Goal: Task Accomplishment & Management: Complete application form

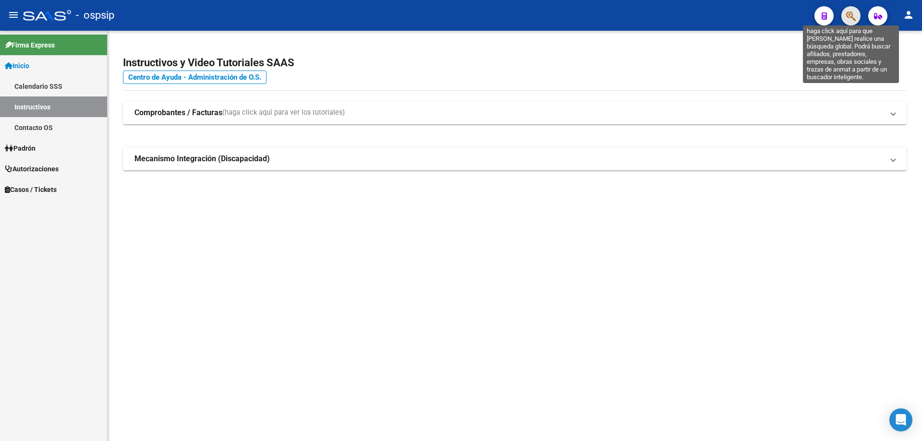
click at [851, 13] on icon "button" at bounding box center [851, 16] width 10 height 11
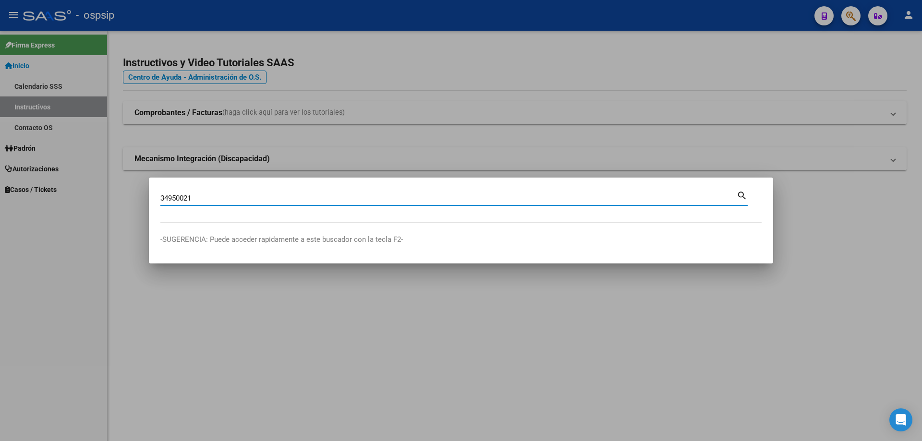
type input "34950021"
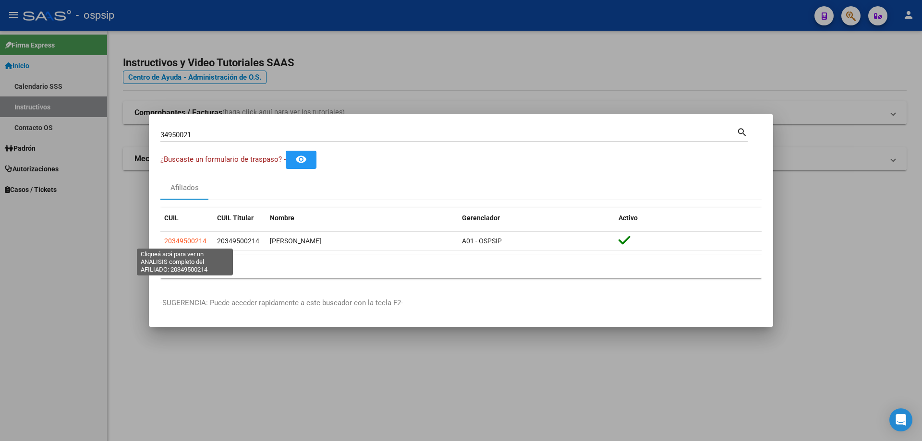
click at [182, 237] on span "20349500214" at bounding box center [185, 241] width 42 height 8
type textarea "20349500214"
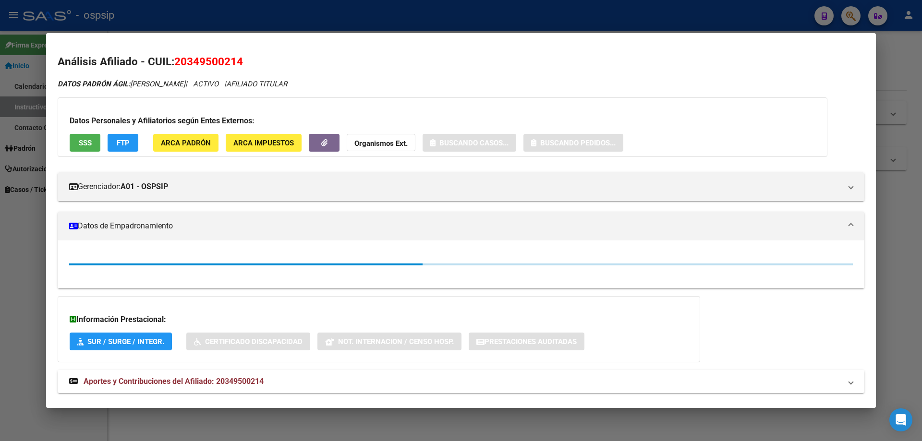
click at [96, 149] on button "SSS" at bounding box center [85, 143] width 31 height 18
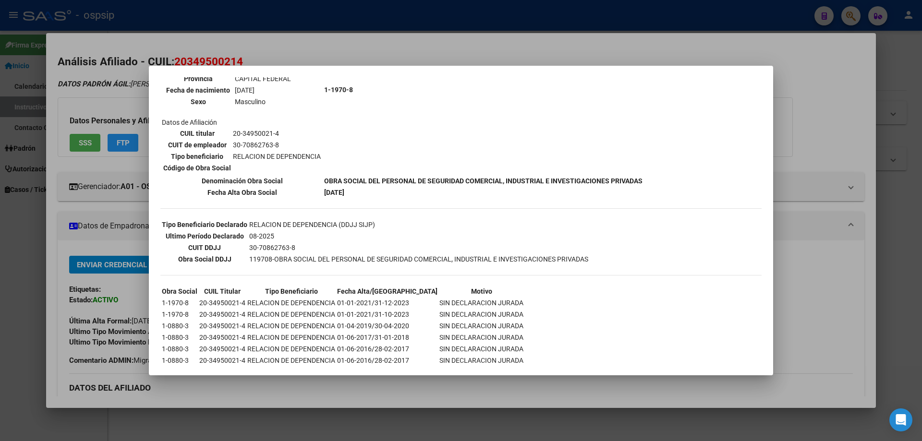
scroll to position [167, 0]
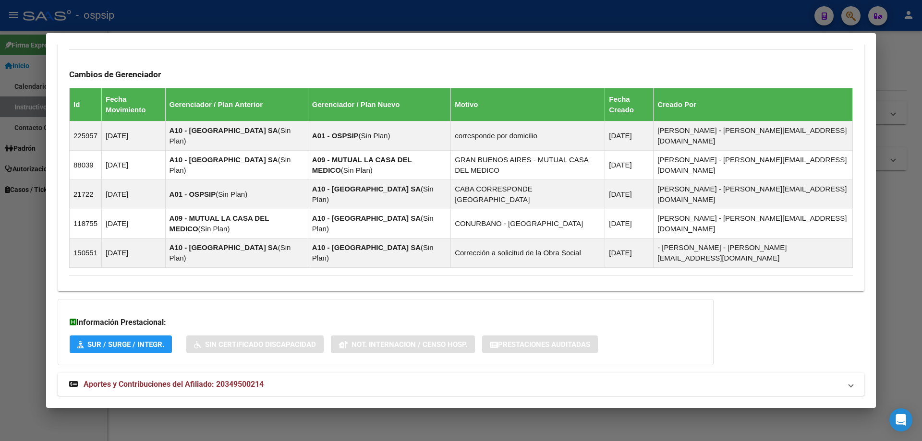
click at [177, 380] on span "Aportes y Contribuciones del Afiliado: 20349500214" at bounding box center [174, 384] width 180 height 9
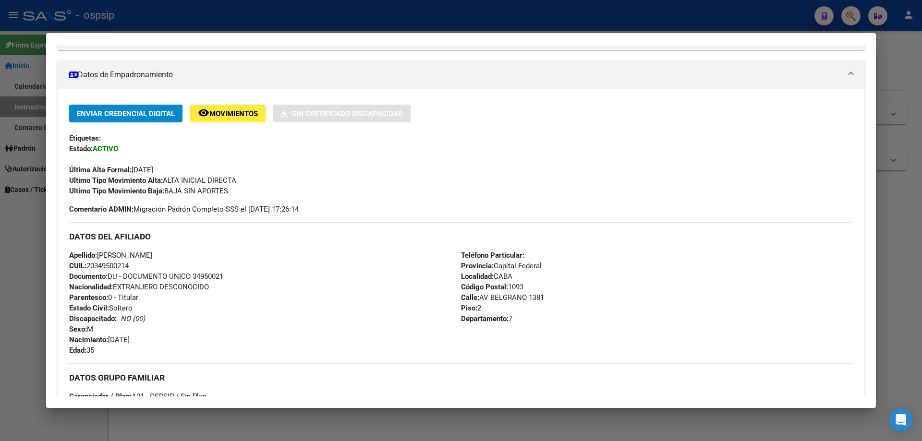
scroll to position [0, 0]
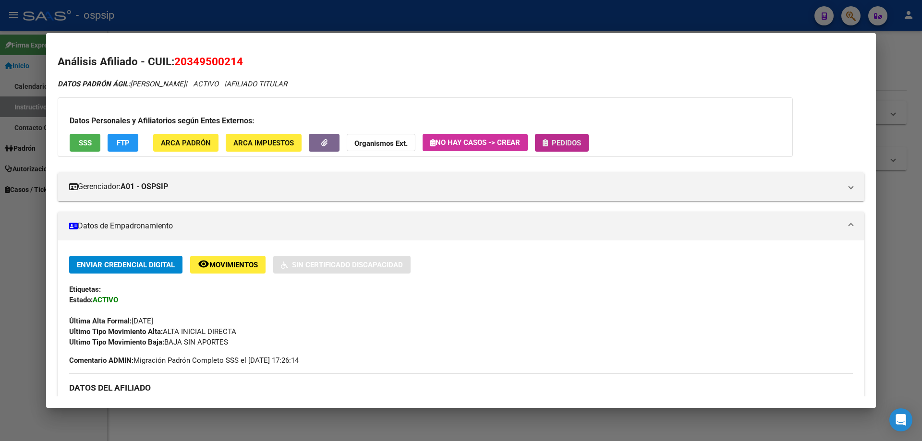
click at [559, 144] on span "Pedidos" at bounding box center [566, 143] width 29 height 9
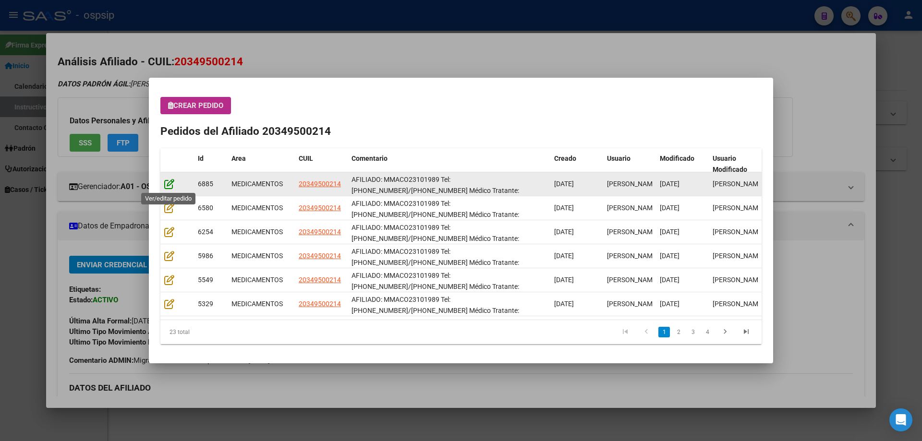
click at [170, 182] on icon at bounding box center [169, 184] width 10 height 11
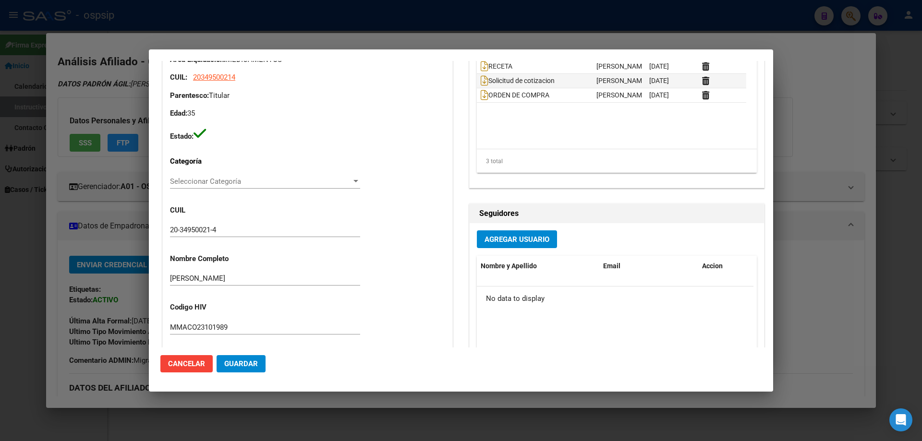
type input "Capital Federal, CABA, [STREET_ADDRESS]"
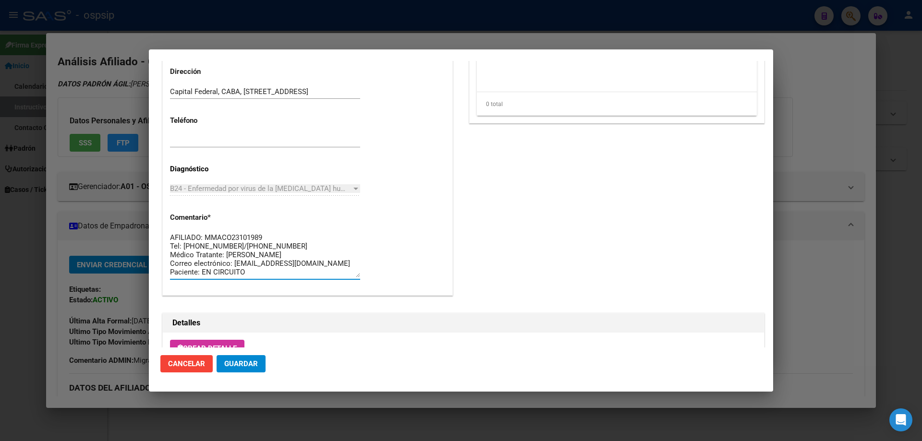
drag, startPoint x: 240, startPoint y: 276, endPoint x: 161, endPoint y: 215, distance: 99.6
click at [161, 215] on div "Información General 20349500214 Casos (0) Creado: 19/08/2025 14:59 - Ortiz Jesi…" at bounding box center [307, 0] width 294 height 621
drag, startPoint x: 199, startPoint y: 281, endPoint x: 296, endPoint y: 333, distance: 110.4
click at [299, 341] on div "Crear Detalle Id Compra Estado Comentario Aprobación / Rechazo Con Recupero Des…" at bounding box center [463, 428] width 601 height 191
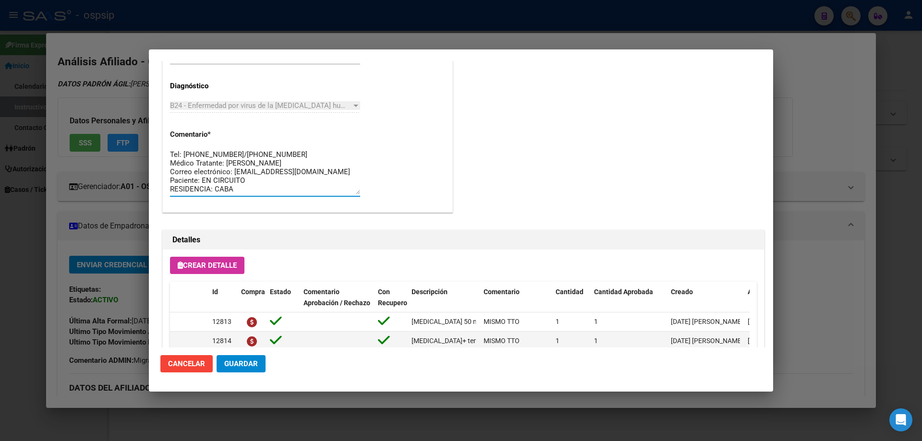
scroll to position [480, 0]
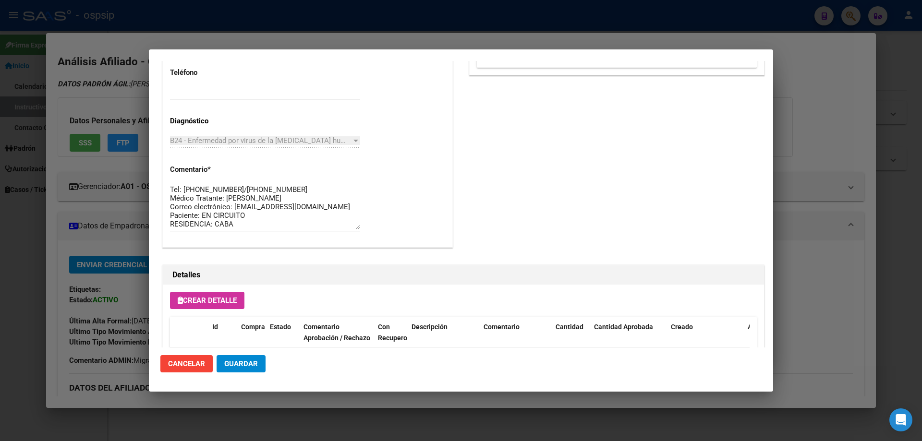
drag, startPoint x: 248, startPoint y: 230, endPoint x: 217, endPoint y: 224, distance: 31.8
click at [217, 224] on div "AFILIADO: MMACO23101989 Tel: 11-6133-1276/11-2405-1880 Médico Tratante: RICCO C…" at bounding box center [265, 206] width 190 height 49
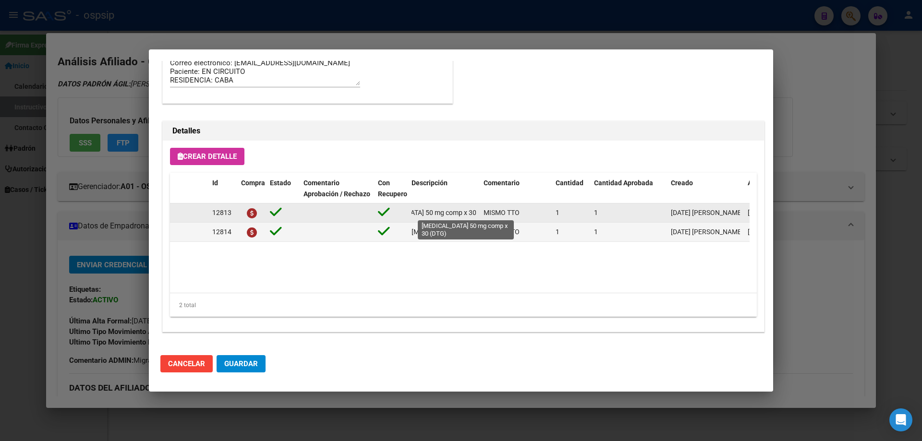
scroll to position [0, 44]
drag, startPoint x: 409, startPoint y: 216, endPoint x: 480, endPoint y: 216, distance: 71.1
click at [480, 216] on div "12813 dolutegravir 50 mg comp x 30 (DTG) MISMO TTO 1 1 19/08/2025 Jesica 19/08/…" at bounding box center [529, 213] width 718 height 19
copy span "dolutegravir 50 mg comp x 30 (DTG)"
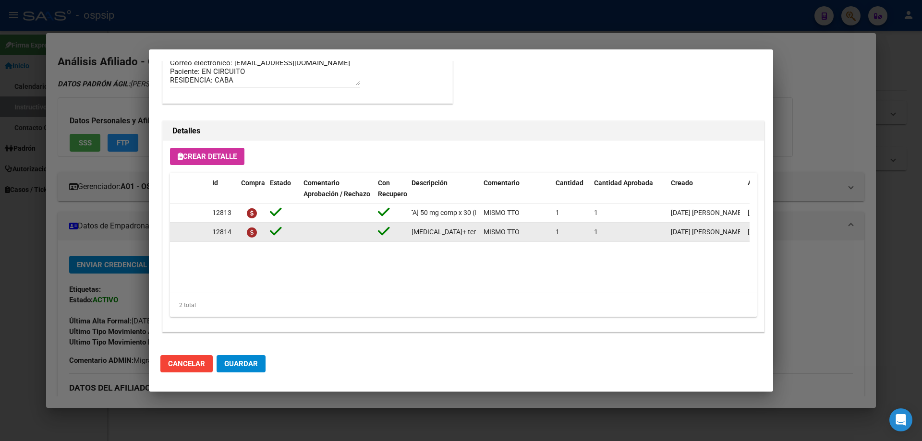
drag, startPoint x: 407, startPoint y: 230, endPoint x: 484, endPoint y: 229, distance: 77.3
click at [484, 229] on div "12814 emtricitabina+ tenofovirdisoprox. 200mg/300 mg comp.rec.x 30 (FTC/TDF) MI…" at bounding box center [529, 232] width 718 height 19
click at [465, 240] on datatable-body-cell "[MEDICAL_DATA]+ tenofovirdisoprox. 200mg/300 mg comp.rec.x 30 (FTC/TDF)" at bounding box center [444, 232] width 72 height 19
drag, startPoint x: 411, startPoint y: 231, endPoint x: 479, endPoint y: 231, distance: 67.7
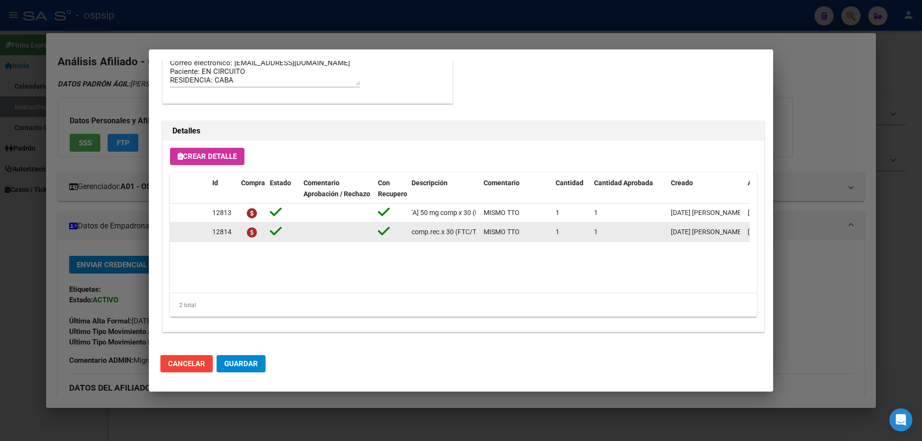
click at [479, 231] on datatable-body-cell "[MEDICAL_DATA]+ tenofovirdisoprox. 200mg/300 mg comp.rec.x 30 (FTC/TDF)" at bounding box center [444, 232] width 72 height 19
copy span "[MEDICAL_DATA]+ tenofovirdisoprox. 200mg/300 mg comp.rec.x 30 (FTC/TDF)"
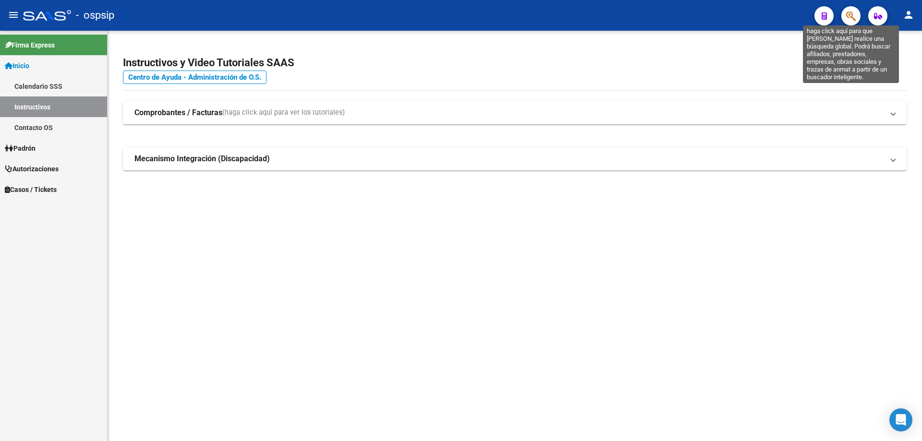
click at [851, 18] on icon "button" at bounding box center [851, 16] width 10 height 11
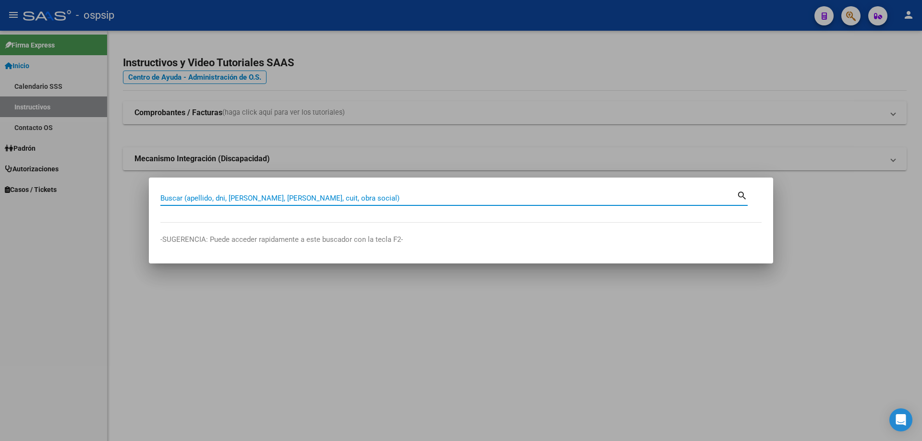
paste input "21882583"
type input "21882583"
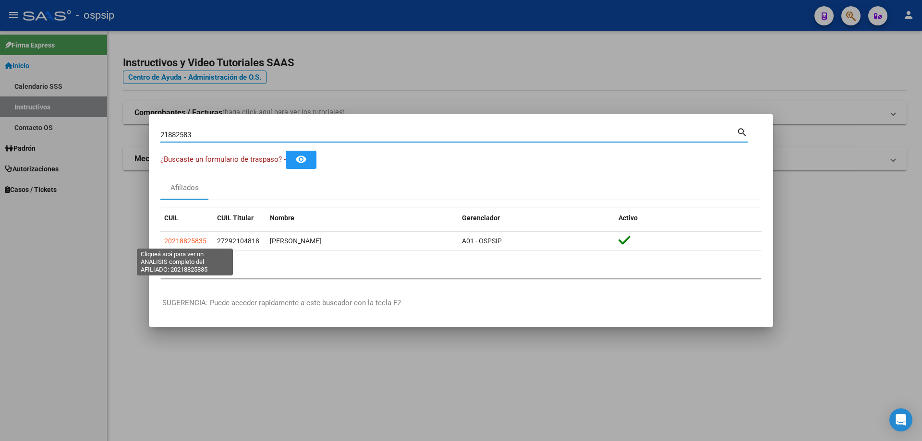
click at [191, 244] on span "20218825835" at bounding box center [185, 241] width 42 height 8
type textarea "20218825835"
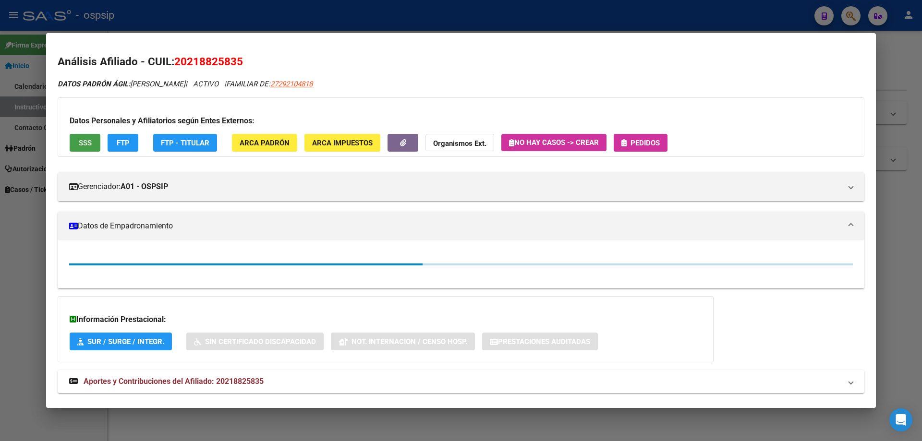
click at [93, 148] on button "SSS" at bounding box center [85, 143] width 31 height 18
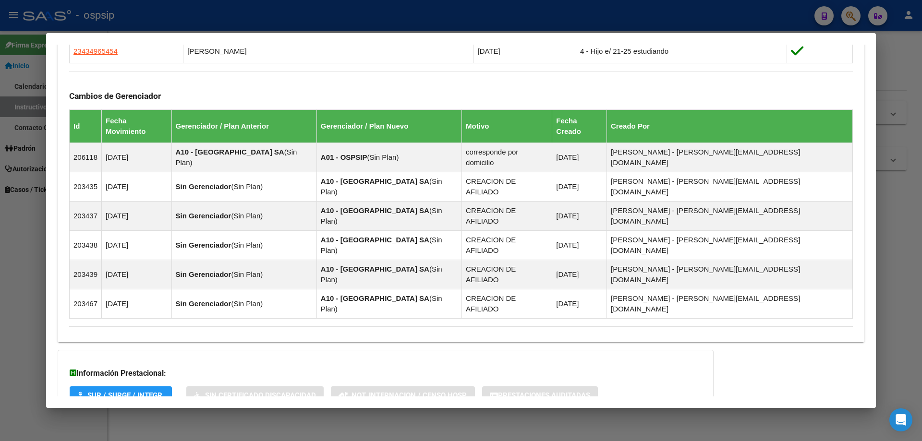
scroll to position [649, 0]
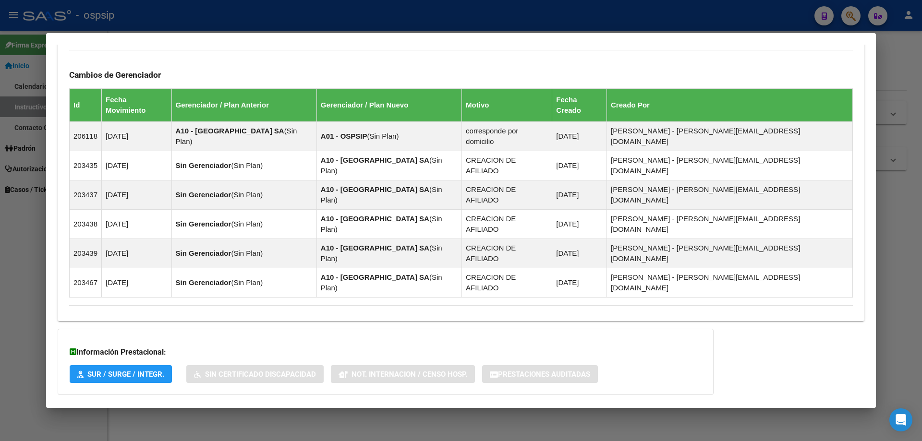
click at [166, 441] on span "Aportes y Contribuciones del Titular: 27292104818" at bounding box center [172, 448] width 176 height 9
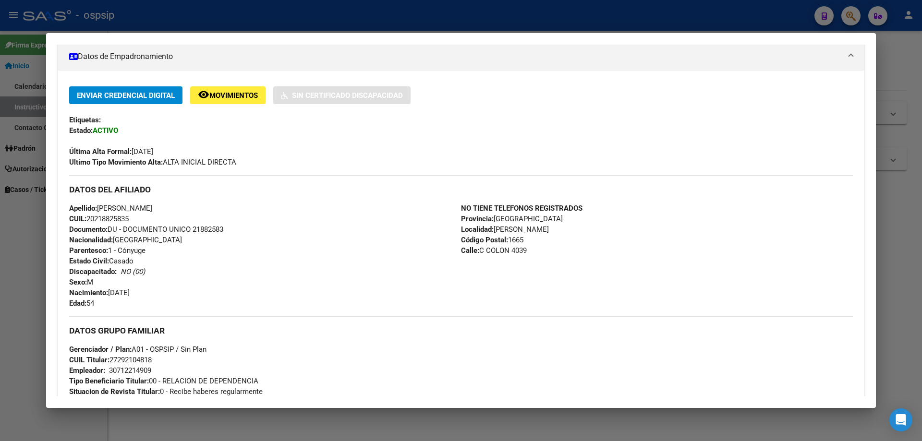
scroll to position [0, 0]
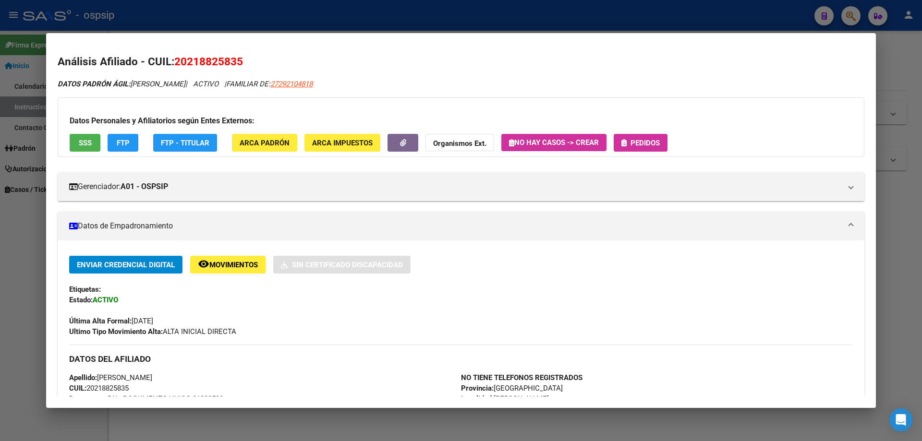
click at [652, 142] on span "Pedidos" at bounding box center [644, 143] width 29 height 9
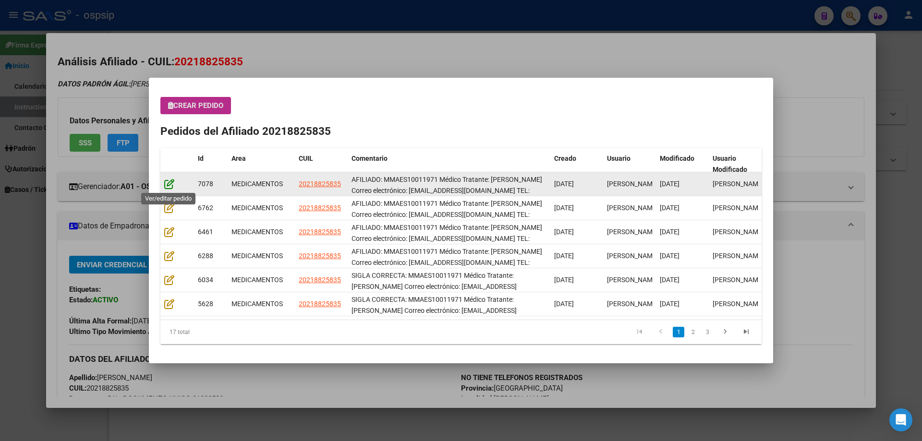
click at [168, 185] on icon at bounding box center [169, 184] width 10 height 11
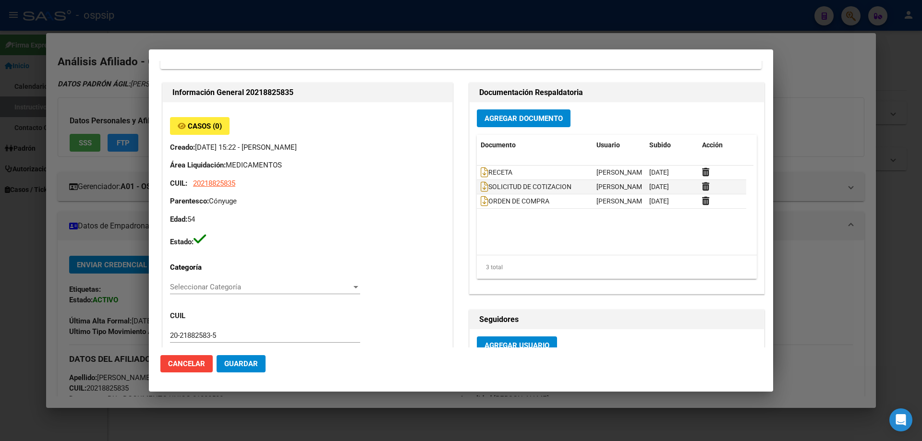
type input "Buenos Aires, JOSE C. PAZ, C COLON 4039"
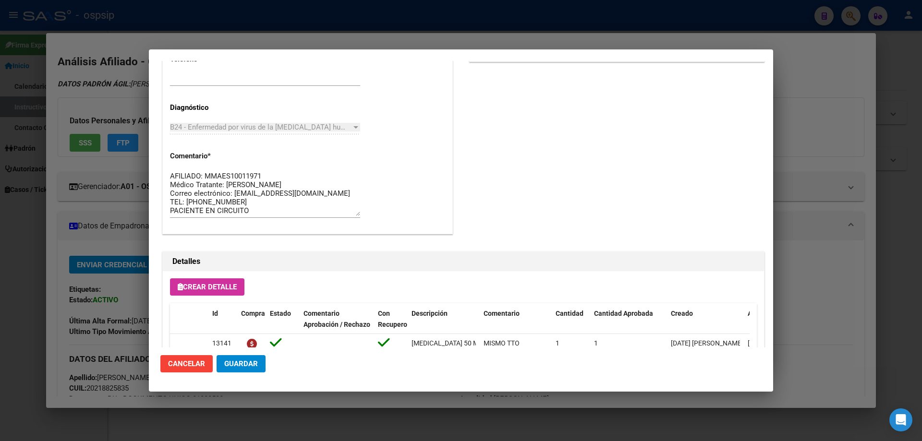
scroll to position [480, 0]
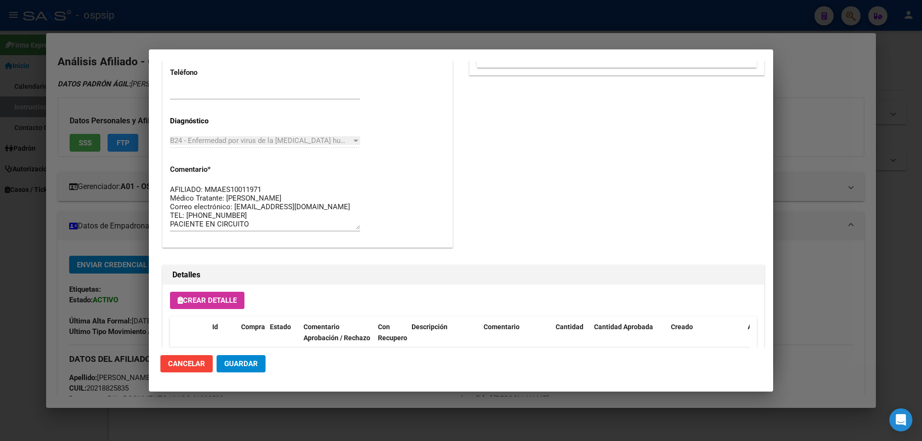
click at [350, 213] on textarea "AFILIADO: MMAES10011971 Médico Tratante: ORTEGA Correo electrónico: emilceescud…" at bounding box center [265, 206] width 190 height 45
click at [286, 229] on div "AFILIADO: MMAES10011971 Médico Tratante: ORTEGA Correo electrónico: emilceescud…" at bounding box center [265, 206] width 190 height 49
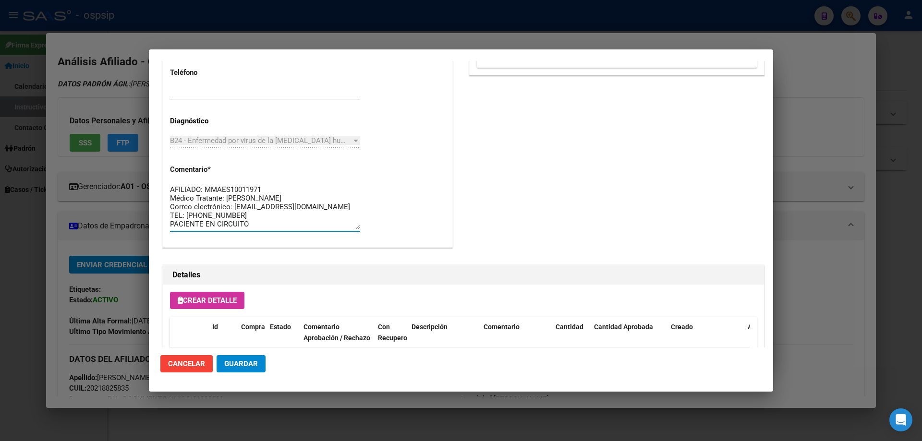
drag, startPoint x: 286, startPoint y: 222, endPoint x: 163, endPoint y: 162, distance: 137.0
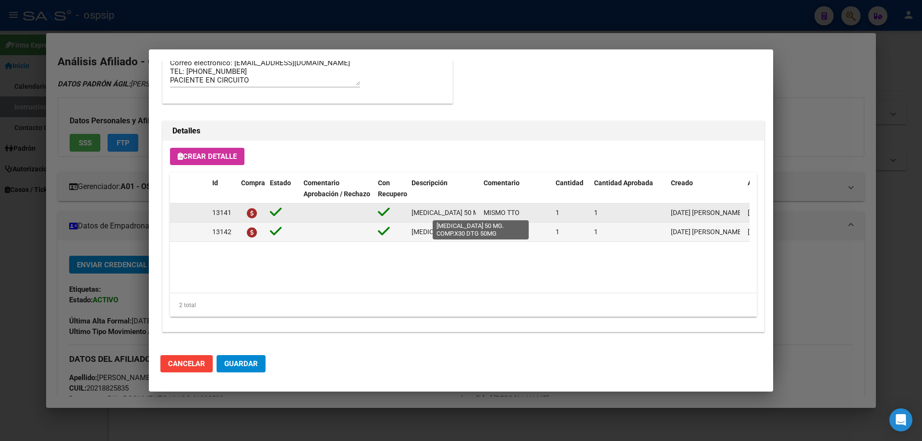
scroll to position [0, 74]
drag, startPoint x: 411, startPoint y: 213, endPoint x: 478, endPoint y: 213, distance: 66.7
click at [480, 211] on div "13141 DOLUTEGRAVIR 50 MG. COMP.X30 DTG 50MG MISMO TTO 1 1 03/09/2025 Jesica 03/…" at bounding box center [529, 213] width 718 height 19
copy span "DOLUTEGRAVIR 50 MG. COMP.X30 DTG 50MG"
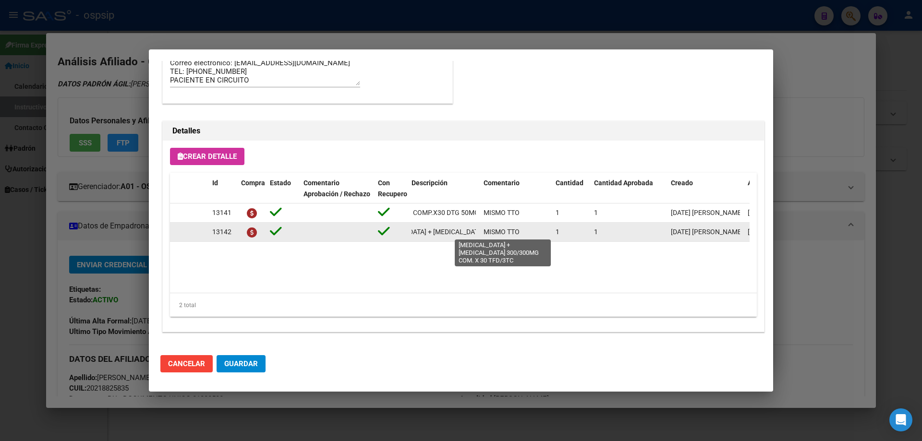
scroll to position [0, 118]
drag, startPoint x: 409, startPoint y: 233, endPoint x: 471, endPoint y: 234, distance: 61.5
click at [480, 234] on div "13142 LAMIVUDINA + TENOFOVIR 300/300MG COM. X 30 TFD/3TC MISMO TTO 1 1 03/09/20…" at bounding box center [529, 232] width 718 height 19
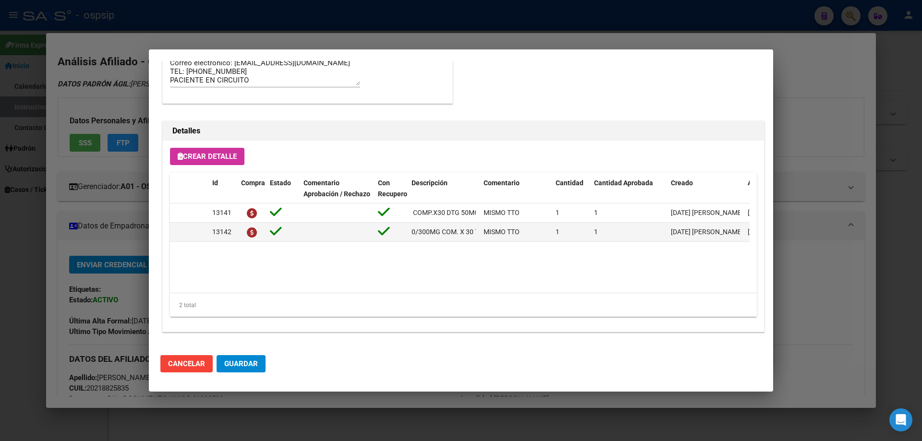
click at [482, 244] on datatable-body "13141 DOLUTEGRAVIR 50 MG. COMP.X30 DTG 50MG MISMO TTO 1 1 03/09/2025 Jesica 03/…" at bounding box center [460, 248] width 580 height 89
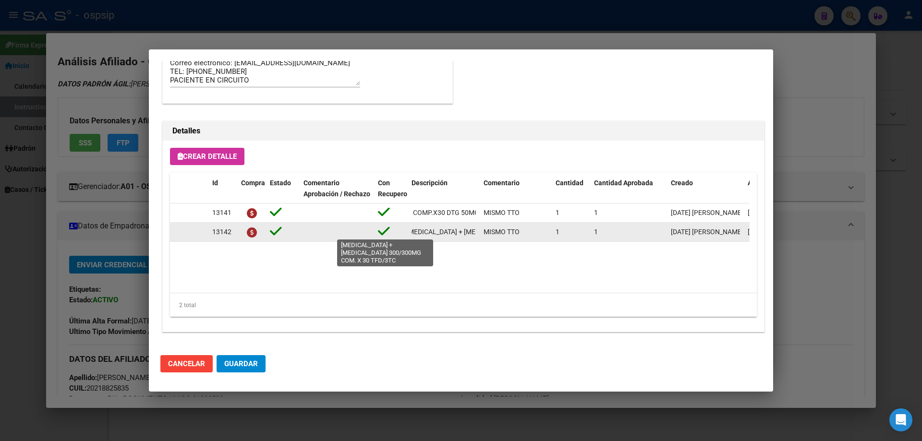
scroll to position [0, 0]
drag, startPoint x: 477, startPoint y: 234, endPoint x: 429, endPoint y: 232, distance: 48.5
click at [419, 232] on datatable-body-cell "LAMIVUDINA + TENOFOVIR 300/300MG COM. X 30 TFD/3TC" at bounding box center [444, 232] width 72 height 19
drag, startPoint x: 429, startPoint y: 232, endPoint x: 407, endPoint y: 234, distance: 22.1
click at [420, 241] on datatable-body-cell "LAMIVUDINA + TENOFOVIR 300/300MG COM. X 30 TFD/3TC" at bounding box center [444, 232] width 72 height 19
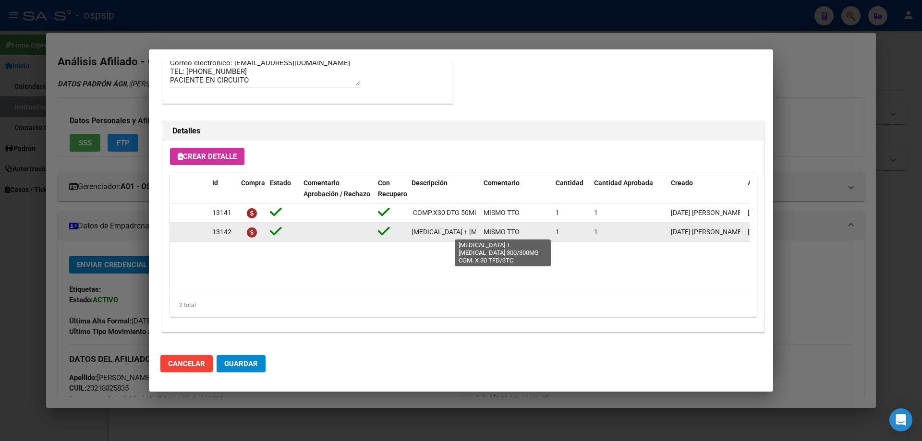
drag, startPoint x: 407, startPoint y: 229, endPoint x: 481, endPoint y: 236, distance: 74.8
click at [481, 236] on div "13142 LAMIVUDINA + TENOFOVIR 300/300MG COM. X 30 TFD/3TC MISMO TTO 1 1 03/09/20…" at bounding box center [529, 232] width 718 height 19
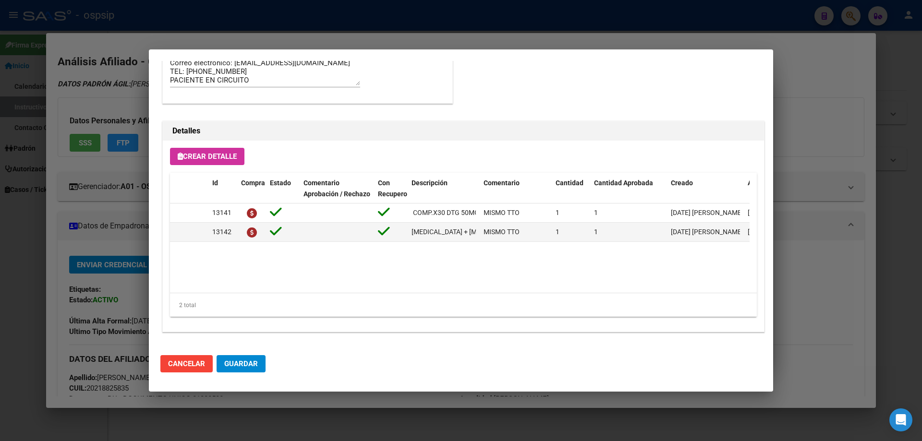
click at [417, 262] on datatable-body "13141 DOLUTEGRAVIR 50 MG. COMP.X30 DTG 50MG MISMO TTO 1 1 03/09/2025 Jesica 03/…" at bounding box center [460, 248] width 580 height 89
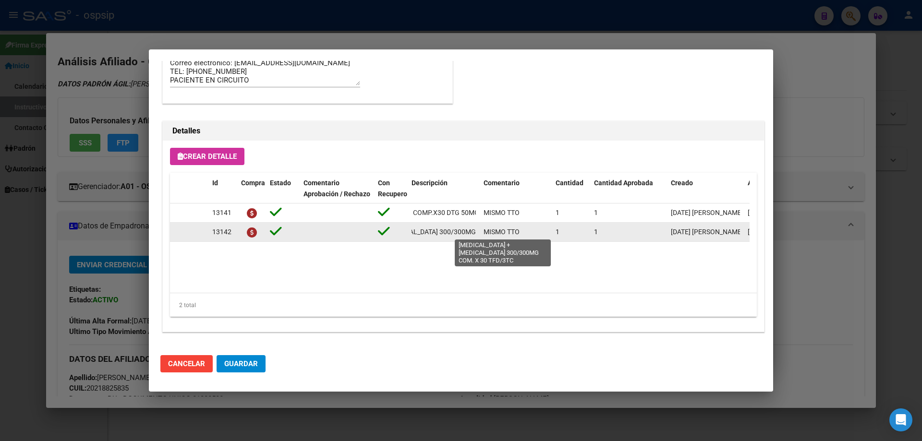
scroll to position [0, 118]
drag, startPoint x: 411, startPoint y: 235, endPoint x: 481, endPoint y: 234, distance: 69.6
click at [481, 234] on div "13142 LAMIVUDINA + TENOFOVIR 300/300MG COM. X 30 TFD/3TC MISMO TTO 1 1 03/09/20…" at bounding box center [529, 232] width 718 height 19
copy span "LAMIVUDINA + TENOFOVIR 300/300MG COM. X 30 TFD/3TC"
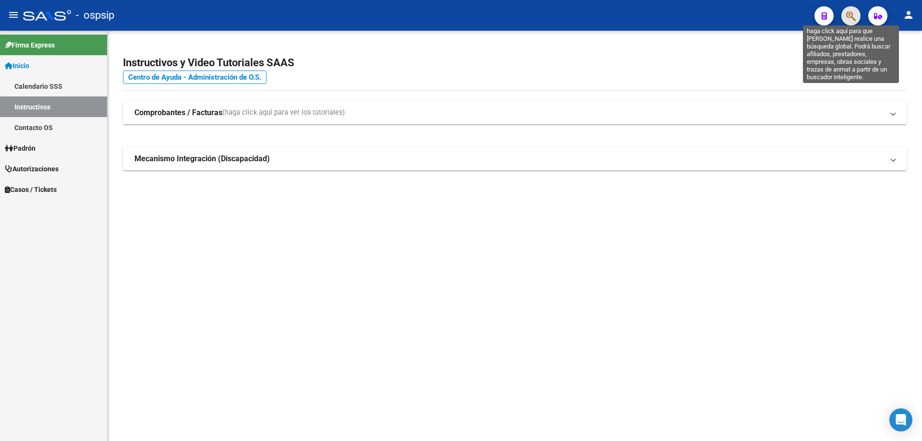
click at [853, 18] on icon "button" at bounding box center [851, 16] width 10 height 11
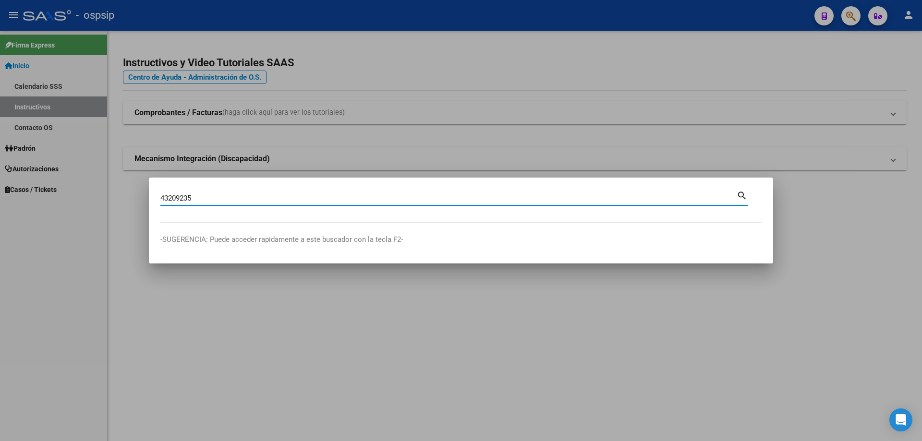
type input "43209235"
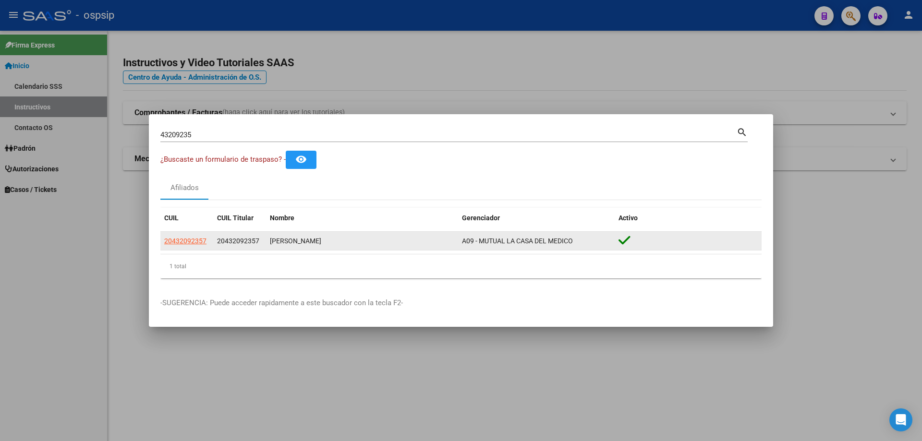
click at [184, 247] on datatable-body-cell "20432092357" at bounding box center [186, 241] width 53 height 19
click at [186, 242] on span "20432092357" at bounding box center [185, 241] width 42 height 8
type textarea "20432092357"
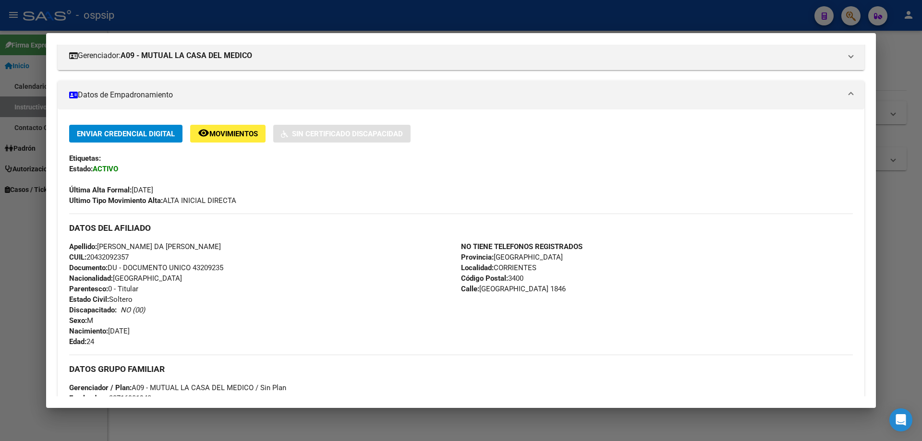
scroll to position [0, 0]
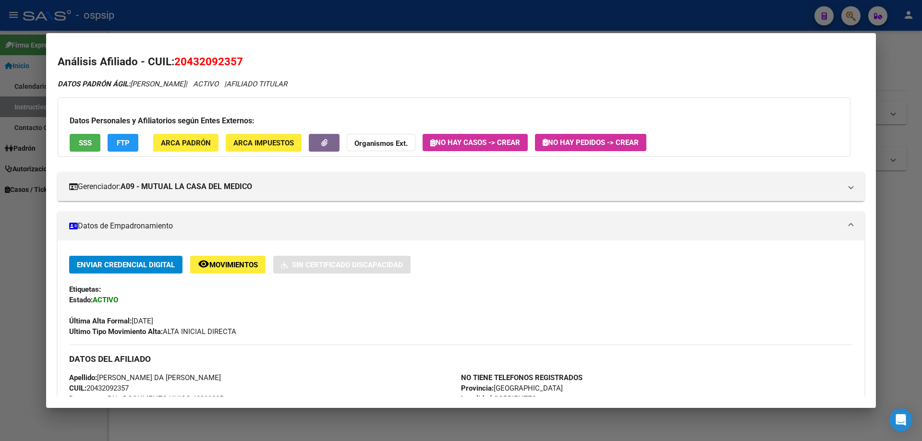
click at [91, 140] on span "SSS" at bounding box center [85, 143] width 13 height 9
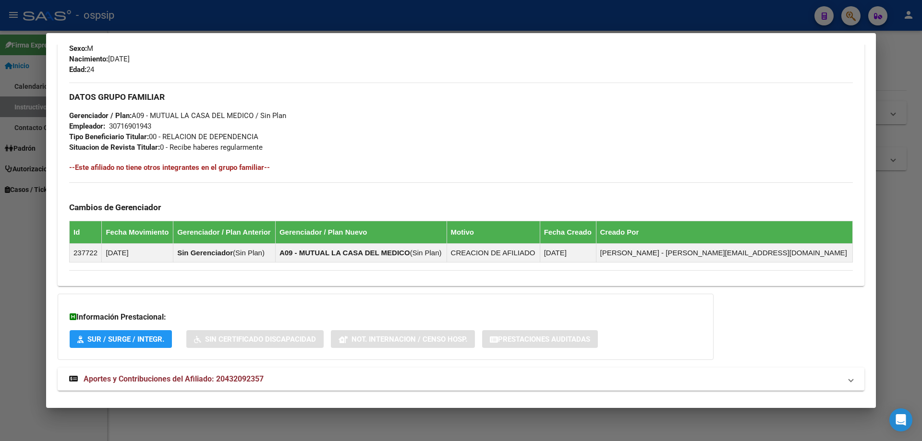
scroll to position [419, 0]
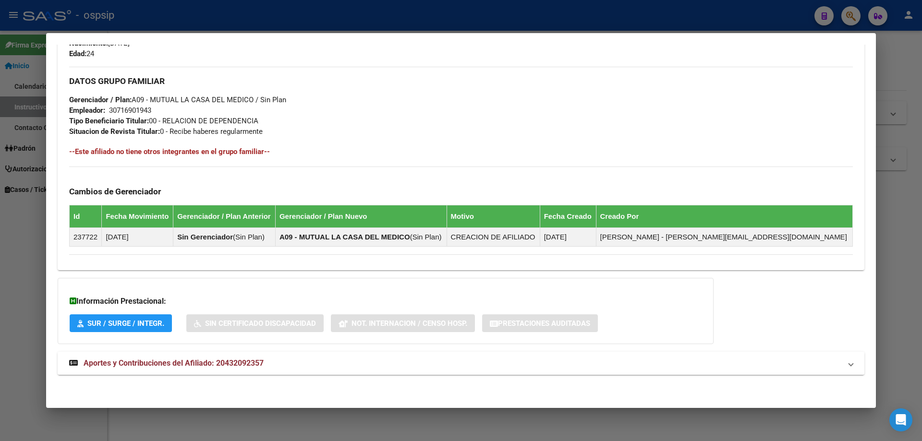
click at [202, 354] on mat-expansion-panel-header "Aportes y Contribuciones del Afiliado: 20432092357" at bounding box center [461, 363] width 807 height 23
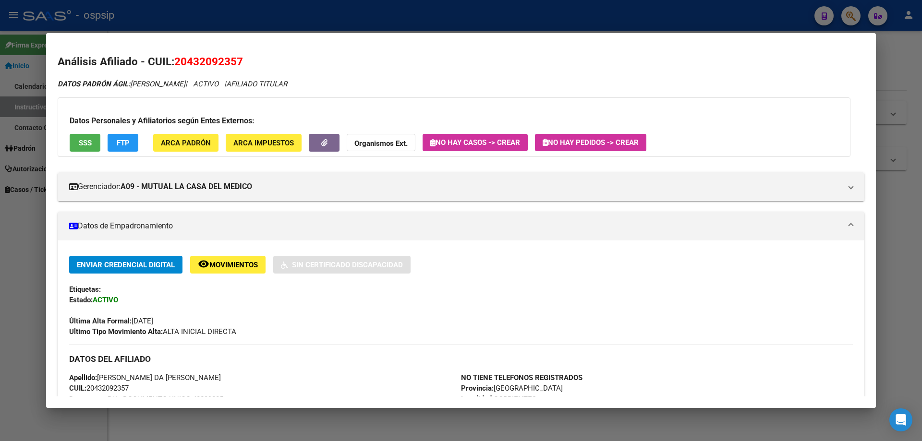
scroll to position [96, 0]
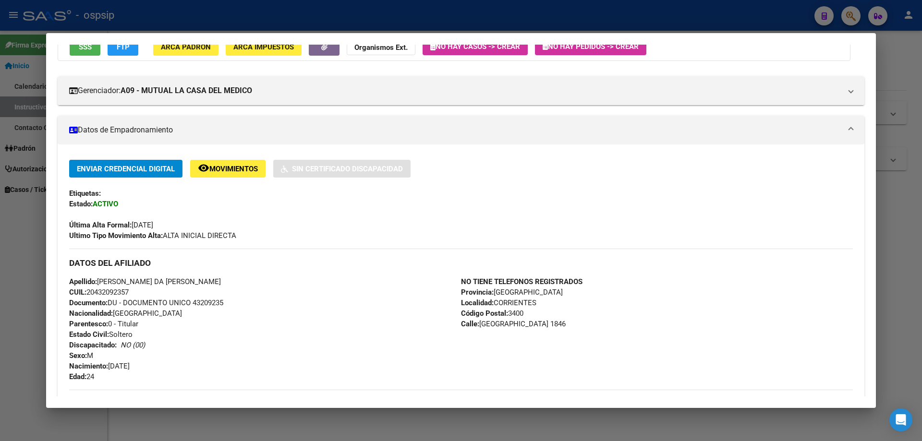
click at [193, 299] on div "Apellido: ADAN ISAIAS DA SILVA CUIL: 20432092357 Documento: DU - DOCUMENTO UNIC…" at bounding box center [265, 330] width 392 height 106
click at [193, 299] on span "Documento: DU - DOCUMENTO UNICO 43209235" at bounding box center [146, 303] width 154 height 9
click at [195, 303] on span "Documento: DU - DOCUMENTO UNICO 43209235" at bounding box center [146, 303] width 154 height 9
drag, startPoint x: 194, startPoint y: 303, endPoint x: 227, endPoint y: 307, distance: 32.9
click at [229, 307] on div "Apellido: ADAN ISAIAS DA SILVA CUIL: 20432092357 Documento: DU - DOCUMENTO UNIC…" at bounding box center [265, 330] width 392 height 106
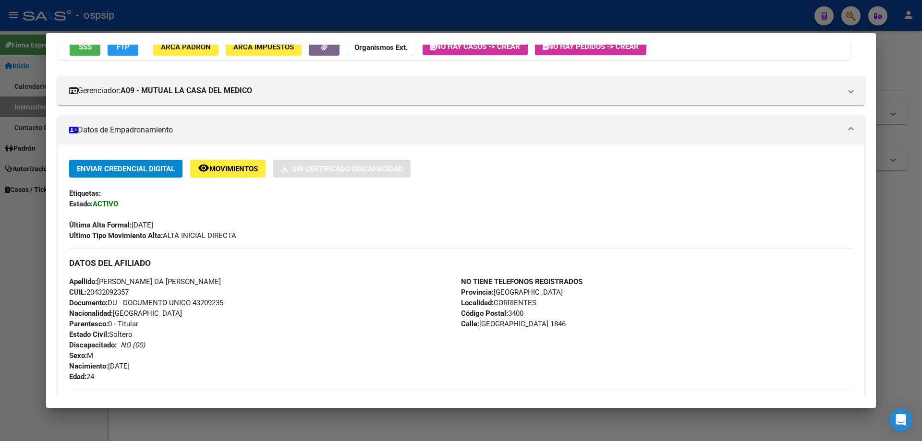
copy span "43209235"
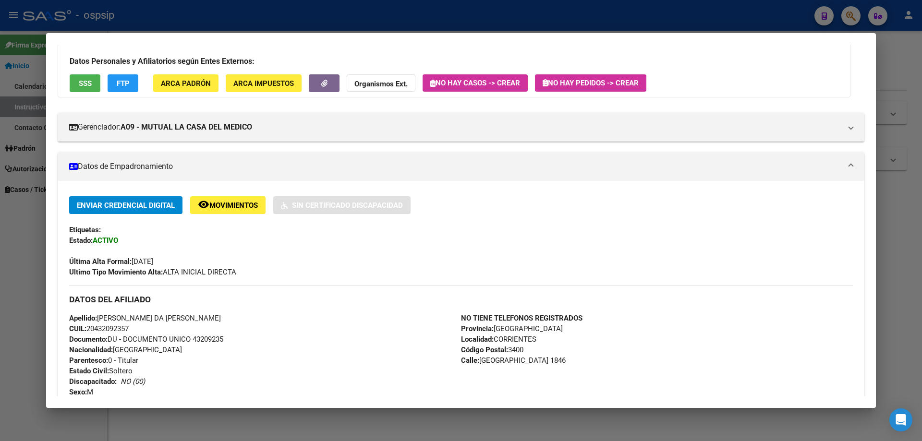
scroll to position [144, 0]
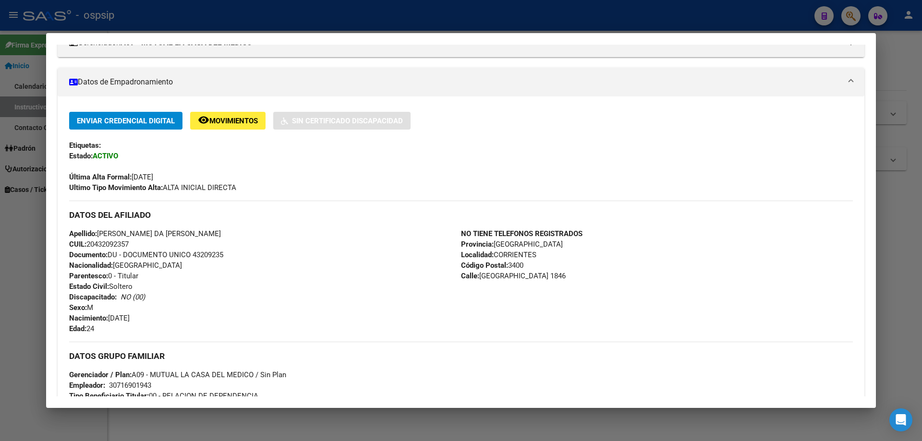
copy span "43209235"
drag, startPoint x: 209, startPoint y: 250, endPoint x: 194, endPoint y: 255, distance: 16.4
click at [202, 264] on div "Apellido: ADAN ISAIAS DA SILVA CUIL: 20432092357 Documento: DU - DOCUMENTO UNIC…" at bounding box center [265, 282] width 392 height 106
drag, startPoint x: 193, startPoint y: 254, endPoint x: 211, endPoint y: 251, distance: 18.6
click at [227, 253] on div "Apellido: ADAN ISAIAS DA SILVA CUIL: 20432092357 Documento: DU - DOCUMENTO UNIC…" at bounding box center [265, 282] width 392 height 106
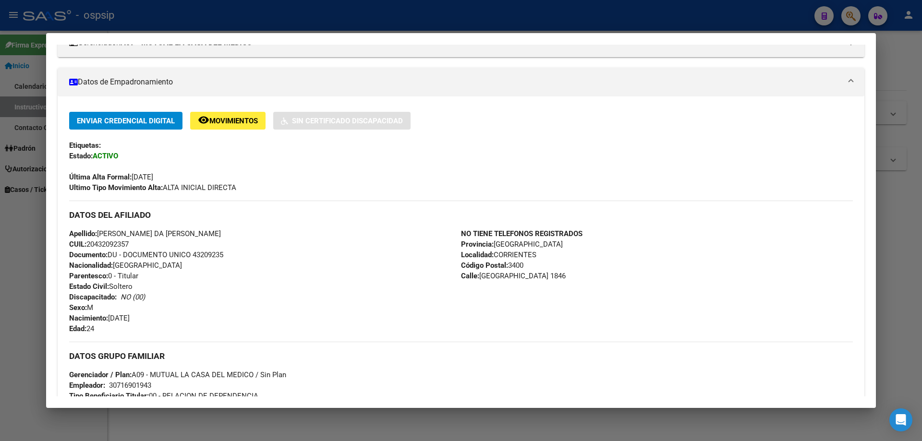
copy span "43209235"
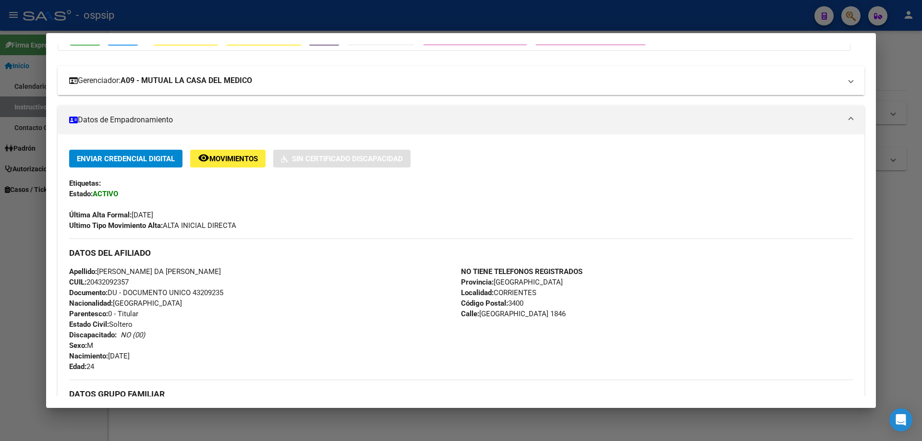
scroll to position [0, 0]
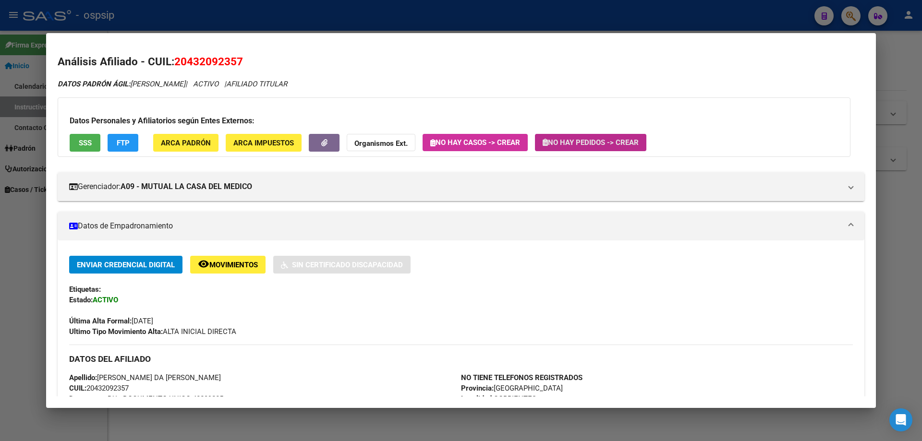
click at [599, 143] on span "No hay Pedidos -> Crear" at bounding box center [591, 142] width 96 height 9
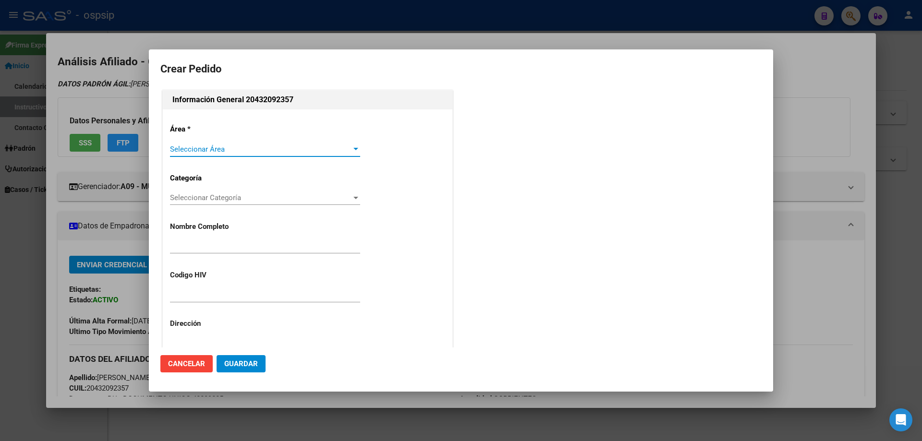
type input "ADAN ISAIAS DA SILVA"
type input "Corrientes, CORRIENTES, COLOMBIA 1846"
click at [240, 148] on span "Seleccionar Área" at bounding box center [260, 149] width 181 height 9
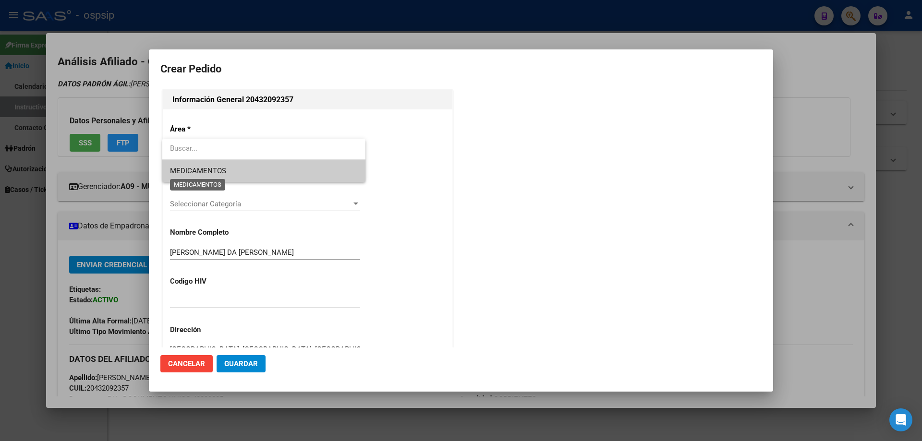
click at [212, 169] on span "MEDICAMENTOS" at bounding box center [198, 171] width 56 height 9
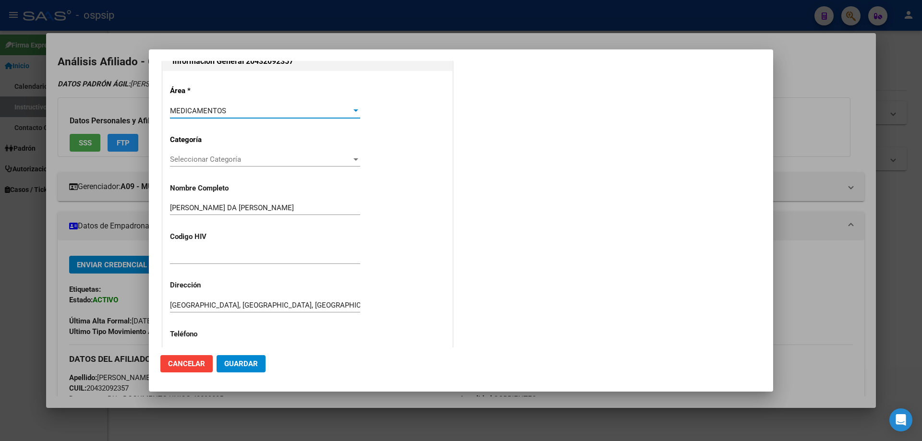
scroll to position [96, 0]
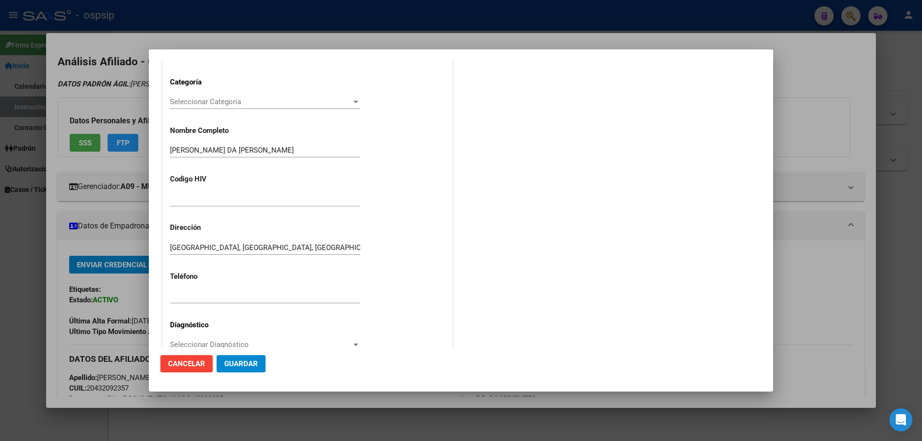
click at [178, 204] on div at bounding box center [265, 199] width 190 height 14
click at [204, 196] on input "MDAAS 2002001" at bounding box center [265, 199] width 190 height 9
click at [228, 198] on input "MDAAS 2202001" at bounding box center [265, 199] width 190 height 9
type input "MDAAS 22022001"
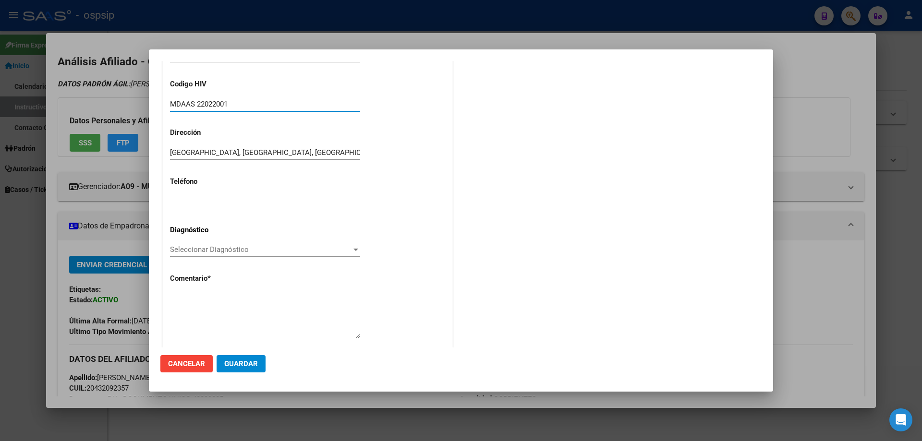
scroll to position [192, 0]
click at [180, 250] on span "Seleccionar Diagnóstico" at bounding box center [260, 248] width 181 height 9
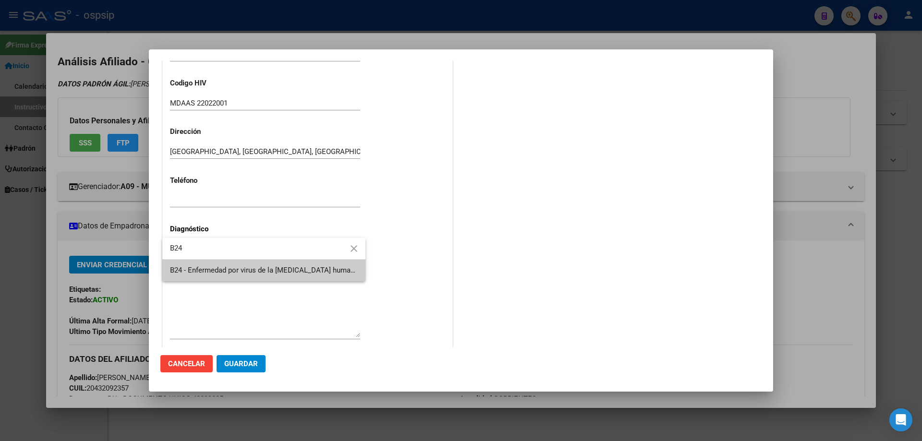
type input "B24"
click at [182, 266] on span "B24 - Enfermedad por virus de la [MEDICAL_DATA] humana [VIH], sin otra especifi…" at bounding box center [506, 270] width 672 height 9
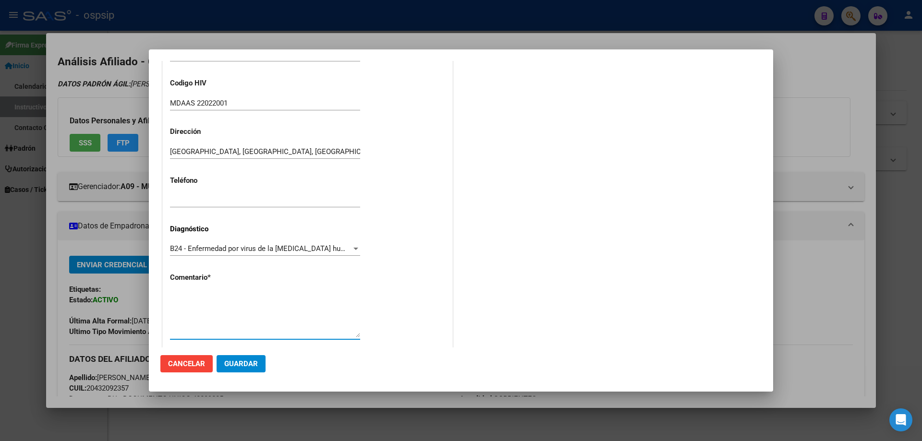
paste textarea "AFILIADO: MMAES10011971 Médico Tratante: ORTEGA Correo electrónico: emilceescud…"
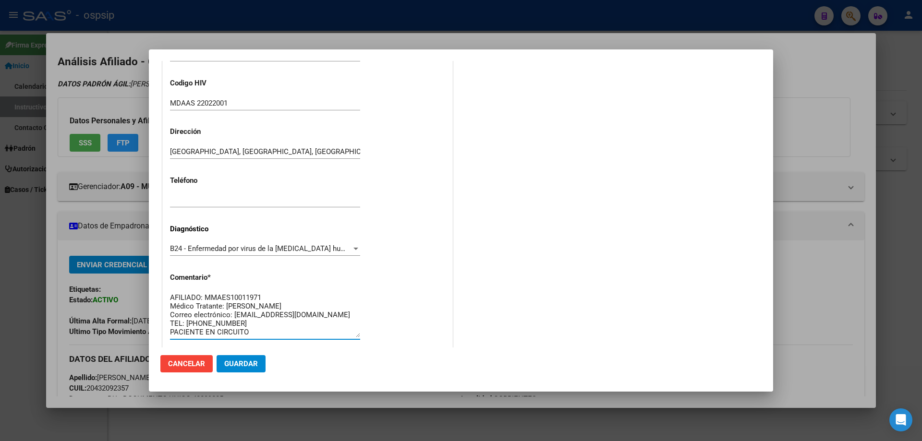
click at [271, 300] on textarea "AFILIADO: MMAES10011971 Médico Tratante: ORTEGA Correo electrónico: emilceescud…" at bounding box center [265, 314] width 190 height 45
click at [254, 304] on textarea "AFILIADO: MDAAS22022001 Médico Tratante: ORTEGA Correo electrónico: emilceescud…" at bounding box center [265, 314] width 190 height 45
click at [344, 316] on textarea "AFILIADO: MDAAS22022001 Médico Tratante: ACHINELLI Correo electrónico: emilcees…" at bounding box center [265, 314] width 190 height 45
paste textarea "decorrientes@ospsip.org.ar"
click at [240, 323] on textarea "AFILIADO: MDAAS22022001 Médico Tratante: ACHINELLI Correo electrónico: decorrie…" at bounding box center [265, 314] width 190 height 45
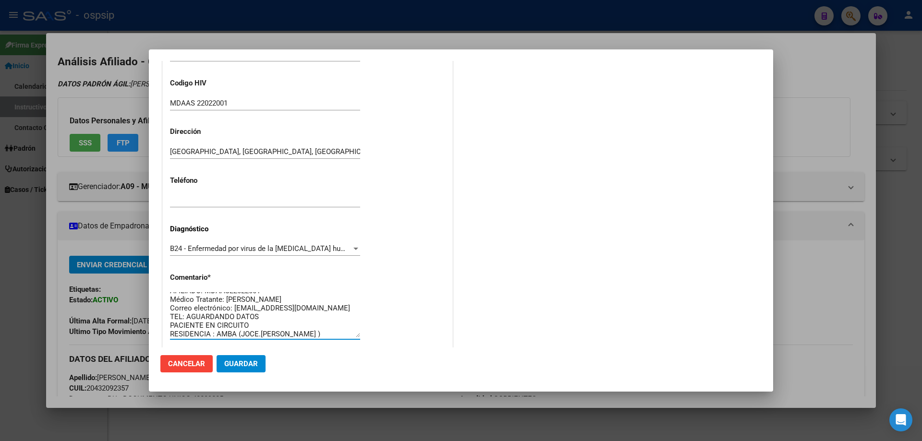
scroll to position [9, 0]
click at [249, 323] on textarea "AFILIADO: MDAAS22022001 Médico Tratante: ACHINELLI Correo electrónico: decorrie…" at bounding box center [265, 314] width 190 height 45
click at [300, 340] on div "AFILIADO: MDAAS22022001 Médico Tratante: ACHINELLI Correo electrónico: decorrie…" at bounding box center [265, 319] width 190 height 58
click at [304, 336] on textarea "AFILIADO: MDAAS22022001 Médico Tratante: ACHINELLI Correo electrónico: decorrie…" at bounding box center [265, 314] width 190 height 45
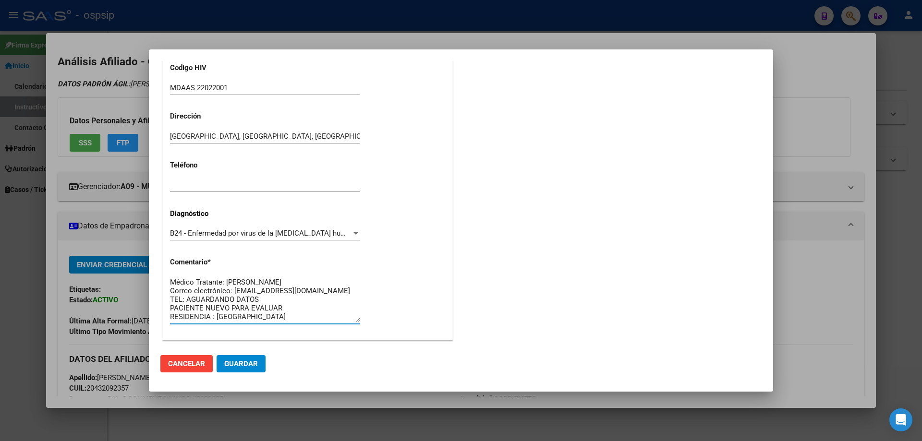
scroll to position [216, 0]
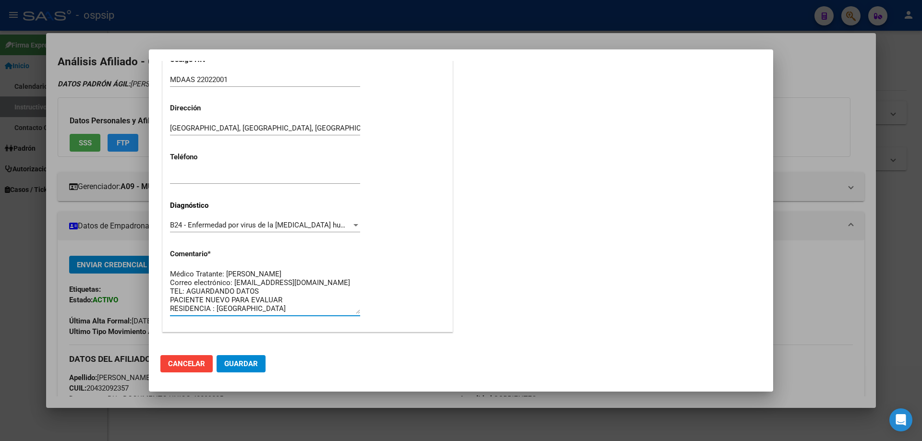
type textarea "AFILIADO: MDAAS22022001 Médico Tratante: ACHINELLI Correo electrónico: decorrie…"
click at [252, 367] on span "Guardar" at bounding box center [241, 364] width 34 height 9
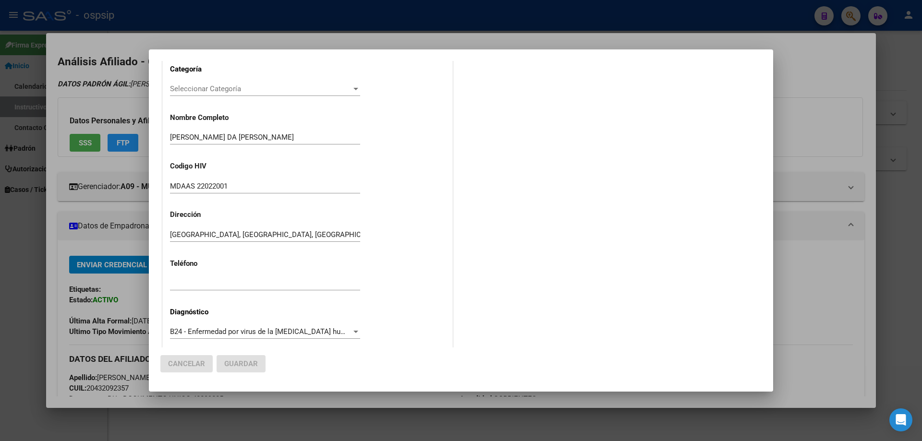
scroll to position [0, 0]
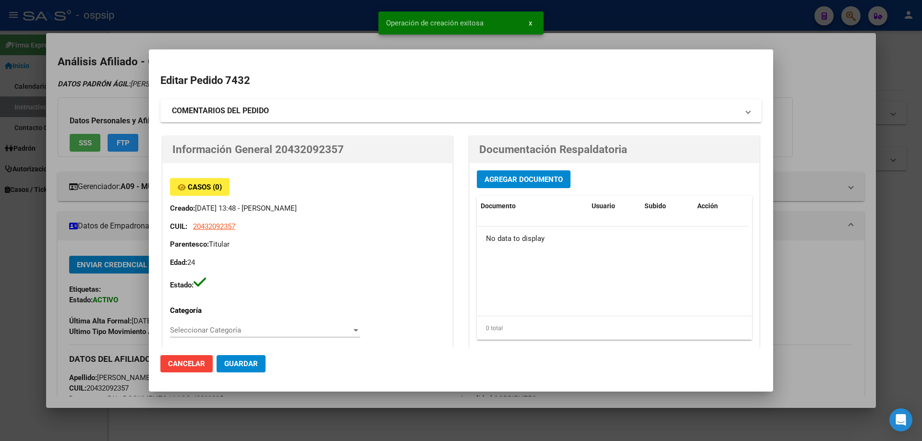
click at [510, 175] on span "Agregar Documento" at bounding box center [523, 179] width 78 height 9
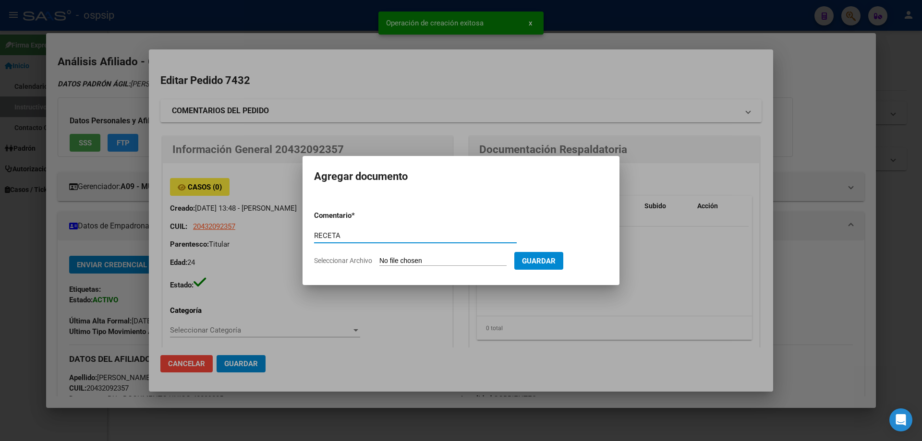
type input "RECETA"
click at [411, 266] on input "Seleccionar Archivo" at bounding box center [442, 261] width 127 height 9
type input "C:\fakepath\Captura de pantalla 2025-10-07 132940.jpg"
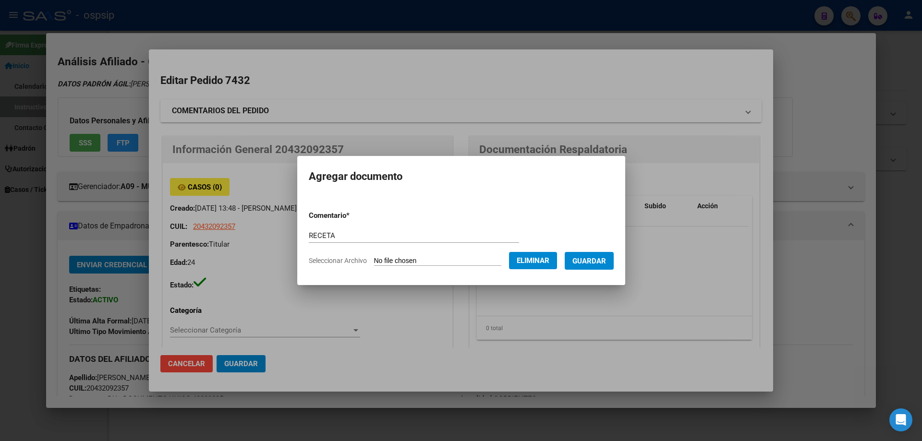
click at [603, 264] on span "Guardar" at bounding box center [589, 261] width 34 height 9
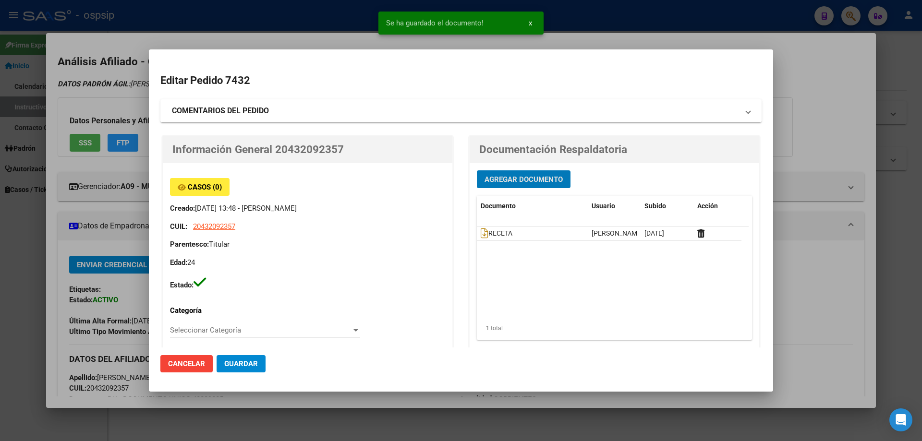
click at [510, 185] on button "Agregar Documento" at bounding box center [524, 179] width 94 height 18
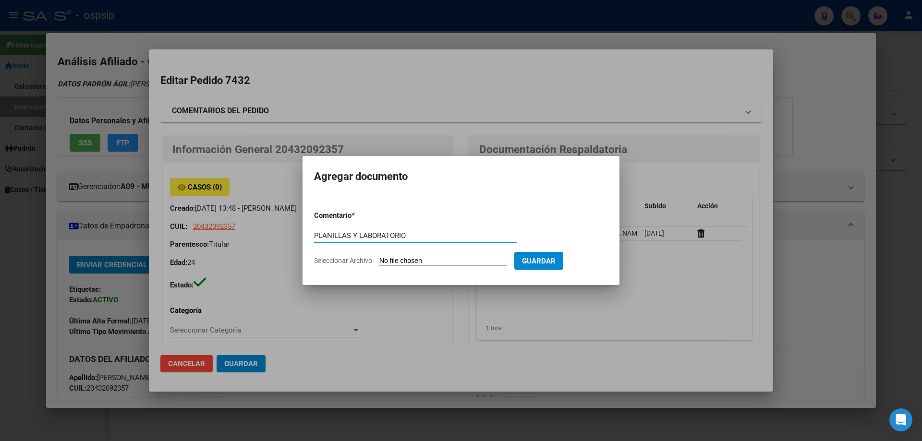
type input "PLANILLAS Y LABORATORIO"
click at [416, 267] on form "Comentario * PLANILLAS Y LABORATORIO Comentario Seleccionar Archivo Guardar" at bounding box center [461, 238] width 294 height 70
click at [418, 257] on input "Seleccionar Archivo" at bounding box center [442, 261] width 127 height 9
type input "C:\fakepath\RECETA MADICA DA SILVA ADAN ISAIAS 43209235.pdf"
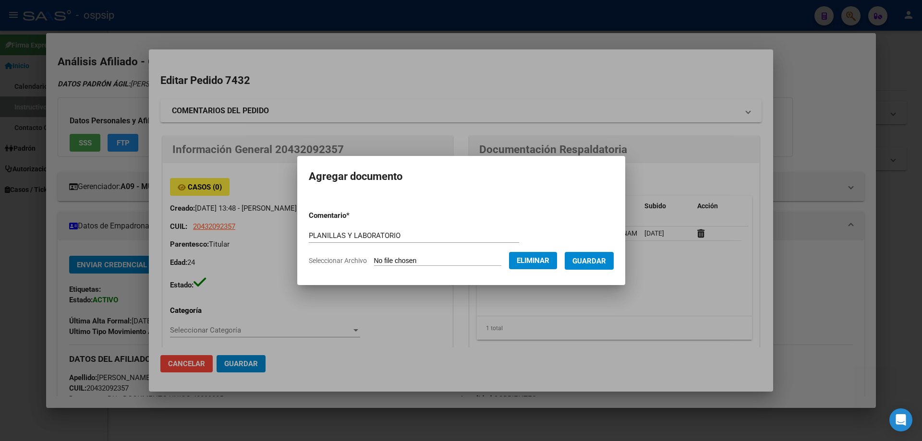
click at [597, 260] on span "Guardar" at bounding box center [589, 261] width 34 height 9
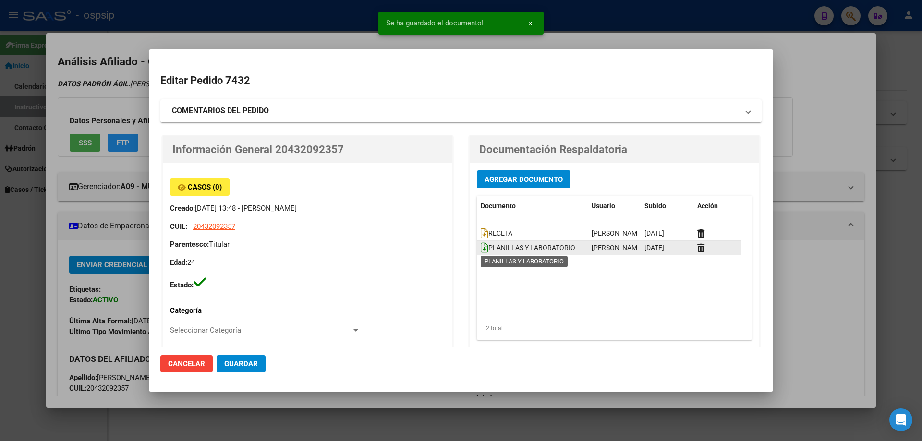
click at [481, 250] on icon at bounding box center [485, 247] width 8 height 11
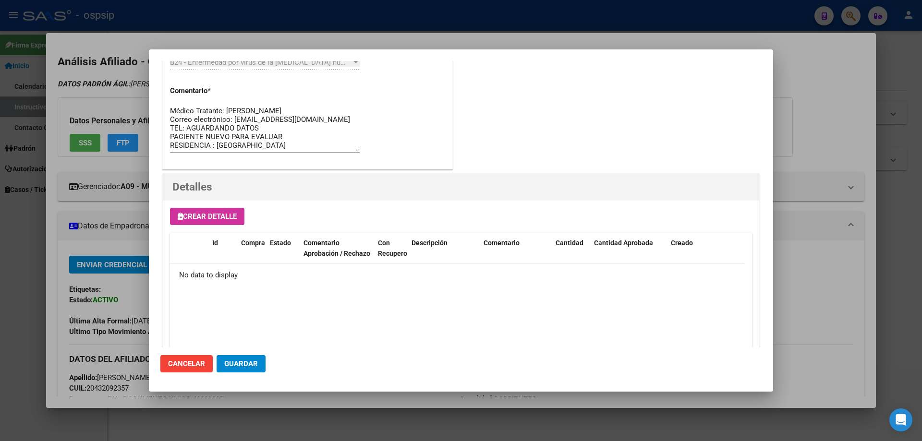
scroll to position [558, 0]
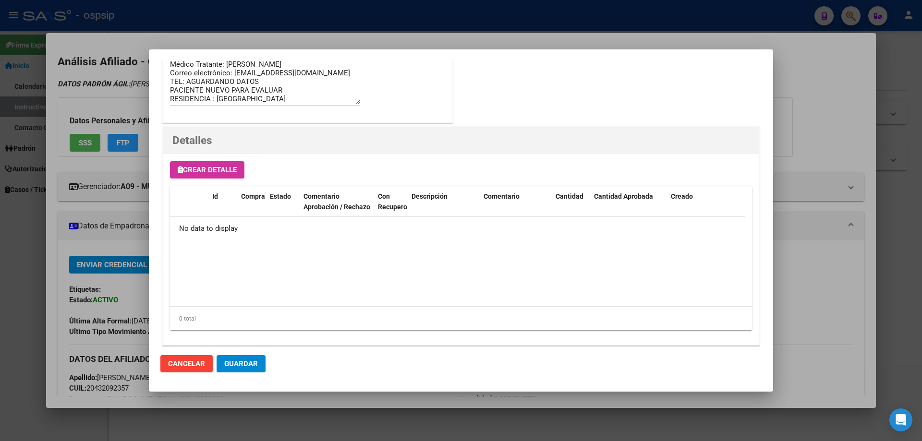
click at [221, 163] on button "Crear Detalle" at bounding box center [207, 169] width 74 height 17
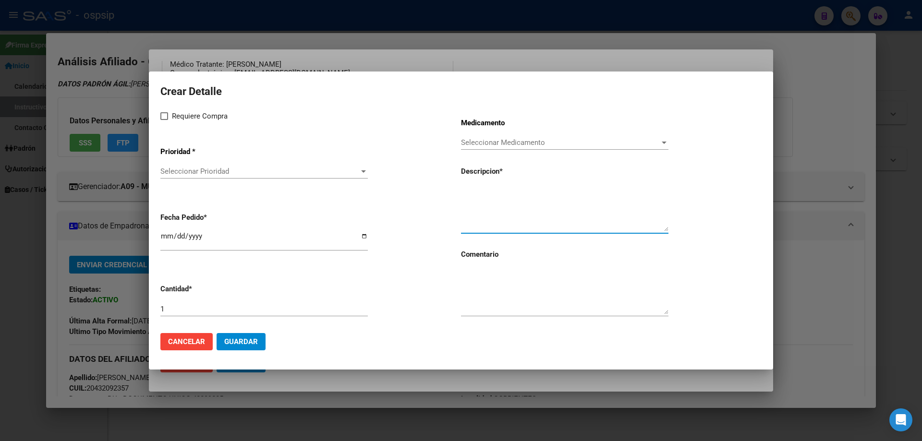
paste textarea "emtricitabina+ tenofovirdisoprox. 200mg/300 mg comp.rec.x 30 (FTC/TDF)"
type textarea "emtricitabina+ tenofovirdisoprox. 200mg/300 mg comp.rec.x 30 (FTC/TDF)"
click at [495, 288] on textarea at bounding box center [564, 291] width 207 height 45
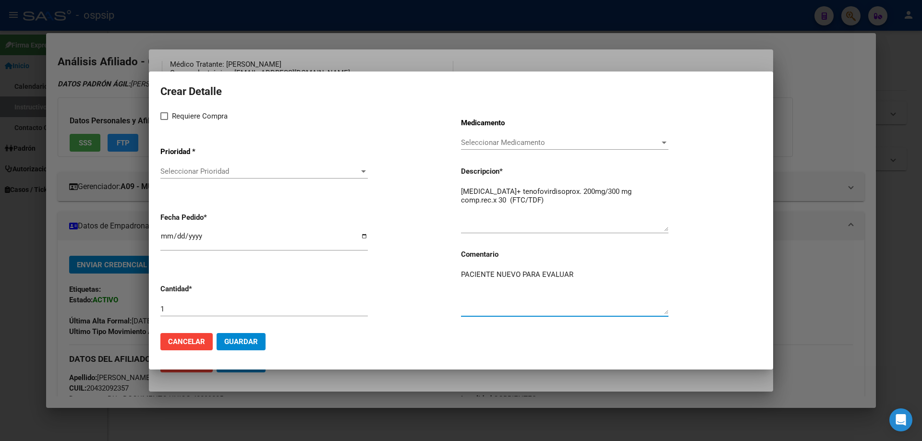
type textarea "PACIENTE NUEVO PARA EVALUAR"
click at [166, 238] on input "[DATE]" at bounding box center [263, 239] width 207 height 15
type input "2025-10-28"
type input "2025-09-28"
click at [159, 117] on mat-dialog-content "Crear Detalle Requiere Compra Prioridad * Seleccionar Prioridad Seleccionar Pri…" at bounding box center [461, 204] width 624 height 242
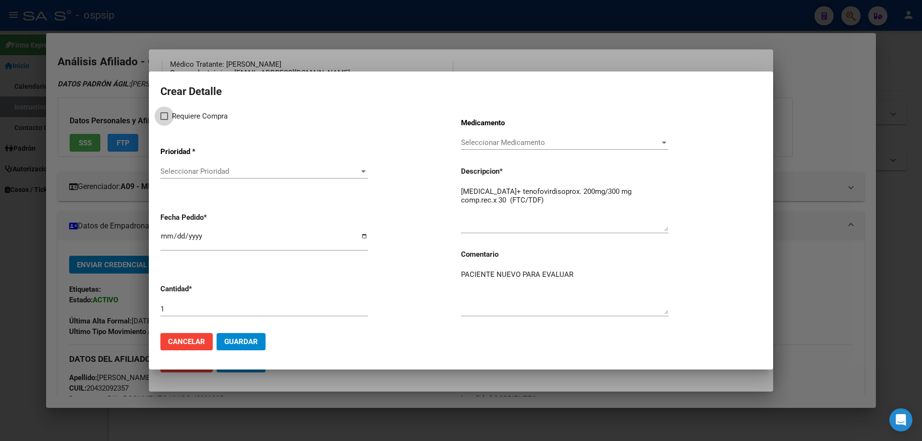
click at [164, 120] on label "Requiere Compra" at bounding box center [193, 116] width 67 height 12
click at [164, 120] on input "Requiere Compra" at bounding box center [164, 120] width 0 height 0
checkbox input "true"
click at [195, 169] on span "Seleccionar Prioridad" at bounding box center [259, 171] width 199 height 9
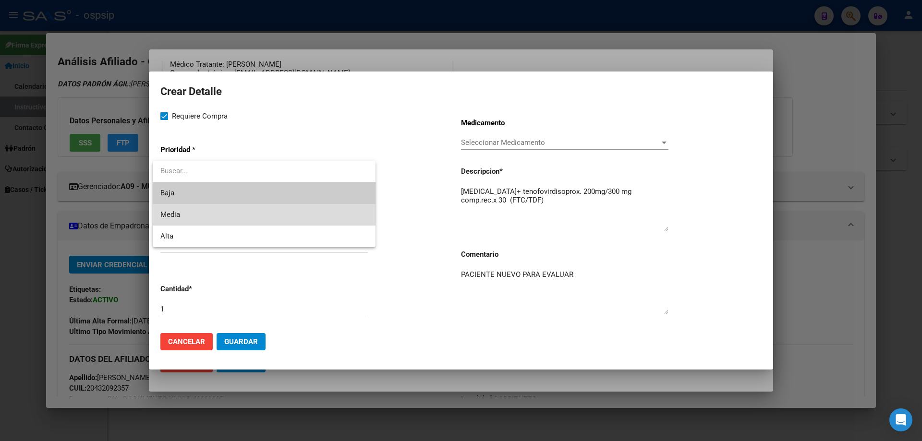
click at [187, 215] on span "Media" at bounding box center [263, 215] width 207 height 22
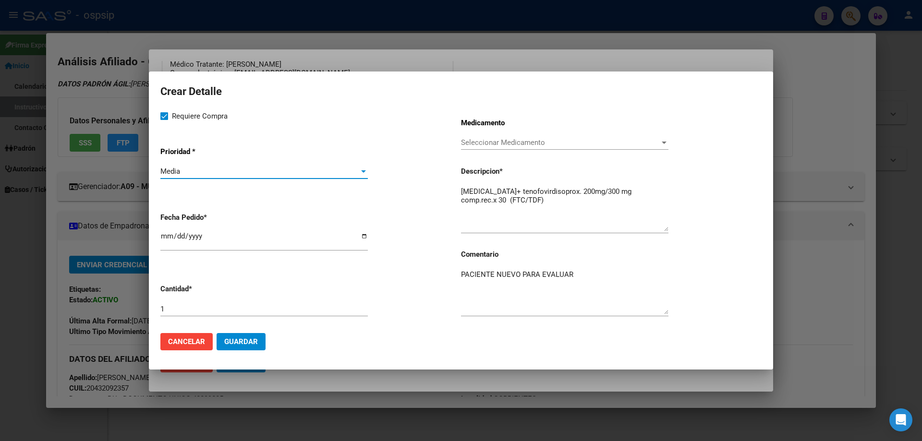
click at [233, 347] on button "Guardar" at bounding box center [241, 341] width 49 height 17
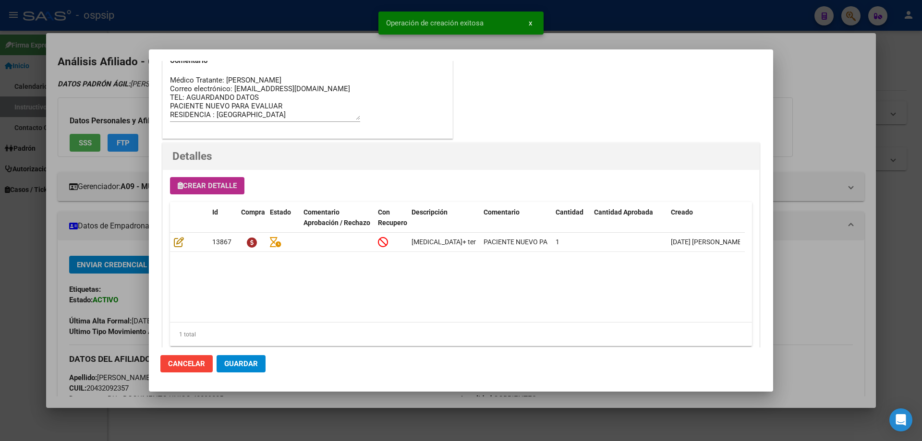
scroll to position [576, 0]
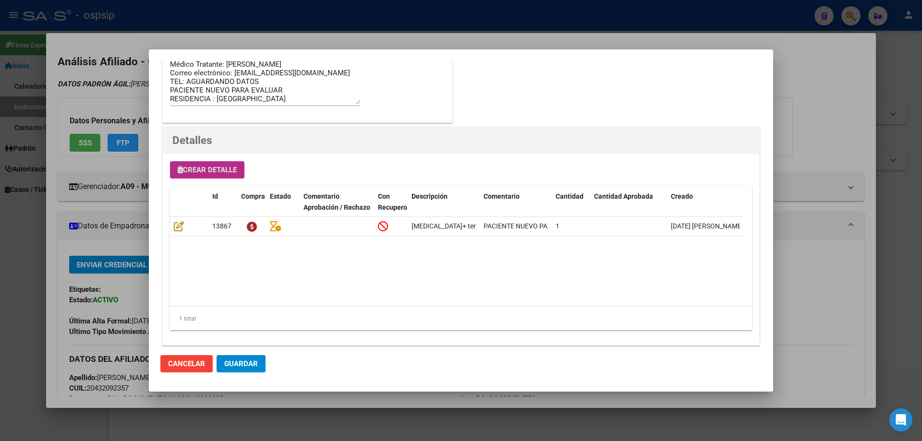
click at [212, 157] on div "Detalles" at bounding box center [460, 141] width 577 height 34
click at [209, 168] on span "Crear Detalle" at bounding box center [207, 170] width 59 height 9
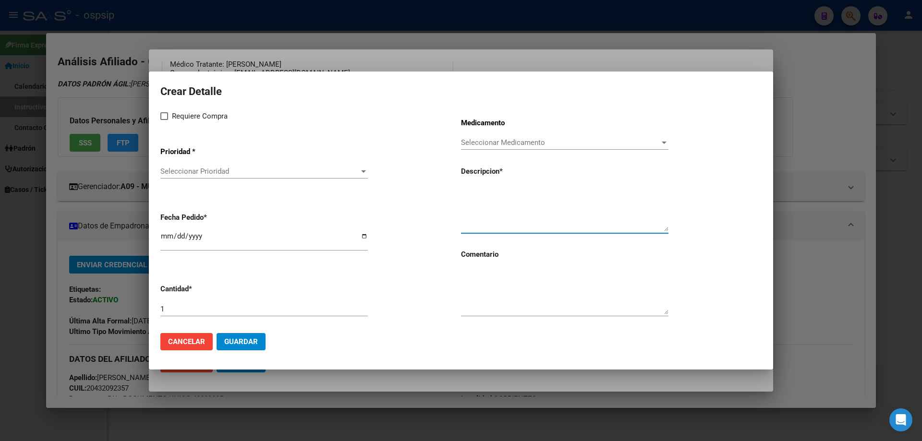
paste textarea "dolutegravir 50 mg comp x 30 (DTG)"
type textarea "dolutegravir 50 mg comp x 30 (DTG)"
click at [495, 300] on textarea at bounding box center [564, 291] width 207 height 45
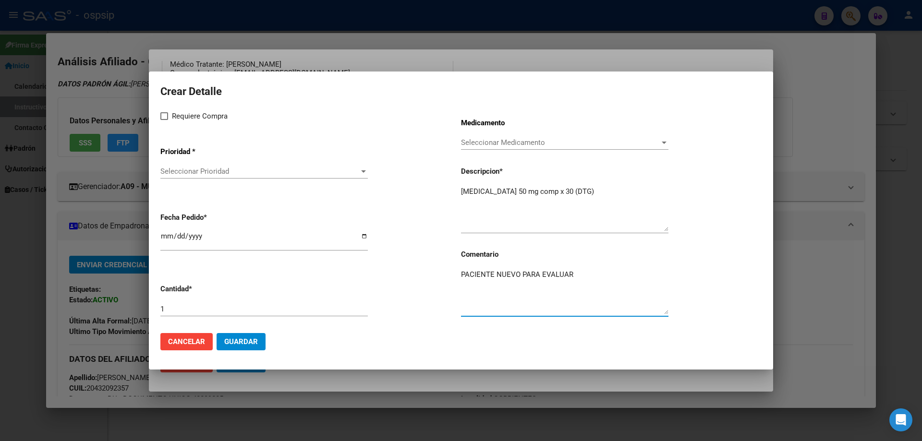
type textarea "PACIENTE NUEVO PARA EVALUAR"
drag, startPoint x: 167, startPoint y: 115, endPoint x: 181, endPoint y: 156, distance: 43.0
click at [168, 116] on label "Requiere Compra" at bounding box center [193, 116] width 67 height 12
click at [164, 120] on input "Requiere Compra" at bounding box center [164, 120] width 0 height 0
checkbox input "true"
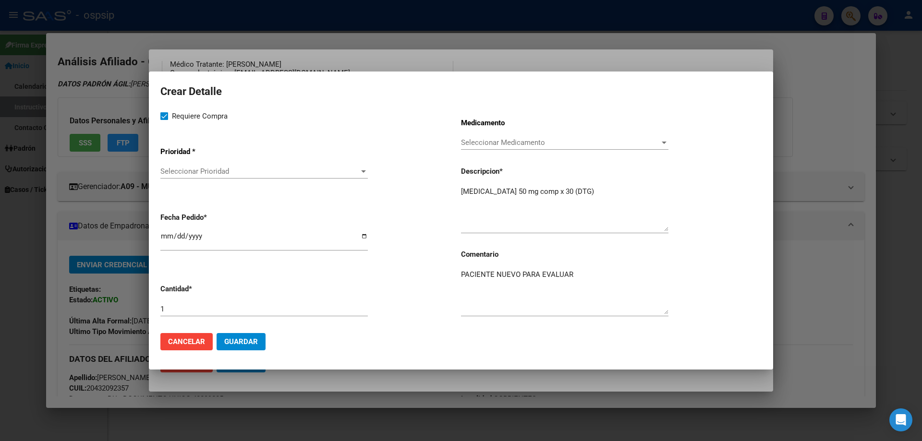
click at [178, 172] on span "Seleccionar Prioridad" at bounding box center [259, 171] width 199 height 9
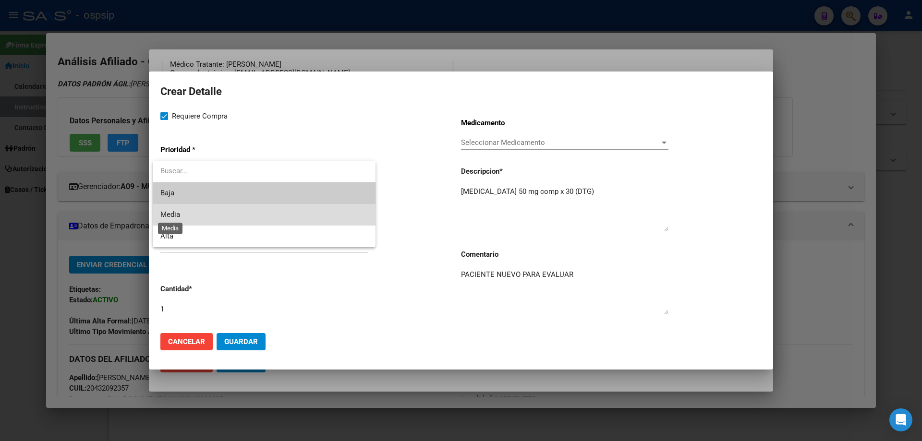
click at [177, 214] on span "Media" at bounding box center [170, 214] width 20 height 9
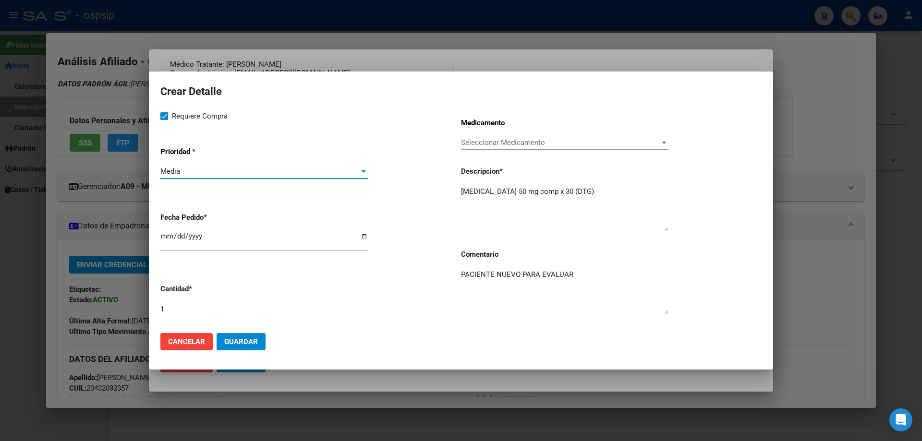
click at [166, 233] on input "[DATE]" at bounding box center [263, 239] width 207 height 15
type input "2025-10-28"
type input "2025-09-28"
click at [257, 345] on button "Guardar" at bounding box center [241, 341] width 49 height 17
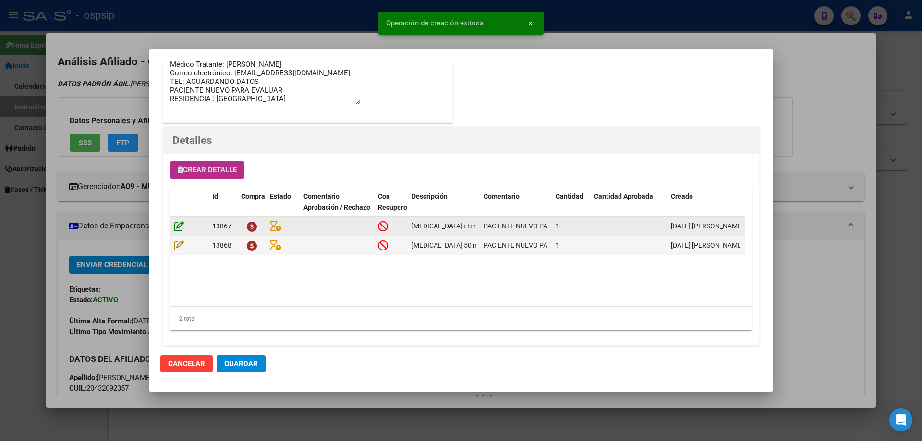
click at [182, 225] on icon at bounding box center [179, 226] width 10 height 11
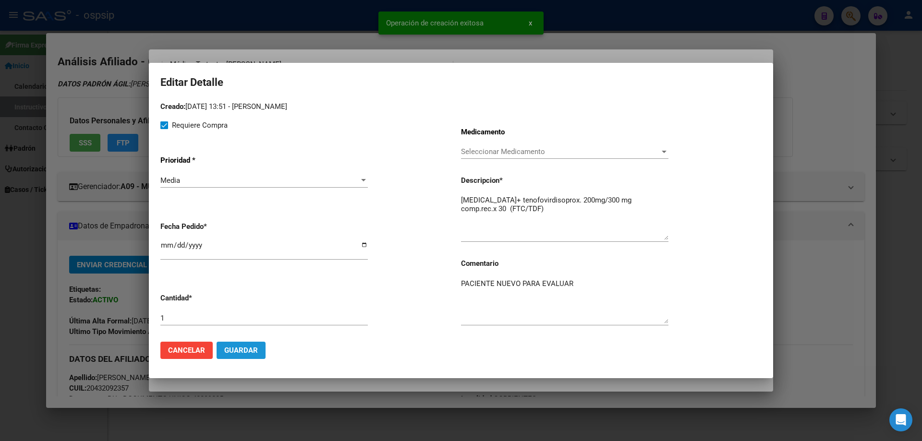
click at [252, 354] on span "Guardar" at bounding box center [241, 350] width 34 height 9
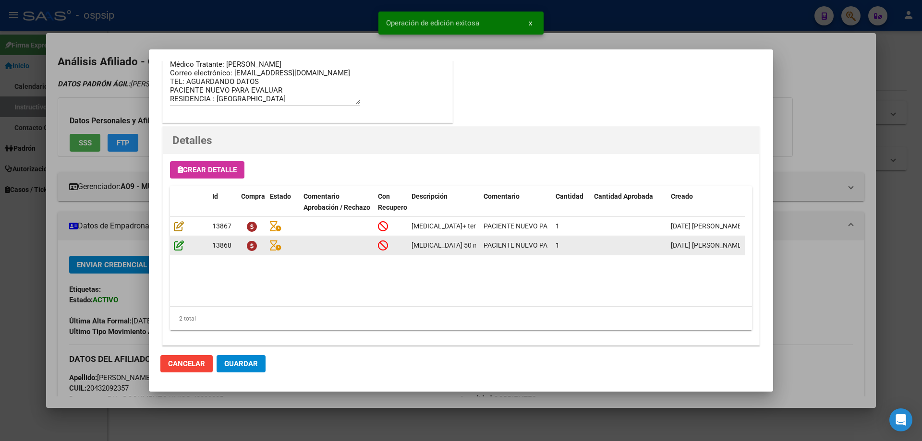
click at [178, 246] on icon at bounding box center [179, 245] width 10 height 11
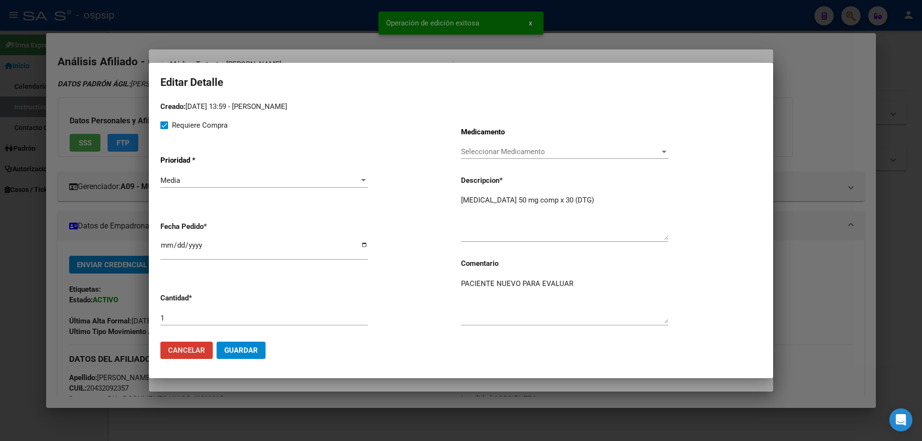
click at [248, 352] on span "Guardar" at bounding box center [241, 350] width 34 height 9
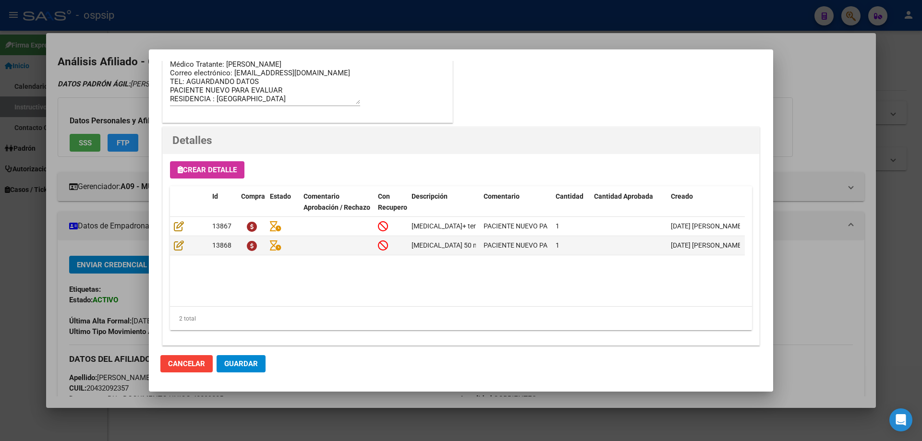
click at [252, 364] on span "Guardar" at bounding box center [241, 364] width 34 height 9
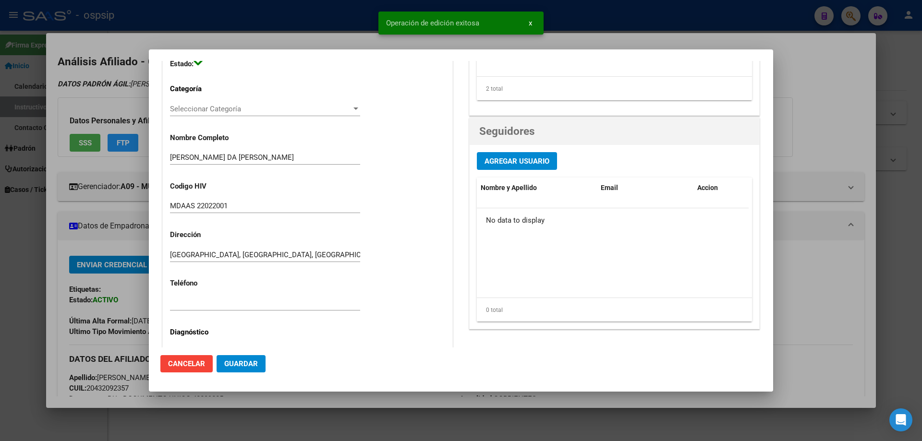
scroll to position [0, 0]
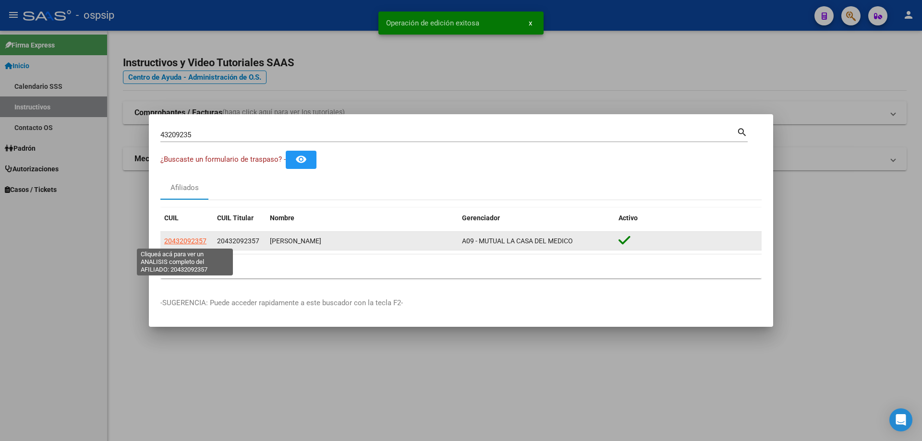
click at [187, 242] on span "20432092357" at bounding box center [185, 241] width 42 height 8
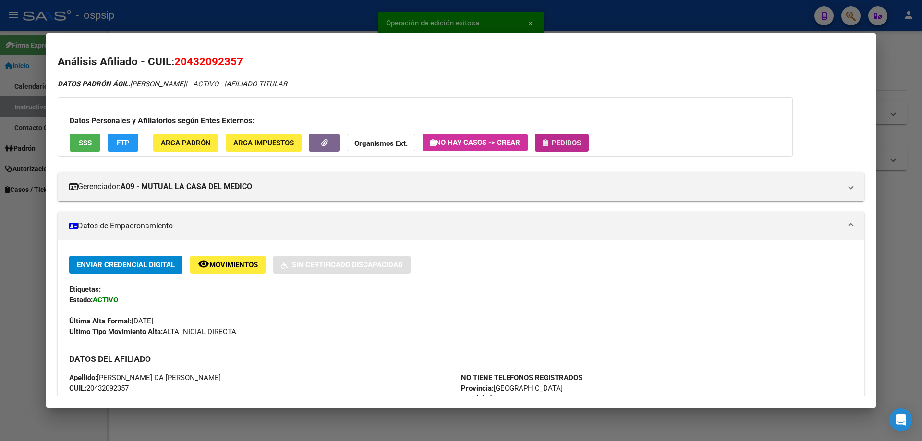
click at [575, 147] on button "Pedidos" at bounding box center [562, 143] width 54 height 18
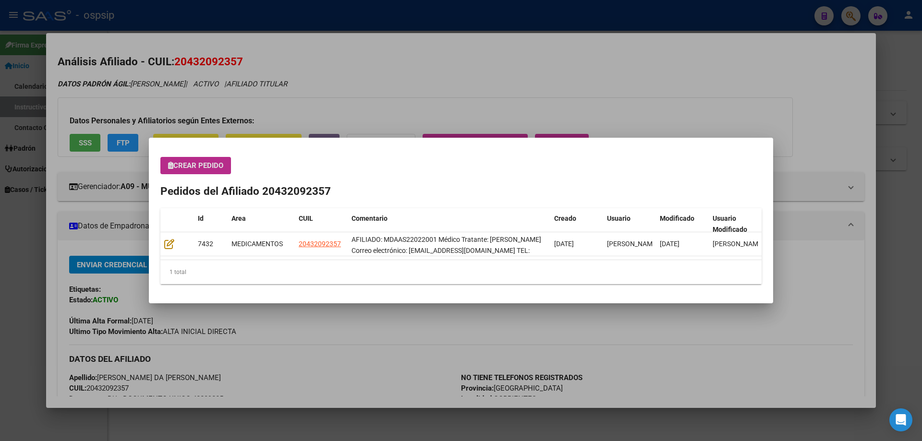
click at [402, 86] on div at bounding box center [461, 220] width 922 height 441
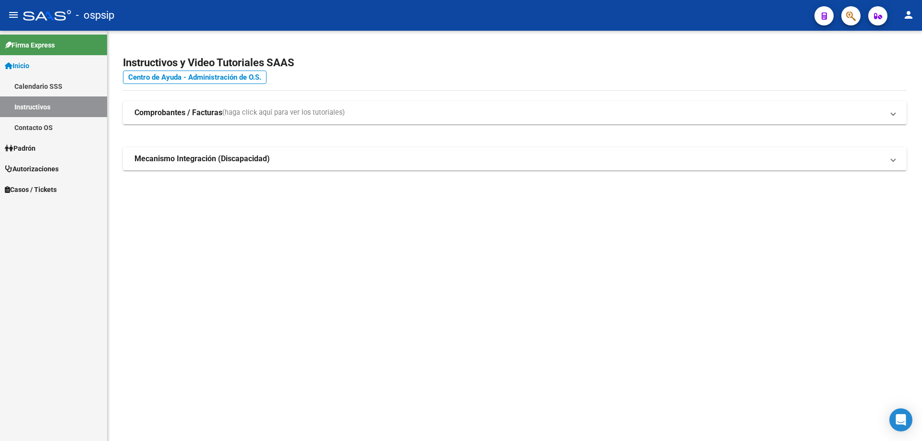
click at [841, 20] on app-search-popup at bounding box center [850, 15] width 19 height 12
click at [841, 20] on div at bounding box center [846, 16] width 27 height 20
click at [856, 21] on button "button" at bounding box center [850, 15] width 19 height 19
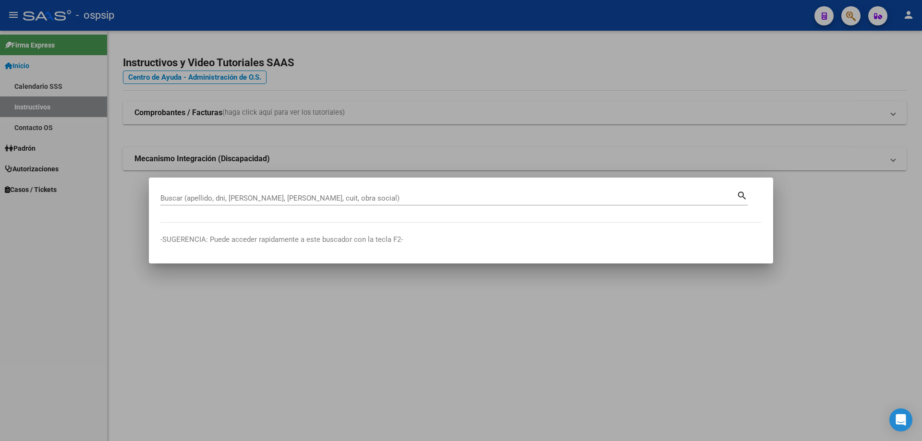
drag, startPoint x: 191, startPoint y: 193, endPoint x: 171, endPoint y: 201, distance: 21.6
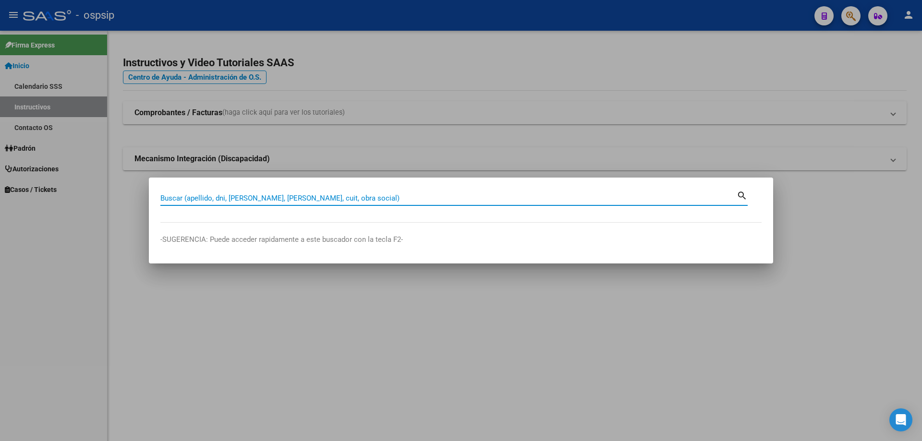
paste input "20389632512"
type input "20389632512"
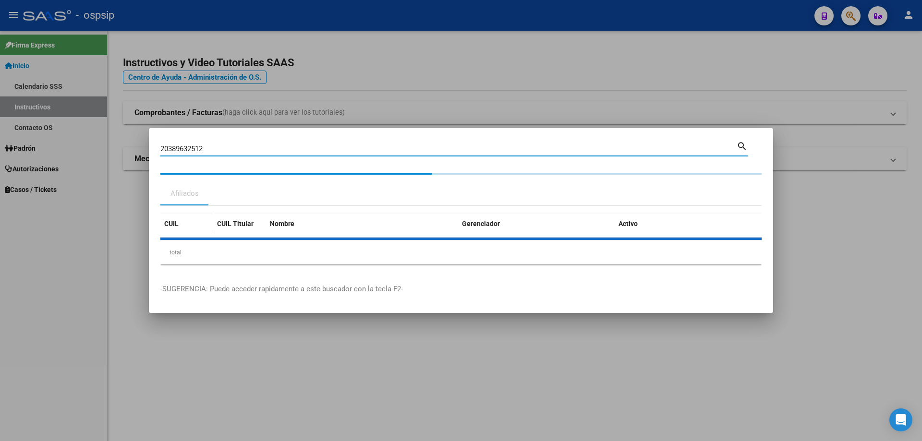
click at [189, 224] on div "CUIL" at bounding box center [186, 223] width 45 height 11
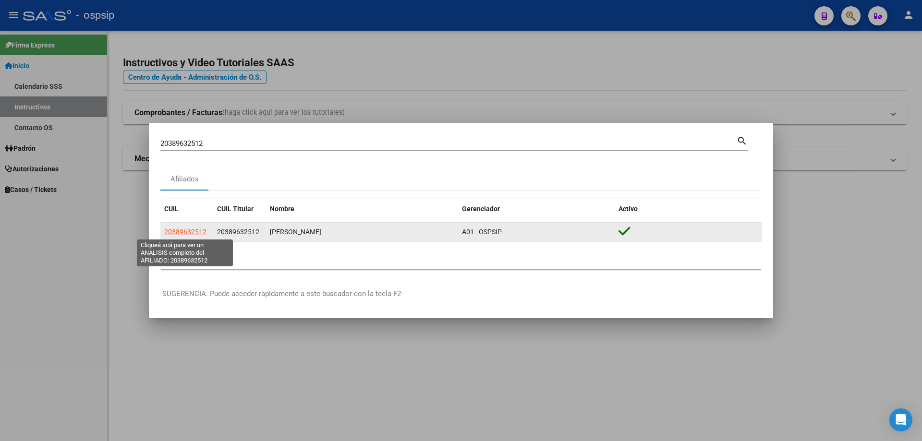
drag, startPoint x: 189, startPoint y: 224, endPoint x: 184, endPoint y: 228, distance: 6.1
click at [184, 228] on span "20389632512" at bounding box center [185, 232] width 42 height 8
type textarea "20389632512"
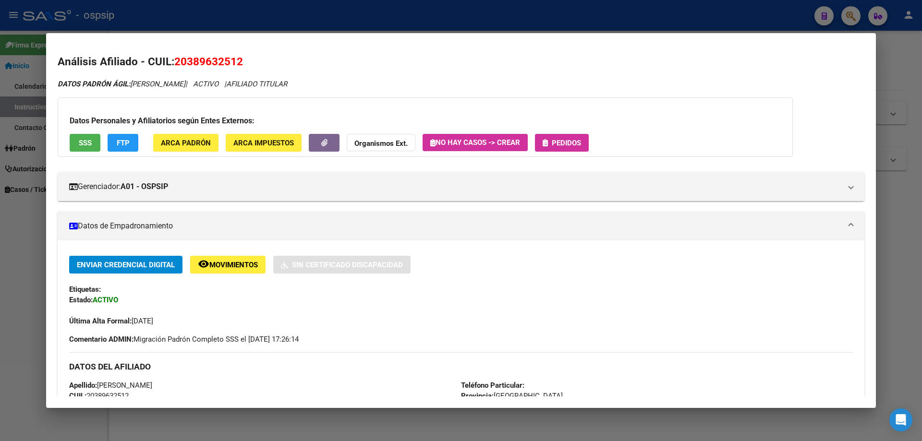
click at [539, 150] on button "Pedidos" at bounding box center [562, 143] width 54 height 18
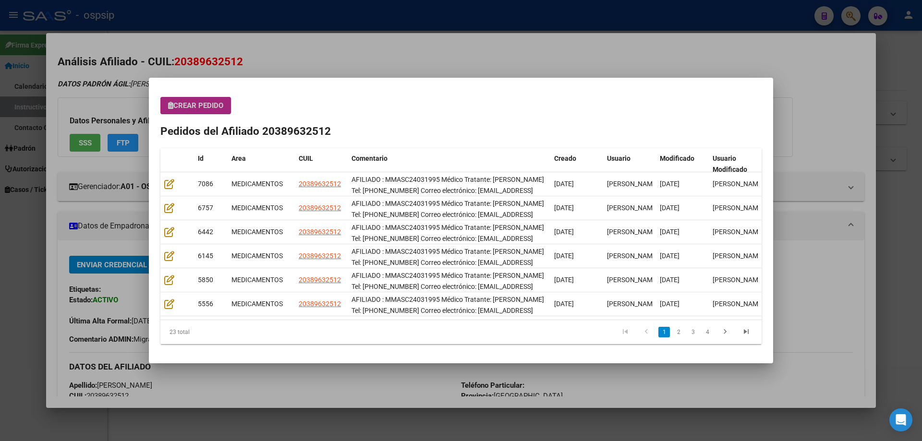
click at [200, 105] on span "Crear Pedido" at bounding box center [195, 105] width 55 height 9
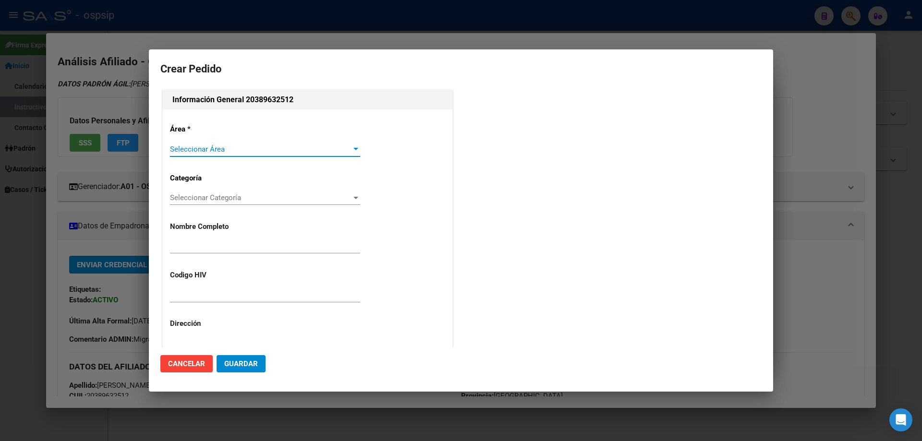
type input "MAURICIO LEONARDO SCHEFFER"
type input "MMASC24031995"
click at [196, 140] on div "Área * Seleccionar Área Seleccionar Área Categoría Seleccionar Categoría Selecc…" at bounding box center [308, 328] width 290 height 438
type input "BUENOS AIRES, PILAR SUR, FRANCISCO PIZARRO 1785"
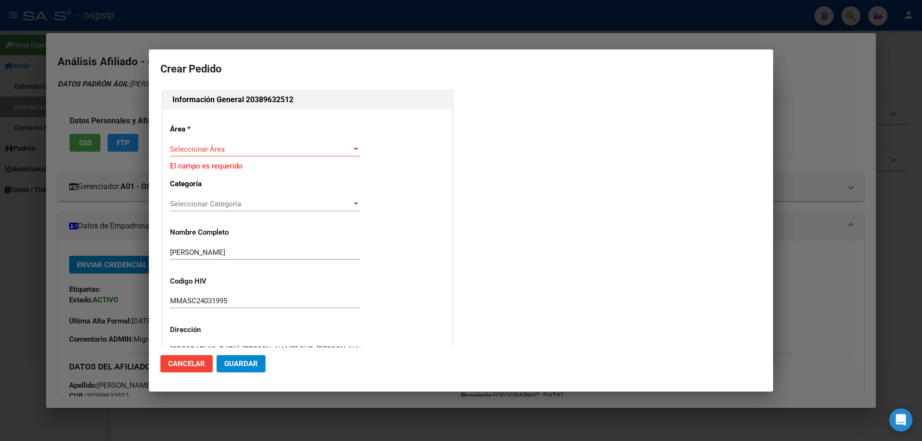
click at [201, 150] on span "Seleccionar Área" at bounding box center [260, 149] width 181 height 9
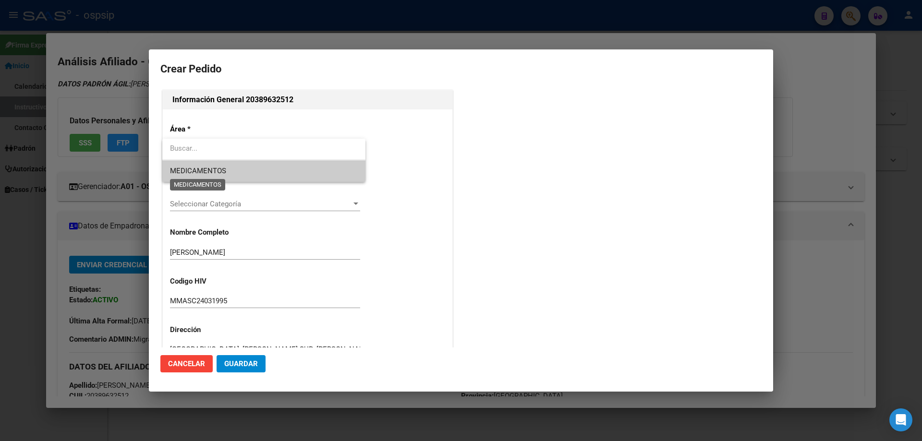
click at [196, 168] on span "MEDICAMENTOS" at bounding box center [198, 171] width 56 height 9
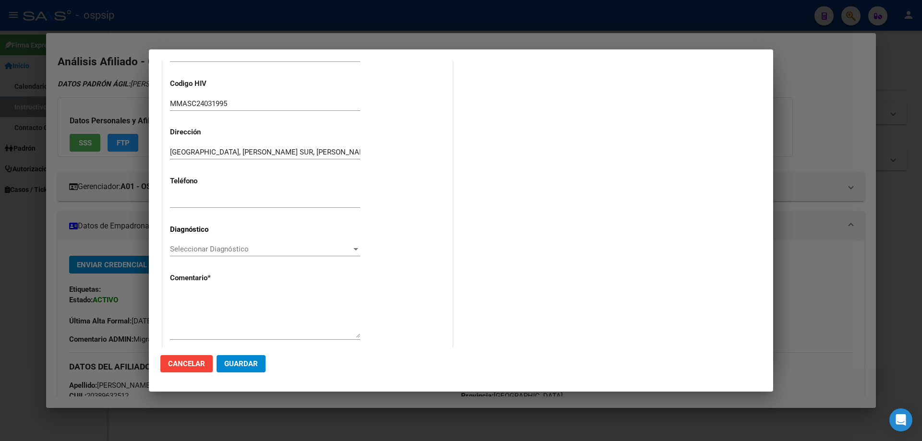
scroll to position [192, 0]
click at [203, 249] on span "Seleccionar Diagnóstico" at bounding box center [260, 248] width 181 height 9
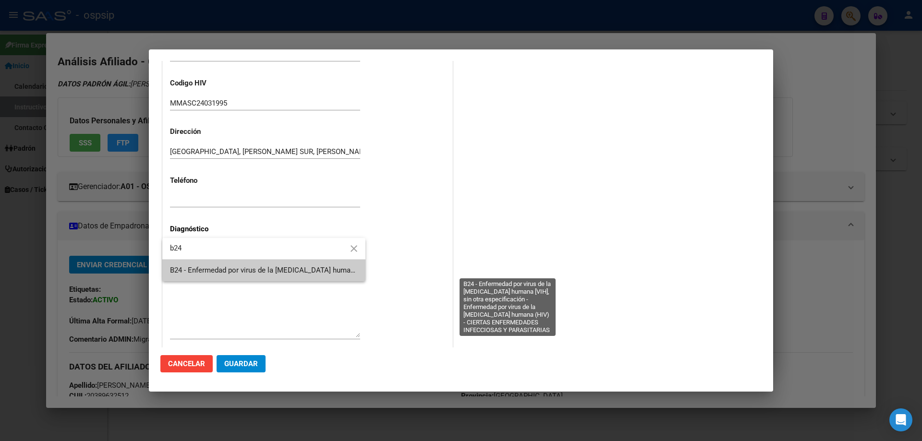
type input "b24"
click at [198, 269] on span "B24 - Enfermedad por virus de la [MEDICAL_DATA] humana [VIH], sin otra especifi…" at bounding box center [506, 270] width 672 height 9
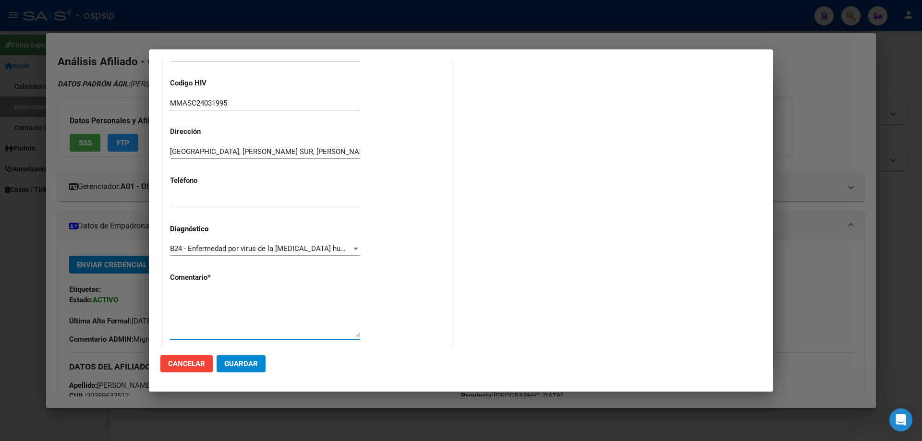
paste textarea "AFILIADO : MMASC24031995 Médico Tratante: RODRÍGUEZ Tel: 11-4095-4021 Correo el…"
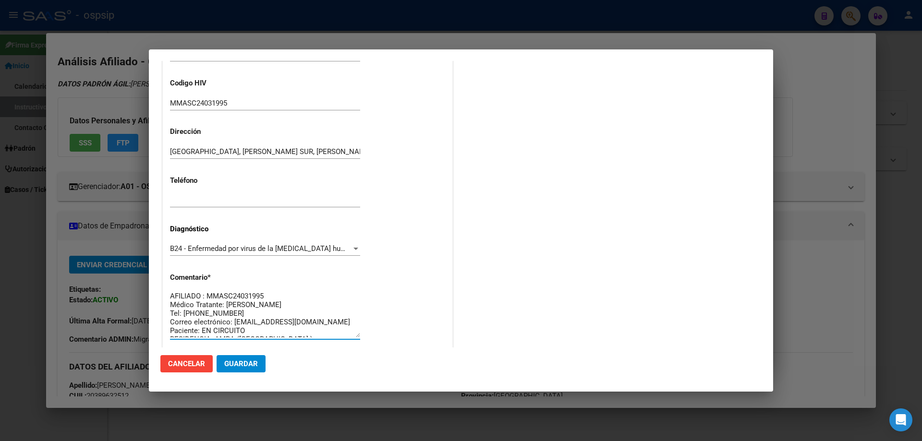
scroll to position [0, 0]
type textarea "AFILIADO : MMASC24031995 Médico Tratante: RODRÍGUEZ Tel: 11-4095-4021 Correo el…"
click at [250, 370] on button "Guardar" at bounding box center [241, 363] width 49 height 17
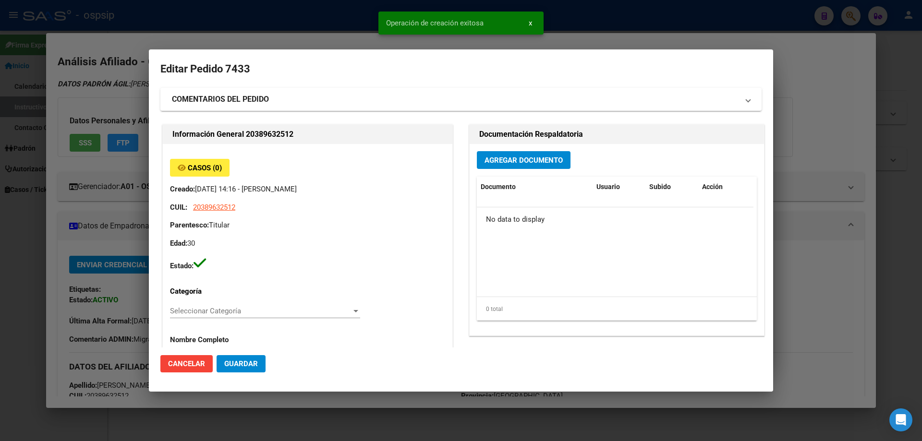
click at [510, 163] on span "Agregar Documento" at bounding box center [523, 160] width 78 height 9
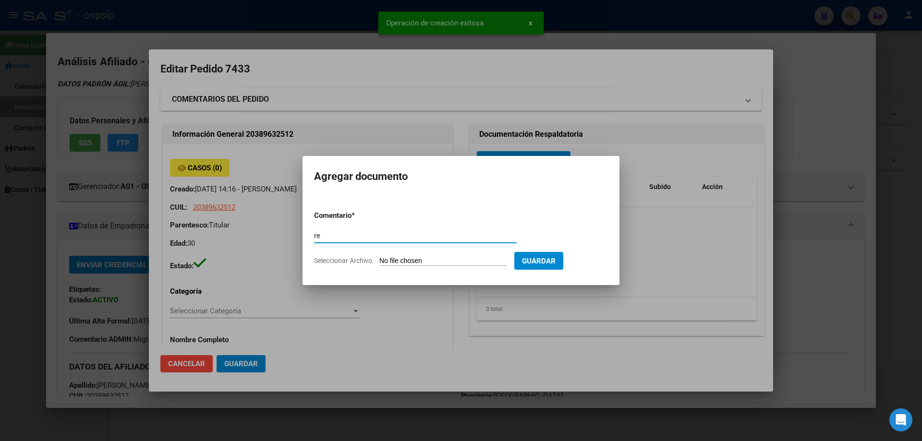
type input "r"
type input "RECETA"
click at [425, 254] on form "Comentario * RECETA Comentario Seleccionar Archivo Guardar" at bounding box center [461, 238] width 294 height 70
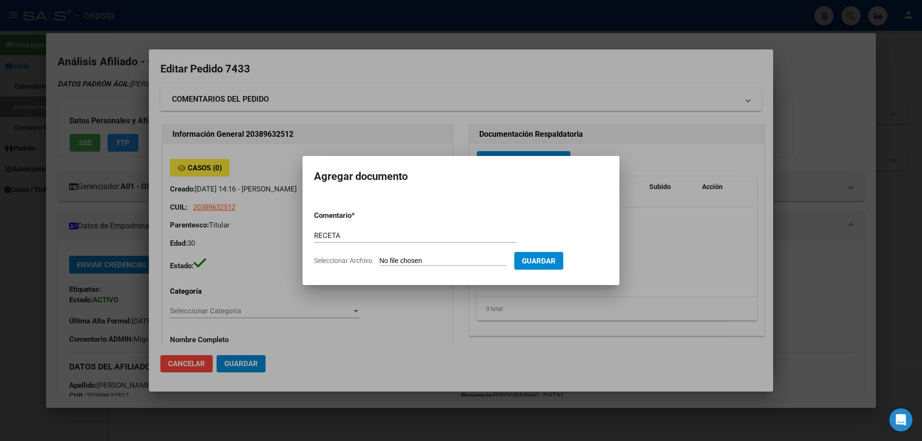
click at [423, 266] on form "Comentario * RECETA Comentario Seleccionar Archivo Guardar" at bounding box center [461, 238] width 294 height 70
click at [422, 265] on input "Seleccionar Archivo" at bounding box center [442, 261] width 127 height 9
type input "C:\fakepath\Captura de pantalla 2025-10-07 140821.jpg"
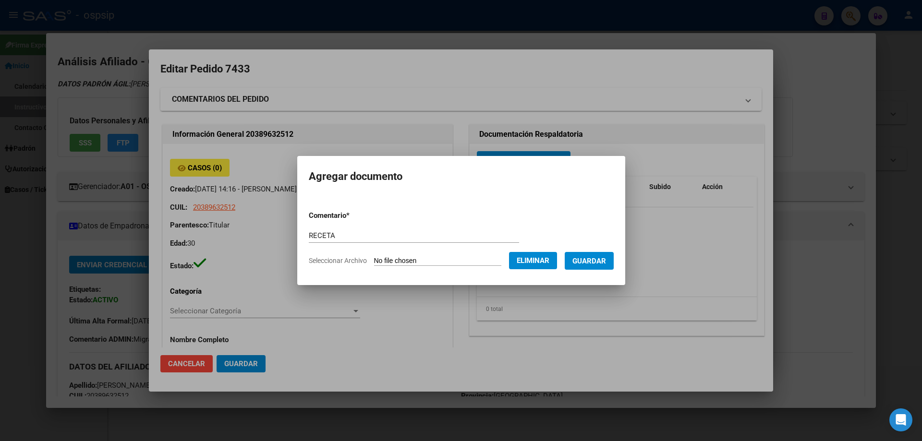
click at [606, 257] on span "Guardar" at bounding box center [589, 261] width 34 height 9
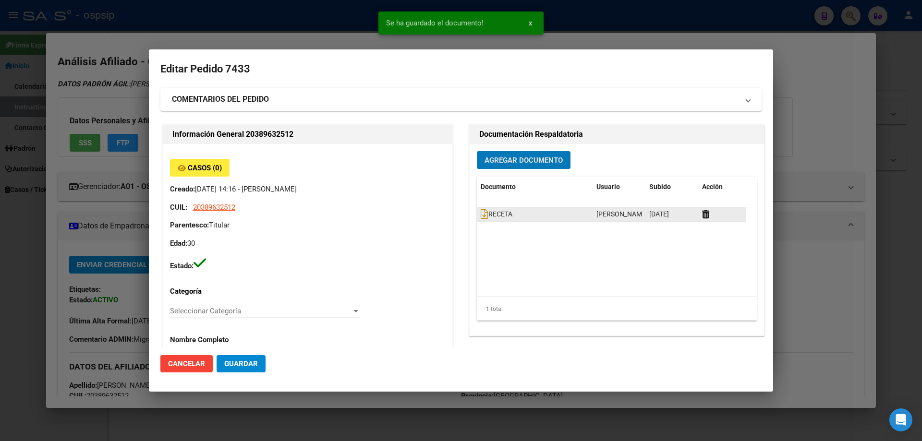
click at [477, 214] on datatable-body-cell "RECETA" at bounding box center [535, 214] width 116 height 14
click at [481, 215] on icon at bounding box center [485, 214] width 8 height 11
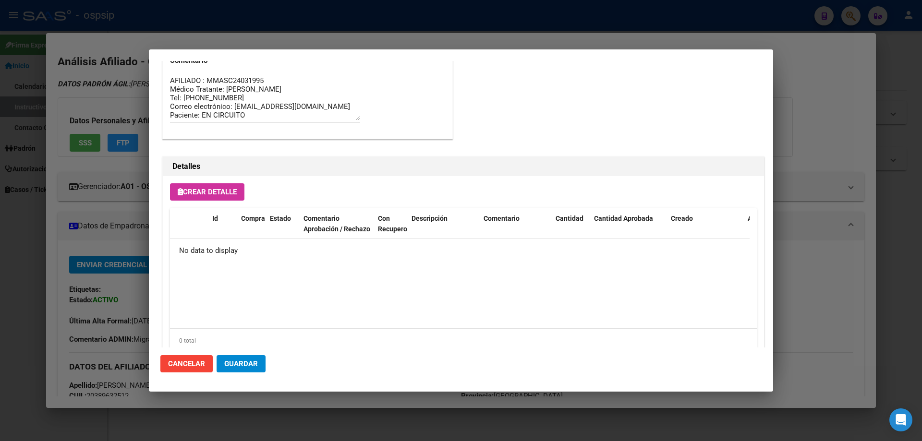
scroll to position [558, 0]
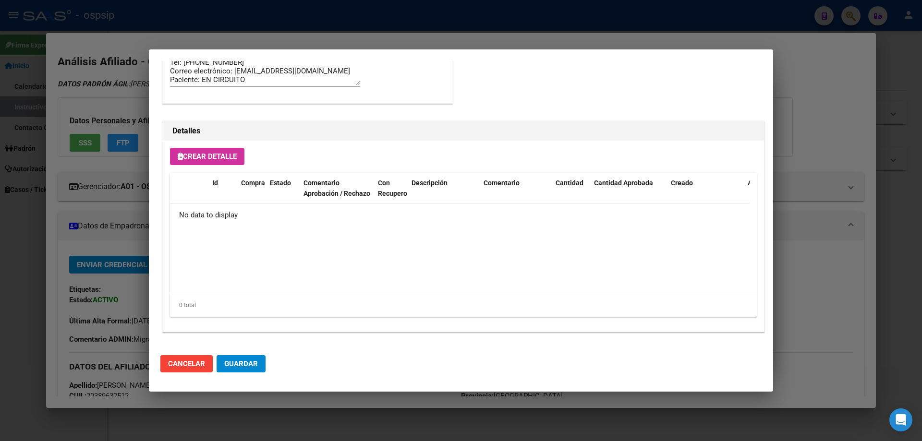
click at [207, 156] on span "Crear Detalle" at bounding box center [207, 156] width 59 height 9
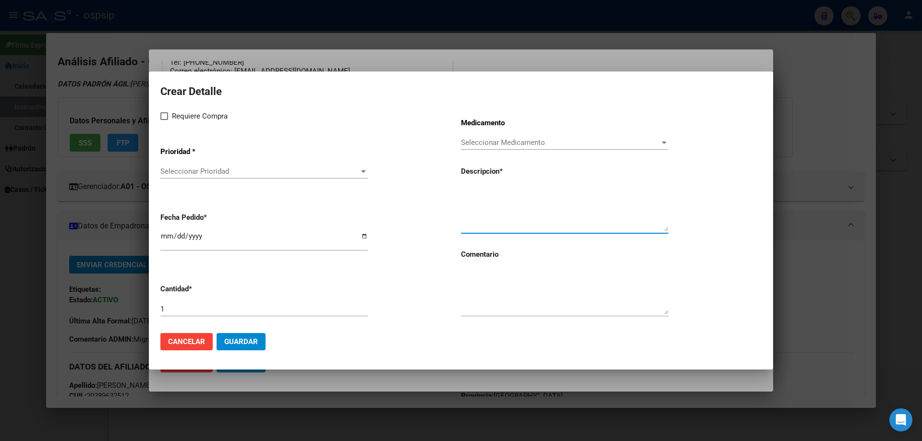
paste textarea "efavirenz+emtricitabina+tenofov. 600mg/200mg/300mg comp.rec.x 30 (EFV/ FTC/ TDF)"
type textarea "efavirenz+emtricitabina+tenofov. 600mg/200mg/300mg comp.rec.x 30 (EFV/ FTC/ TDF)"
click at [493, 291] on textarea at bounding box center [564, 291] width 207 height 45
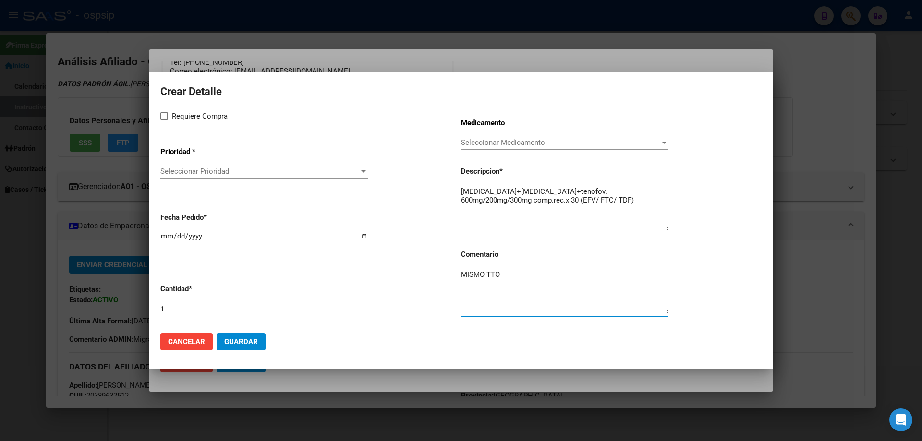
type textarea "MISMO TTO"
click at [167, 120] on label "Requiere Compra" at bounding box center [193, 116] width 67 height 12
click at [164, 120] on input "Requiere Compra" at bounding box center [164, 120] width 0 height 0
checkbox input "true"
click at [175, 158] on app-drop-down-list "Prioridad * Seleccionar Prioridad Seleccionar Prioridad" at bounding box center [310, 163] width 301 height 48
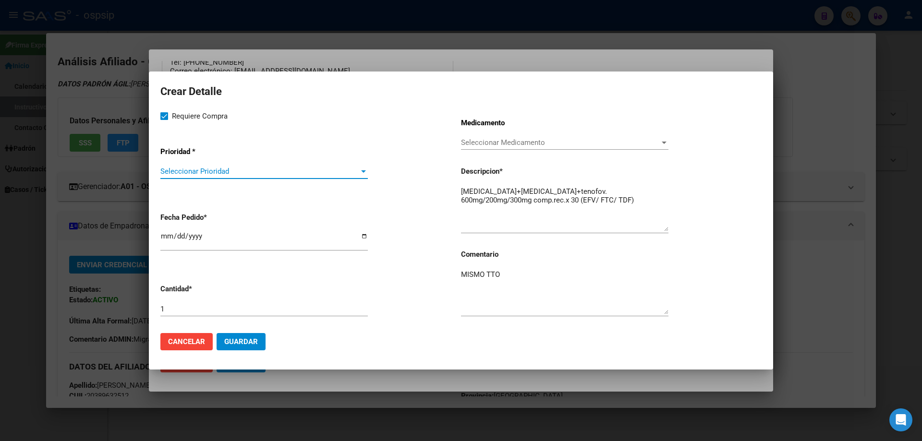
click at [180, 171] on span "Seleccionar Prioridad" at bounding box center [259, 171] width 199 height 9
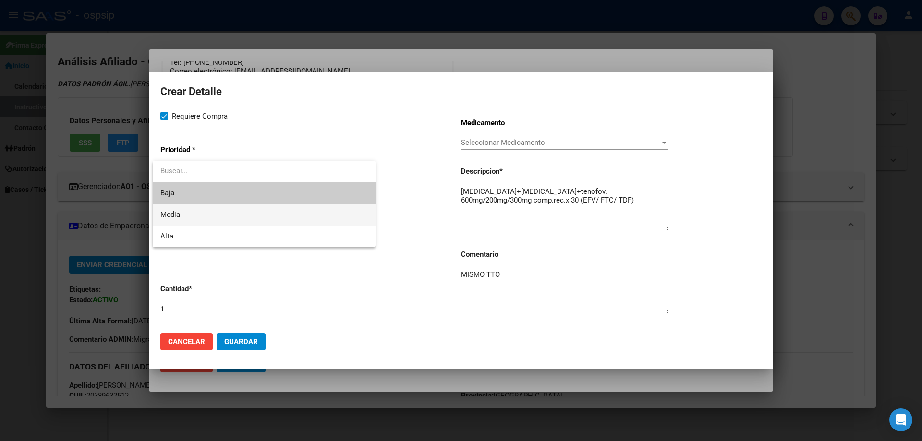
click at [182, 221] on span "Media" at bounding box center [263, 215] width 207 height 22
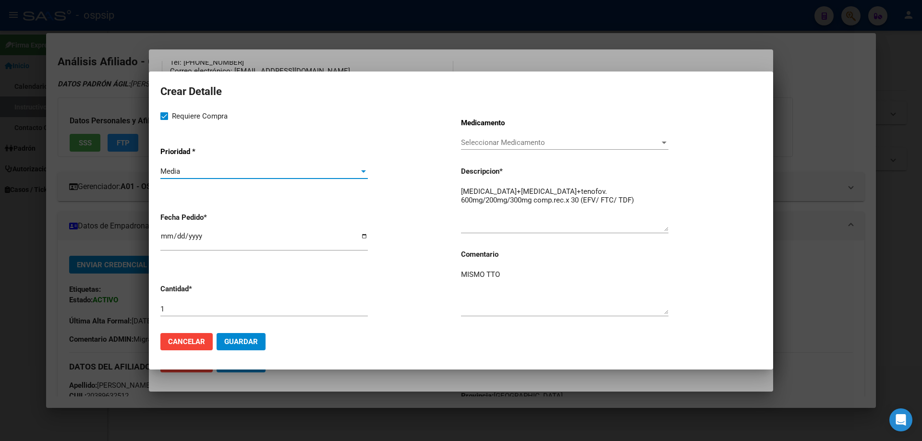
click at [164, 242] on input "[DATE]" at bounding box center [263, 239] width 207 height 15
type input "[DATE]"
click at [254, 332] on mat-dialog-actions "Cancelar Guardar" at bounding box center [460, 342] width 601 height 33
click at [249, 368] on mat-dialog-container "Crear Detalle Requiere Compra Prioridad * Media Seleccionar Prioridad Fecha Ped…" at bounding box center [461, 221] width 624 height 298
click at [244, 338] on span "Guardar" at bounding box center [241, 342] width 34 height 9
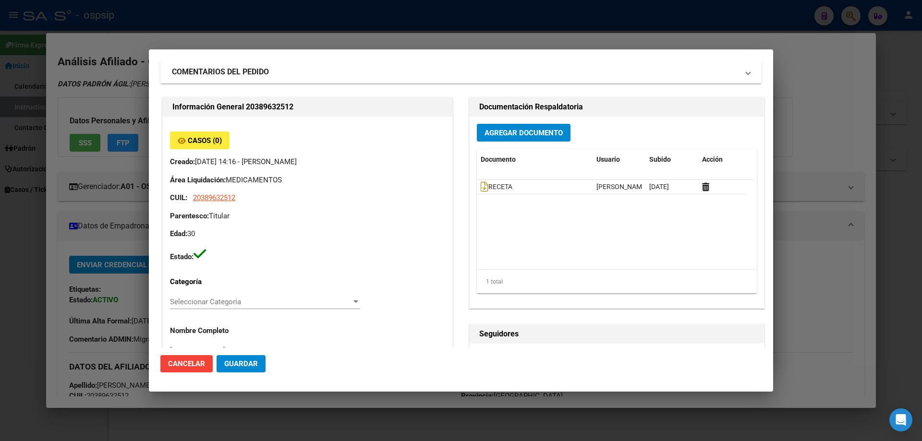
scroll to position [0, 0]
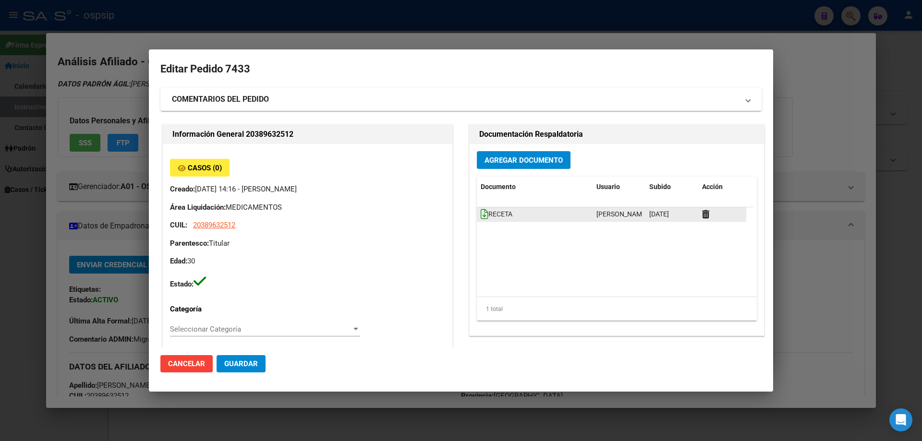
click at [477, 213] on datatable-body-cell "RECETA" at bounding box center [535, 214] width 116 height 14
click at [481, 215] on icon at bounding box center [485, 214] width 8 height 11
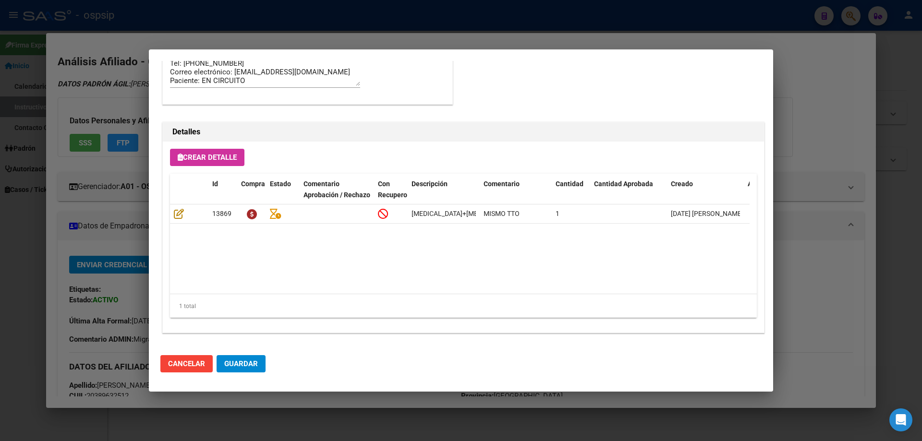
scroll to position [576, 0]
click at [239, 367] on span "Guardar" at bounding box center [241, 364] width 34 height 9
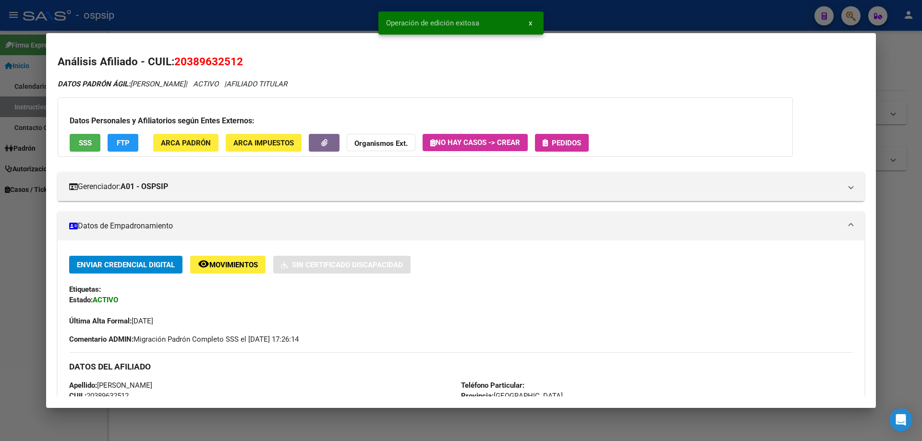
click at [574, 145] on span "Pedidos" at bounding box center [566, 143] width 29 height 9
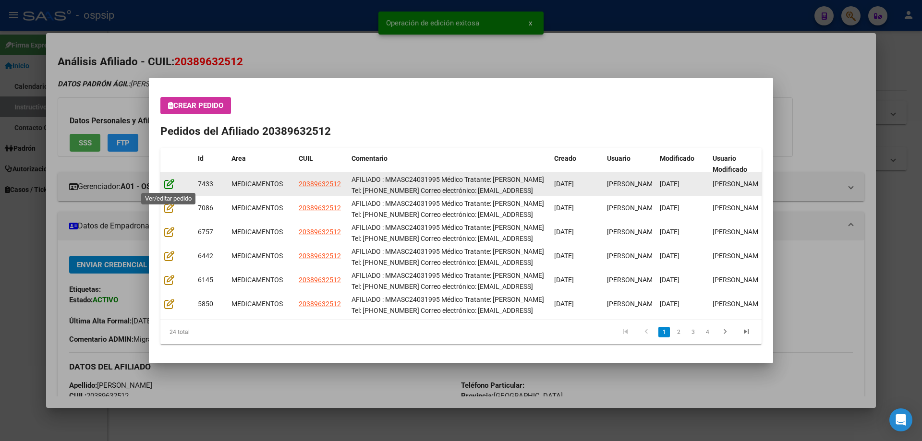
click at [171, 185] on icon at bounding box center [169, 184] width 10 height 11
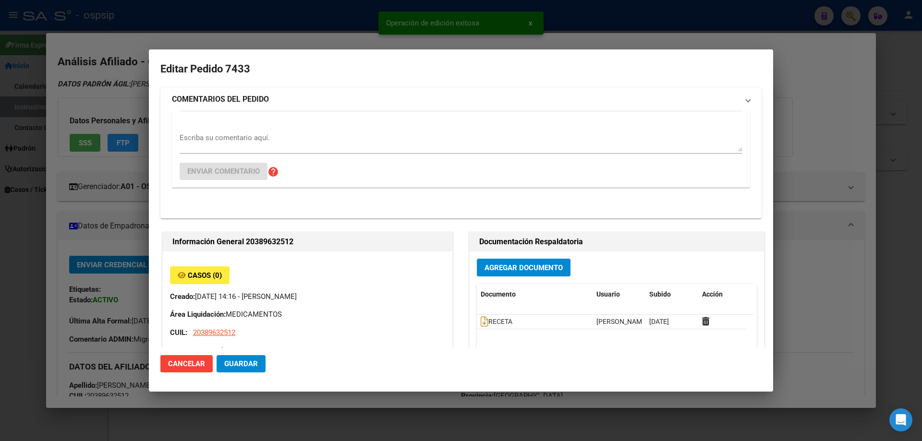
type input "Buenos Aires, PILAR SUR, FRANCISCO PIZARRO 1785, Departamento: CAS"
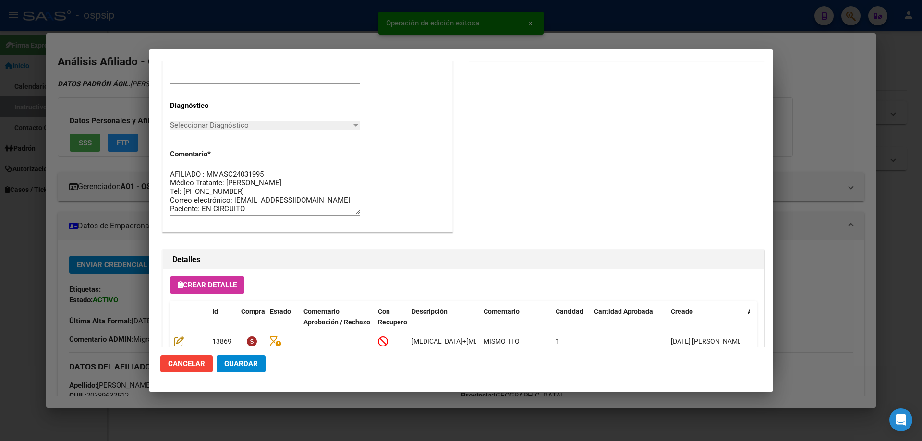
scroll to position [624, 0]
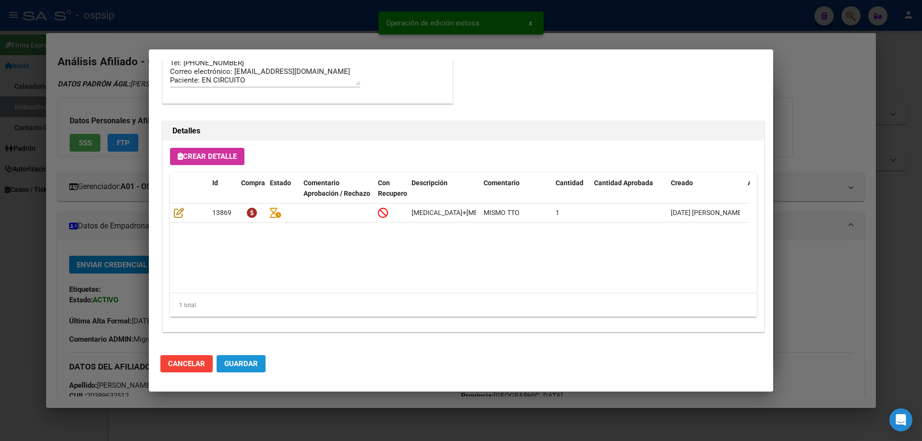
click at [231, 370] on button "Guardar" at bounding box center [241, 363] width 49 height 17
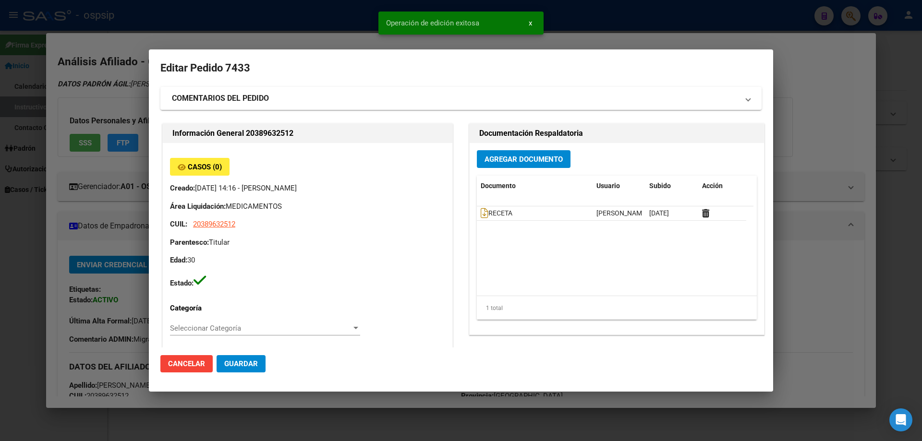
scroll to position [0, 0]
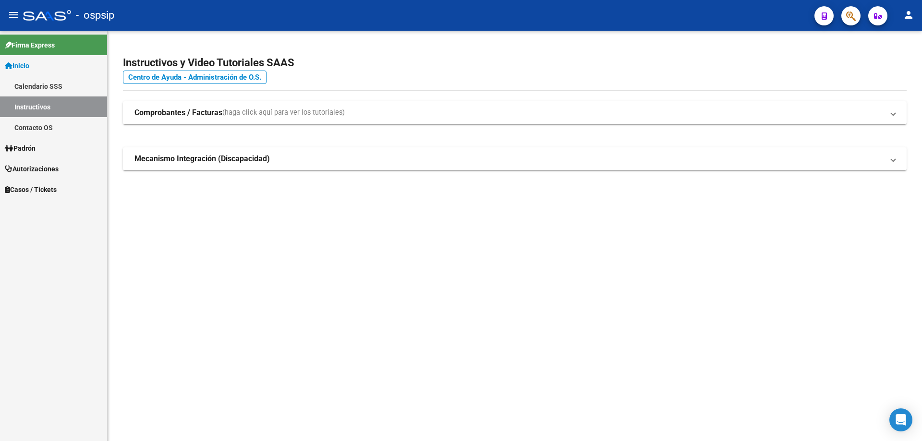
click at [845, 21] on button "button" at bounding box center [850, 15] width 19 height 19
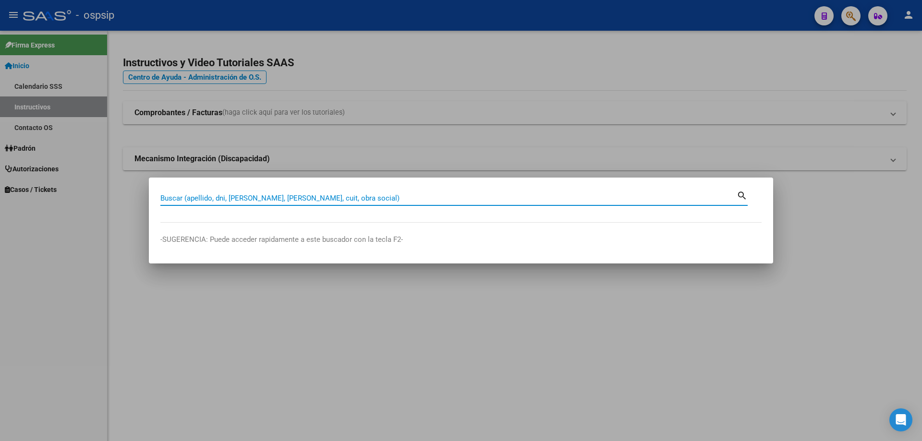
paste input "20205867024"
type input "20205867024"
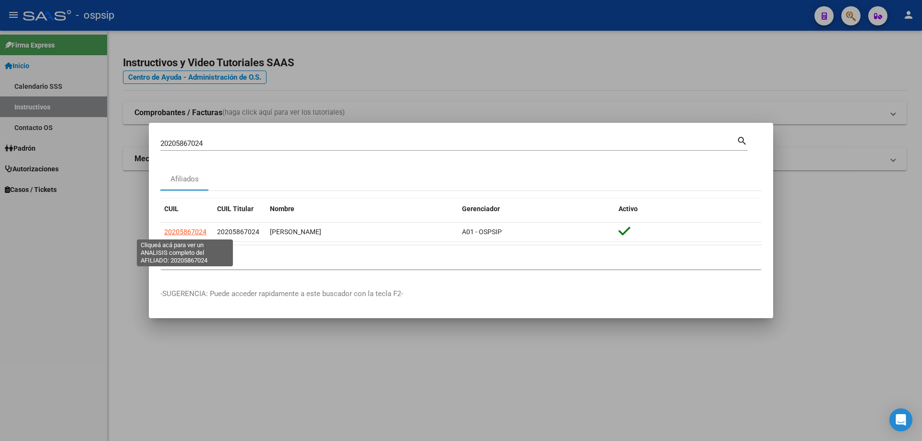
click at [190, 231] on span "20205867024" at bounding box center [185, 232] width 42 height 8
type textarea "20205867024"
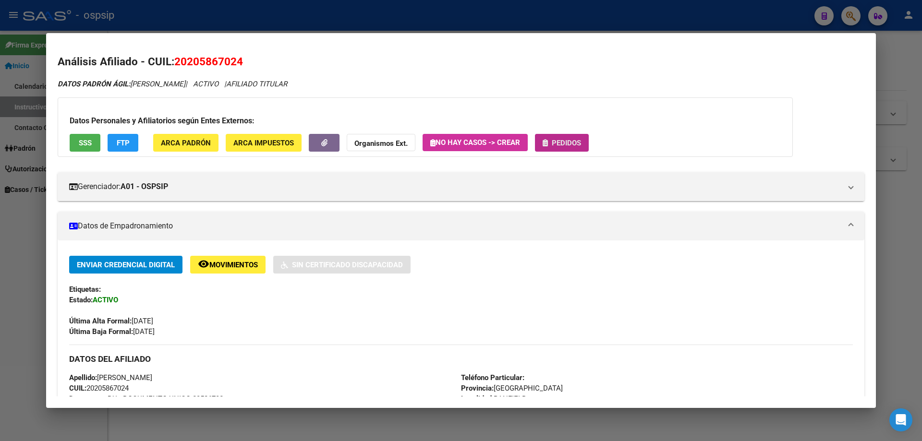
click at [556, 145] on span "Pedidos" at bounding box center [566, 143] width 29 height 9
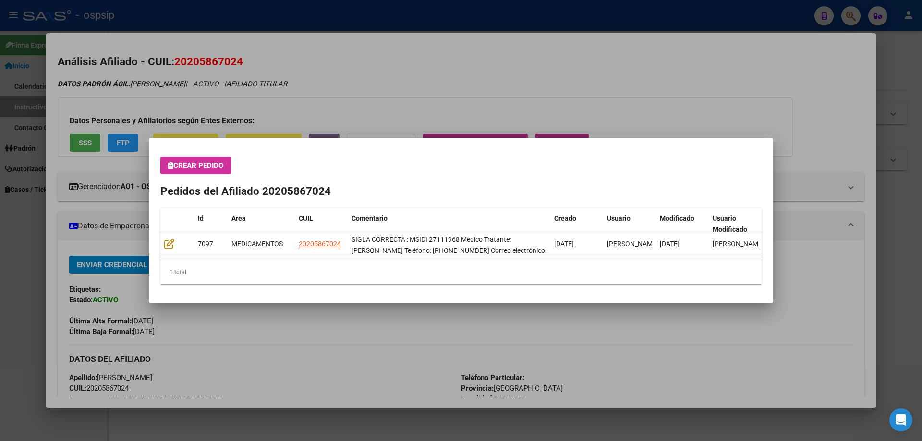
click at [205, 175] on div "Crear Pedido Pedidos del Afiliado 20205867024 Id Area CUIL Comentario Creado Us…" at bounding box center [460, 220] width 601 height 127
click at [208, 171] on button "Crear Pedido" at bounding box center [195, 165] width 71 height 17
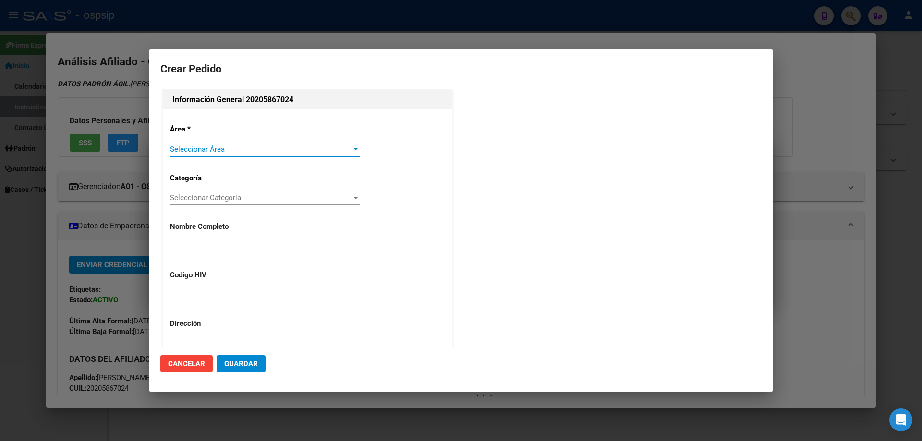
type input "SILVIO CARLOS DIAZ"
type input "BUENOS AIRES, BANFIELD, EINSTEIN 4877"
type input "MSIDI 27111968"
type input "Buenos Aires, BANFIELD, TILCARA 105"
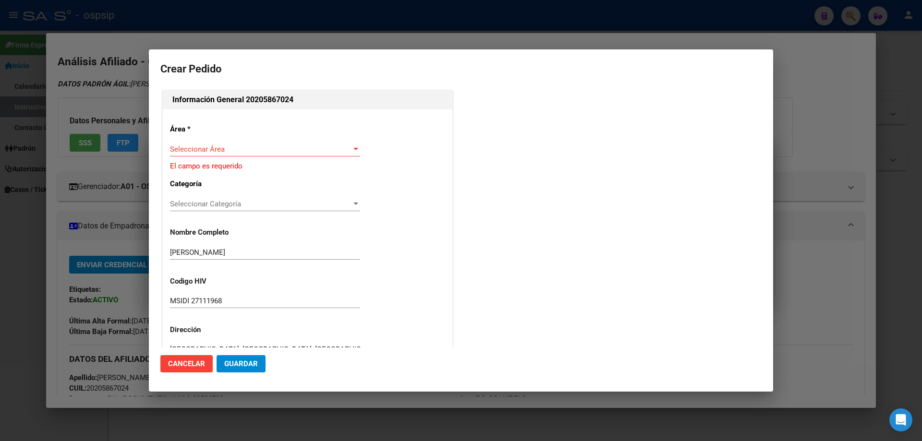
click at [203, 155] on div "Seleccionar Área Seleccionar Área" at bounding box center [265, 149] width 190 height 14
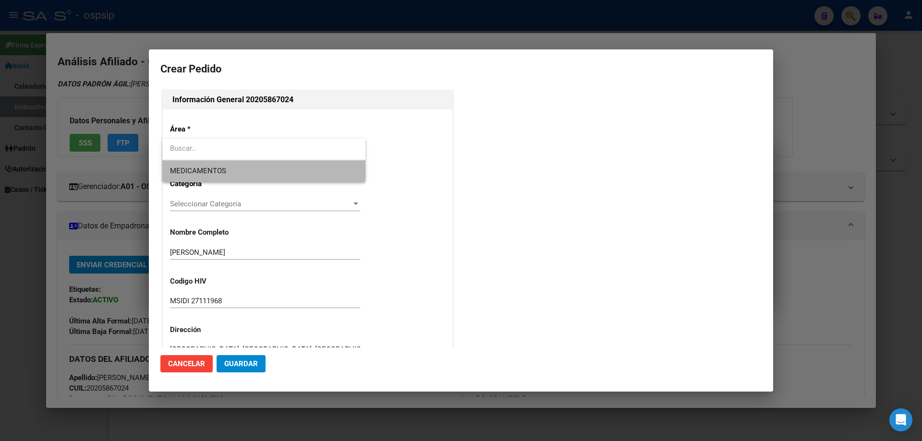
click at [200, 165] on span "MEDICAMENTOS" at bounding box center [264, 171] width 188 height 22
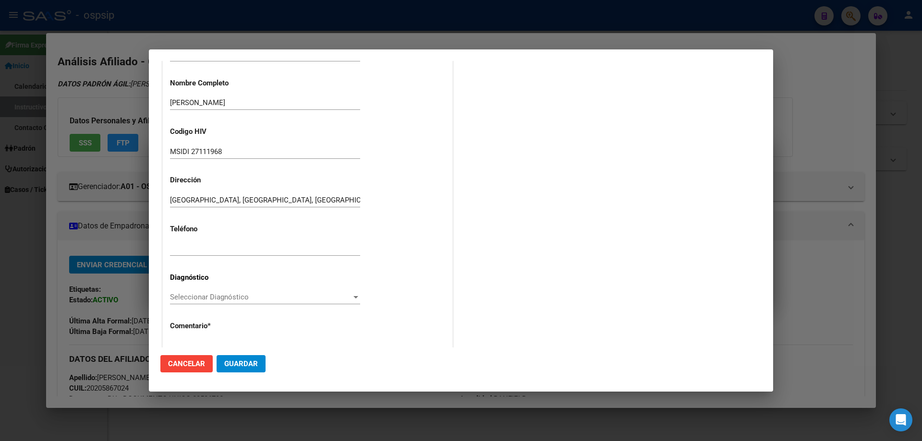
scroll to position [144, 0]
click at [210, 303] on div "Seleccionar Diagnóstico Seleccionar Diagnóstico" at bounding box center [265, 297] width 190 height 14
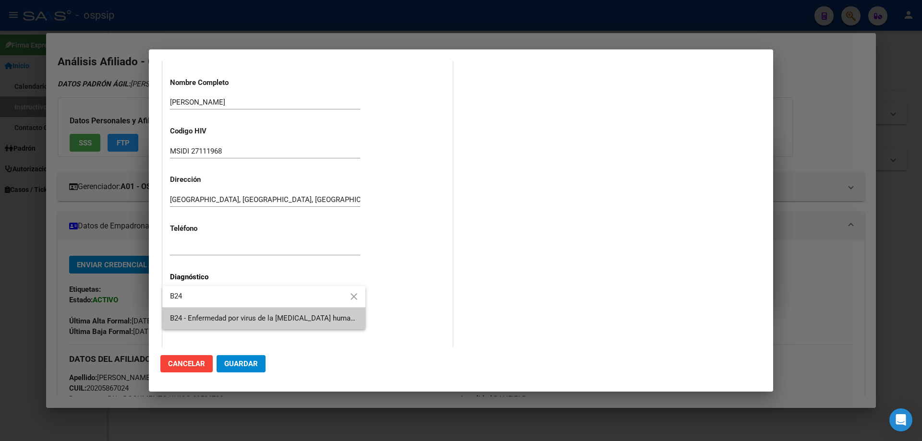
type input "B24"
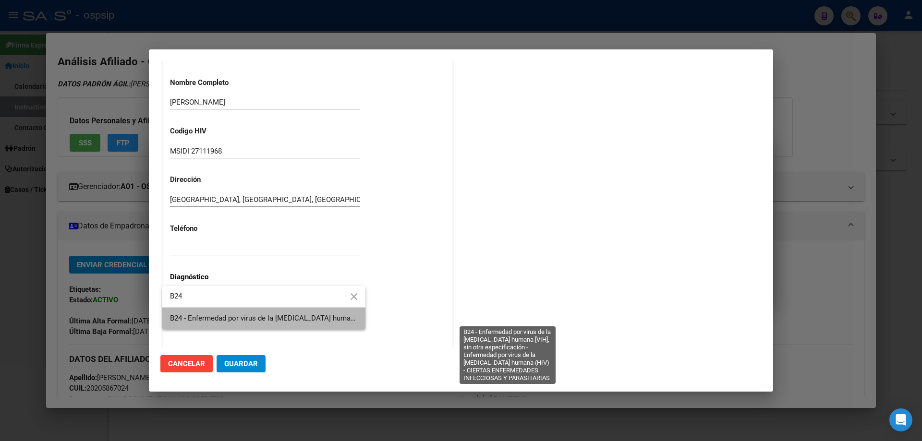
click at [218, 318] on span "B24 - Enfermedad por virus de la [MEDICAL_DATA] humana [VIH], sin otra especifi…" at bounding box center [506, 318] width 672 height 9
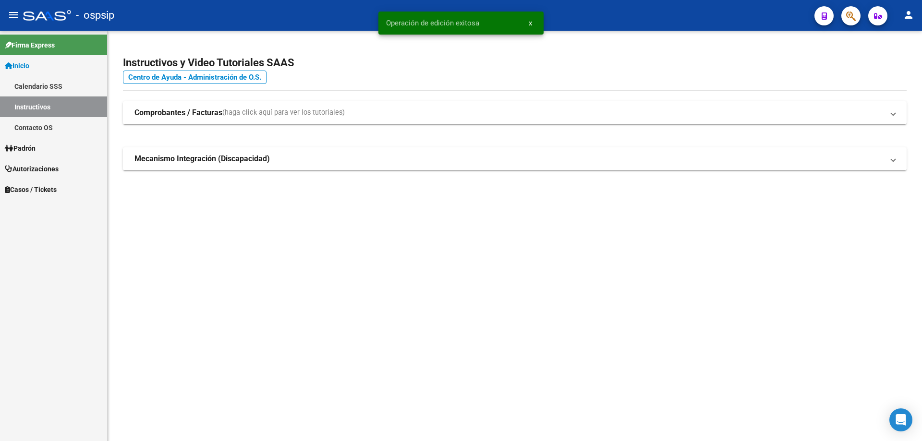
click at [847, 15] on icon "button" at bounding box center [851, 16] width 10 height 11
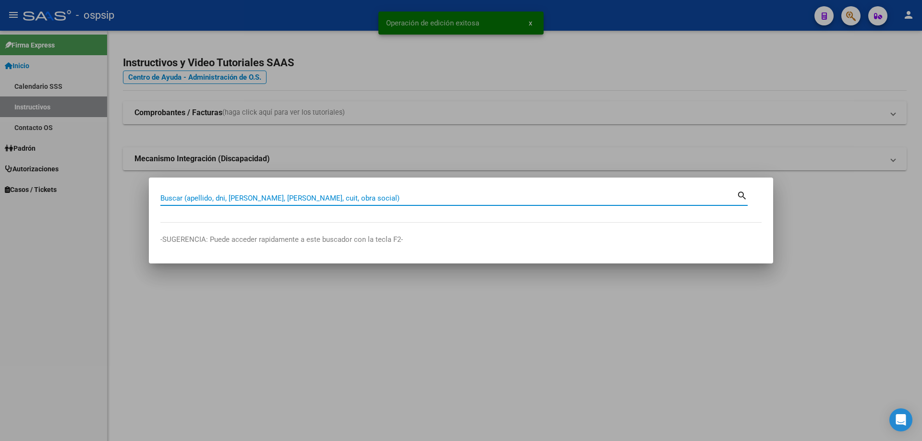
drag, startPoint x: 181, startPoint y: 193, endPoint x: 172, endPoint y: 198, distance: 10.5
paste input "20349500214"
type input "20349500214"
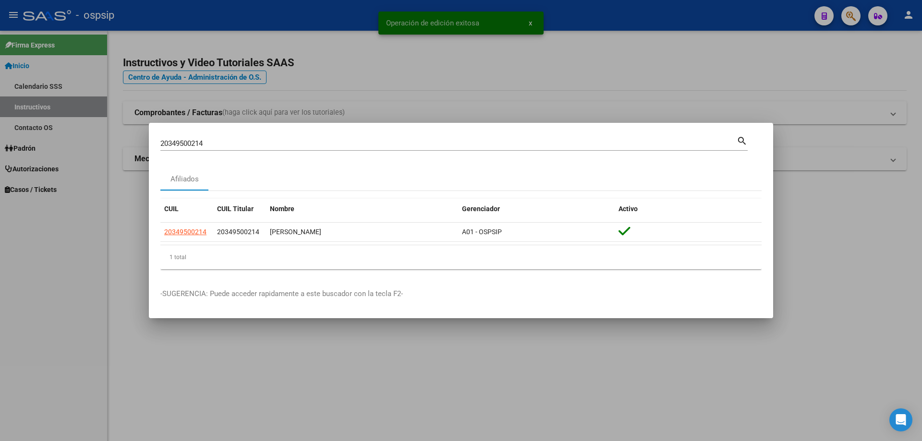
click at [181, 245] on datatable-body "20349500214 20349500214 CORIA MATIAS OSCAR A01 - OSPSIP" at bounding box center [460, 234] width 601 height 22
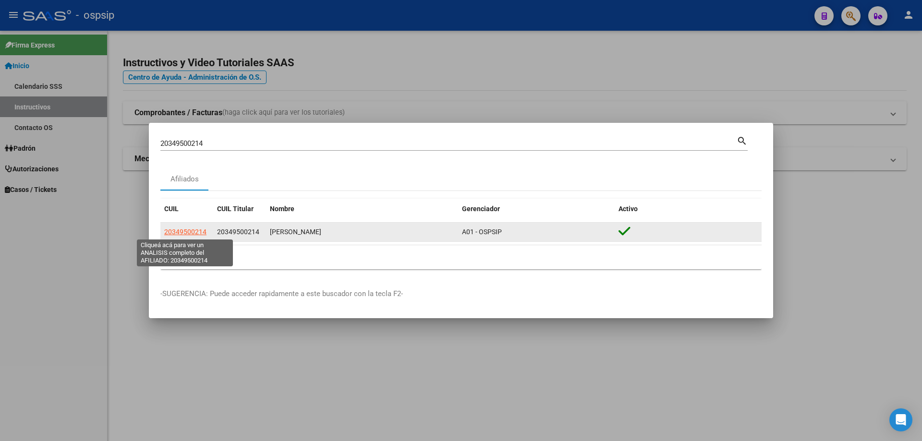
click at [185, 229] on span "20349500214" at bounding box center [185, 232] width 42 height 8
type textarea "20349500214"
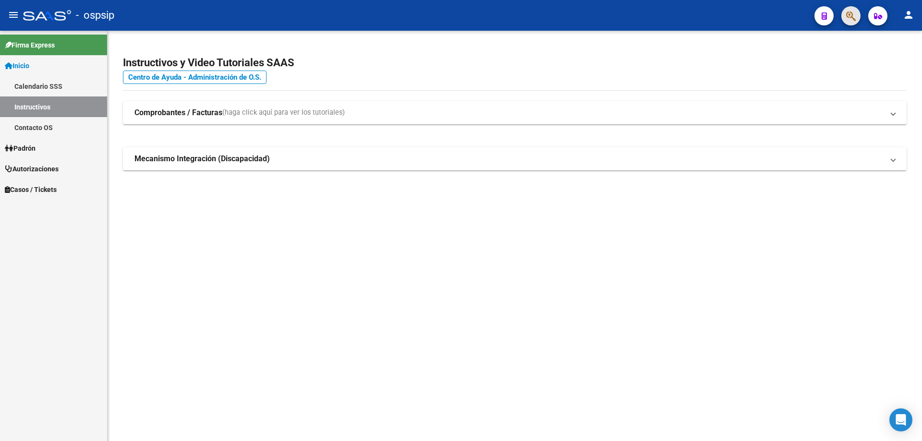
click at [845, 16] on button "button" at bounding box center [850, 15] width 19 height 19
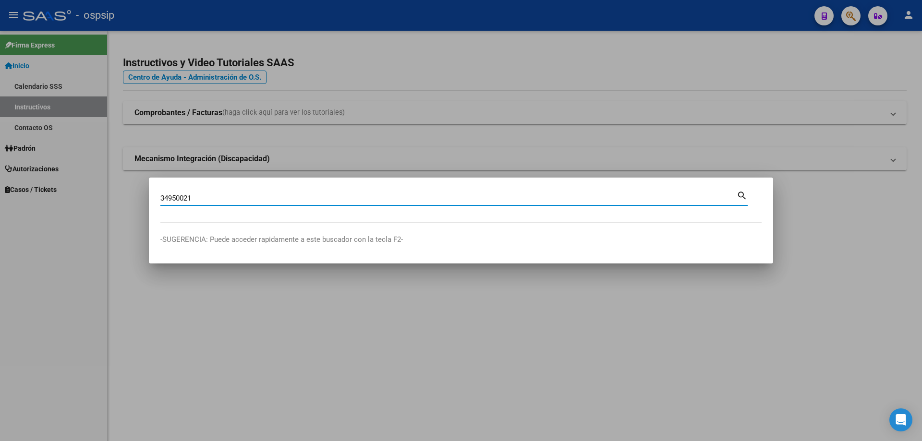
type input "34950021"
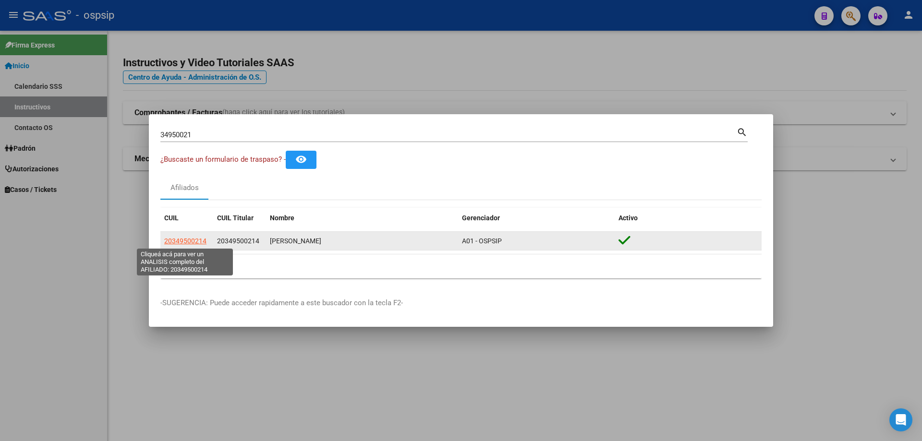
click at [202, 242] on span "20349500214" at bounding box center [185, 241] width 42 height 8
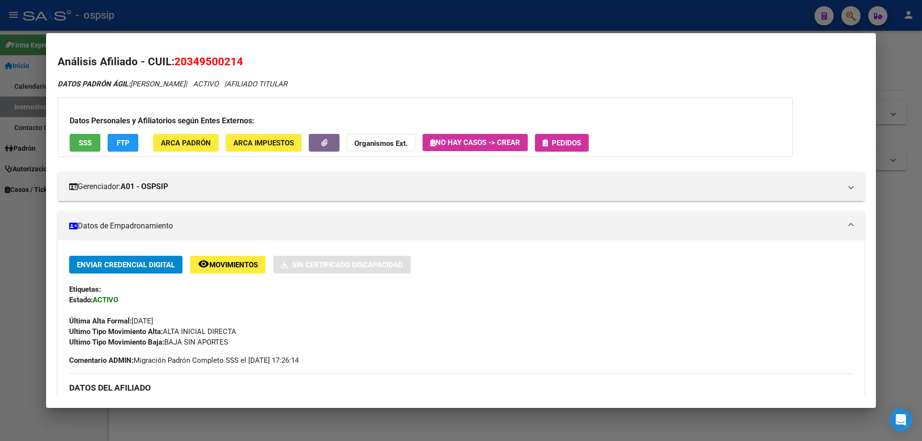
click at [568, 135] on button "Pedidos" at bounding box center [562, 143] width 54 height 18
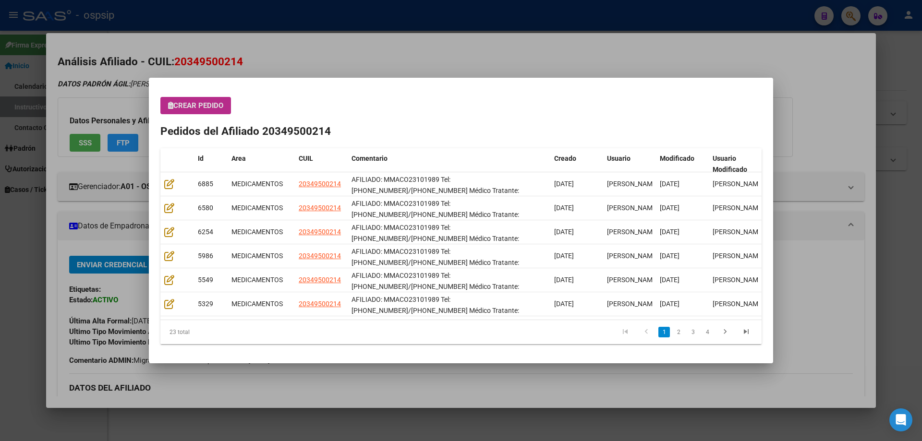
click at [207, 99] on button "Crear Pedido" at bounding box center [195, 105] width 71 height 17
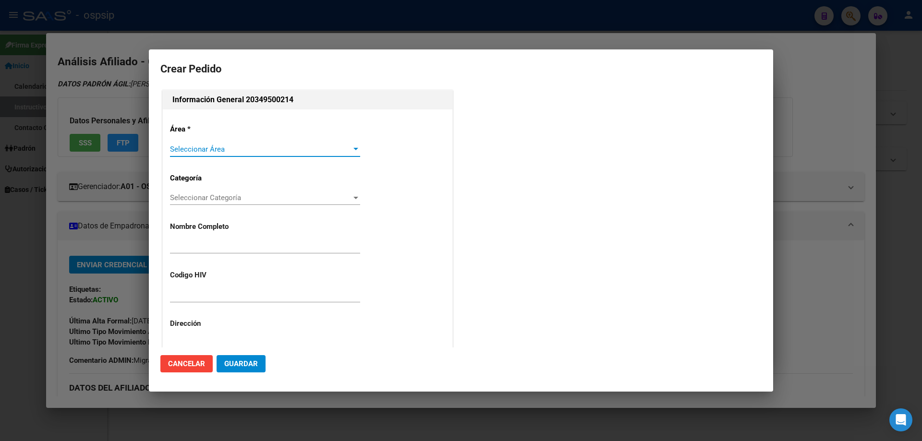
type input "MATIAS OSCAR CORIA"
type input "MMACO23101989"
click at [188, 150] on span "Seleccionar Área" at bounding box center [260, 149] width 181 height 9
type input "CIUDAD AUTONOMA BUENOS AIRES, CABA, AV BELGRANO 1381, Piso: 2"
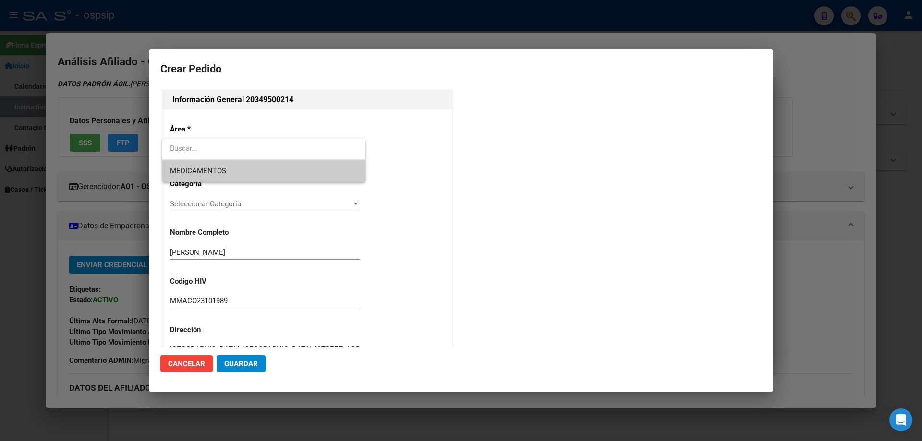
click at [185, 173] on span "MEDICAMENTOS" at bounding box center [198, 171] width 56 height 9
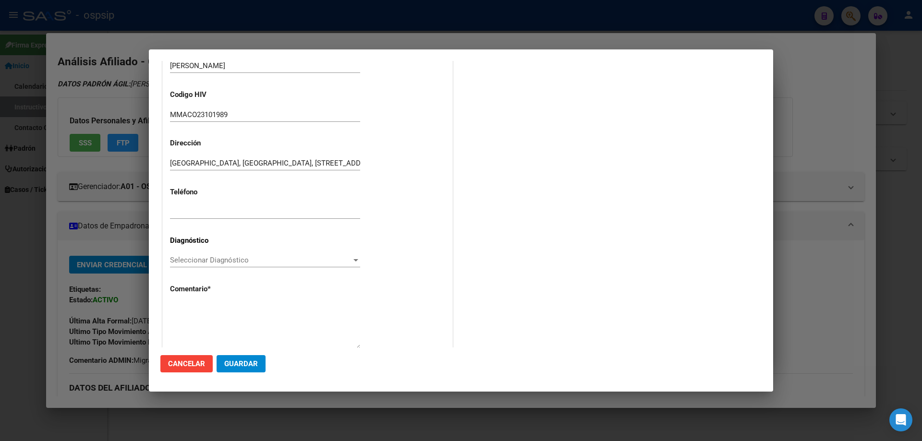
scroll to position [216, 0]
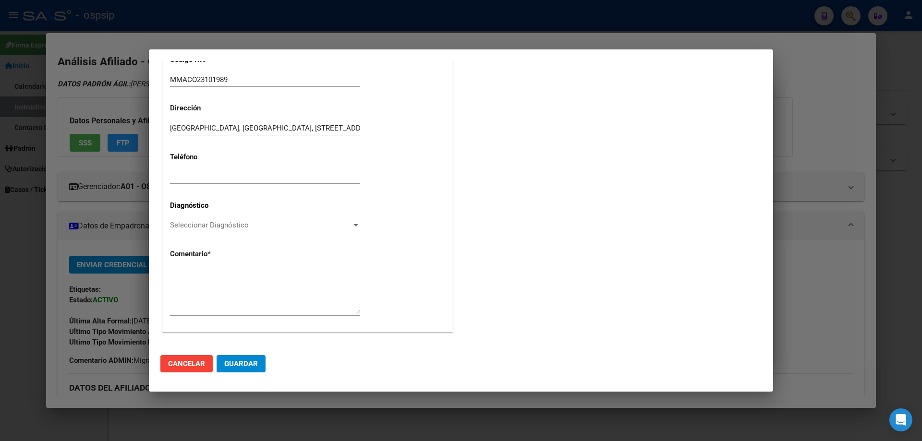
click at [185, 214] on div "Área * MEDICAMENTOS Seleccionar Área Categoría Seleccionar Categoría Selecciona…" at bounding box center [308, 113] width 290 height 438
click at [185, 223] on span "Seleccionar Diagnóstico" at bounding box center [260, 225] width 181 height 9
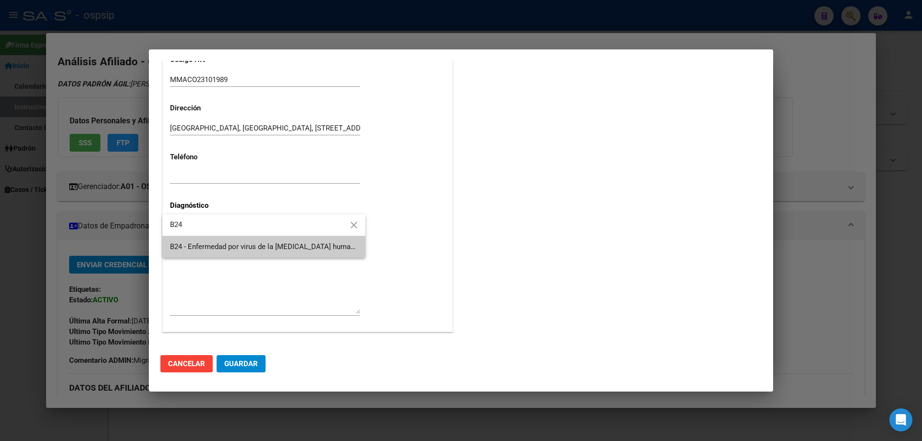
type input "B24"
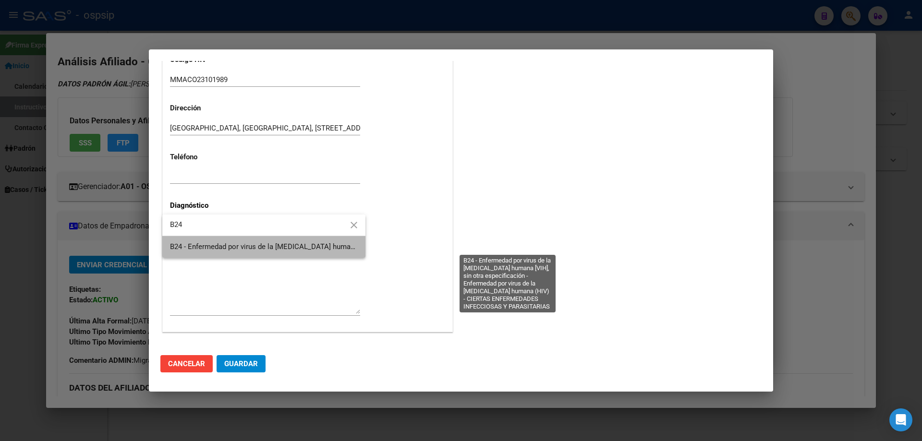
click at [194, 244] on span "B24 - Enfermedad por virus de la [MEDICAL_DATA] humana [VIH], sin otra especifi…" at bounding box center [506, 246] width 672 height 9
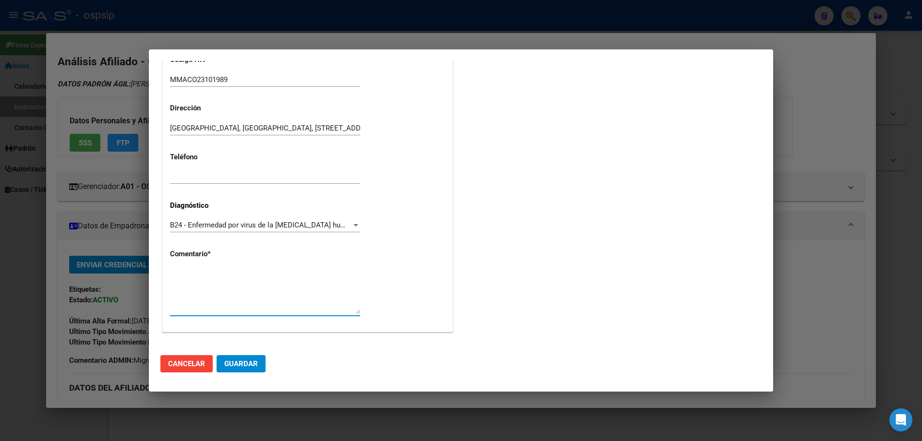
paste textarea "AFILIADO: MMACO23101989 Tel: 11-6133-1276/11-2405-1880 Médico Tratante: RICCO C…"
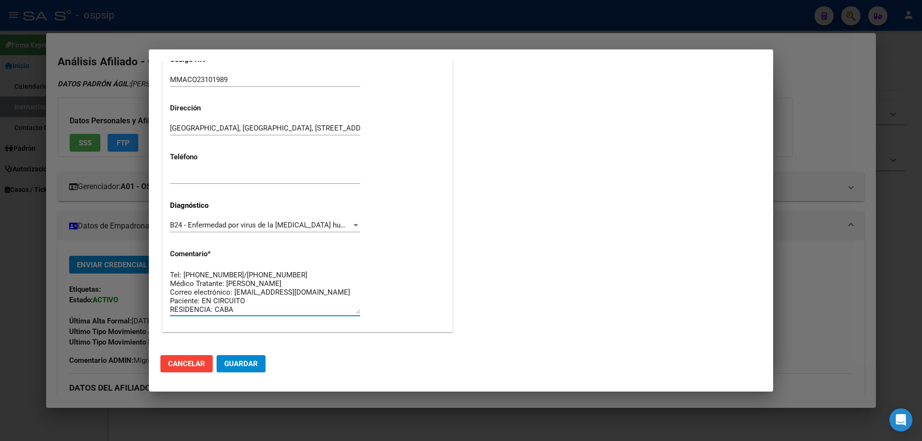
scroll to position [0, 0]
type textarea "AFILIADO: MMACO23101989 Tel: 11-6133-1276/11-2405-1880 Médico Tratante: RICCO C…"
click at [247, 352] on mat-dialog-actions "Cancelar Guardar" at bounding box center [460, 364] width 601 height 33
click at [241, 364] on span "Guardar" at bounding box center [241, 364] width 34 height 9
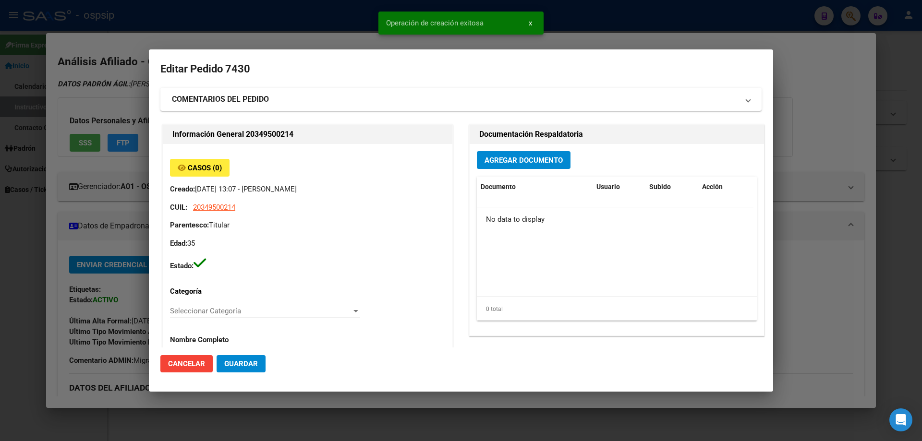
click at [512, 164] on span "Agregar Documento" at bounding box center [523, 160] width 78 height 9
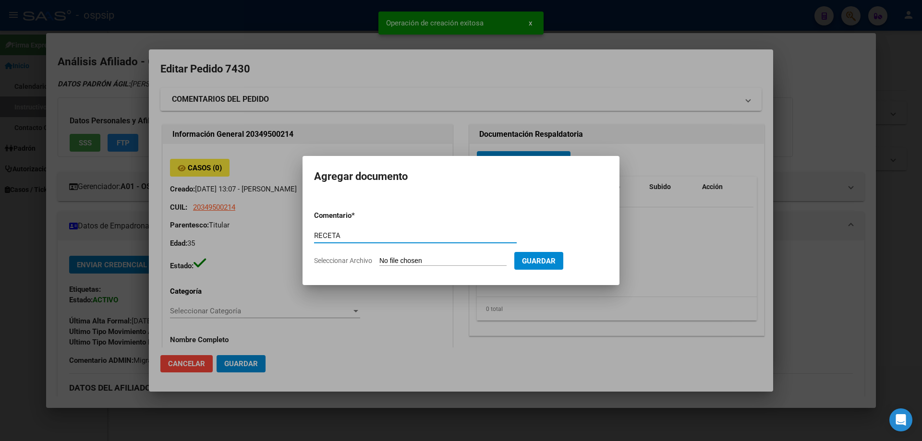
type input "RECETA"
click at [411, 266] on input "Seleccionar Archivo" at bounding box center [442, 261] width 127 height 9
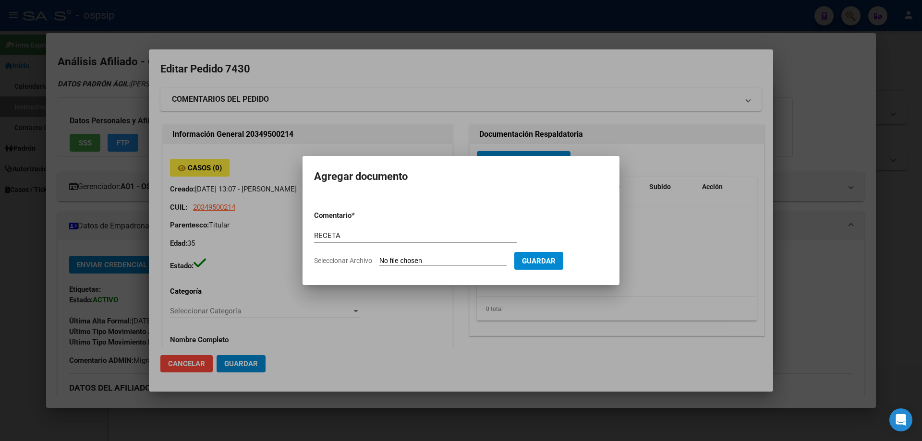
type input "C:\fakepath\receta_1 (31).pdf"
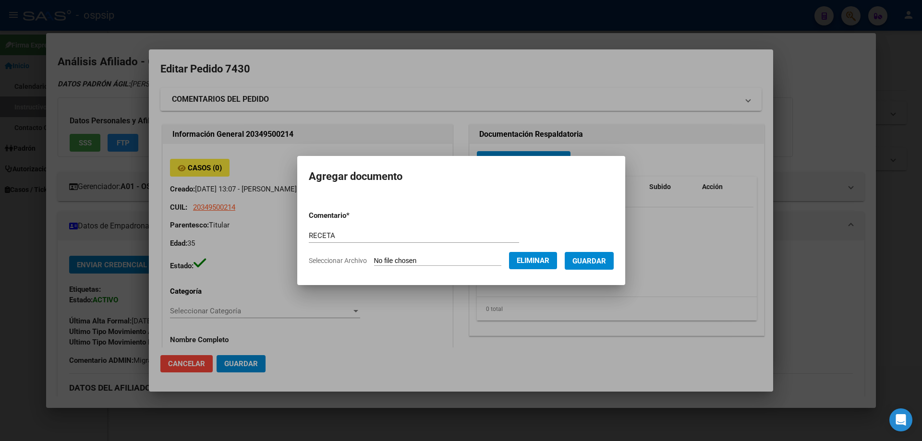
click at [594, 262] on span "Guardar" at bounding box center [589, 261] width 34 height 9
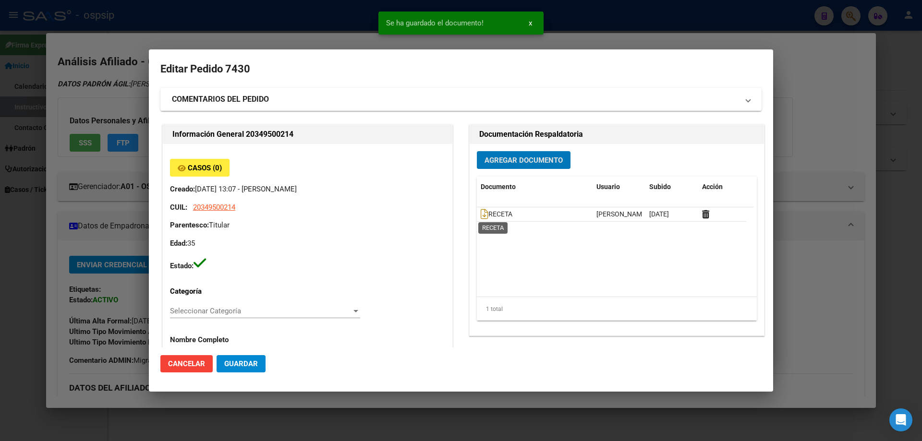
click at [483, 209] on icon at bounding box center [485, 214] width 8 height 11
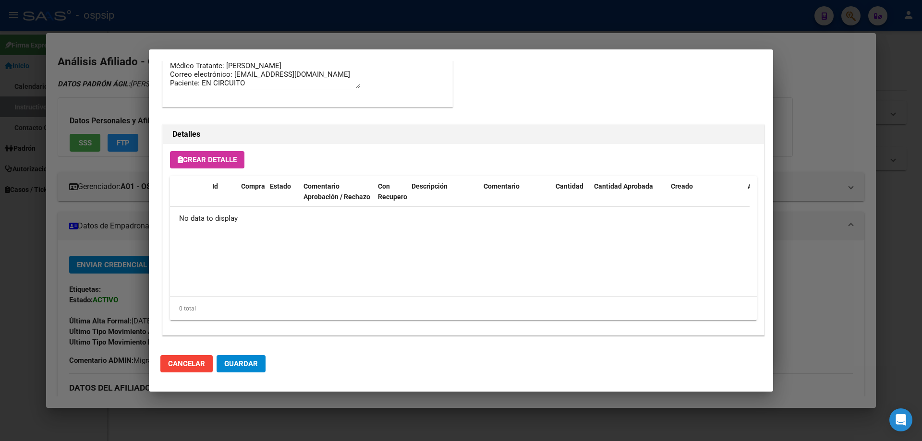
scroll to position [558, 0]
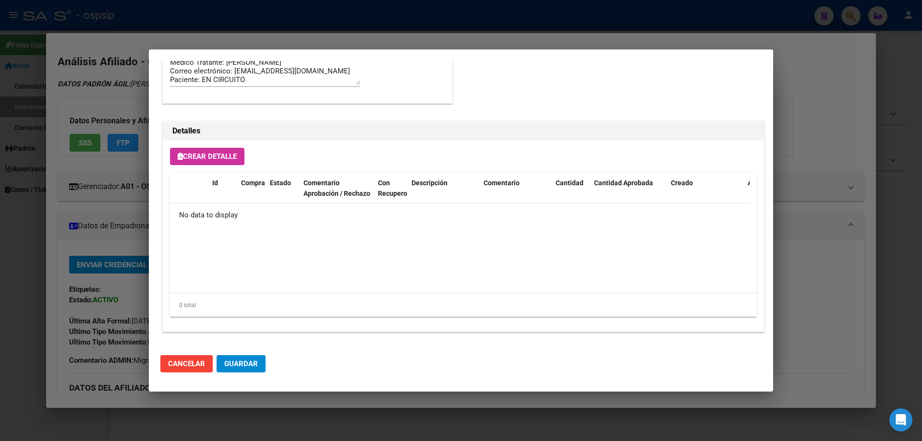
click at [215, 157] on span "Crear Detalle" at bounding box center [207, 156] width 59 height 9
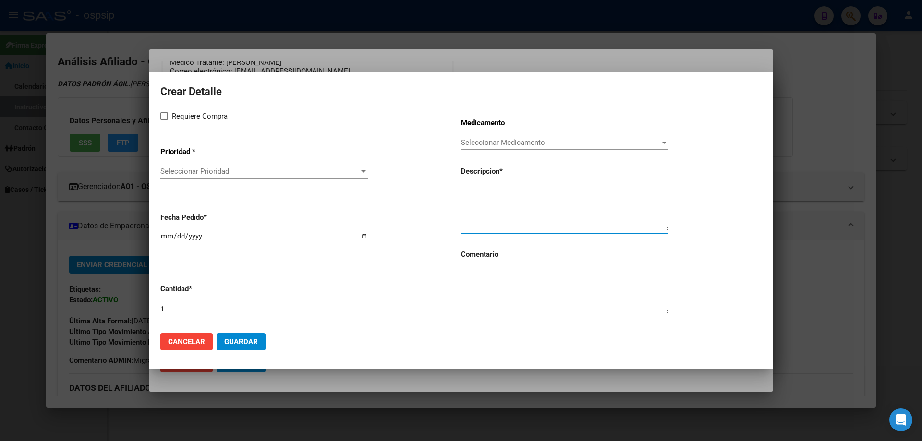
paste textarea "dolutegravir 50 mg comp x 30 (DTG)"
type textarea "dolutegravir 50 mg comp x 30 (DTG)"
click at [488, 297] on textarea at bounding box center [564, 291] width 207 height 45
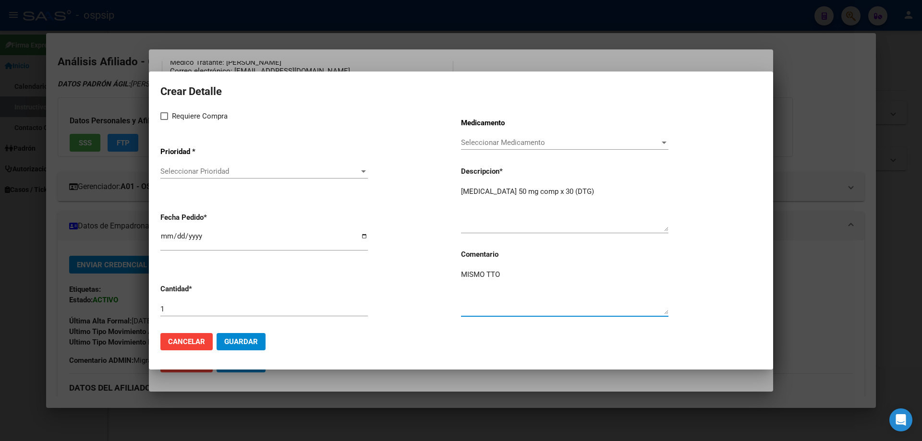
type textarea "MISMO TTO"
click at [160, 117] on mat-dialog-content "Crear Detalle Requiere Compra Prioridad * Seleccionar Prioridad Seleccionar Pri…" at bounding box center [461, 204] width 624 height 242
click at [158, 115] on mat-dialog-content "Crear Detalle Requiere Compra Prioridad * Seleccionar Prioridad Seleccionar Pri…" at bounding box center [461, 204] width 624 height 242
click at [164, 116] on span at bounding box center [164, 116] width 8 height 8
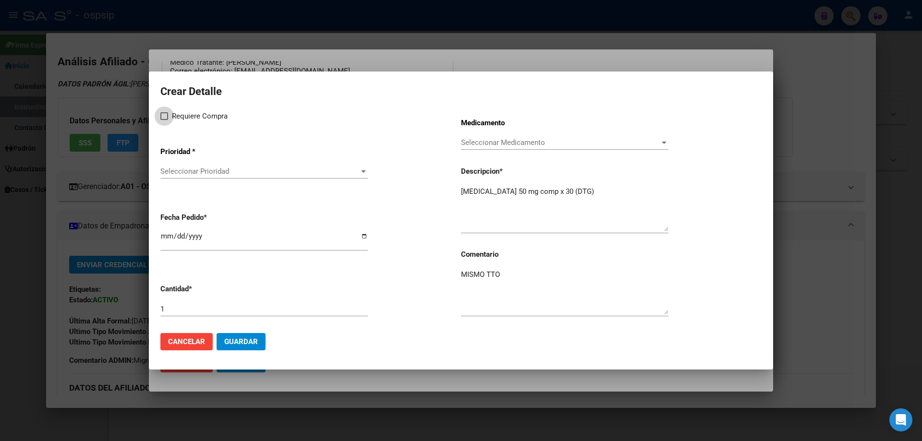
click at [164, 120] on input "Requiere Compra" at bounding box center [164, 120] width 0 height 0
checkbox input "true"
click at [182, 172] on span "Seleccionar Prioridad" at bounding box center [259, 171] width 199 height 9
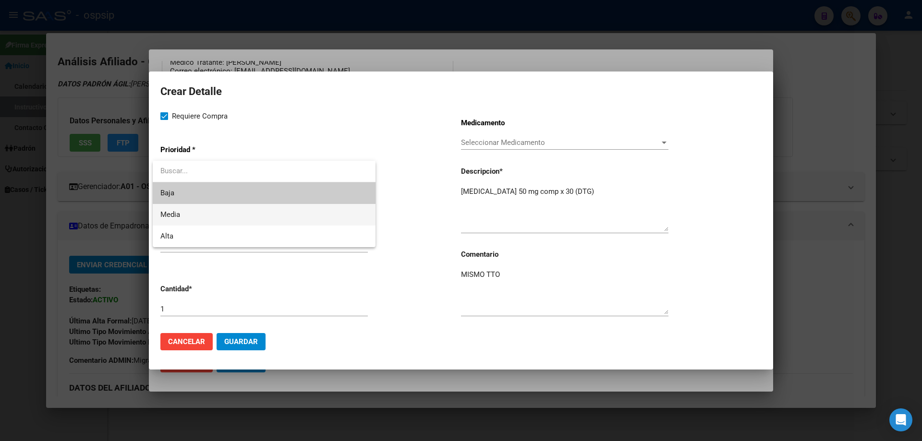
click at [189, 216] on span "Media" at bounding box center [263, 215] width 207 height 22
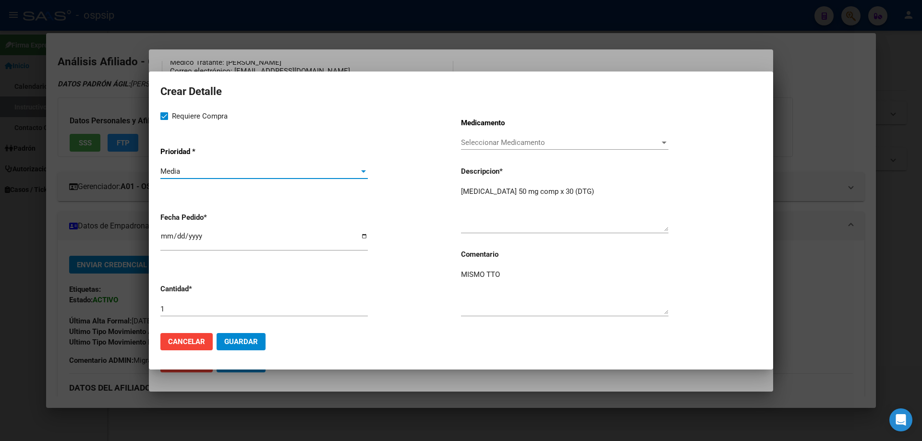
click at [161, 236] on input "[DATE]" at bounding box center [263, 239] width 207 height 15
type input "2025-10-02"
click at [254, 335] on button "Guardar" at bounding box center [241, 341] width 49 height 17
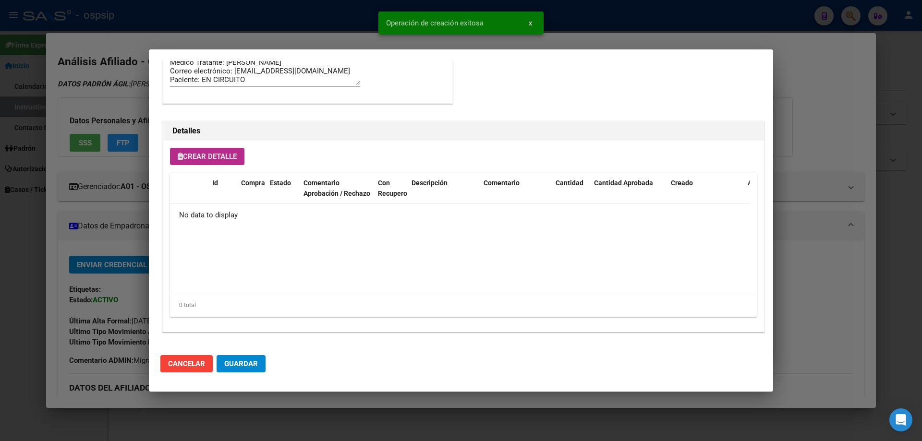
scroll to position [576, 0]
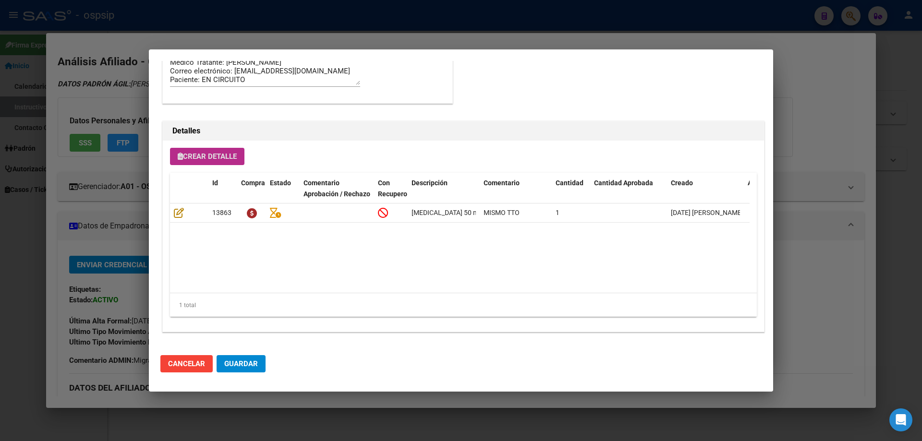
click at [234, 156] on span "Crear Detalle" at bounding box center [207, 156] width 59 height 9
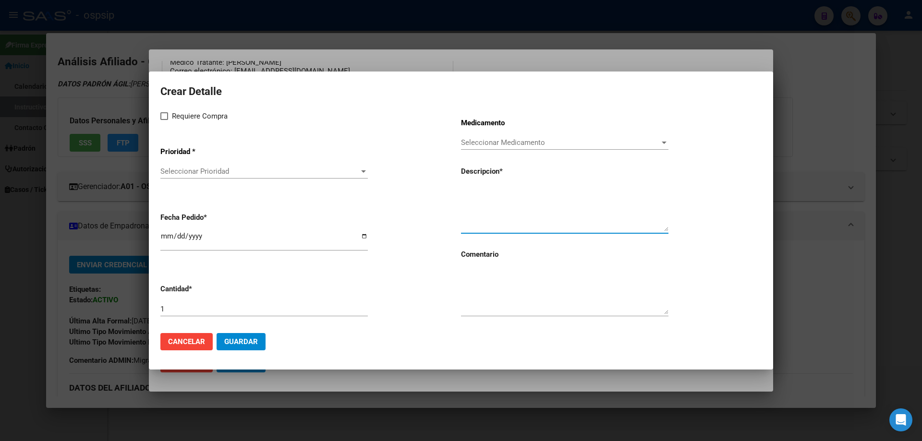
paste textarea "[MEDICAL_DATA]+ tenofovirdisoprox. 200mg/300 mg comp.rec.x 30 (FTC/TDF)"
type textarea "[MEDICAL_DATA]+ tenofovirdisoprox. 200mg/300 mg comp.rec.x 30 (FTC/TDF)"
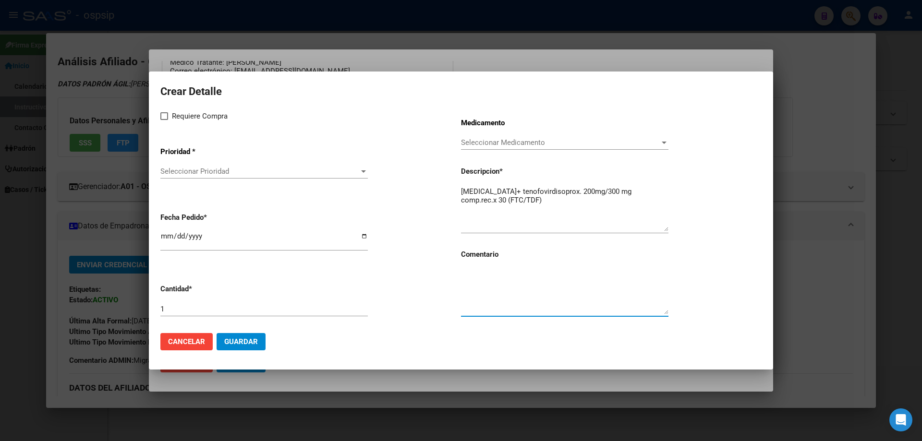
click at [525, 313] on textarea at bounding box center [564, 291] width 207 height 45
type textarea "MISMO TTO"
click at [169, 121] on label "Requiere Compra" at bounding box center [193, 116] width 67 height 12
click at [164, 121] on input "Requiere Compra" at bounding box center [164, 120] width 0 height 0
checkbox input "true"
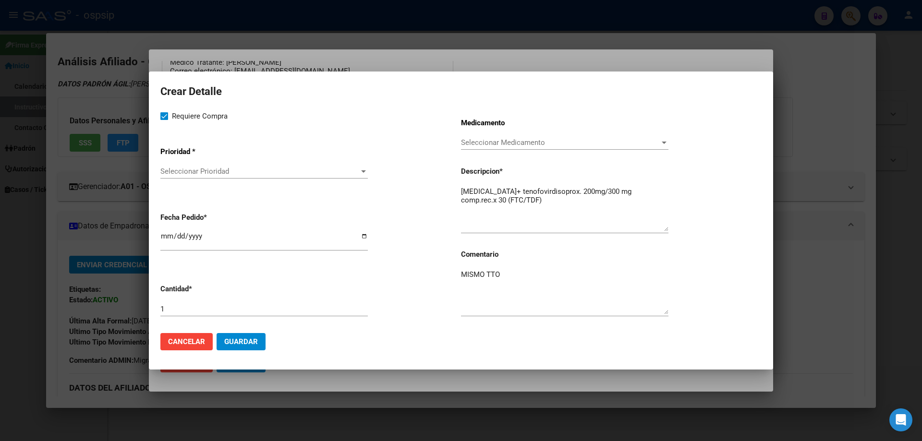
click at [170, 173] on span "Seleccionar Prioridad" at bounding box center [259, 171] width 199 height 9
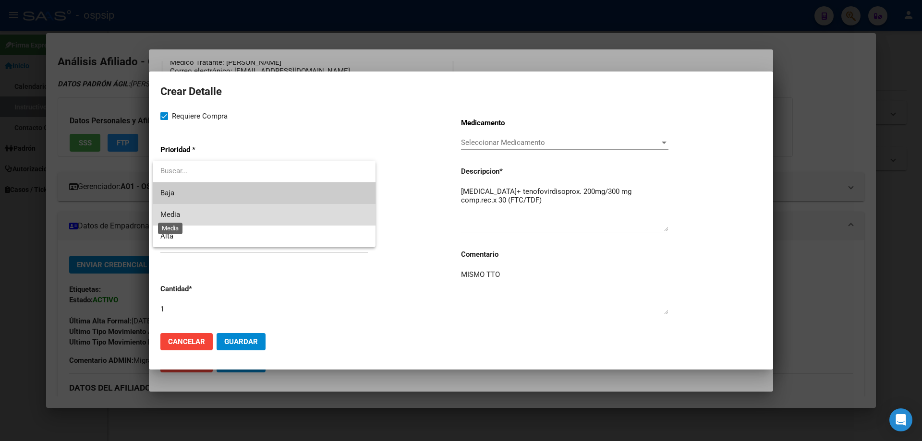
click at [170, 214] on span "Media" at bounding box center [170, 214] width 20 height 9
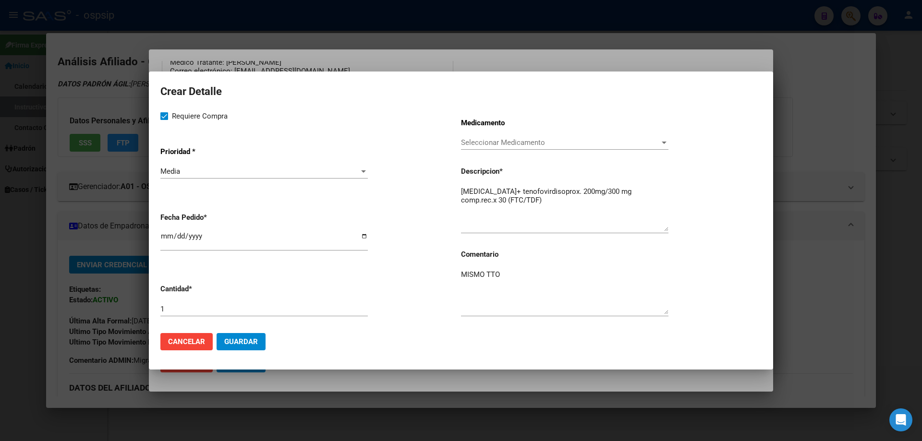
click at [157, 235] on mat-dialog-content "Crear Detalle Requiere Compra Prioridad * Media Seleccionar Prioridad Fecha Ped…" at bounding box center [461, 204] width 624 height 242
click at [161, 236] on input "[DATE]" at bounding box center [263, 239] width 207 height 15
type input "2025-10-02"
click at [238, 345] on span "Guardar" at bounding box center [241, 342] width 34 height 9
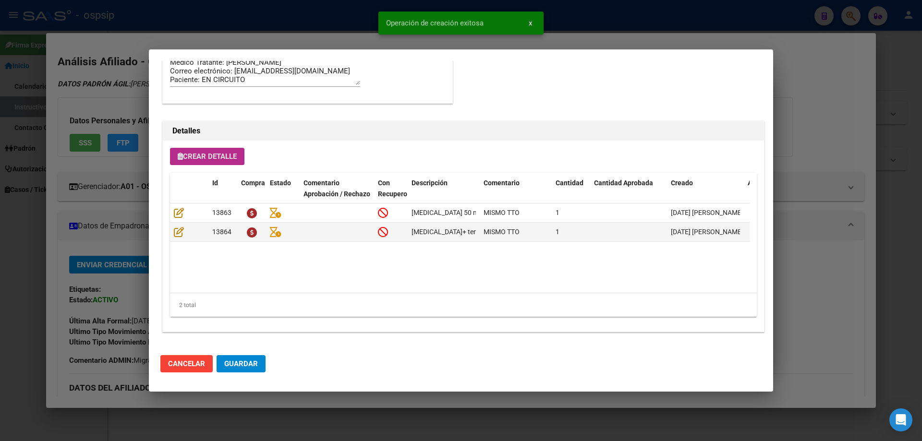
click at [246, 369] on button "Guardar" at bounding box center [241, 363] width 49 height 17
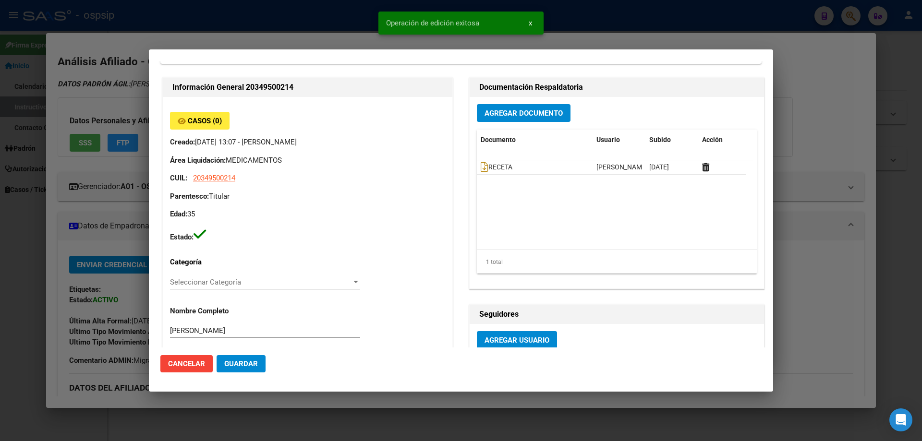
scroll to position [0, 0]
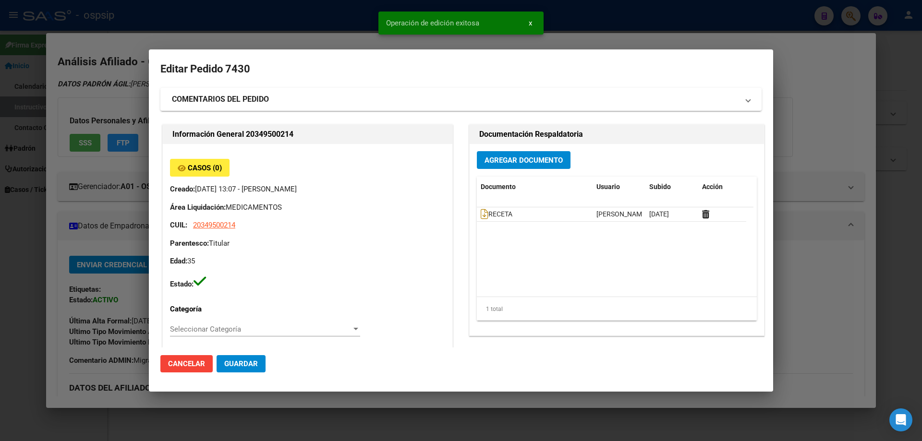
click at [252, 359] on button "Guardar" at bounding box center [241, 363] width 49 height 17
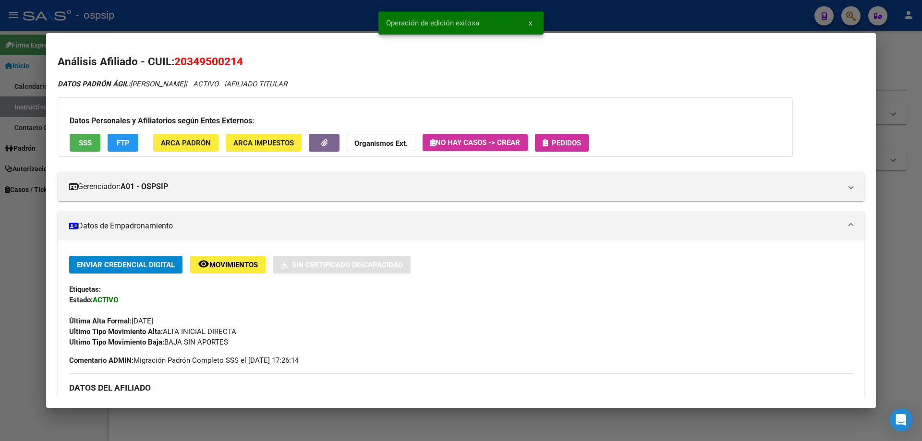
click at [577, 143] on span "Pedidos" at bounding box center [566, 143] width 29 height 9
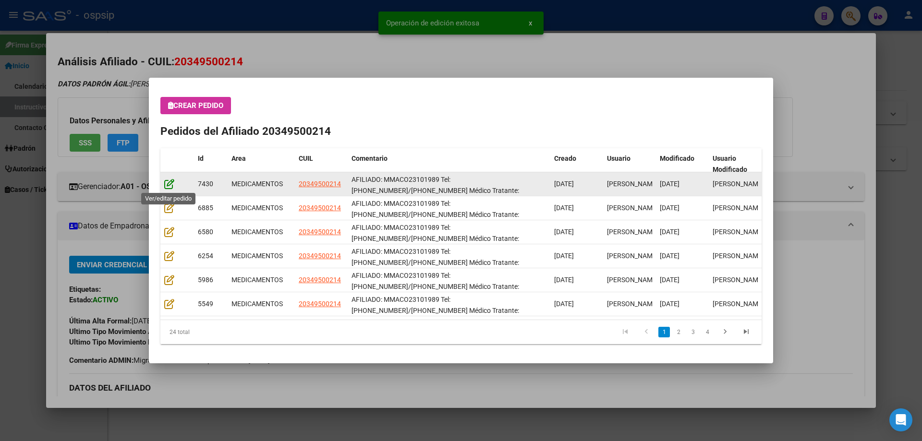
click at [172, 186] on icon at bounding box center [169, 184] width 10 height 11
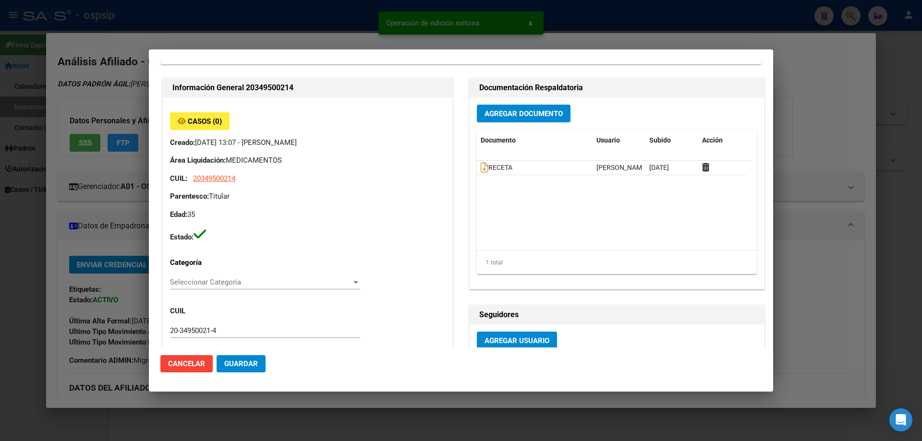
type input "Capital Federal, CABA, AV BELGRANO 1381, Piso: 2, Departamento: 7"
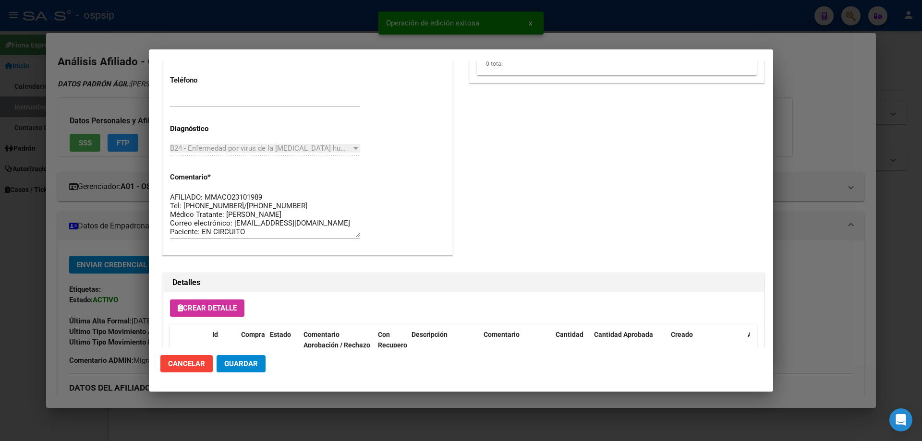
scroll to position [624, 0]
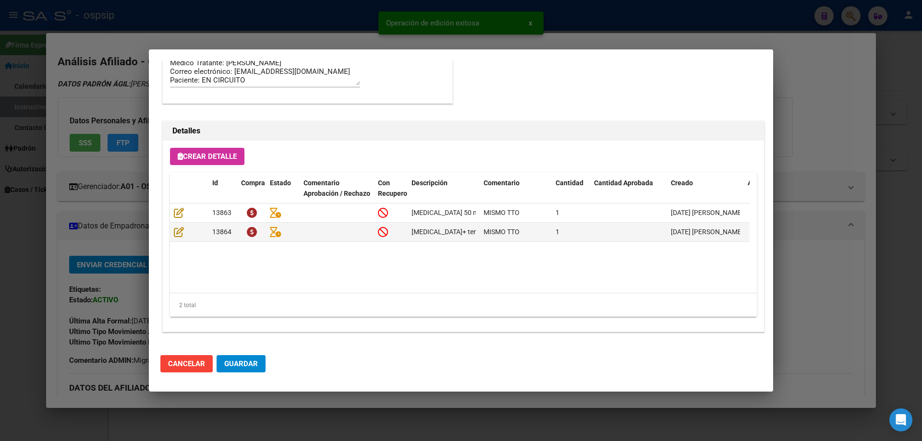
click at [234, 362] on span "Guardar" at bounding box center [241, 364] width 34 height 9
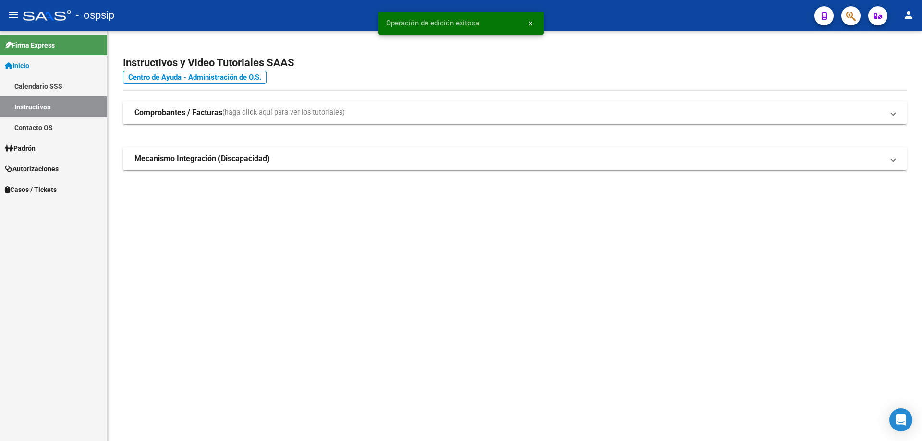
click at [854, 22] on icon "button" at bounding box center [851, 16] width 10 height 11
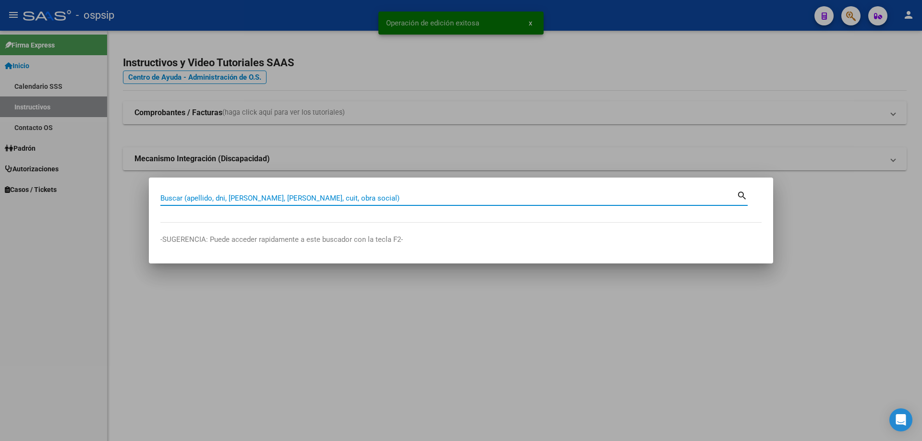
paste input "20218825835"
type input "20218825835"
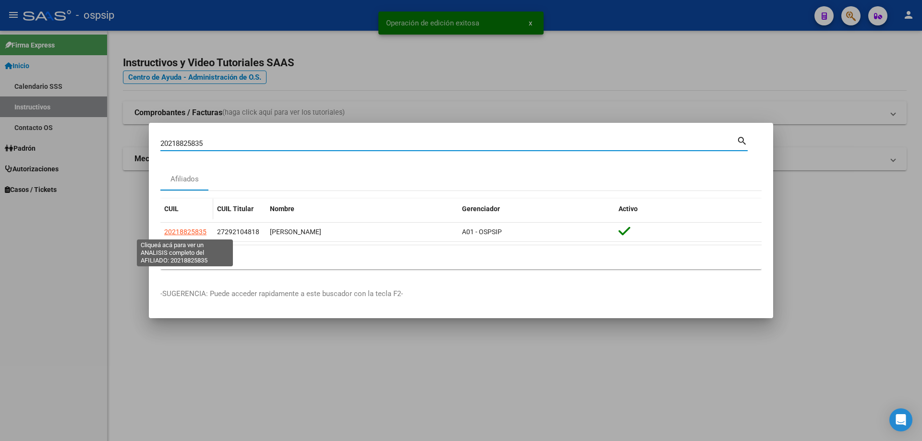
click at [191, 233] on span "20218825835" at bounding box center [185, 232] width 42 height 8
type textarea "20218825835"
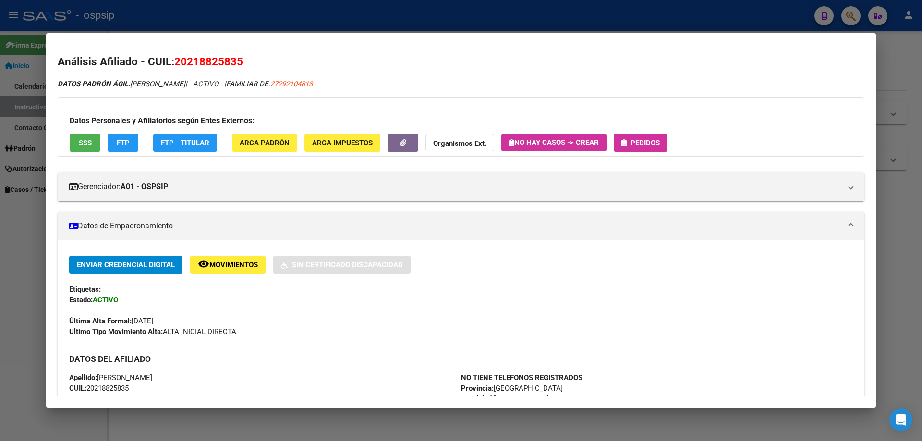
click at [648, 144] on span "Pedidos" at bounding box center [644, 143] width 29 height 9
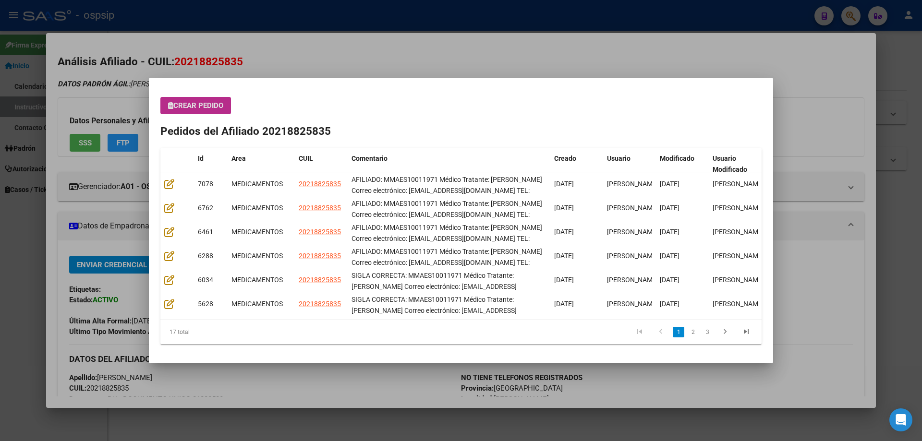
click at [211, 103] on span "Crear Pedido" at bounding box center [195, 105] width 55 height 9
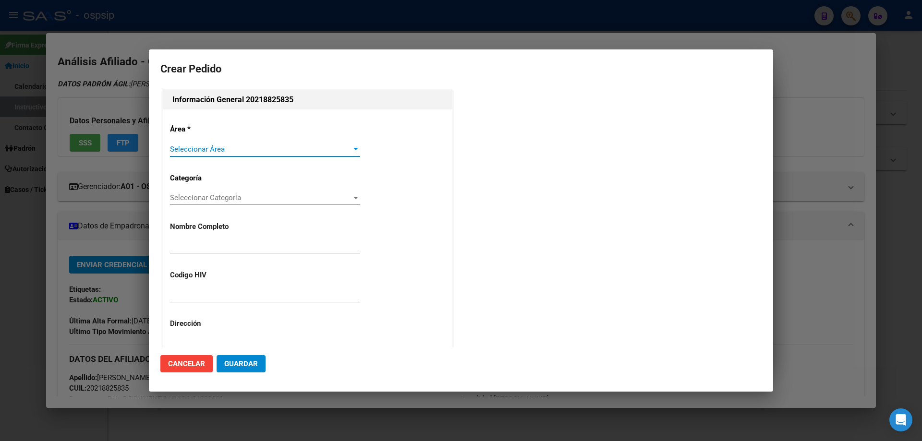
click at [190, 156] on div "Seleccionar Área Seleccionar Área" at bounding box center [265, 149] width 190 height 14
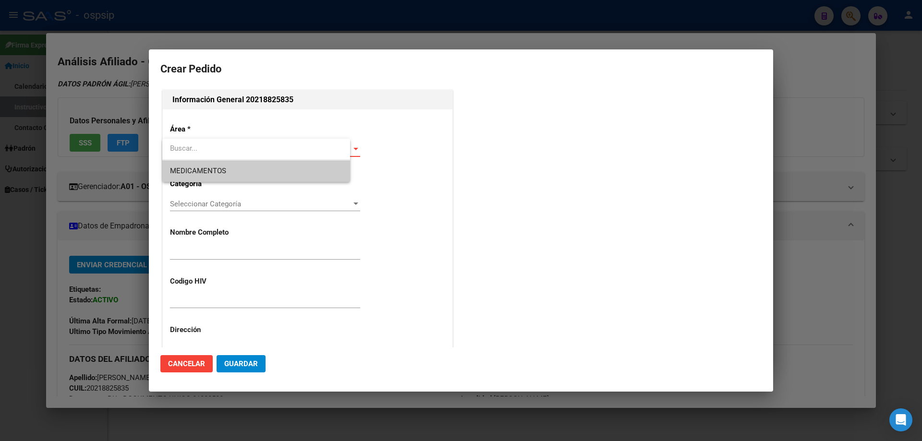
type input "MARTIN ADRIAN ESCUDERO"
type input "MMAES10011971"
type input "BUENOS AIRES, JOSE C. PAZ, C COLON 4039"
click at [190, 169] on span "MEDICAMENTOS" at bounding box center [198, 171] width 56 height 9
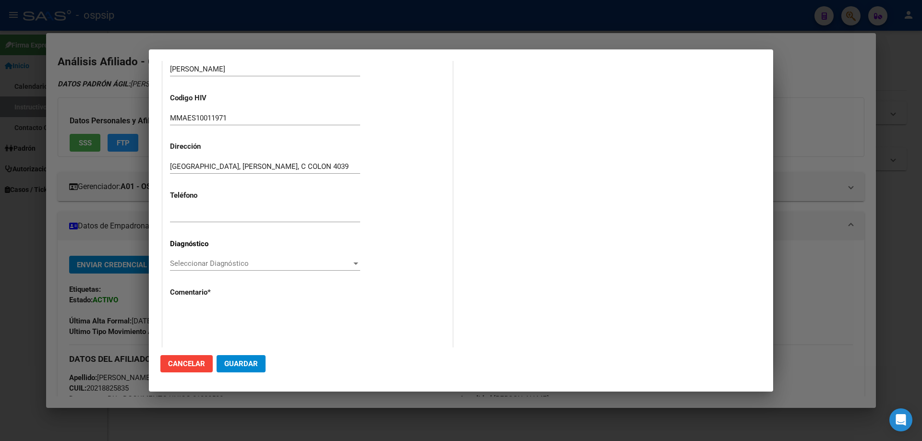
scroll to position [192, 0]
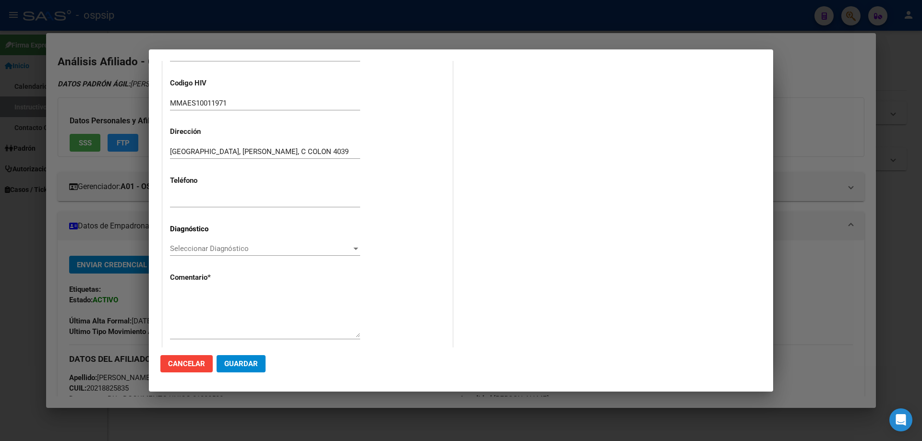
click at [176, 252] on span "Seleccionar Diagnóstico" at bounding box center [260, 248] width 181 height 9
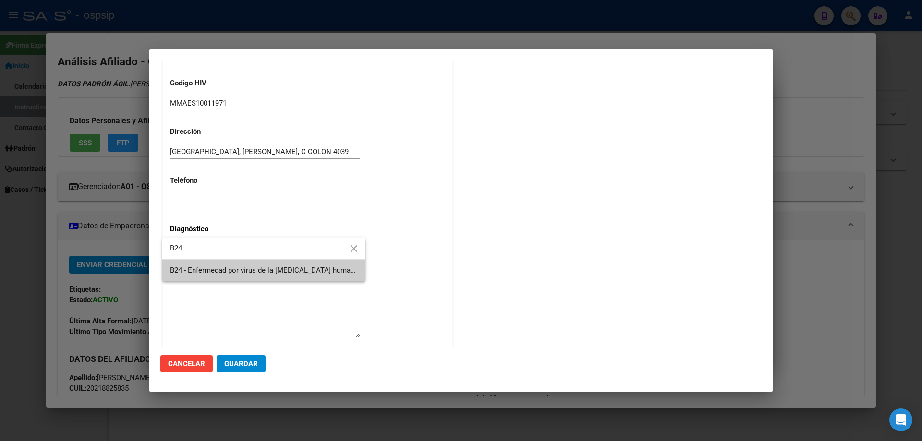
type input "B24"
click at [189, 278] on span "B24 - Enfermedad por virus de la [MEDICAL_DATA] humana [VIH], sin otra especifi…" at bounding box center [264, 271] width 188 height 22
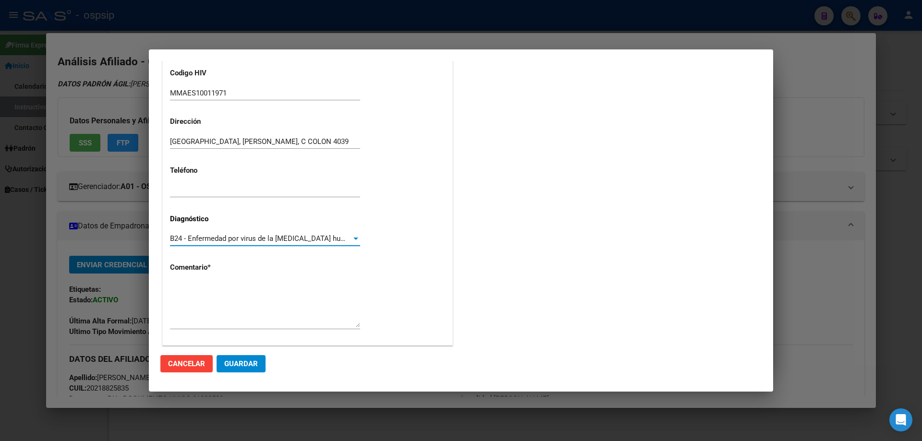
scroll to position [216, 0]
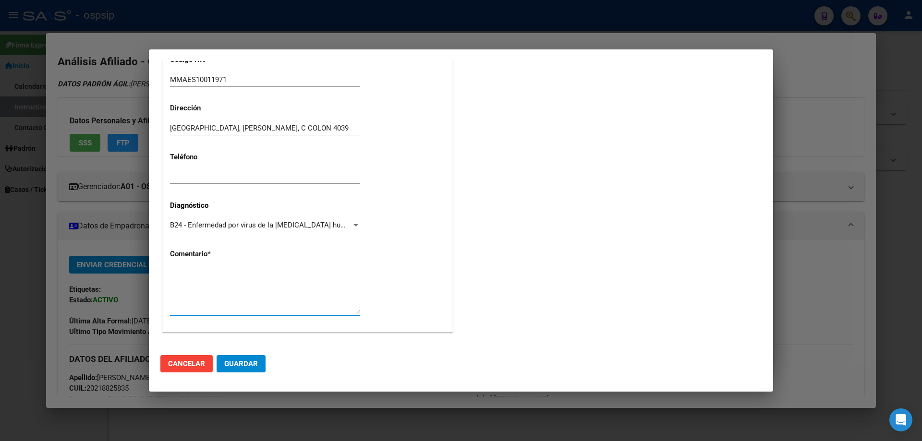
paste textarea "AFILIADO: MMAES10011971 Médico Tratante: ORTEGA Correo electrónico: emilceescud…"
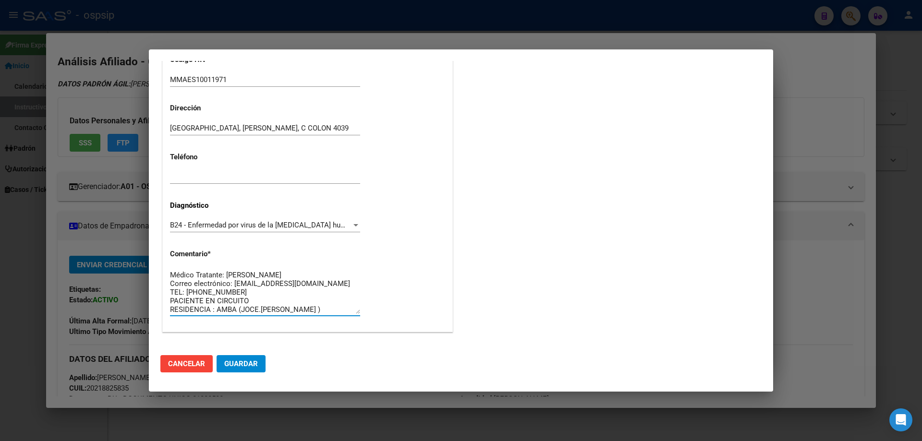
scroll to position [0, 0]
type textarea "AFILIADO: MMAES10011971 Médico Tratante: ORTEGA Correo electrónico: emilceescud…"
click at [253, 368] on span "Guardar" at bounding box center [241, 364] width 34 height 9
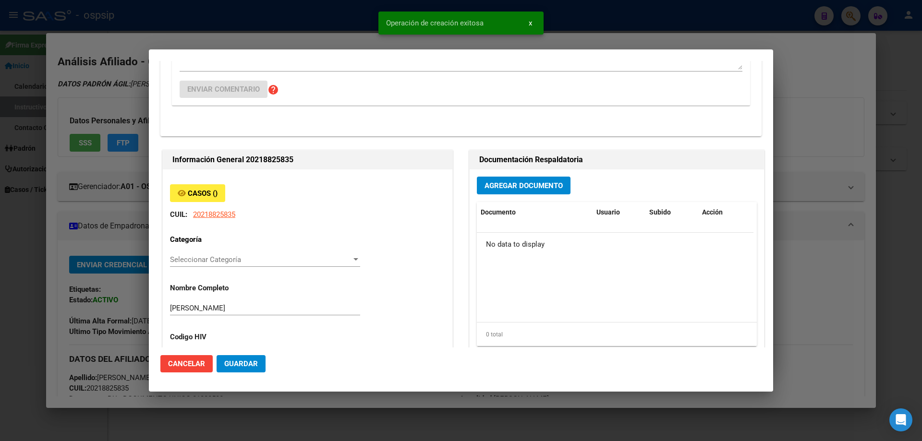
scroll to position [0, 0]
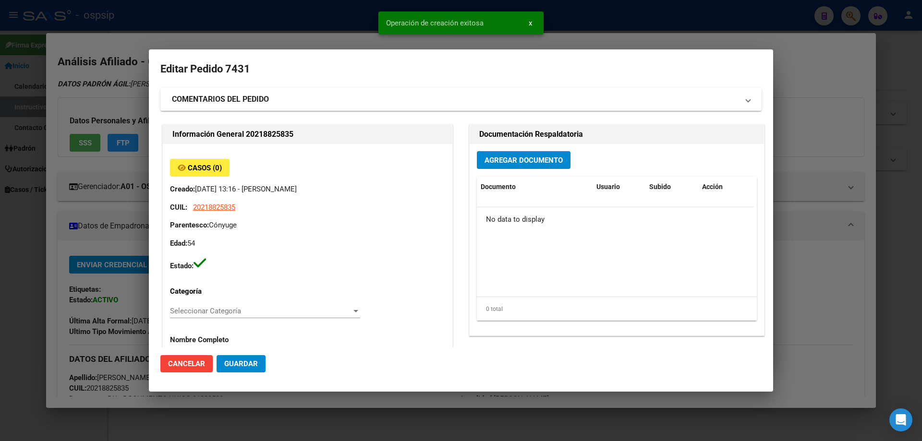
click at [495, 174] on div "Agregar Documento Documento Usuario Subido Acción No data to display 0 total 1" at bounding box center [617, 240] width 294 height 192
click at [501, 168] on button "Agregar Documento" at bounding box center [524, 160] width 94 height 18
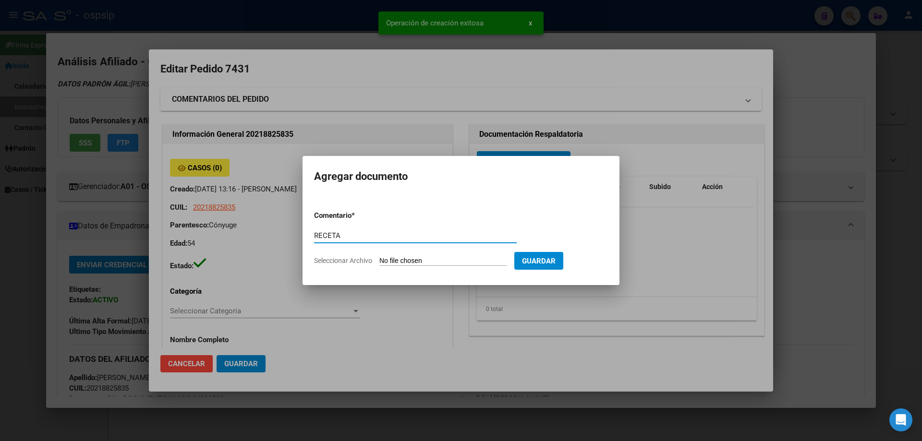
type input "RECETA"
click at [423, 265] on input "Seleccionar Archivo" at bounding box center [442, 261] width 127 height 9
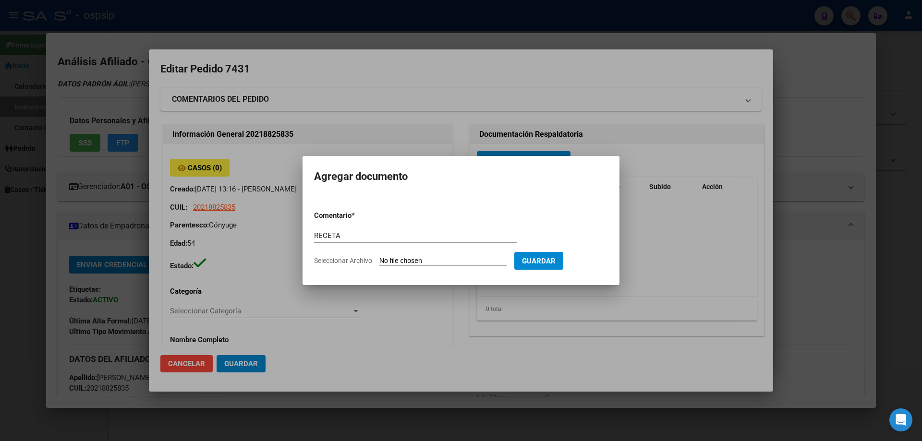
type input "C:\fakepath\101331_4361558NQ0ZXLH4S38TJ3VJOE8QLNT5UDFXB5.pdf"
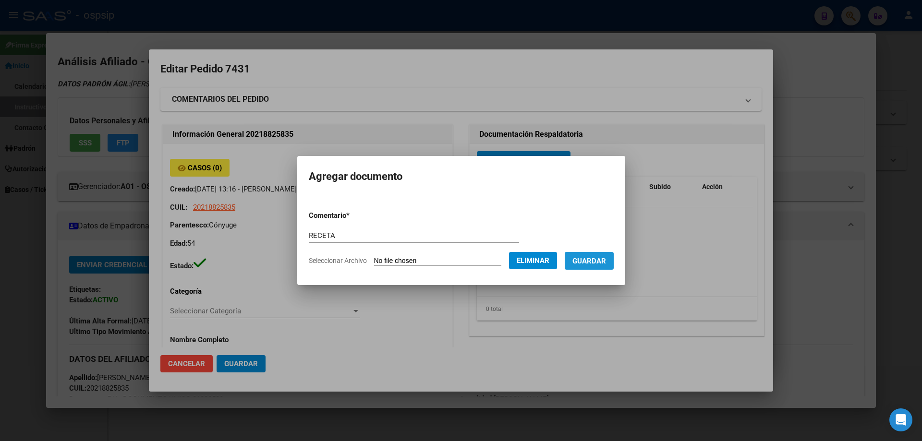
click at [606, 263] on span "Guardar" at bounding box center [589, 261] width 34 height 9
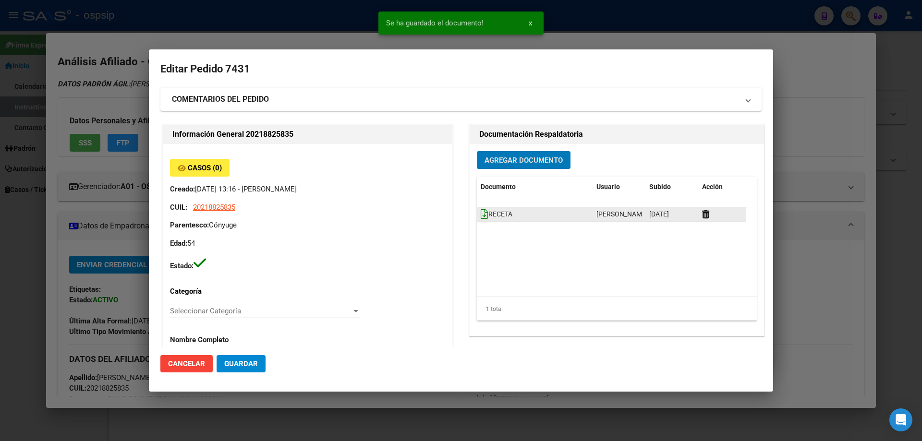
click at [483, 216] on icon at bounding box center [485, 214] width 8 height 11
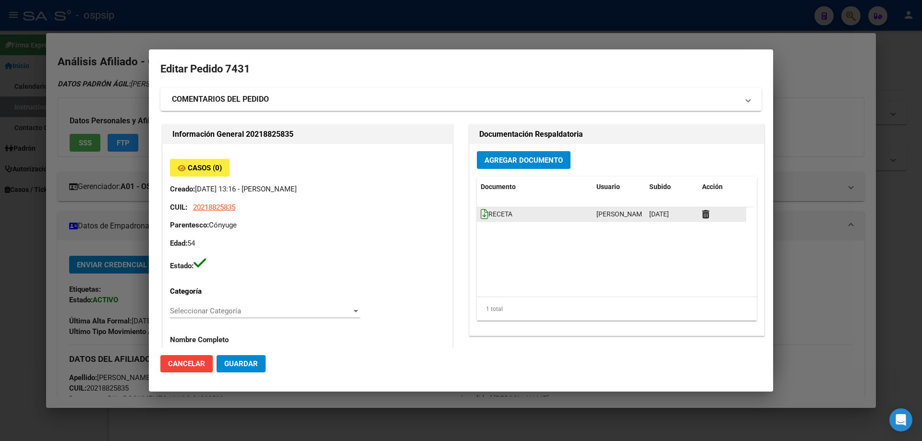
click at [477, 215] on datatable-body-cell "RECETA" at bounding box center [535, 214] width 116 height 14
click at [481, 215] on icon at bounding box center [485, 214] width 8 height 11
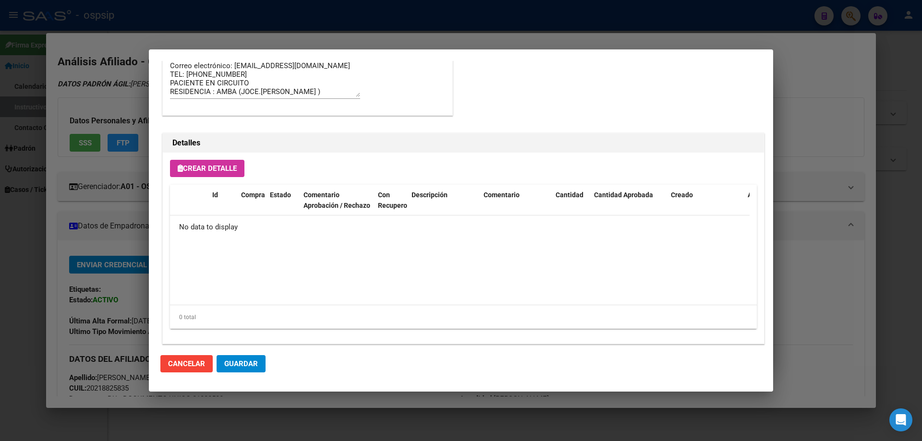
scroll to position [558, 0]
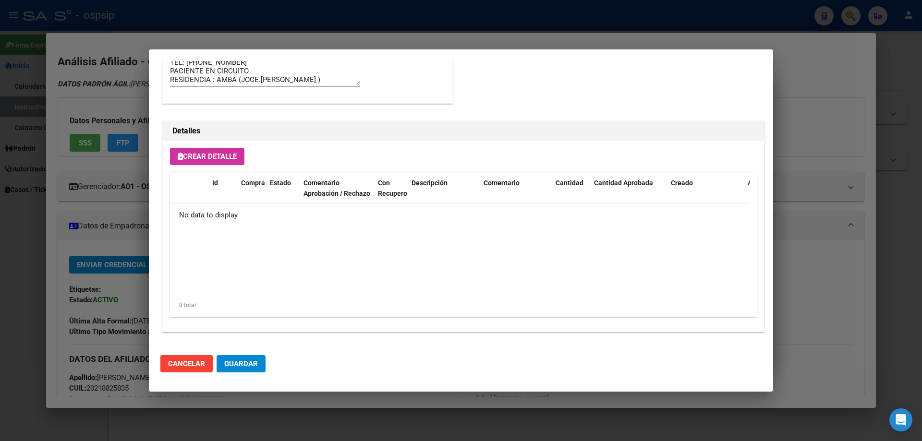
click at [219, 159] on span "Crear Detalle" at bounding box center [207, 156] width 59 height 9
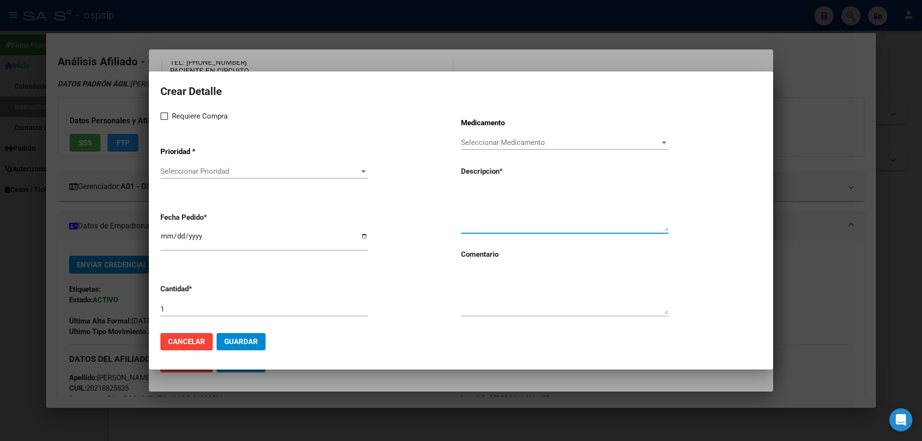
paste textarea "DOLUTEGRAVIR 50 MG. COMP.X30 DTG 50MG"
type textarea "DOLUTEGRAVIR 50 MG. COMP.X30 DTG 50MG"
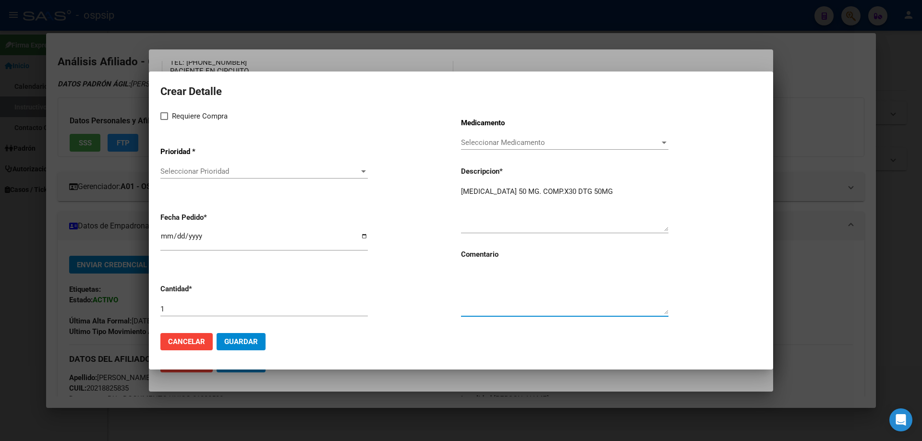
click at [516, 296] on textarea at bounding box center [564, 291] width 207 height 45
click at [514, 296] on textarea at bounding box center [564, 291] width 207 height 45
type textarea "MISMO TTO"
click at [166, 121] on label "Requiere Compra" at bounding box center [193, 116] width 67 height 12
click at [164, 121] on input "Requiere Compra" at bounding box center [164, 120] width 0 height 0
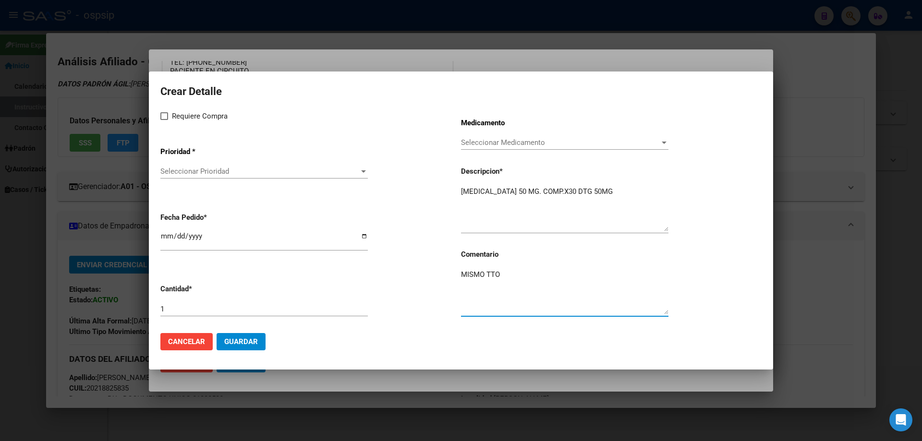
checkbox input "true"
click at [192, 175] on span "Seleccionar Prioridad" at bounding box center [259, 171] width 199 height 9
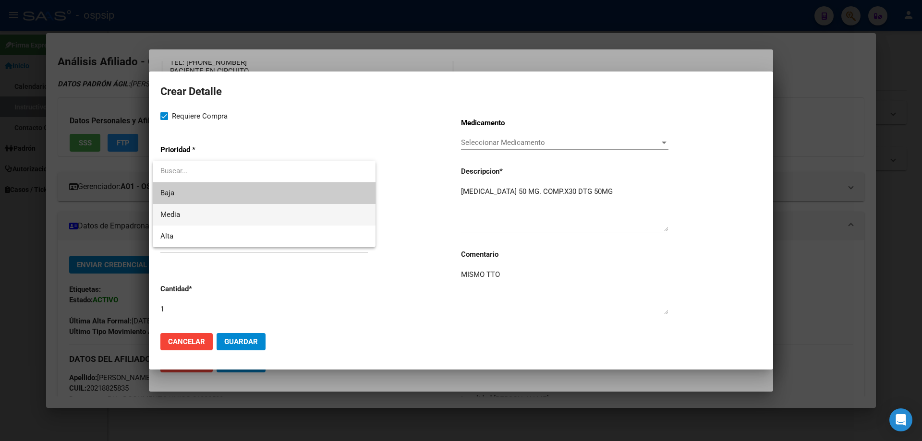
click at [198, 214] on span "Media" at bounding box center [263, 215] width 207 height 22
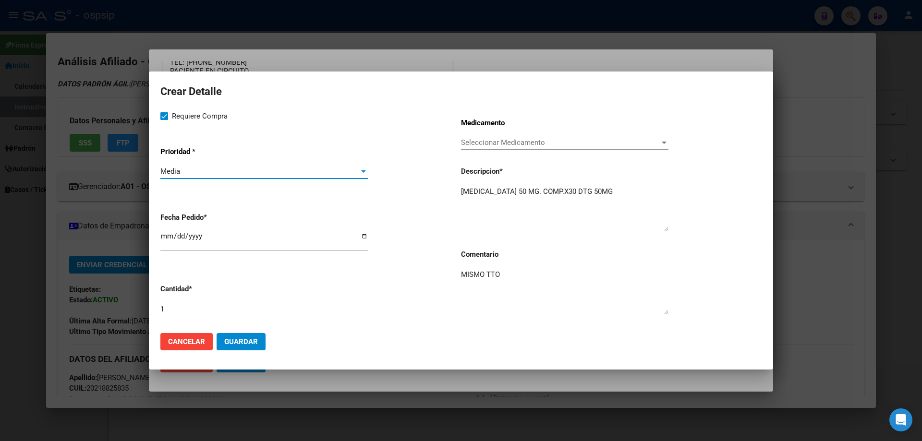
click at [161, 240] on input "[DATE]" at bounding box center [263, 239] width 207 height 15
type input "[DATE]"
click at [243, 334] on button "Guardar" at bounding box center [241, 341] width 49 height 17
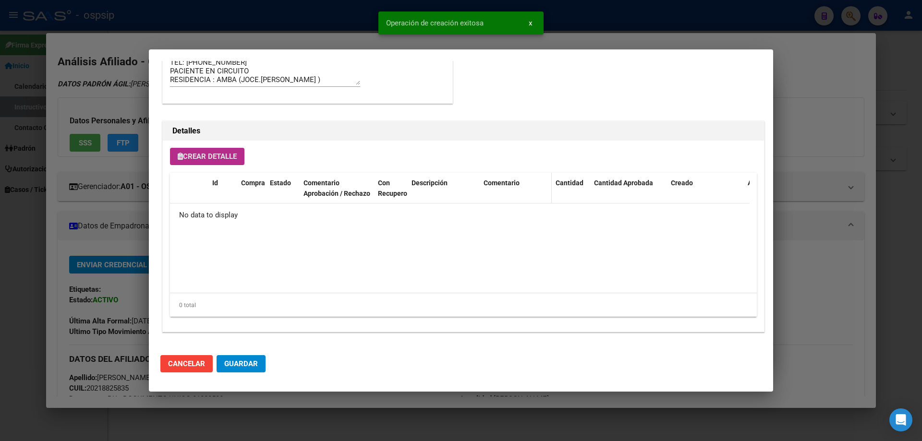
scroll to position [576, 0]
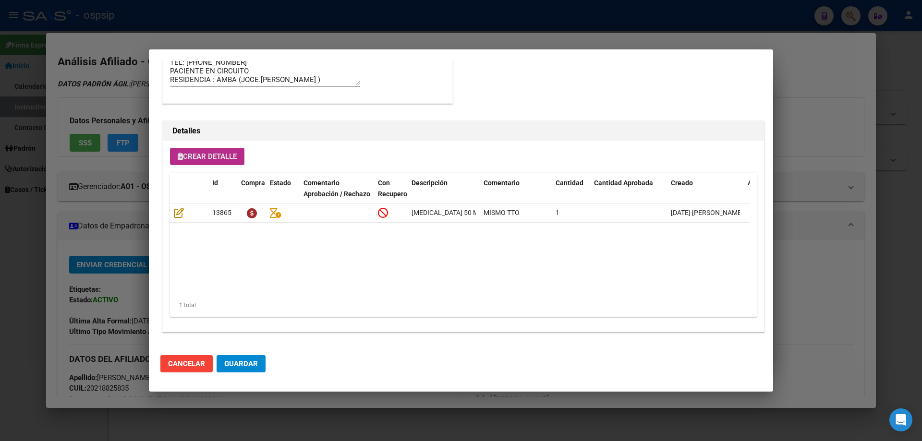
click at [220, 149] on button "Crear Detalle" at bounding box center [207, 156] width 74 height 17
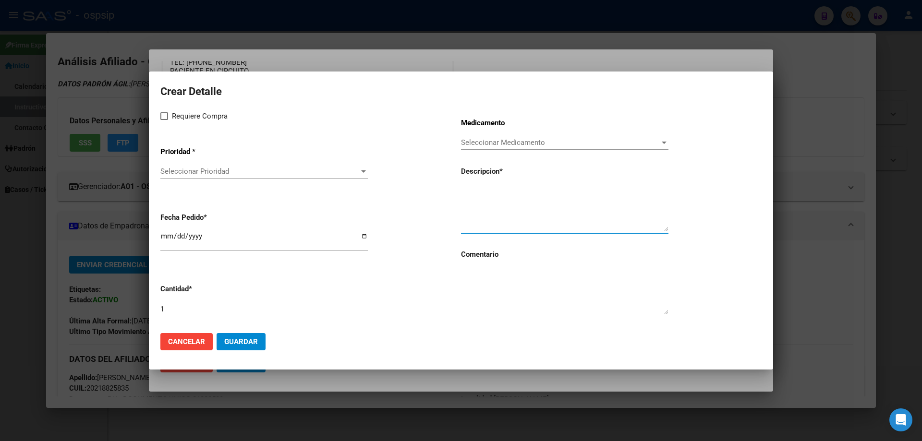
paste textarea "LAMIVUDINA + TENOFOVIR 300/300MG COM. X 30 TFD/3TC"
type textarea "LAMIVUDINA + TENOFOVIR 300/300MG COM. X 30 TFD/3TC"
click at [498, 285] on textarea at bounding box center [564, 291] width 207 height 45
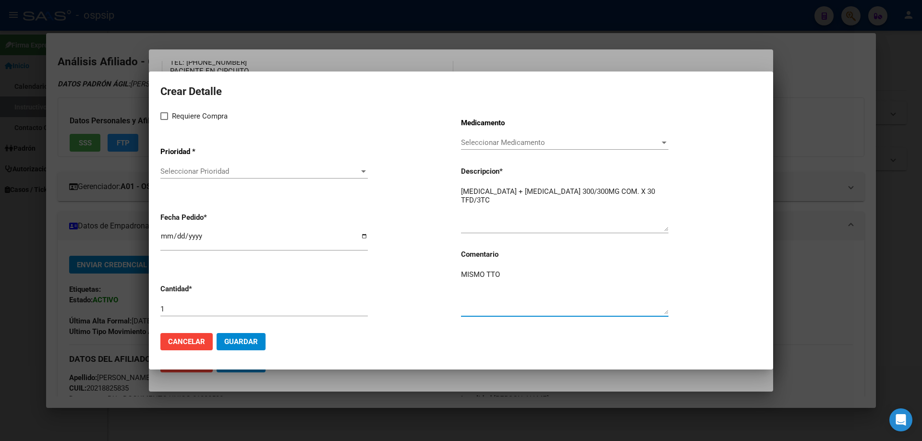
type textarea "MISMO TTO"
drag, startPoint x: 167, startPoint y: 114, endPoint x: 183, endPoint y: 181, distance: 69.2
click at [167, 115] on span at bounding box center [164, 116] width 8 height 8
click at [164, 120] on input "Requiere Compra" at bounding box center [164, 120] width 0 height 0
checkbox input "true"
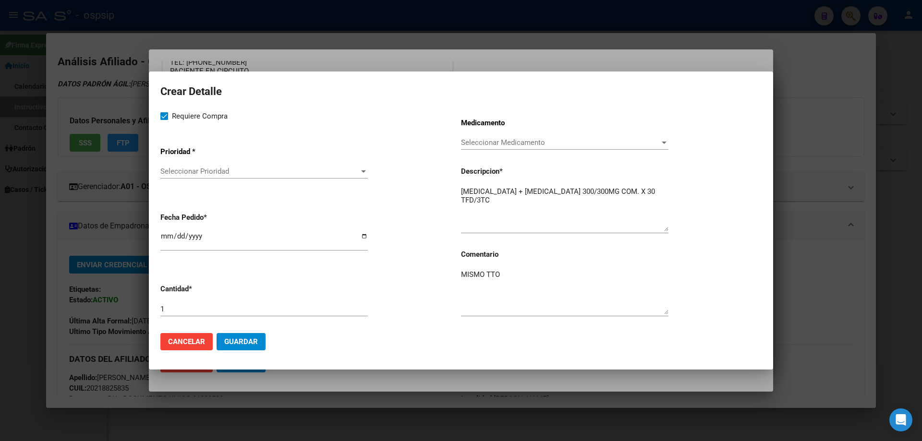
click at [185, 179] on div "Seleccionar Prioridad Seleccionar Prioridad" at bounding box center [263, 171] width 207 height 14
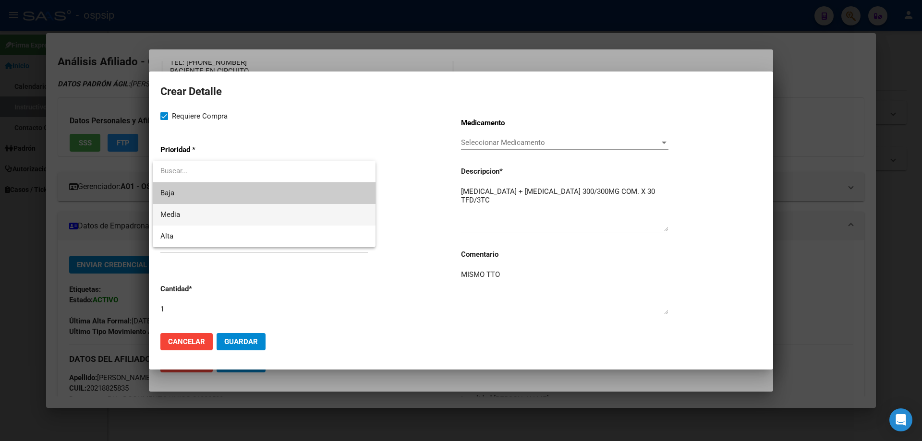
click at [182, 215] on span "Media" at bounding box center [263, 215] width 207 height 22
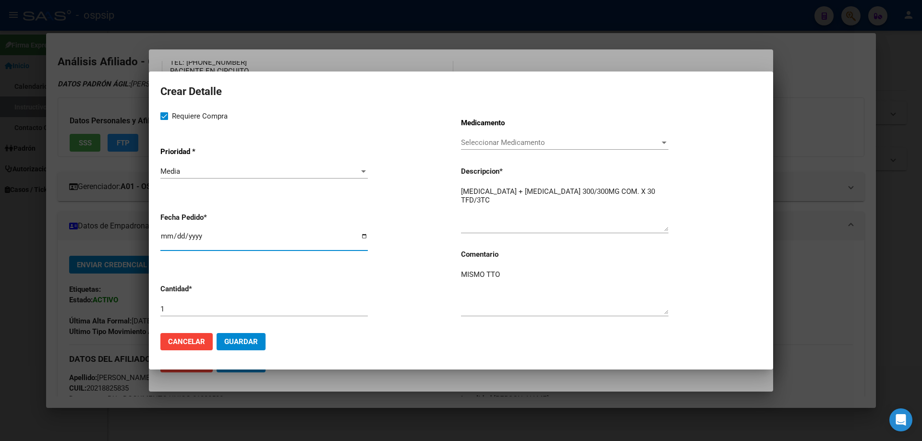
click at [166, 236] on input "[DATE]" at bounding box center [263, 239] width 207 height 15
type input "[DATE]"
click at [242, 348] on button "Guardar" at bounding box center [241, 341] width 49 height 17
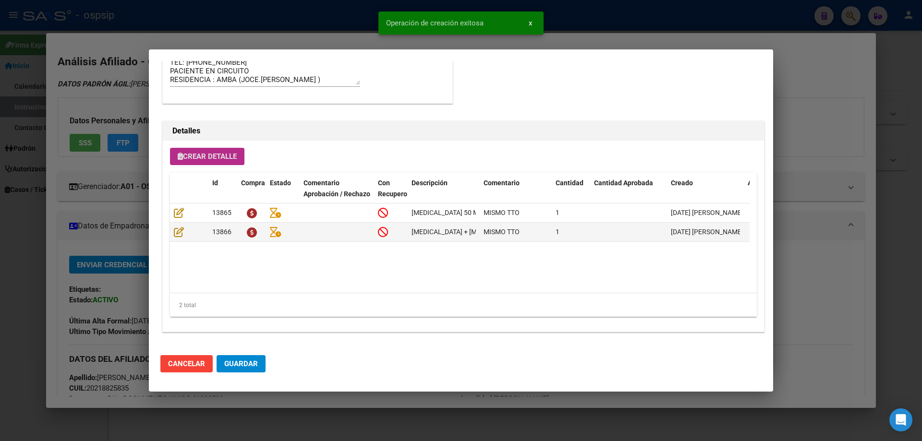
click at [234, 368] on span "Guardar" at bounding box center [241, 364] width 34 height 9
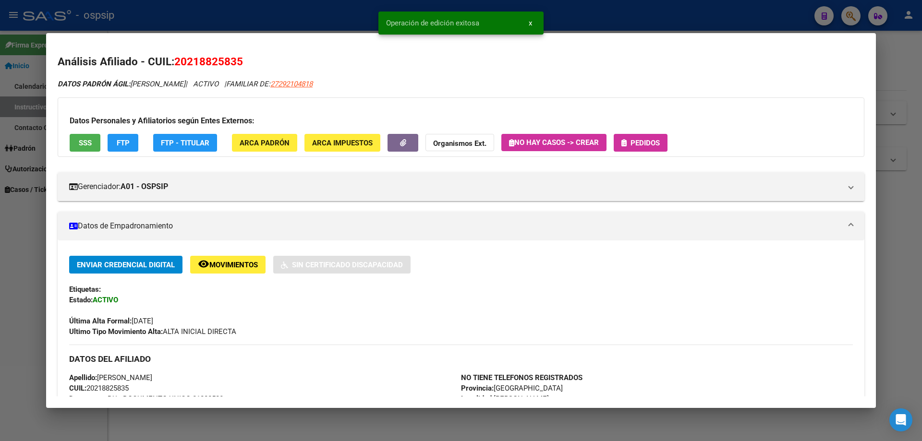
click at [646, 141] on span "Pedidos" at bounding box center [644, 143] width 29 height 9
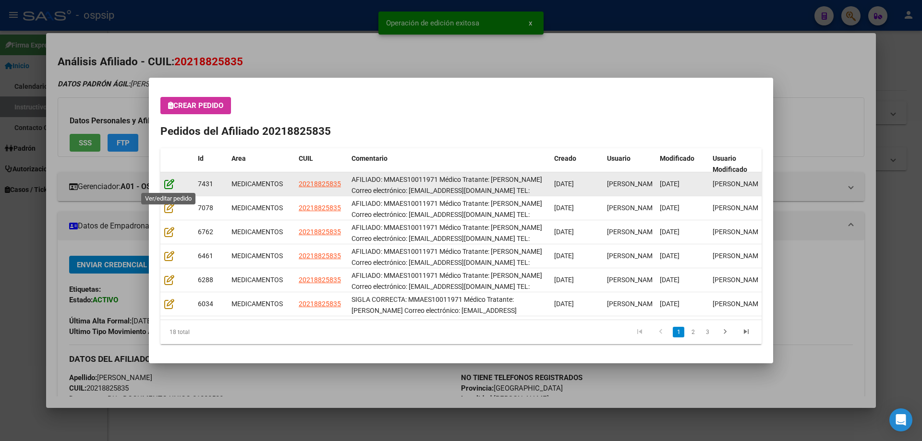
click at [170, 182] on icon at bounding box center [169, 184] width 10 height 11
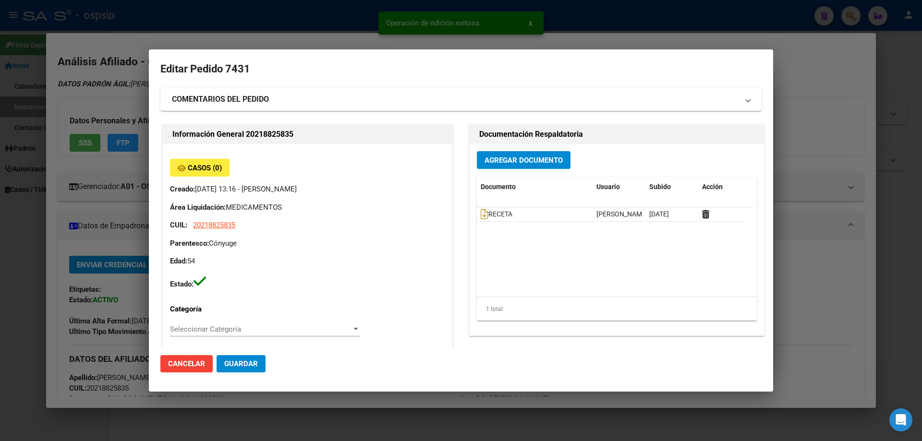
type input "Buenos Aires, JOSE C. PAZ, C COLON 4039"
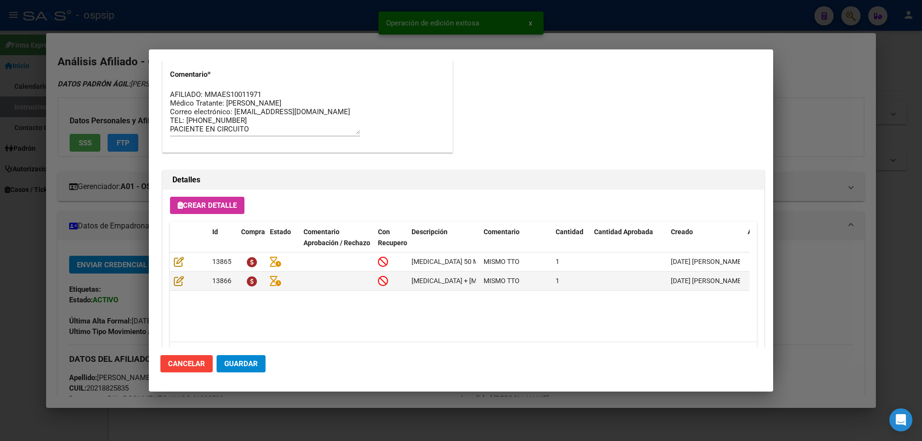
scroll to position [624, 0]
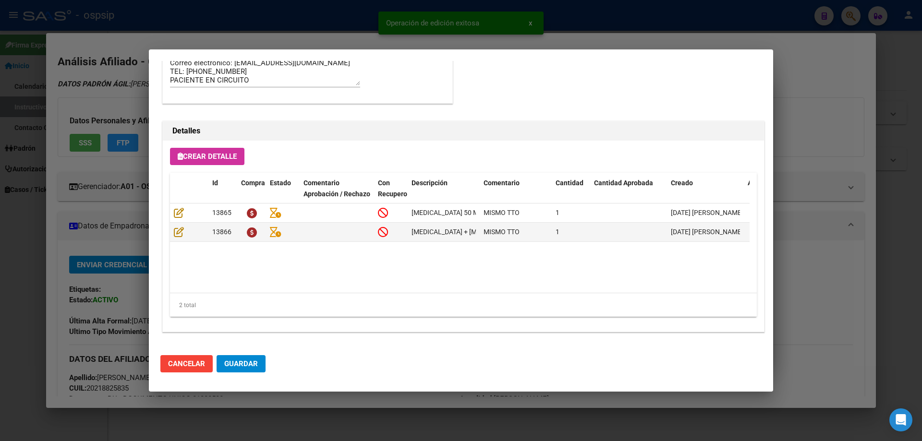
click at [245, 367] on span "Guardar" at bounding box center [241, 364] width 34 height 9
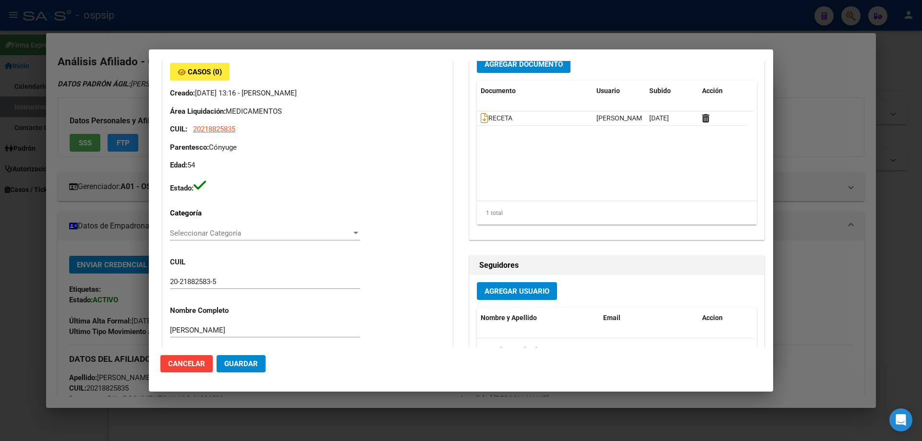
scroll to position [0, 0]
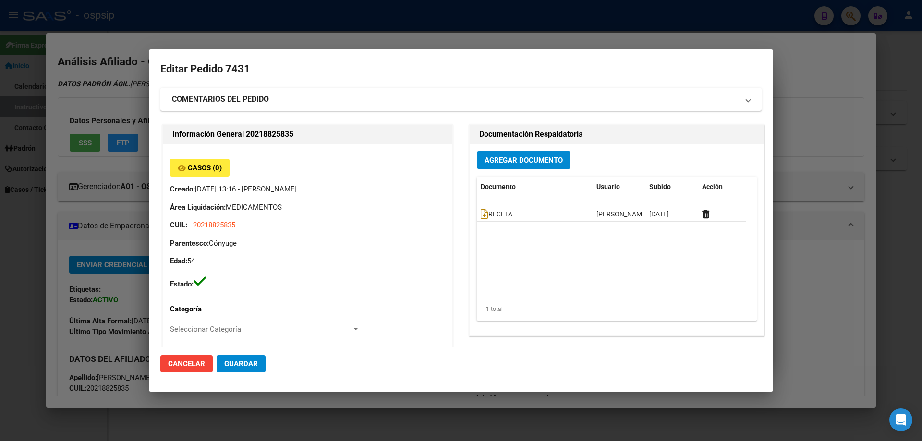
click at [254, 359] on button "Guardar" at bounding box center [241, 363] width 49 height 17
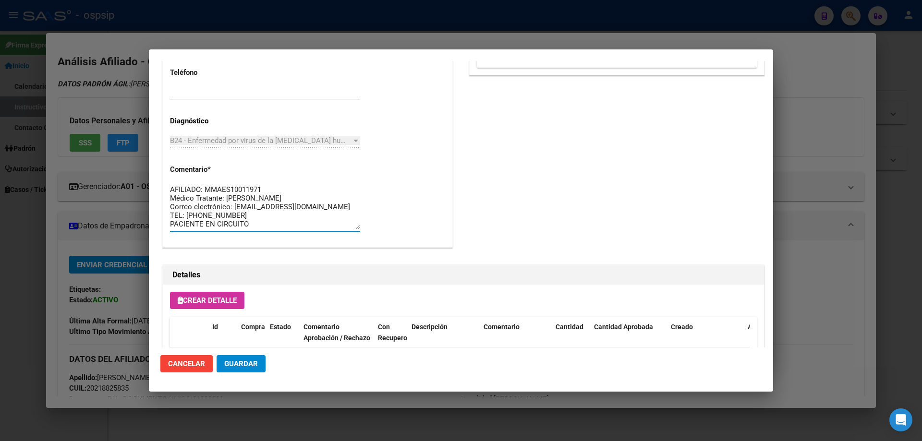
drag, startPoint x: 315, startPoint y: 226, endPoint x: 158, endPoint y: 152, distance: 173.5
click at [158, 152] on mat-dialog-content "Editar Pedido 7431 COMENTARIOS DEL PEDIDO Escriba su comentario aquí. Enviar co…" at bounding box center [461, 204] width 624 height 287
paste textarea "43209235"
type textarea "43209235"
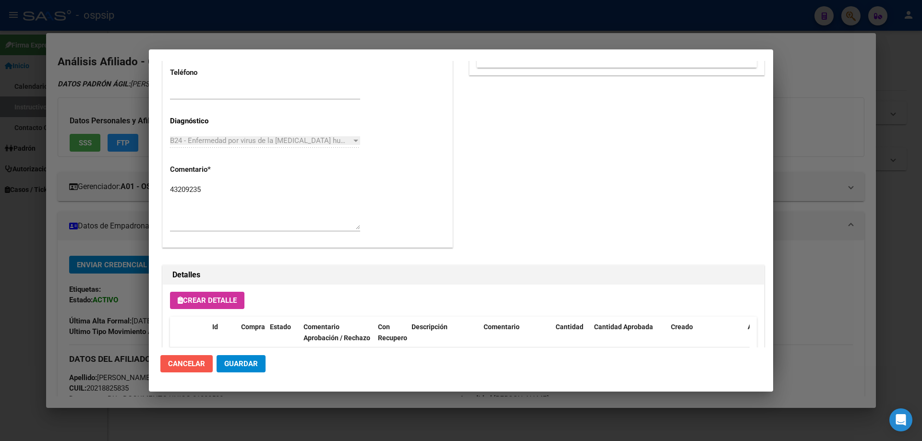
click at [189, 362] on span "Cancelar" at bounding box center [186, 364] width 37 height 9
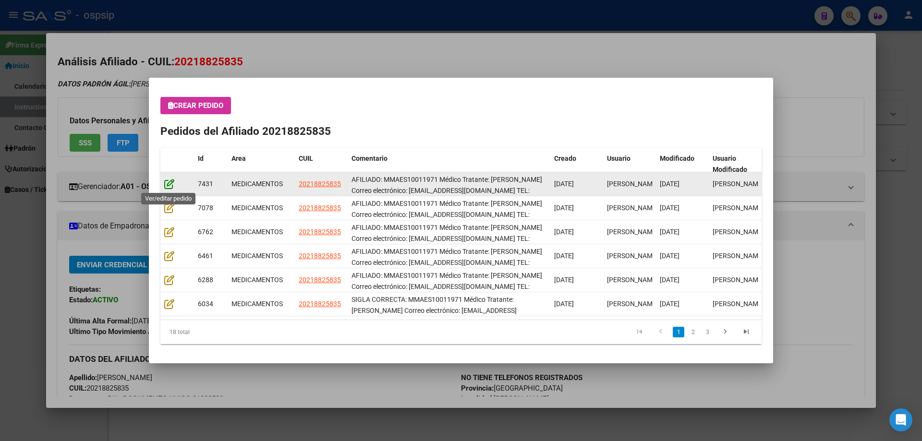
click at [174, 183] on icon at bounding box center [169, 184] width 10 height 11
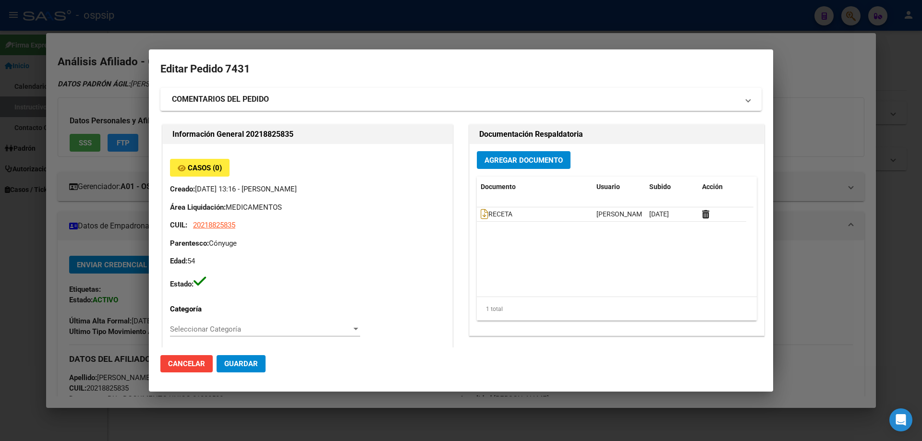
type input "Buenos Aires, JOSE C. PAZ, C COLON 4039"
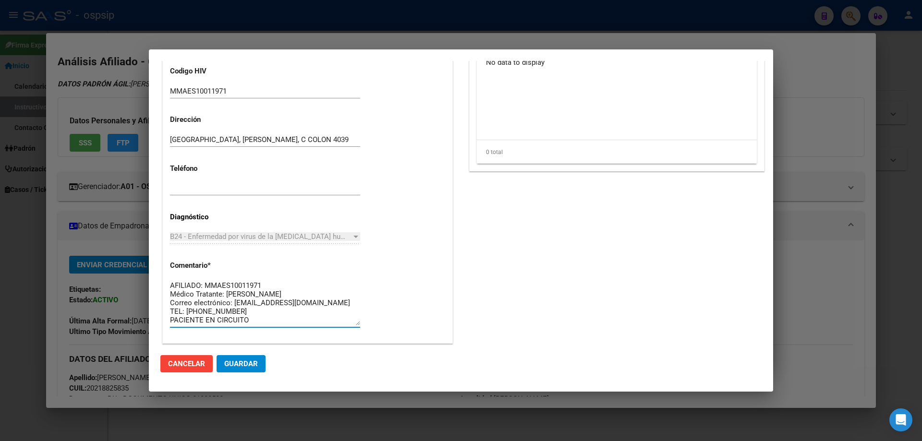
drag, startPoint x: 303, startPoint y: 320, endPoint x: 157, endPoint y: 271, distance: 154.4
click at [157, 271] on mat-dialog-content "Editar Pedido 7431 COMENTARIOS DEL PEDIDO Escriba su comentario aquí. Enviar co…" at bounding box center [461, 204] width 624 height 287
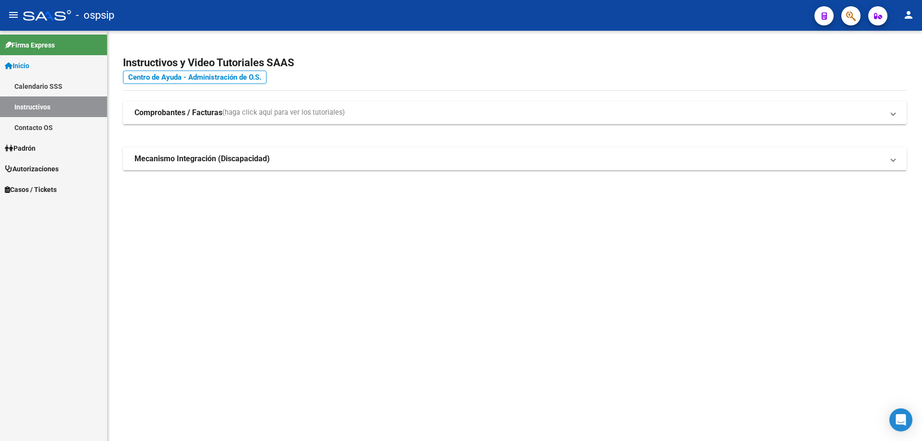
click at [856, 16] on button "button" at bounding box center [850, 15] width 19 height 19
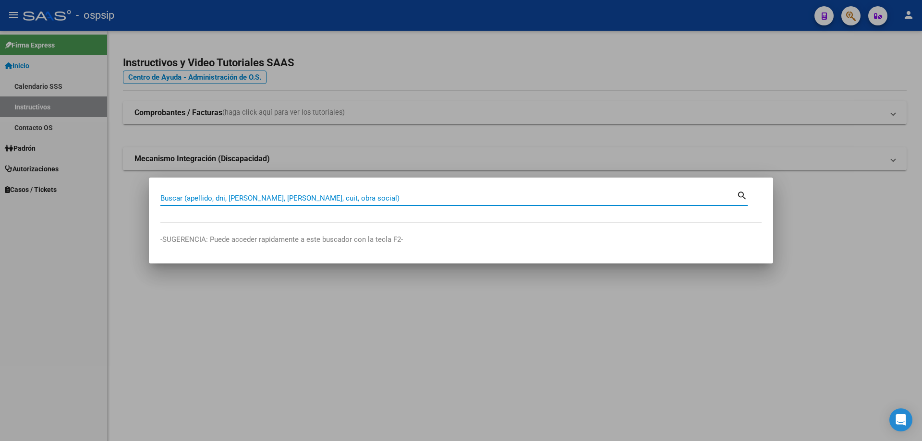
paste input "38963251"
type input "38963251"
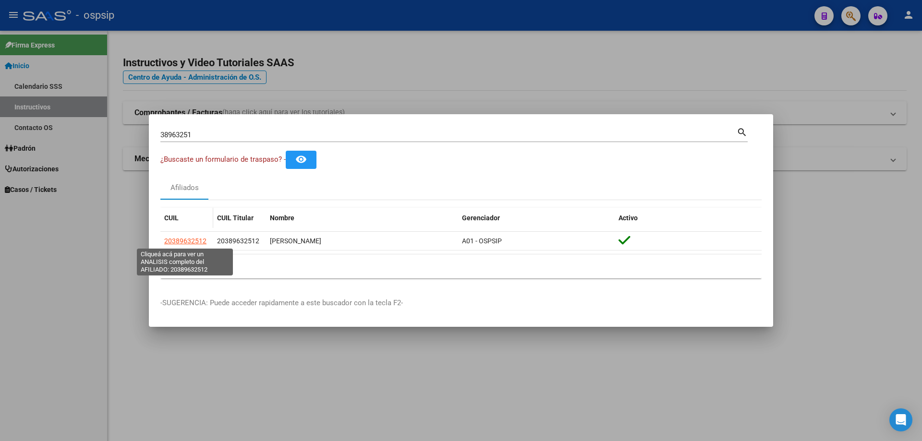
click at [192, 242] on span "20389632512" at bounding box center [185, 241] width 42 height 8
type textarea "20389632512"
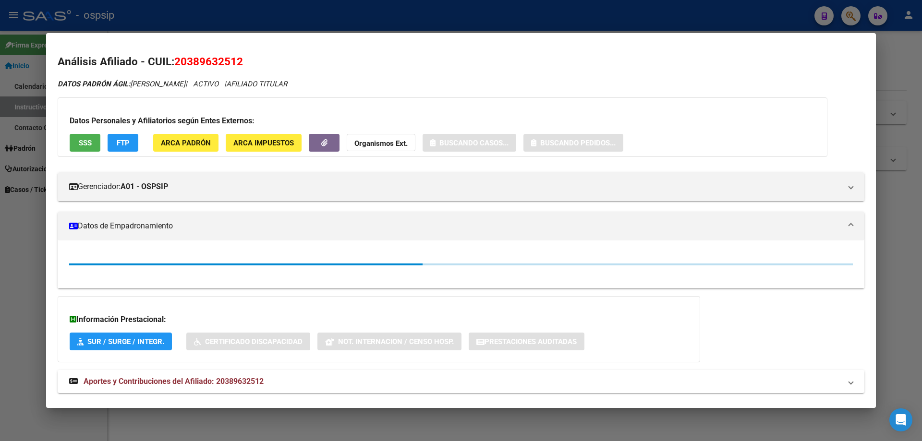
click at [82, 147] on button "SSS" at bounding box center [85, 143] width 31 height 18
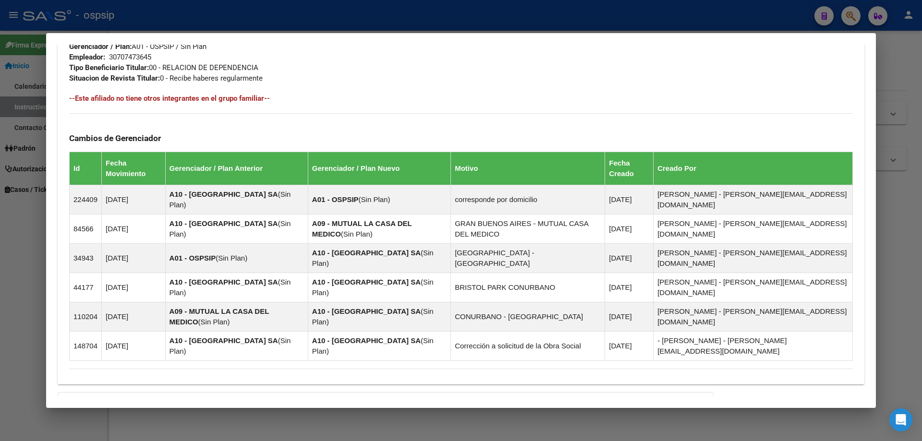
scroll to position [573, 0]
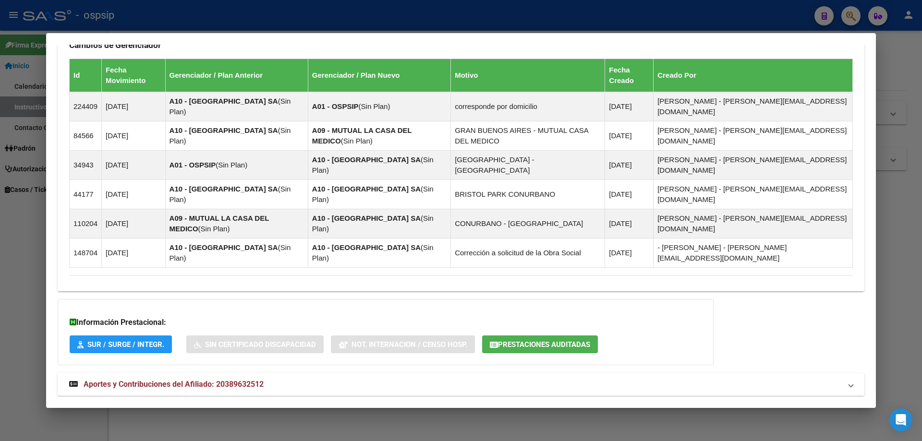
click at [216, 380] on span "Aportes y Contribuciones del Afiliado: 20389632512" at bounding box center [174, 384] width 180 height 9
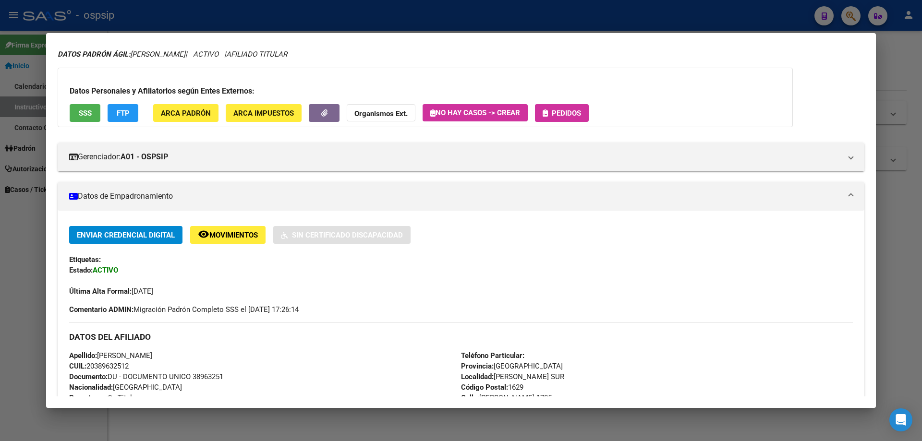
scroll to position [0, 0]
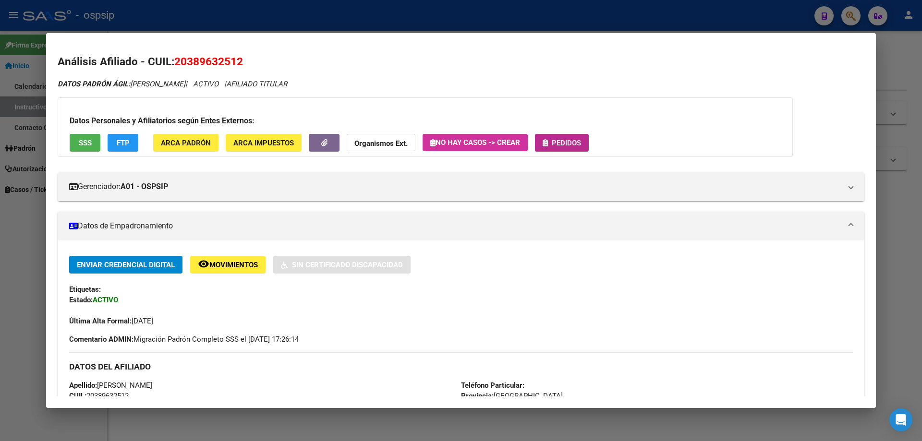
click at [566, 148] on button "Pedidos" at bounding box center [562, 143] width 54 height 18
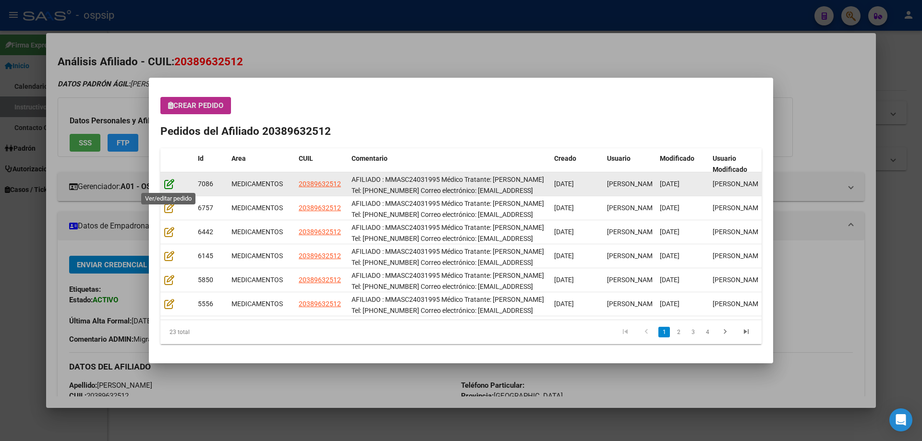
click at [169, 183] on icon at bounding box center [169, 184] width 10 height 11
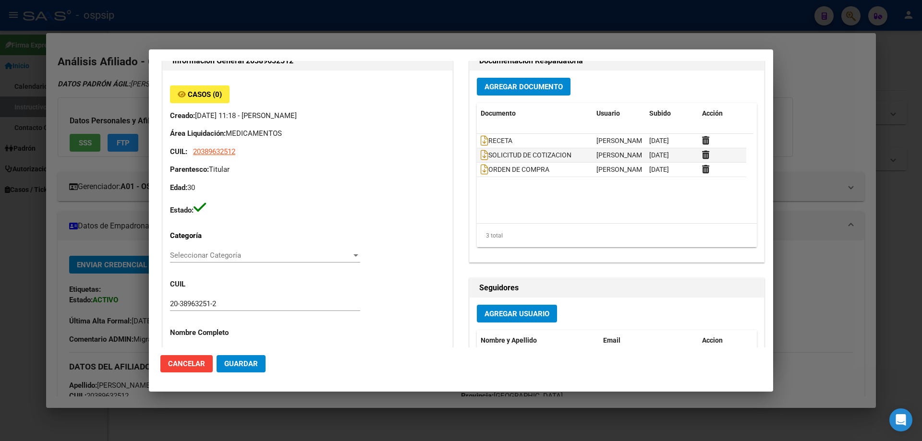
type input "Buenos Aires, PILAR SUR, FRANCISCO PIZARRO 1785, Departamento: CAS"
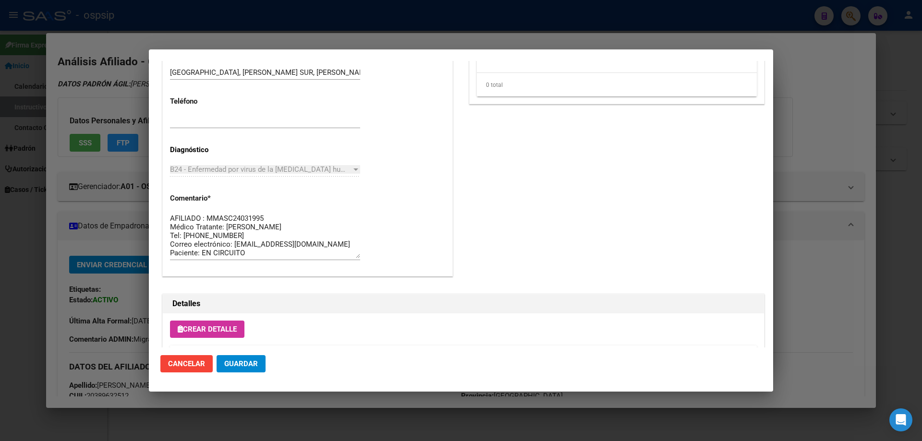
scroll to position [528, 0]
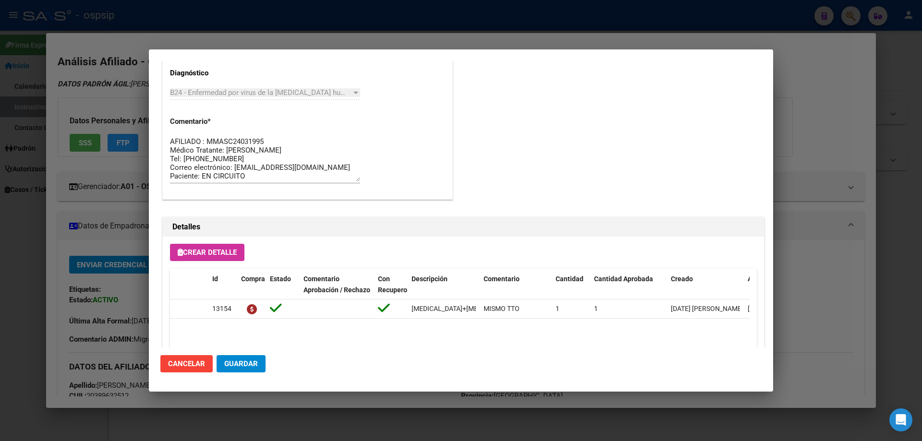
click at [350, 174] on textarea "AFILIADO : MMASC24031995 Médico Tratante: RODRÍGUEZ Tel: 11-4095-4021 Correo el…" at bounding box center [265, 158] width 190 height 45
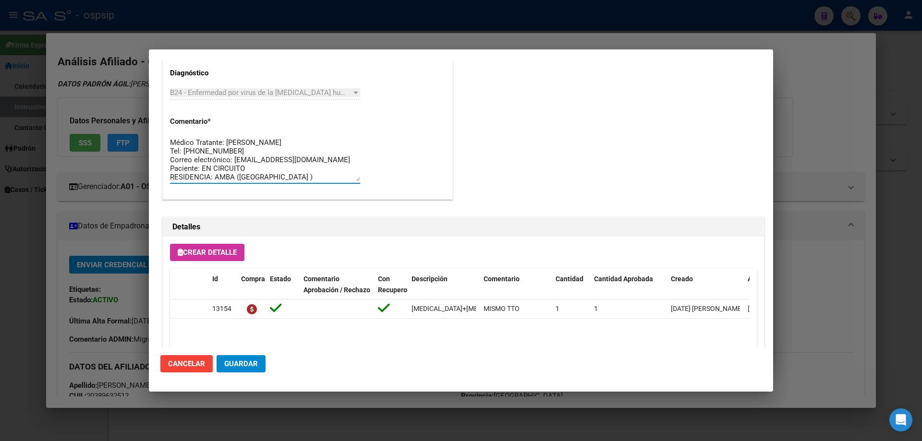
click at [350, 173] on textarea "AFILIADO : MMASC24031995 Médico Tratante: RODRÍGUEZ Tel: 11-4095-4021 Correo el…" at bounding box center [265, 158] width 190 height 45
drag, startPoint x: 270, startPoint y: 177, endPoint x: 155, endPoint y: 115, distance: 131.0
click at [155, 115] on mat-dialog-content "Editar Pedido 7086 COMENTARIOS DEL PEDIDO Escriba su comentario aquí. Enviar co…" at bounding box center [461, 204] width 624 height 287
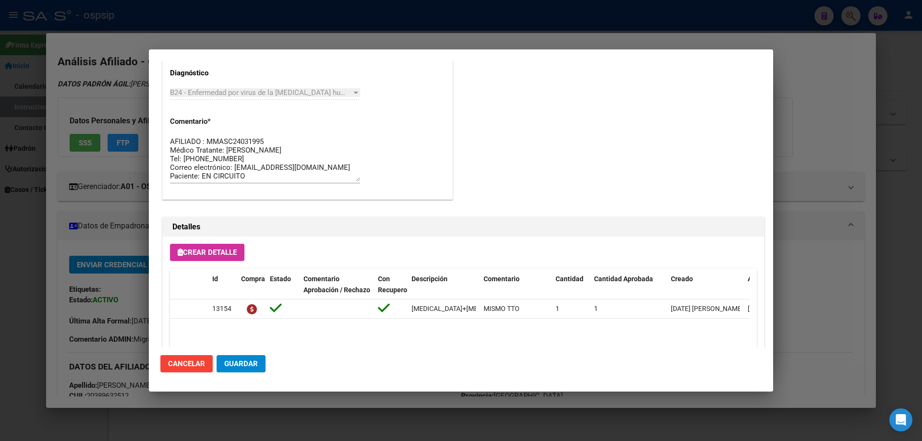
drag, startPoint x: 165, startPoint y: 135, endPoint x: 169, endPoint y: 139, distance: 5.4
drag, startPoint x: 169, startPoint y: 139, endPoint x: 327, endPoint y: 100, distance: 163.1
click at [327, 100] on div "B24 - Enfermedad por virus de la inmunodeficiencia humana [VIH], sin otra espec…" at bounding box center [265, 97] width 190 height 24
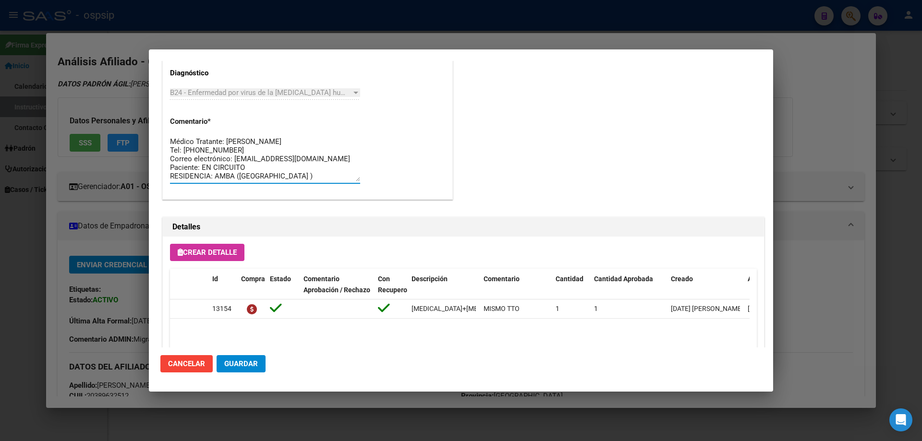
drag, startPoint x: 271, startPoint y: 175, endPoint x: 159, endPoint y: 183, distance: 112.1
click at [159, 183] on mat-dialog-content "Editar Pedido 7086 COMENTARIOS DEL PEDIDO Escriba su comentario aquí. Enviar co…" at bounding box center [461, 204] width 624 height 287
click at [260, 179] on textarea "AFILIADO : MMASC24031995 Médico Tratante: RODRÍGUEZ Tel: 11-4095-4021 Correo el…" at bounding box center [265, 158] width 190 height 45
drag, startPoint x: 266, startPoint y: 178, endPoint x: 158, endPoint y: 109, distance: 127.6
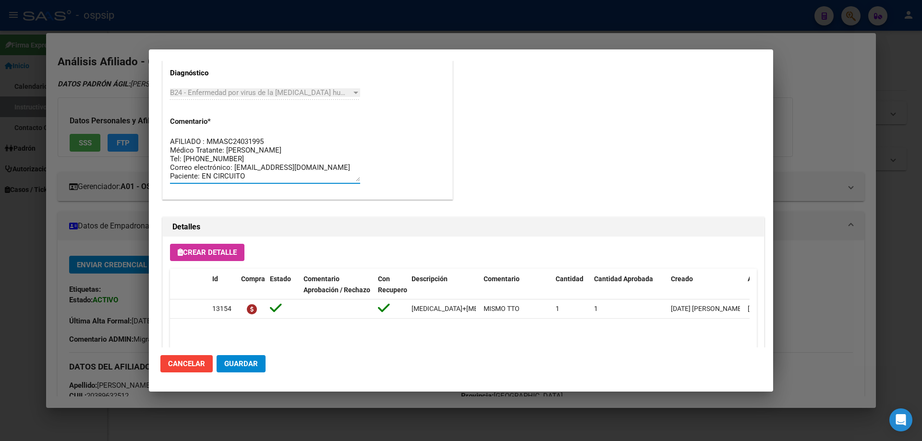
click at [158, 109] on mat-dialog-content "Editar Pedido 7086 COMENTARIOS DEL PEDIDO Escriba su comentario aquí. Enviar co…" at bounding box center [461, 204] width 624 height 287
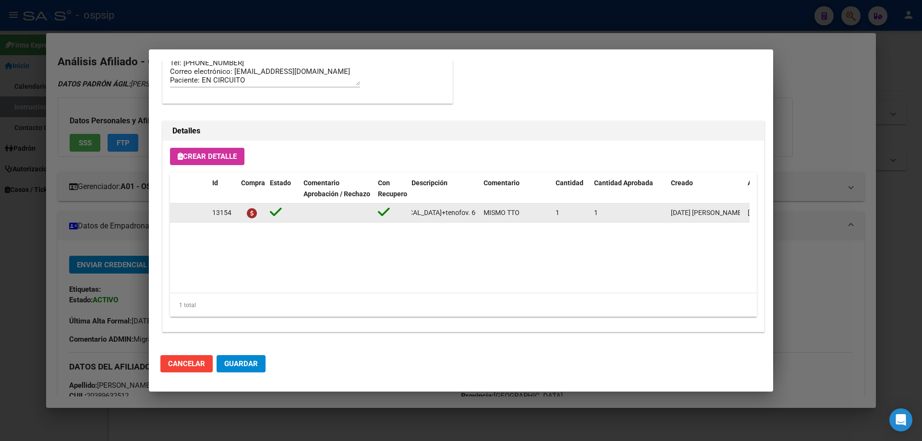
scroll to position [0, 199]
drag, startPoint x: 409, startPoint y: 212, endPoint x: 486, endPoint y: 210, distance: 76.8
click at [486, 210] on div "13154 efavirenz+emtricitabina+tenofov. 600mg/200mg/300mg comp.rec.x 30 (EFV/ FT…" at bounding box center [529, 213] width 718 height 19
copy span "efavirenz+emtricitabina+tenofov. 600mg/200mg/300mg comp.rec.x 30 (EFV/ FTC/ TDF)"
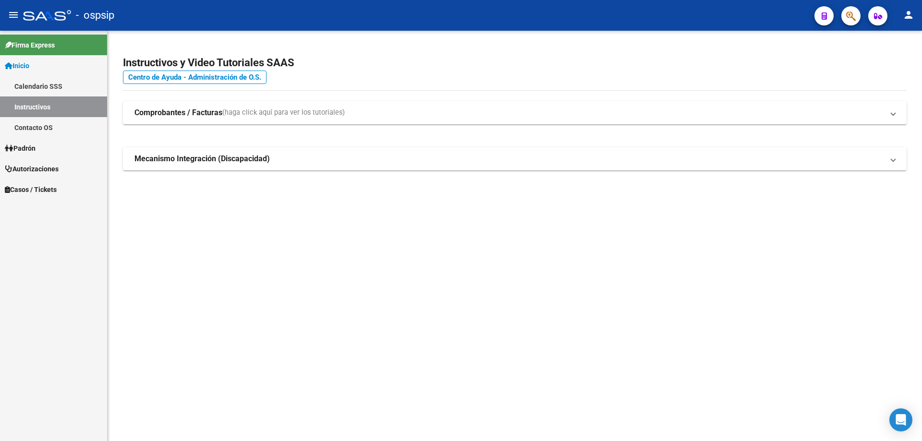
click at [848, 19] on icon "button" at bounding box center [851, 16] width 10 height 11
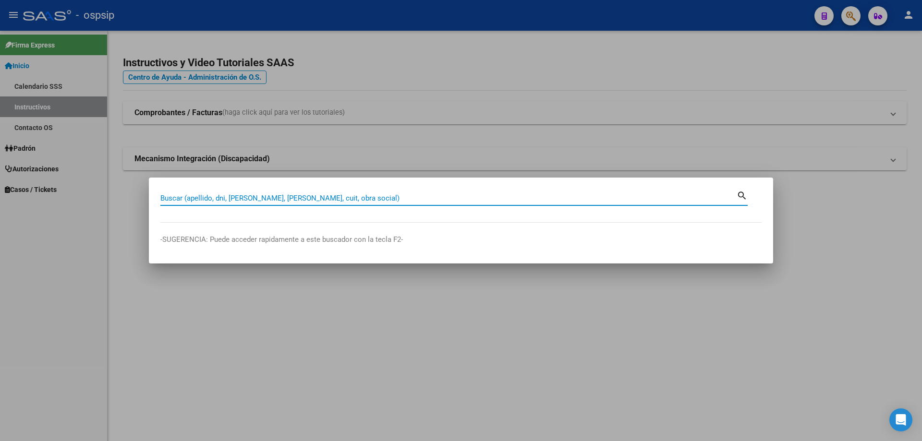
paste input "20586702"
type input "20586702"
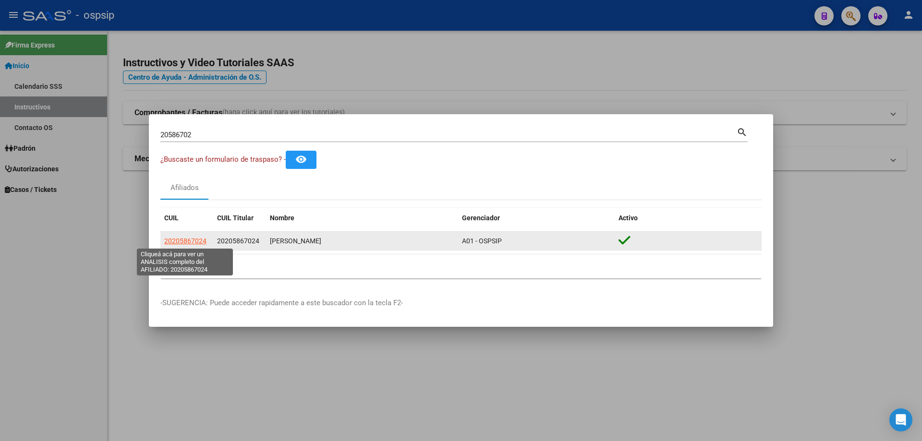
click at [179, 242] on span "20205867024" at bounding box center [185, 241] width 42 height 8
type textarea "20205867024"
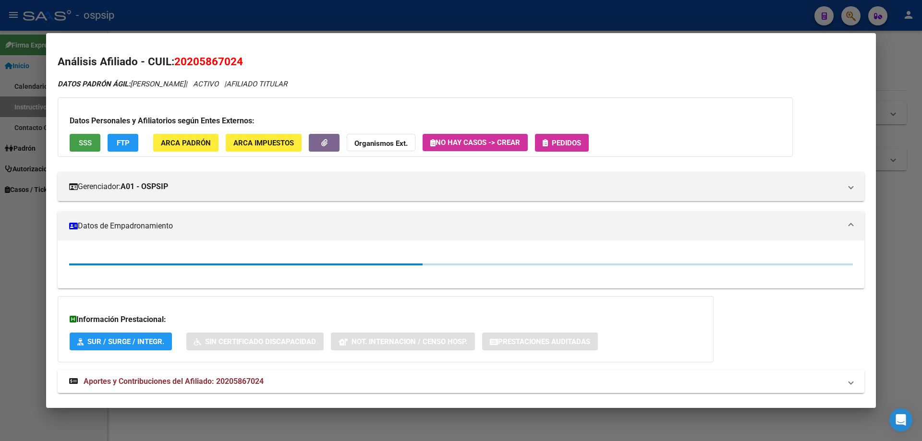
click at [86, 144] on span "SSS" at bounding box center [85, 143] width 13 height 9
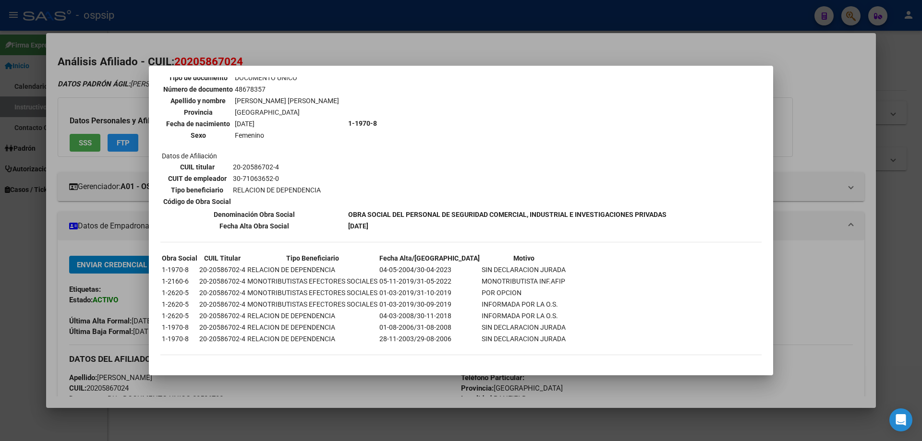
scroll to position [608, 0]
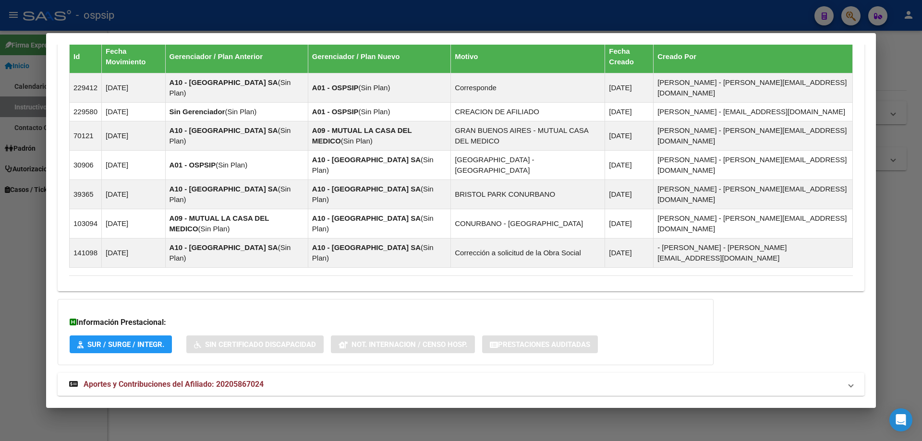
click at [207, 379] on strong "Aportes y Contribuciones del Afiliado: 20205867024" at bounding box center [166, 385] width 194 height 12
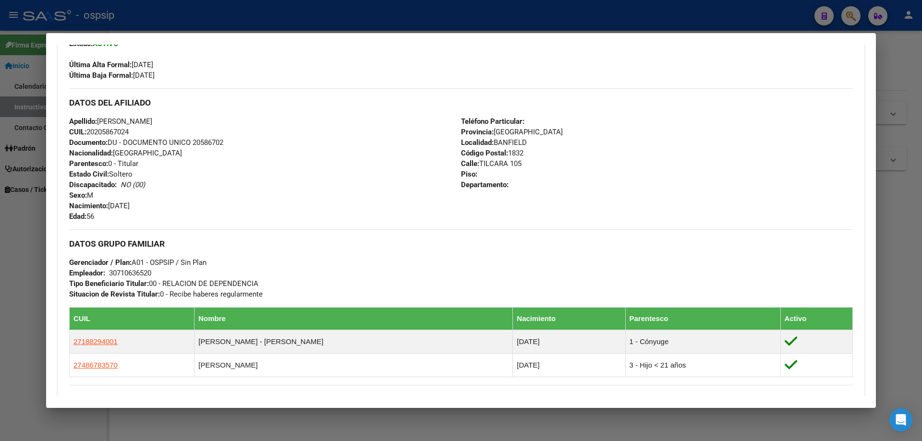
scroll to position [0, 0]
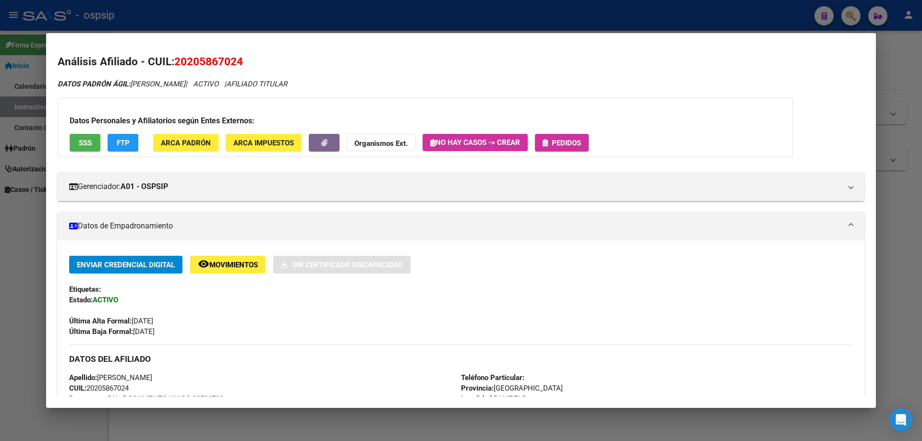
click at [580, 145] on span "Pedidos" at bounding box center [566, 143] width 29 height 9
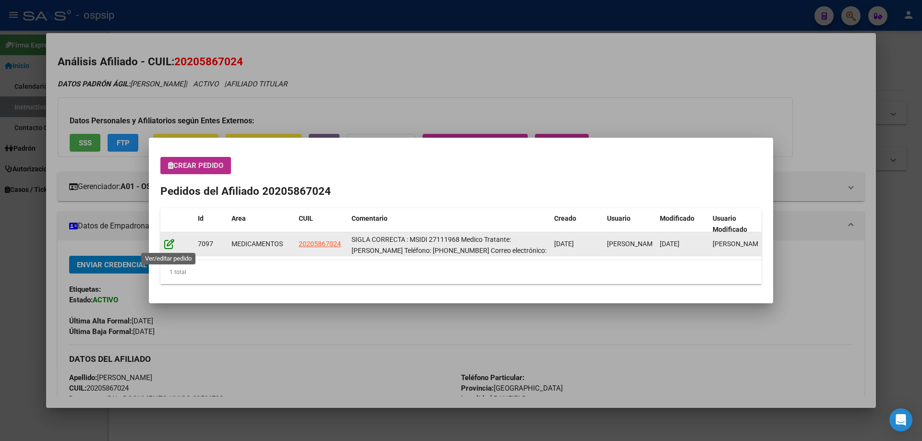
click at [168, 249] on icon at bounding box center [169, 244] width 10 height 11
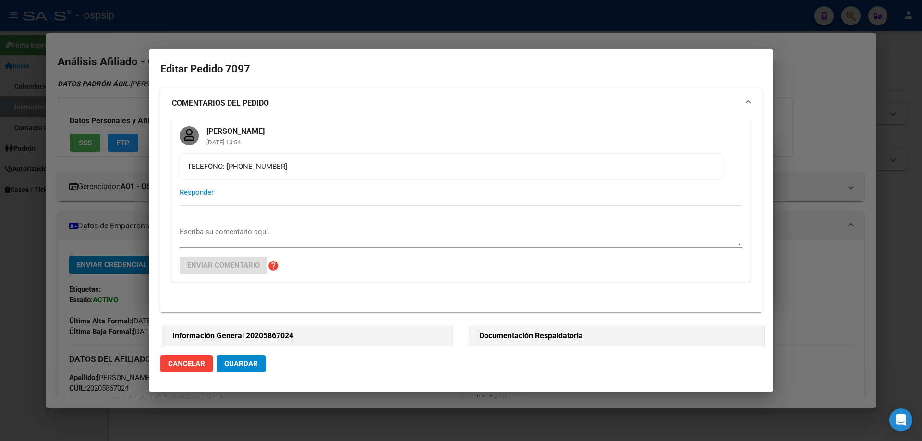
type input "Buenos Aires, BANFIELD, TILCARA 105"
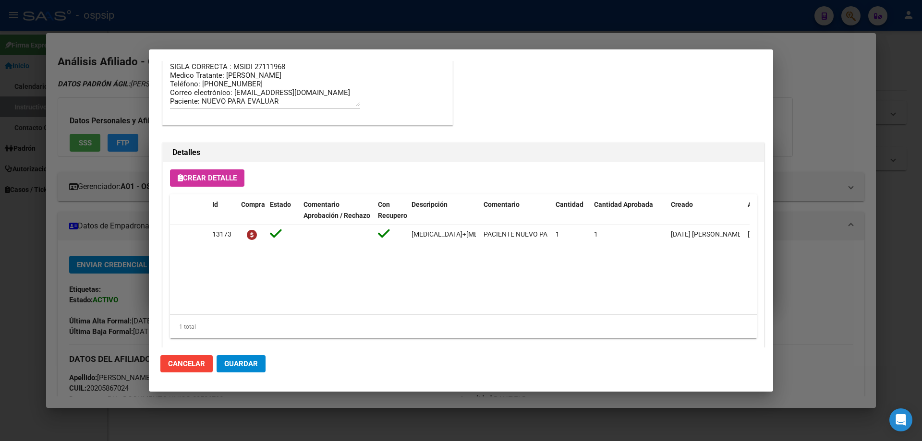
scroll to position [826, 0]
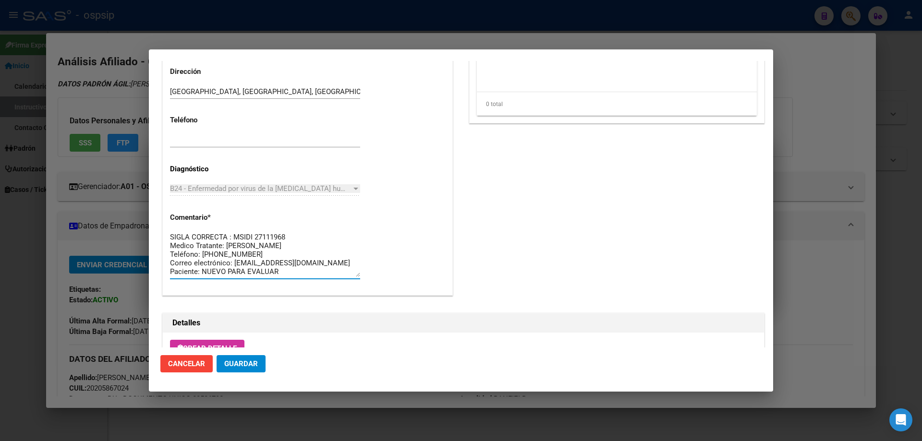
drag, startPoint x: 282, startPoint y: 273, endPoint x: 150, endPoint y: 222, distance: 141.5
click at [143, 219] on div "20586702 Buscar (apellido, dni, cuil, nro traspaso, cuit, obra social) search ¿…" at bounding box center [461, 220] width 922 height 441
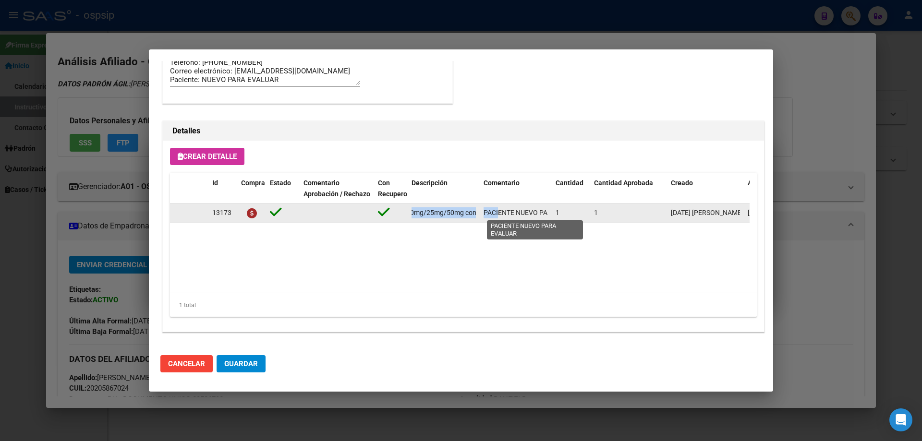
scroll to position [0, 215]
drag, startPoint x: 410, startPoint y: 216, endPoint x: 479, endPoint y: 215, distance: 69.1
click at [479, 215] on datatable-body-cell "[MEDICAL_DATA]+[MEDICAL_DATA] alaf.+[MEDICAL_DATA] 200mg/25mg/50mg comp.rec.x 3…" at bounding box center [444, 213] width 72 height 19
copy span "[MEDICAL_DATA]+[MEDICAL_DATA] alaf.+[MEDICAL_DATA] 200mg/25mg/50mg comp.rec.x 3…"
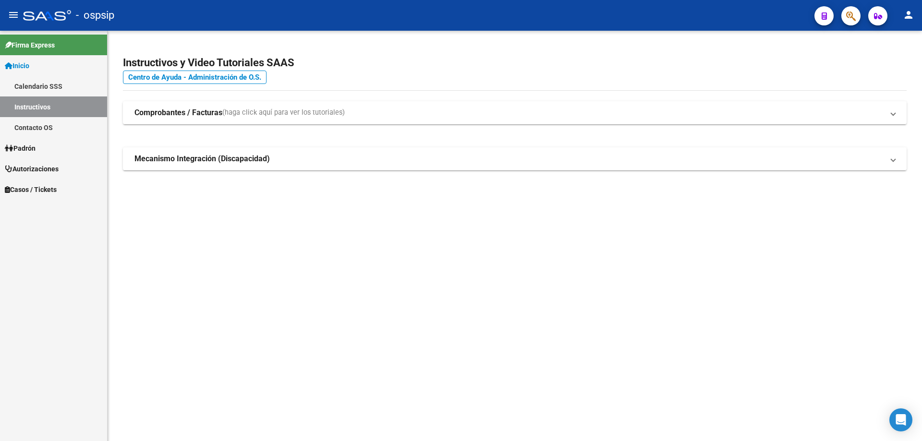
click at [841, 17] on button "button" at bounding box center [850, 15] width 19 height 19
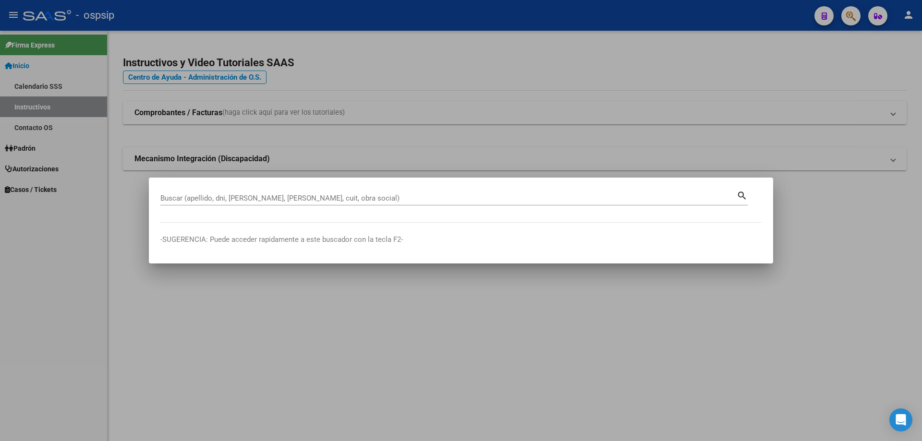
drag, startPoint x: 186, startPoint y: 191, endPoint x: 176, endPoint y: 197, distance: 12.1
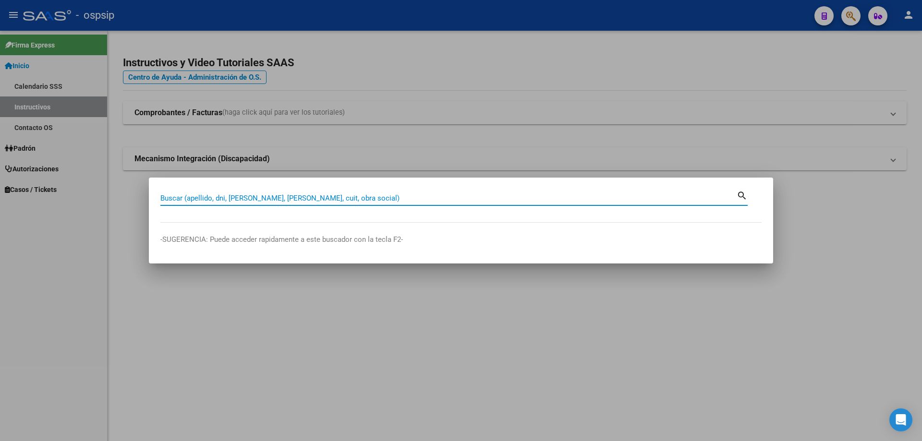
paste input "Recuperando datos. Espere unos segundos e intente cortar o copiar de nuevo."
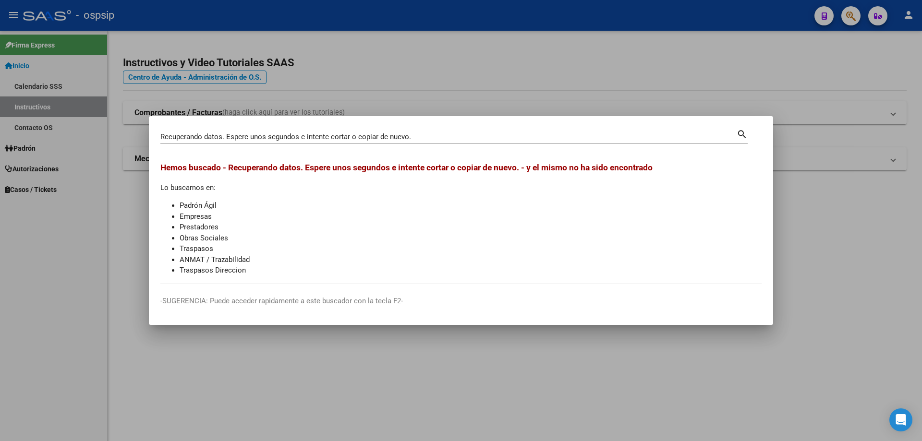
drag, startPoint x: 431, startPoint y: 130, endPoint x: 86, endPoint y: 149, distance: 344.8
click at [86, 149] on div "Recuperando datos. Espere unos segundos e intente cortar o copiar de nuevo. Bus…" at bounding box center [461, 220] width 922 height 441
click at [425, 138] on input "Recuperando datos. Espere unos segundos e intente cortar o copiar de nuevo." at bounding box center [448, 137] width 576 height 9
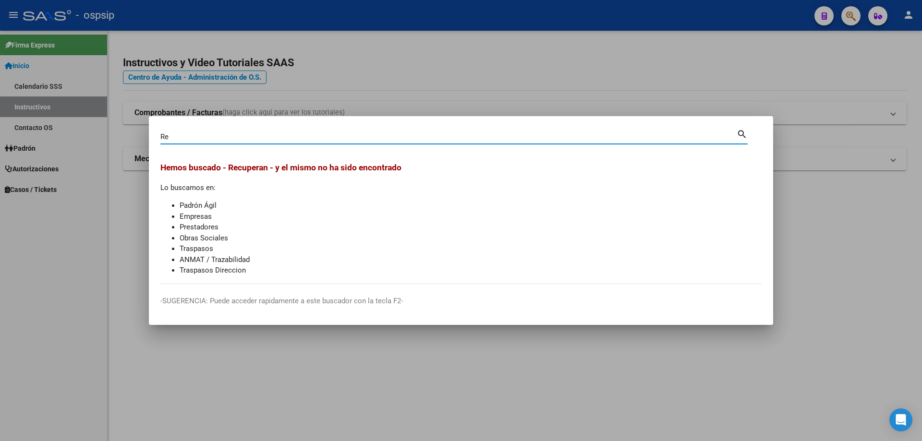
type input "R"
drag, startPoint x: 425, startPoint y: 138, endPoint x: 165, endPoint y: 142, distance: 260.7
click at [165, 142] on div "Buscar (apellido, dni, [PERSON_NAME], [PERSON_NAME], cuit, obra social)" at bounding box center [448, 137] width 576 height 14
paste input "Recuperando datos. Espere unos segundos e intente cortar o copiar de nuevo."
type input "Recuperando datos. Espere unos segundos e intente cortar o copiar de nuevo."
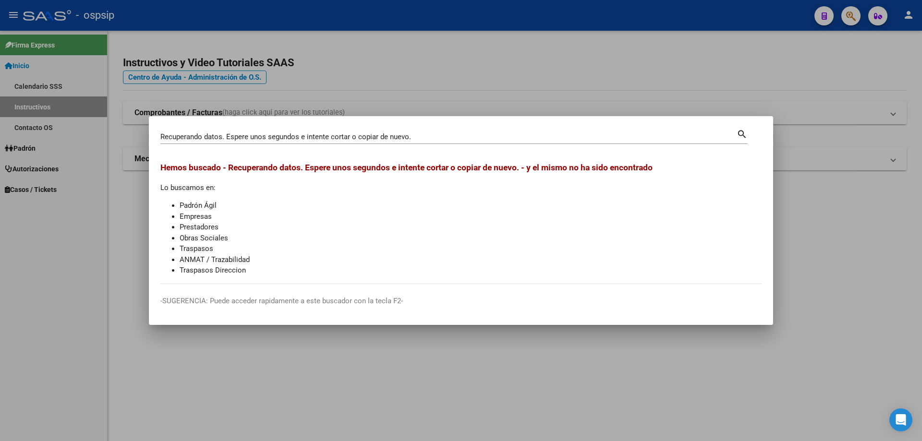
drag, startPoint x: 417, startPoint y: 143, endPoint x: 371, endPoint y: 133, distance: 46.7
click at [371, 133] on div "Recuperando datos. Espere unos segundos e intente cortar o copiar de nuevo. Bus…" at bounding box center [448, 137] width 576 height 14
drag, startPoint x: 412, startPoint y: 135, endPoint x: 150, endPoint y: 128, distance: 261.8
click at [150, 128] on mat-dialog-content "Recuperando datos. Espere unos segundos e intente cortar o copiar de nuevo. Bus…" at bounding box center [461, 206] width 624 height 157
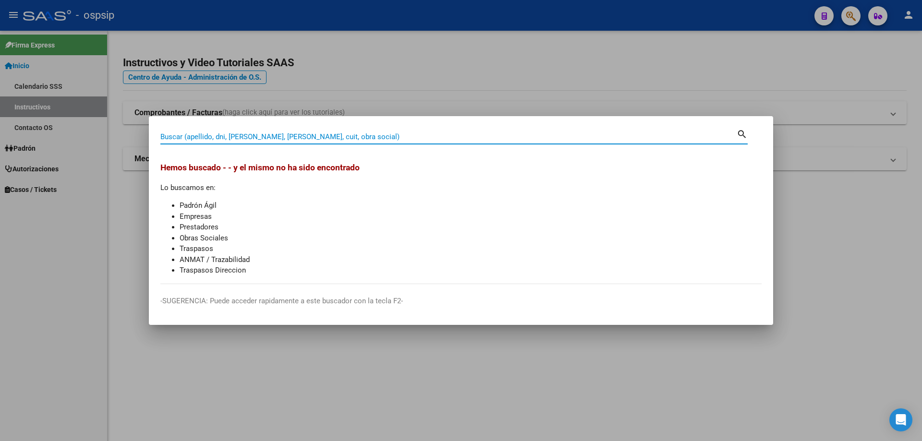
paste input "Recuperando datos. Espere unos segundos e intente cortar o copiar de nuevo."
type input "Recuperando datos. Espere unos segundos e intente cortar o copiar de nuevo."
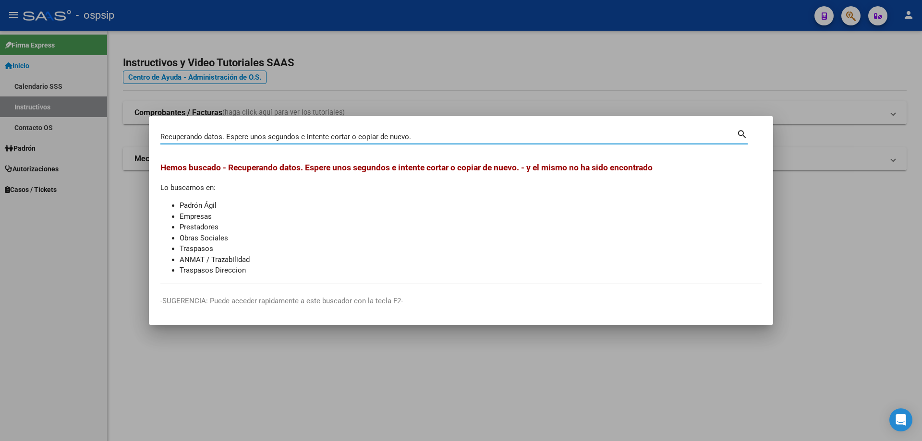
drag, startPoint x: 417, startPoint y: 134, endPoint x: 126, endPoint y: 135, distance: 291.4
click at [126, 135] on div "Recuperando datos. Espere unos segundos e intente cortar o copiar de nuevo. Bus…" at bounding box center [461, 220] width 922 height 441
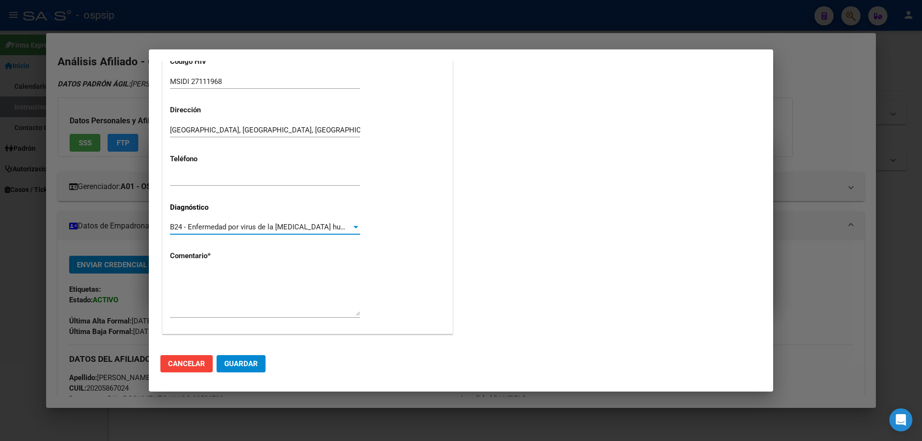
scroll to position [216, 0]
paste textarea "SIGLA CORRECTA : MSIDI 27111968 Medico Tratante: [PERSON_NAME] Teléfono: [PHONE…"
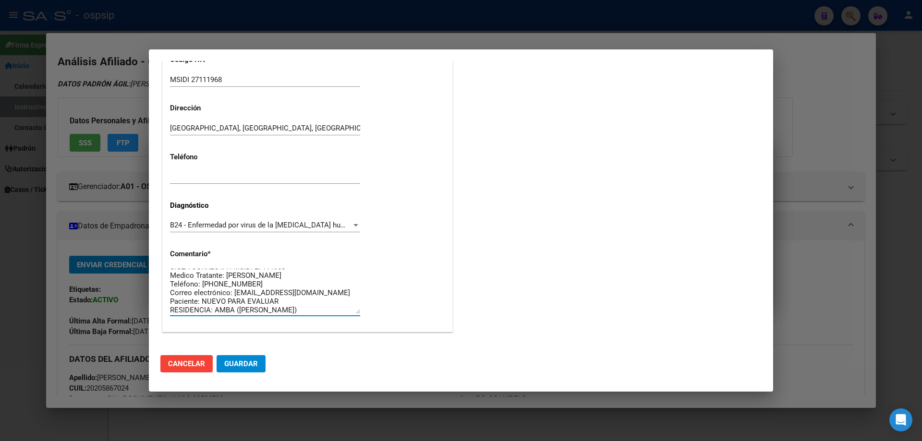
scroll to position [9, 0]
click at [281, 301] on textarea "SIGLA CORRECTA : MSIDI 27111968 Medico Tratante: [PERSON_NAME] Teléfono: [PHONE…" at bounding box center [265, 291] width 190 height 45
type textarea "SIGLA CORRECTA : MSIDI 27111968 Medico Tratante: ORTEGA Teléfono: 1156152860 Co…"
click at [266, 362] on mat-dialog-actions "Cancelar Guardar" at bounding box center [460, 364] width 601 height 33
click at [241, 367] on span "Guardar" at bounding box center [241, 364] width 34 height 9
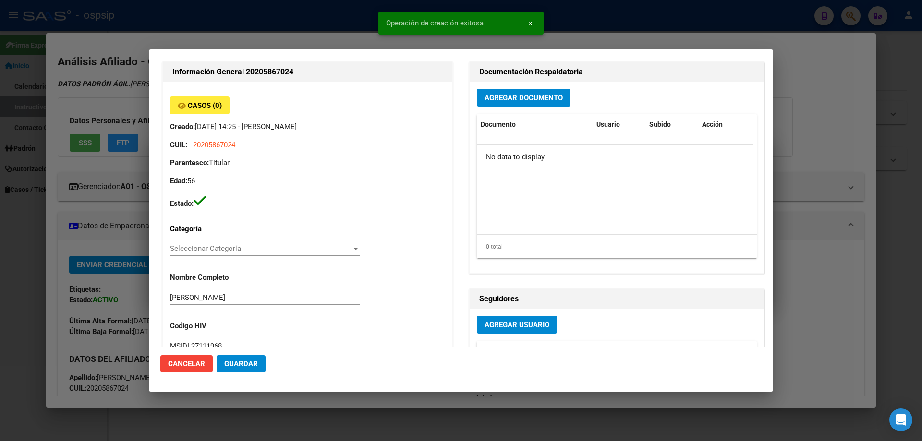
scroll to position [0, 0]
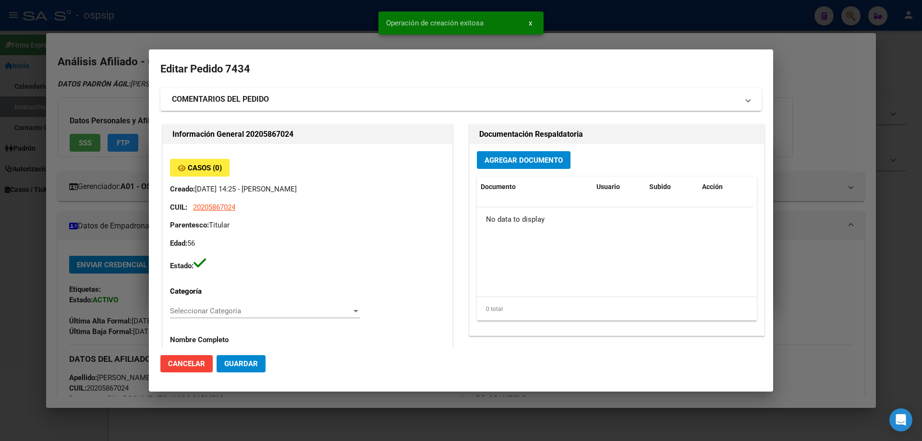
click at [486, 157] on span "Agregar Documento" at bounding box center [523, 160] width 78 height 9
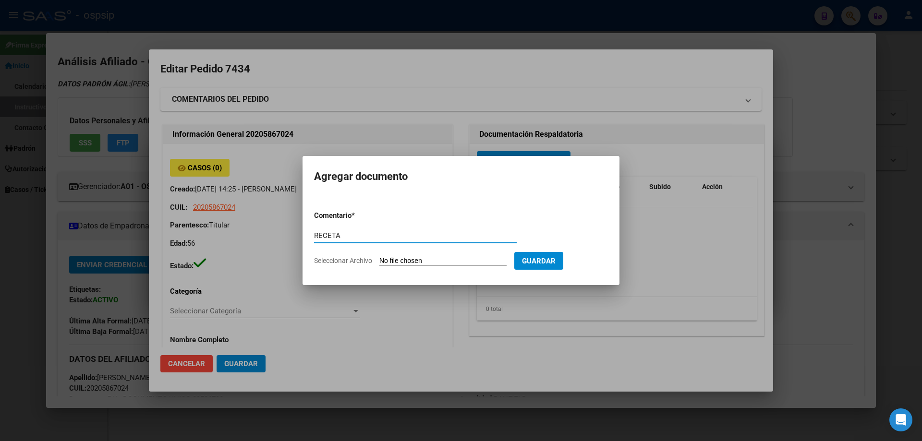
type input "RECETA"
click at [406, 266] on form "Comentario * RECETA Comentario Seleccionar Archivo Guardar" at bounding box center [461, 238] width 294 height 70
click at [400, 256] on form "Comentario * RECETA Comentario Seleccionar Archivo Guardar" at bounding box center [461, 238] width 294 height 70
click at [397, 263] on input "Seleccionar Archivo" at bounding box center [442, 261] width 127 height 9
type input "C:\fakepath\receta octubre msidi27111968.pdf"
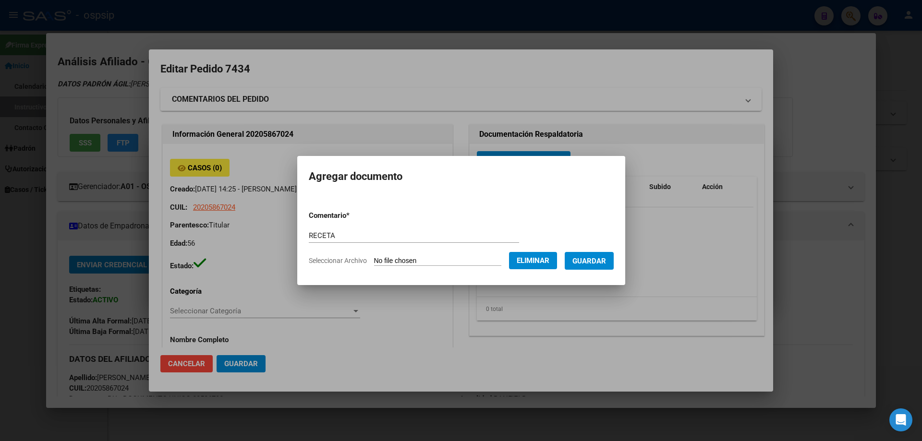
click at [585, 260] on span "Guardar" at bounding box center [589, 261] width 34 height 9
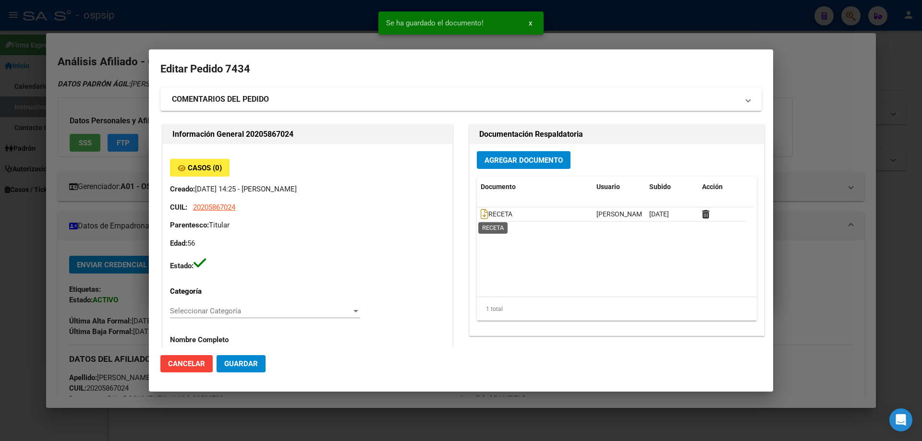
click at [481, 214] on icon at bounding box center [485, 214] width 8 height 11
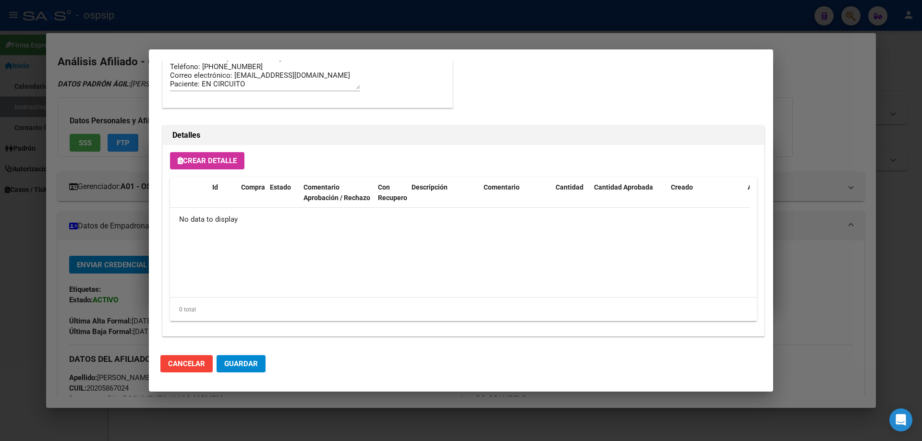
scroll to position [558, 0]
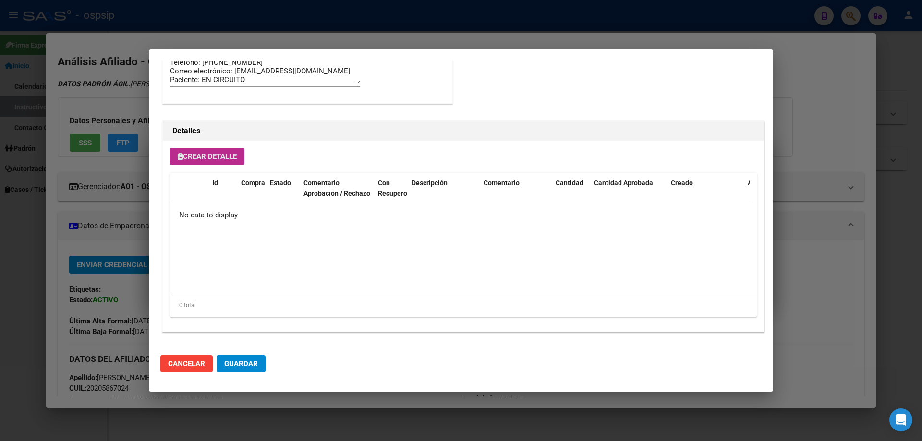
click at [194, 157] on span "Crear Detalle" at bounding box center [207, 156] width 59 height 9
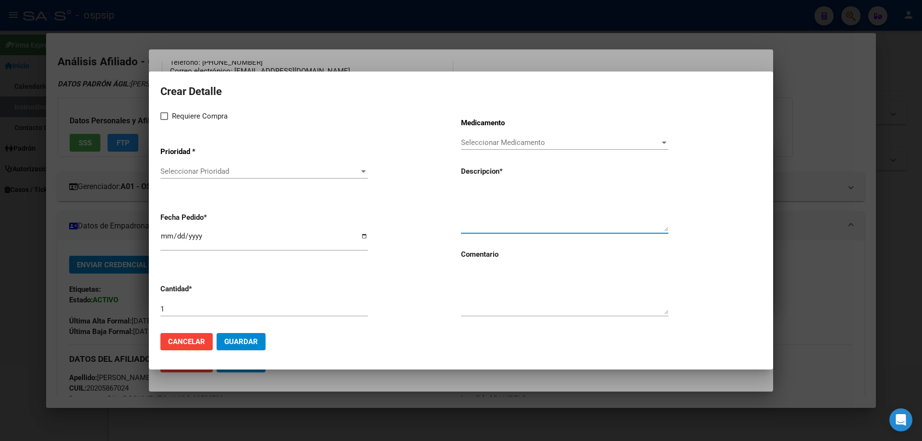
paste textarea "[MEDICAL_DATA]+[MEDICAL_DATA] alaf.+[MEDICAL_DATA] 200mg/25mg/50mg comp.rec.x 3…"
type textarea "[MEDICAL_DATA]+[MEDICAL_DATA] alaf.+[MEDICAL_DATA] 200mg/25mg/50mg comp.rec.x 3…"
click at [497, 300] on textarea at bounding box center [564, 291] width 207 height 45
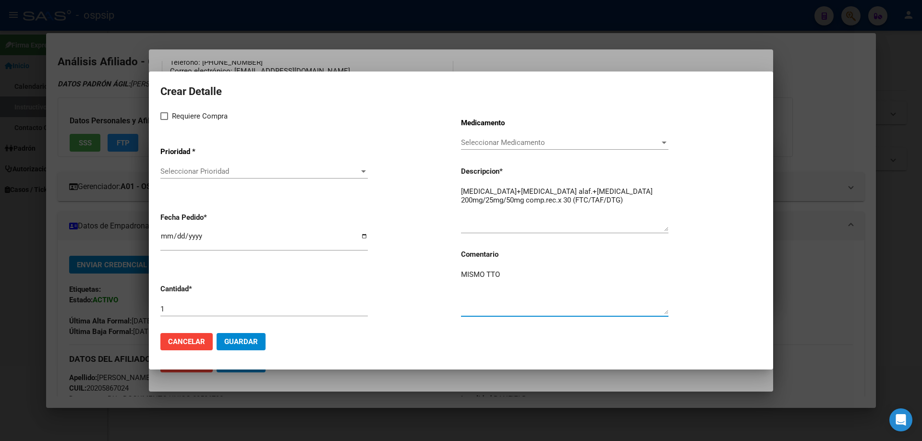
type textarea "MISMO TTO"
click at [161, 118] on span at bounding box center [164, 116] width 8 height 8
click at [164, 120] on input "Requiere Compra" at bounding box center [164, 120] width 0 height 0
checkbox input "true"
click at [181, 169] on span "Seleccionar Prioridad" at bounding box center [259, 171] width 199 height 9
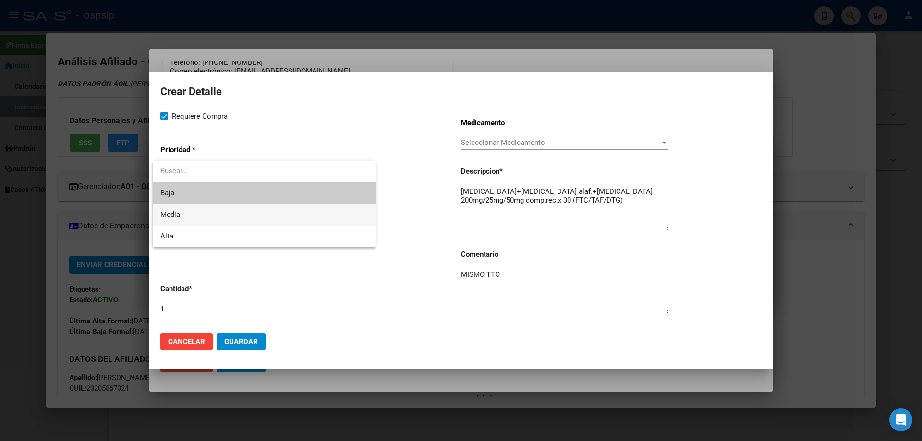
click at [192, 206] on span "Media" at bounding box center [263, 215] width 207 height 22
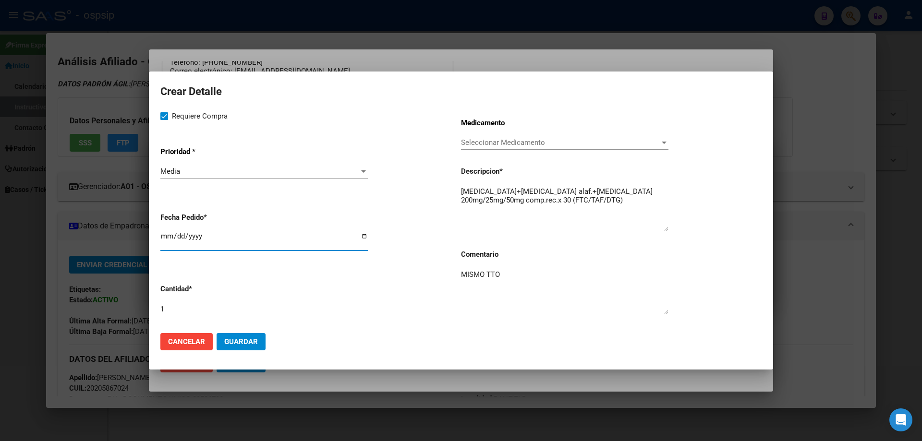
click at [162, 233] on input "2025-10-07" at bounding box center [263, 239] width 207 height 15
type input "2025-10-03"
click at [243, 346] on button "Guardar" at bounding box center [241, 341] width 49 height 17
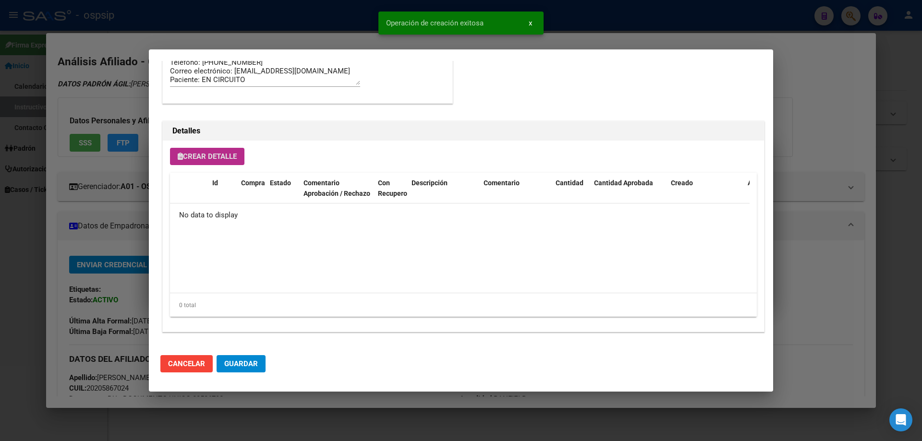
scroll to position [576, 0]
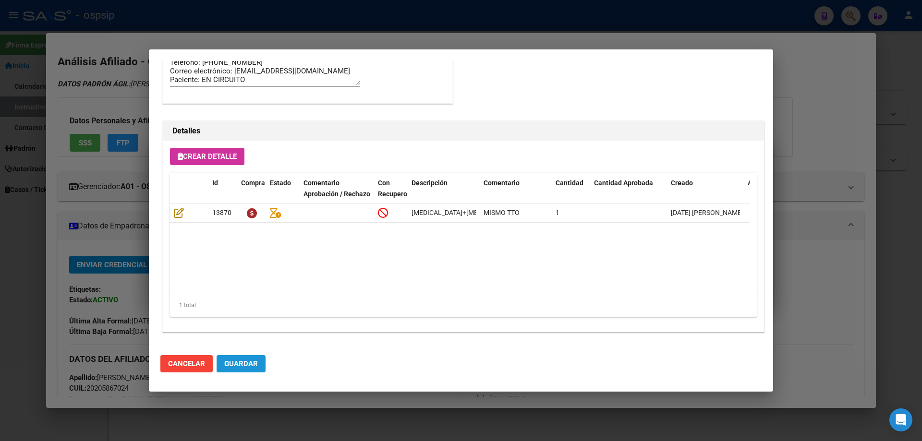
click at [234, 367] on span "Guardar" at bounding box center [241, 364] width 34 height 9
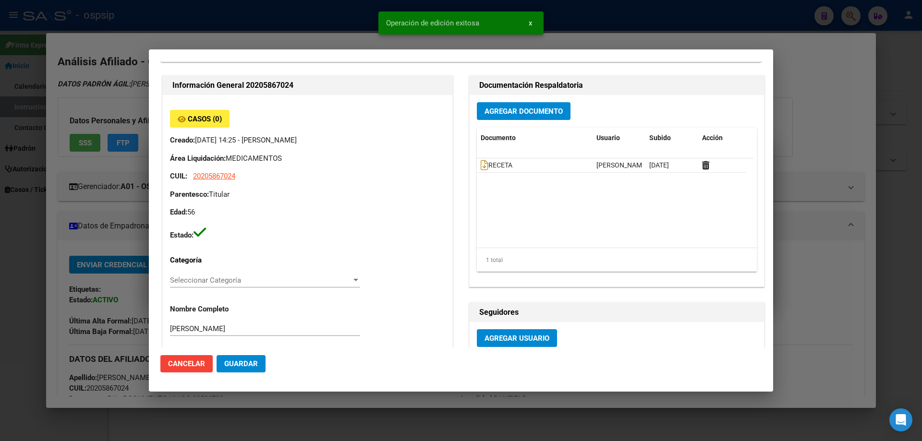
scroll to position [0, 0]
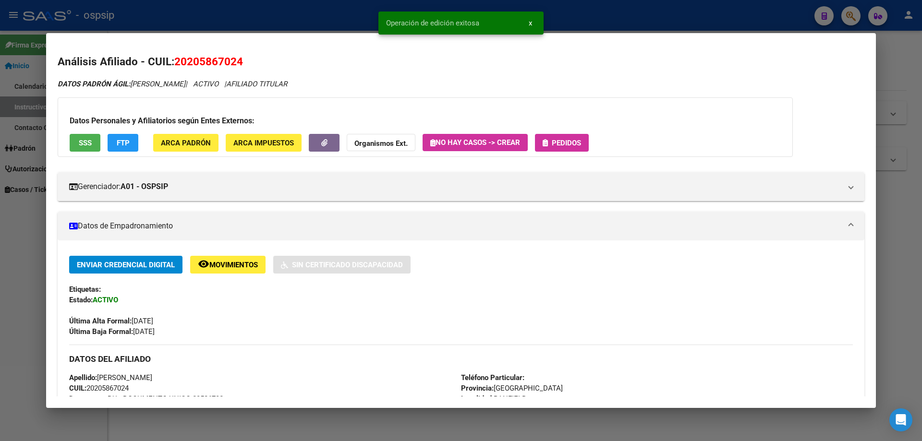
click at [572, 142] on span "Pedidos" at bounding box center [566, 143] width 29 height 9
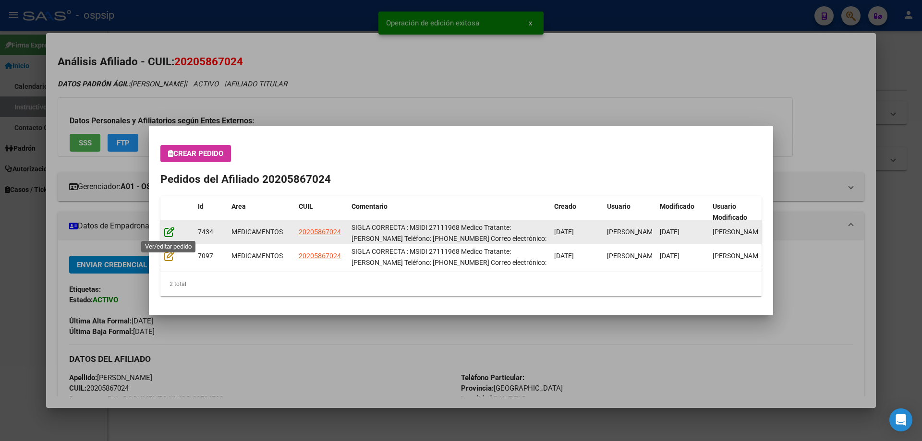
click at [169, 234] on icon at bounding box center [169, 232] width 10 height 11
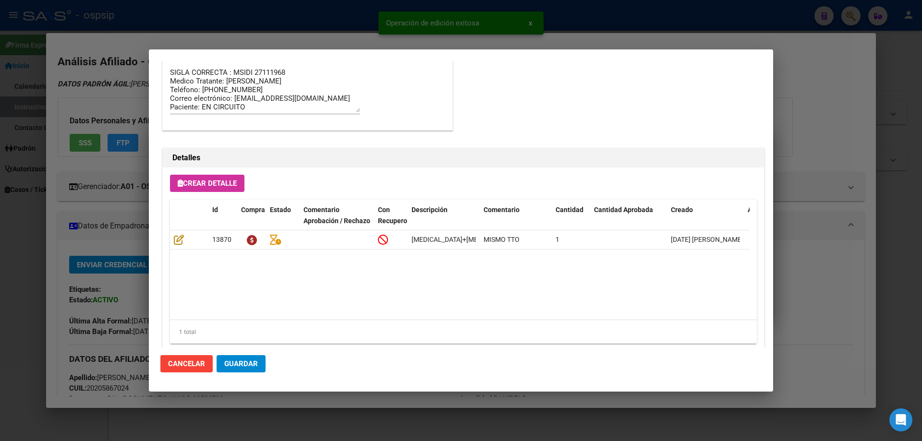
scroll to position [624, 0]
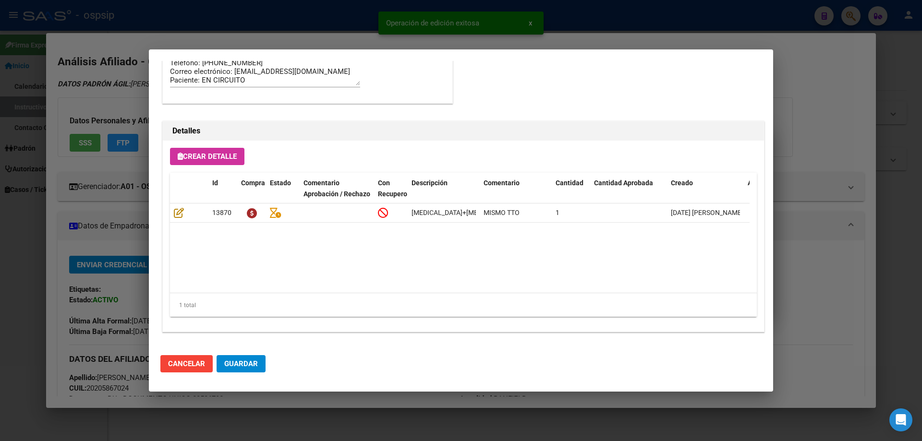
drag, startPoint x: 248, startPoint y: 363, endPoint x: 248, endPoint y: 330, distance: 33.1
click at [248, 363] on span "Guardar" at bounding box center [241, 364] width 34 height 9
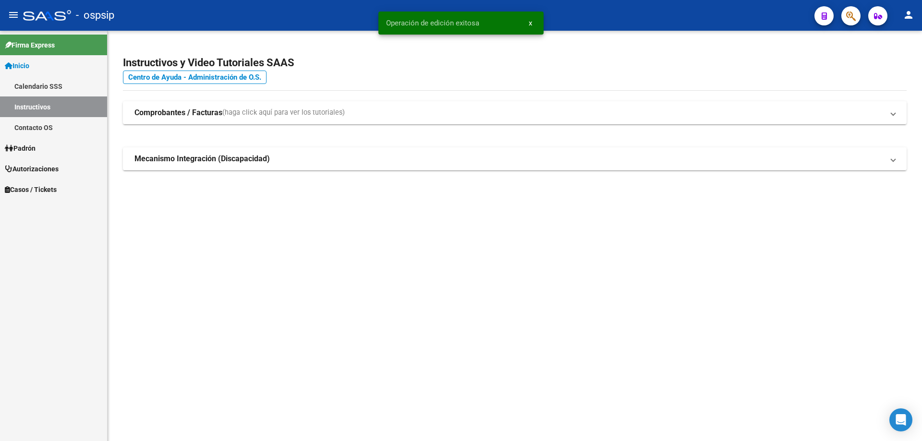
click at [844, 16] on button "button" at bounding box center [850, 15] width 19 height 19
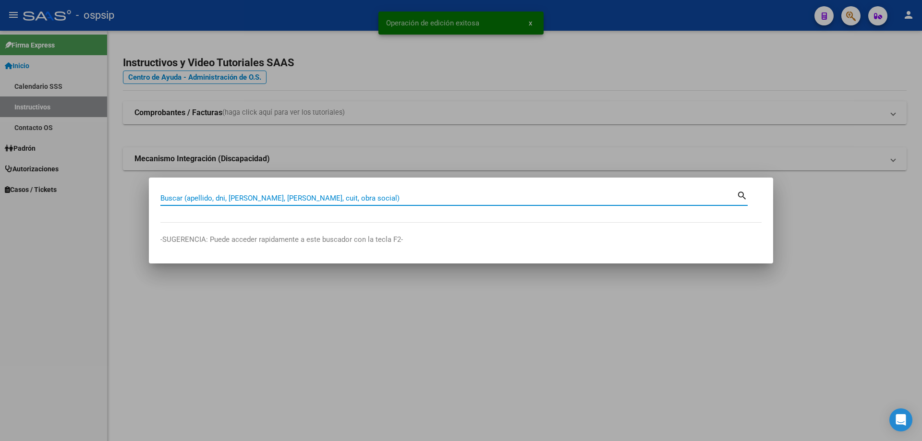
paste input "27188294001"
type input "27188294001"
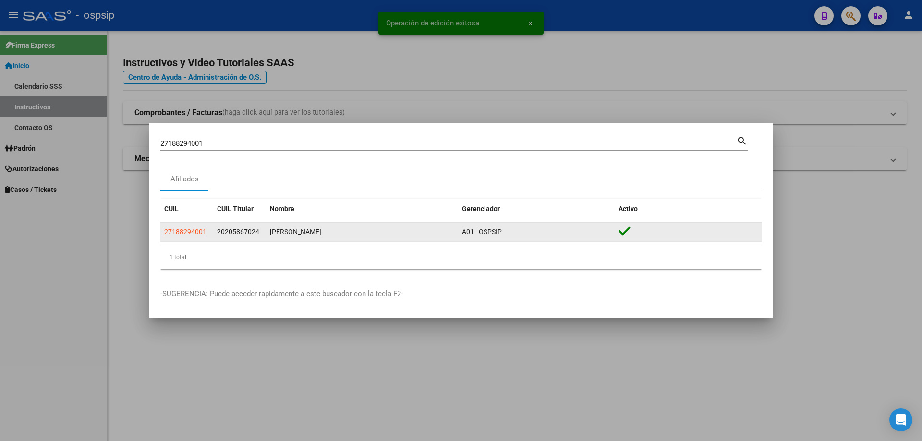
click at [181, 225] on datatable-body-cell "27188294001" at bounding box center [186, 232] width 53 height 19
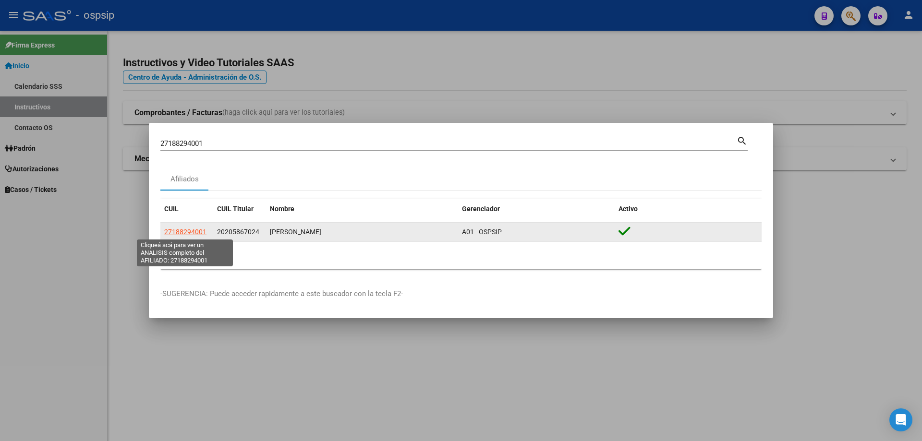
click at [191, 234] on span "27188294001" at bounding box center [185, 232] width 42 height 8
type textarea "27188294001"
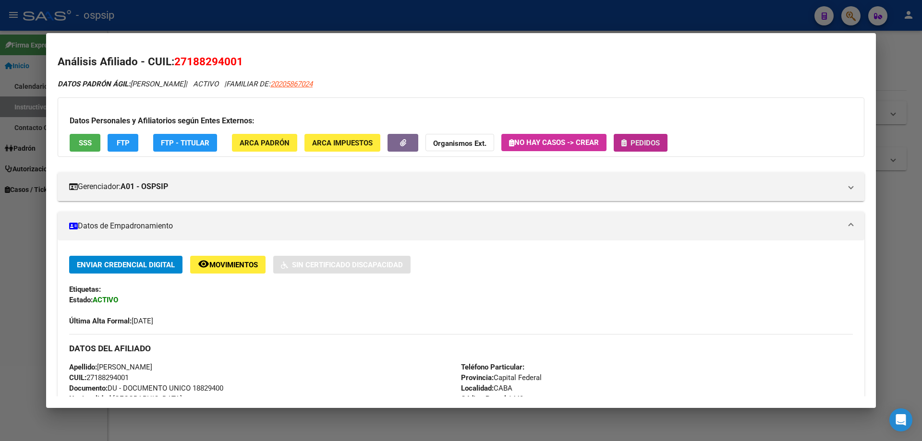
click at [639, 147] on span "Pedidos" at bounding box center [644, 143] width 29 height 9
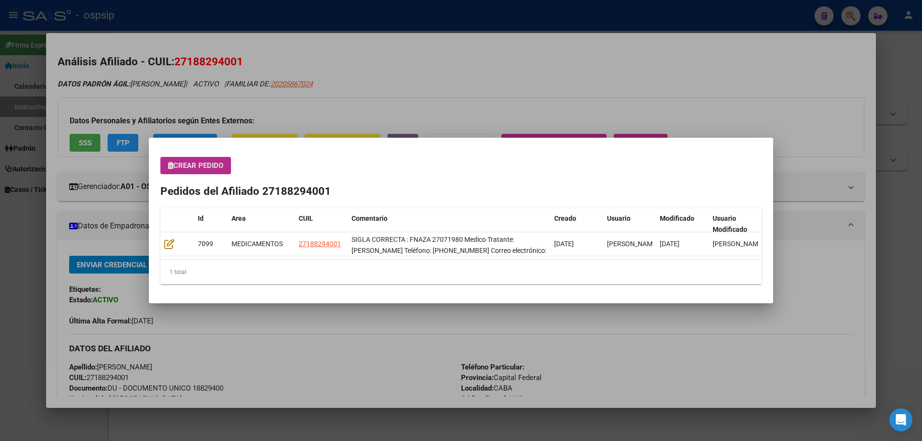
click at [181, 162] on span "Crear Pedido" at bounding box center [195, 165] width 55 height 9
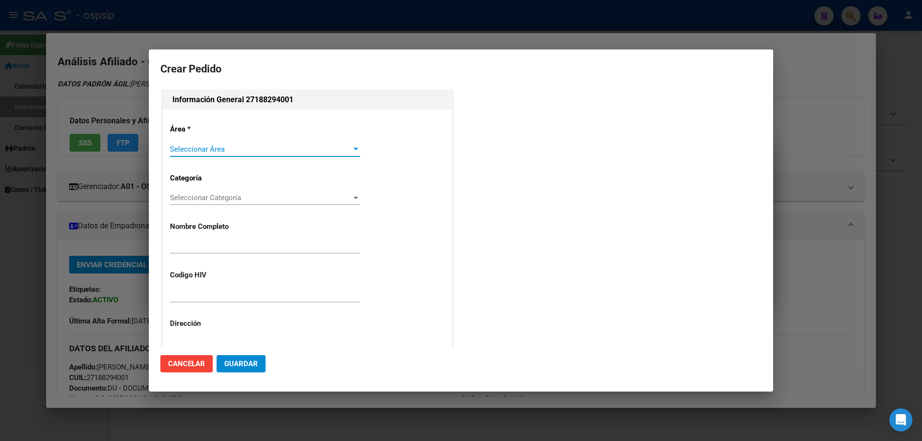
type input "[PERSON_NAME]"
type input "FNAZA 27071980"
type input "[GEOGRAPHIC_DATA], [GEOGRAPHIC_DATA], [PERSON_NAME] D 5739"
click at [187, 154] on div "Seleccionar Área Seleccionar Área" at bounding box center [265, 149] width 190 height 14
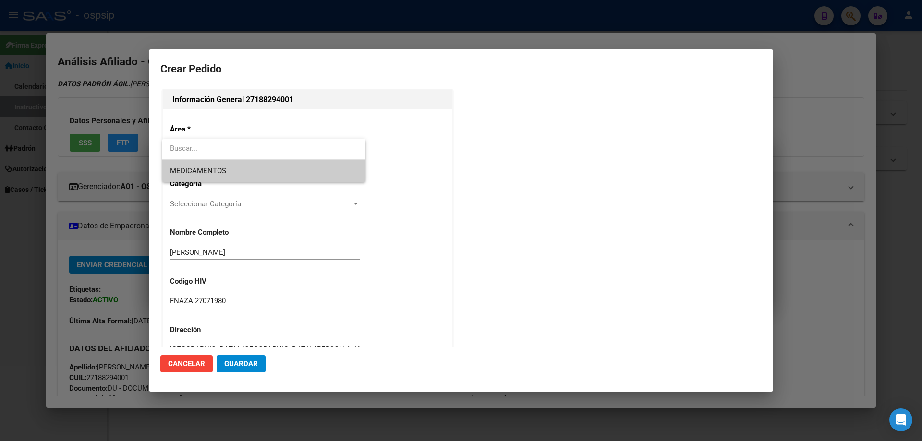
click at [192, 166] on span "MEDICAMENTOS" at bounding box center [264, 171] width 188 height 22
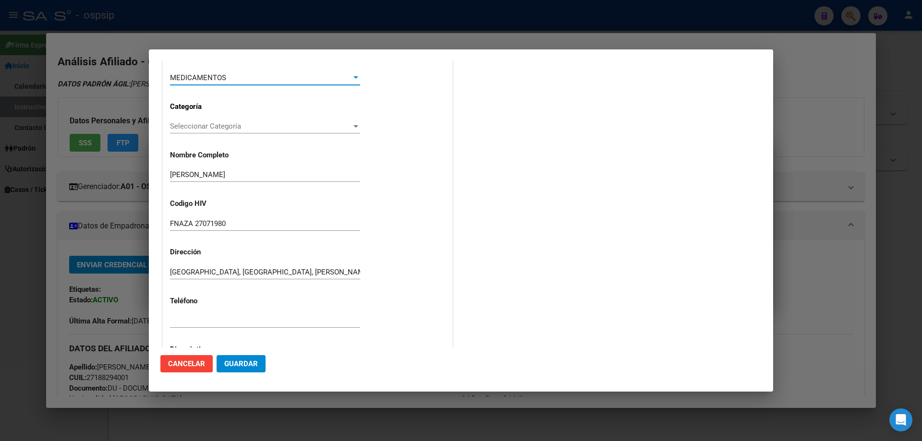
scroll to position [144, 0]
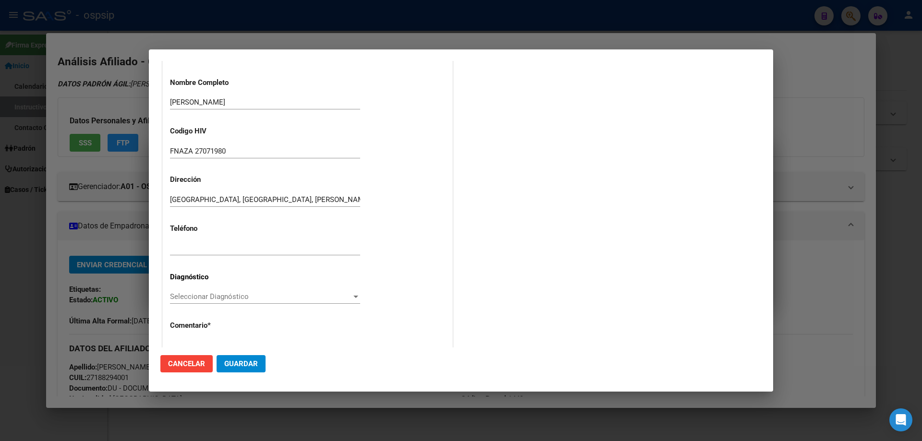
click at [183, 291] on div "Seleccionar Diagnóstico Seleccionar Diagnóstico" at bounding box center [265, 297] width 190 height 14
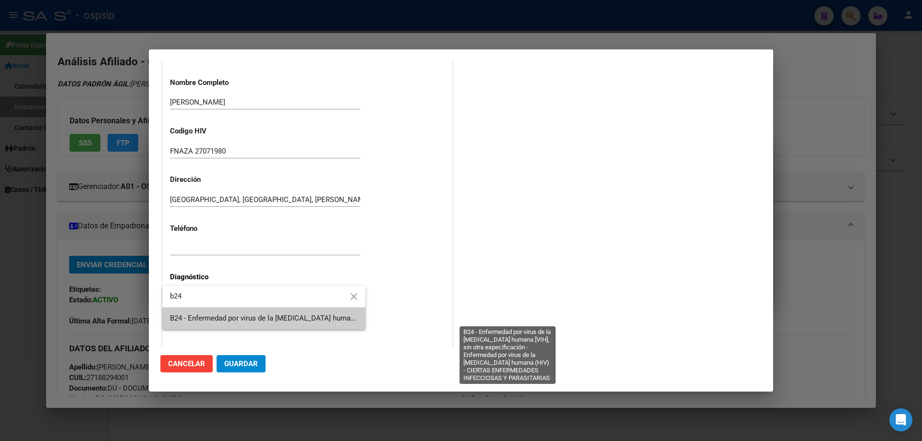
type input "b24"
click at [202, 316] on span "B24 - Enfermedad por virus de la [MEDICAL_DATA] humana [VIH], sin otra especifi…" at bounding box center [506, 318] width 672 height 9
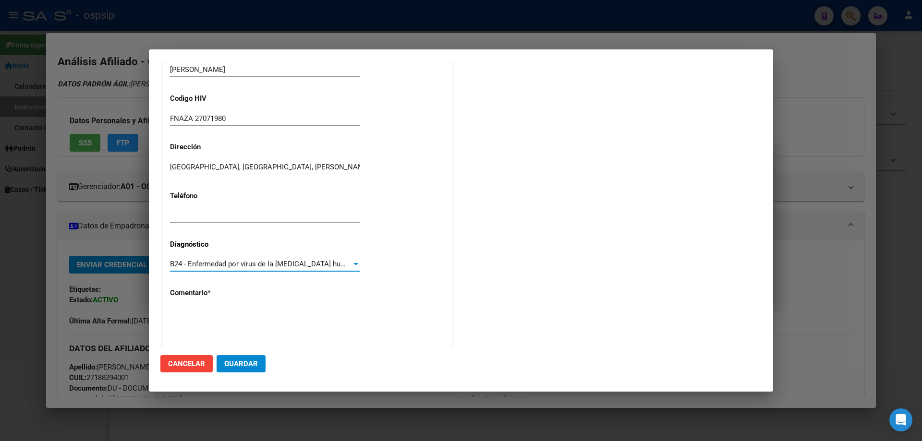
scroll to position [216, 0]
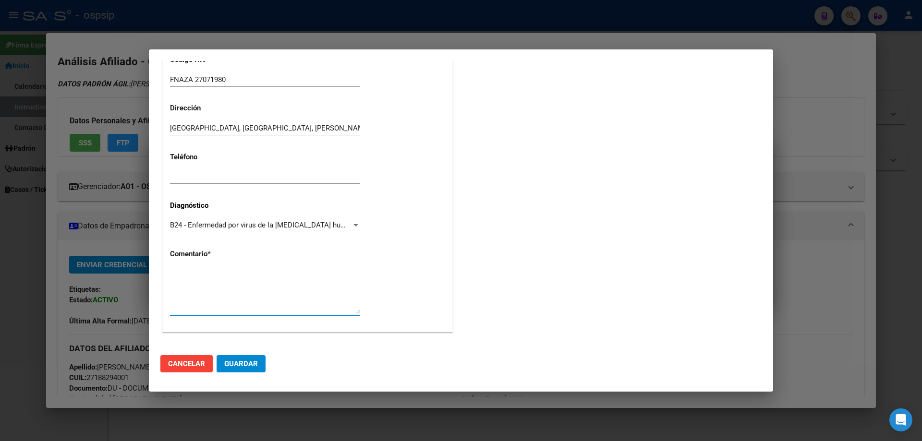
paste textarea "SIGLA CORRECTA : FNAZA 27071980 Medico Tratante: [PERSON_NAME] Teléfono: [PHONE…"
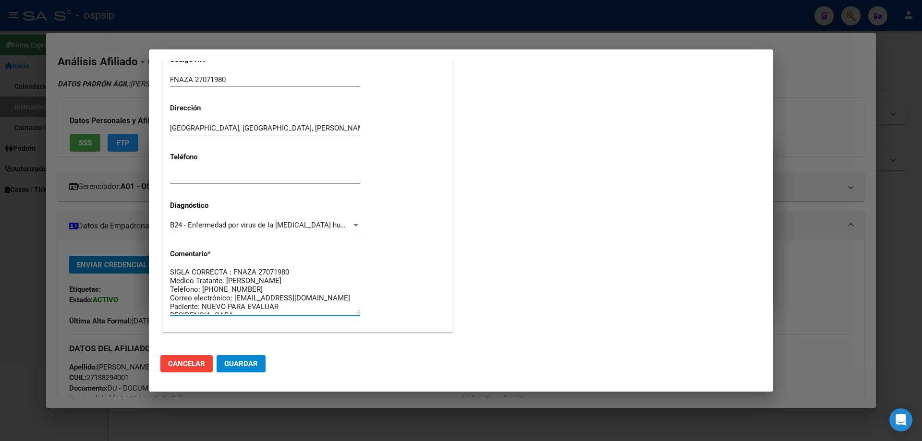
scroll to position [0, 0]
type textarea "SIGLA CORRECTA : FNAZA 27071980 Medico Tratante: [PERSON_NAME] Teléfono: [PHONE…"
click at [244, 366] on span "Guardar" at bounding box center [241, 364] width 34 height 9
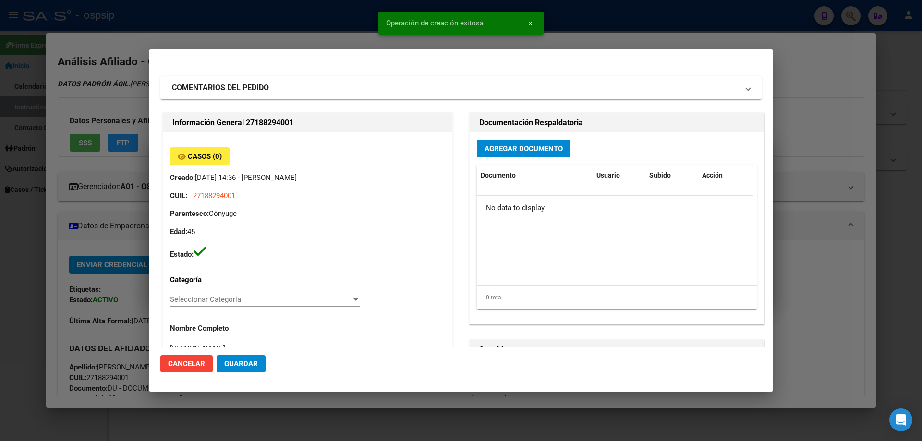
scroll to position [0, 0]
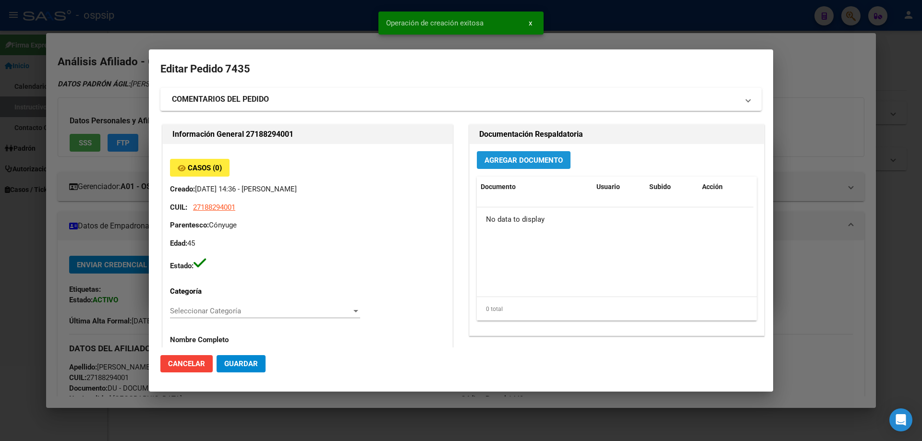
click at [509, 154] on button "Agregar Documento" at bounding box center [524, 160] width 94 height 18
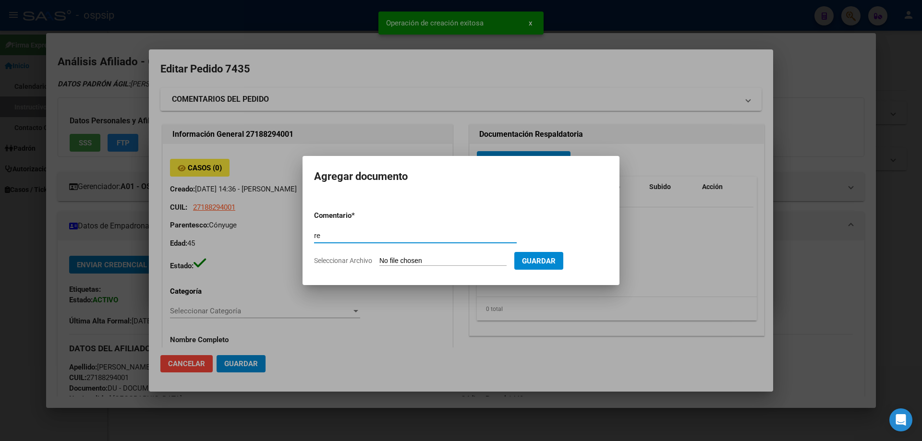
type input "r"
type input "RECETA"
click at [409, 267] on form "Comentario * RECETA Comentario Seleccionar Archivo Guardar" at bounding box center [461, 238] width 294 height 70
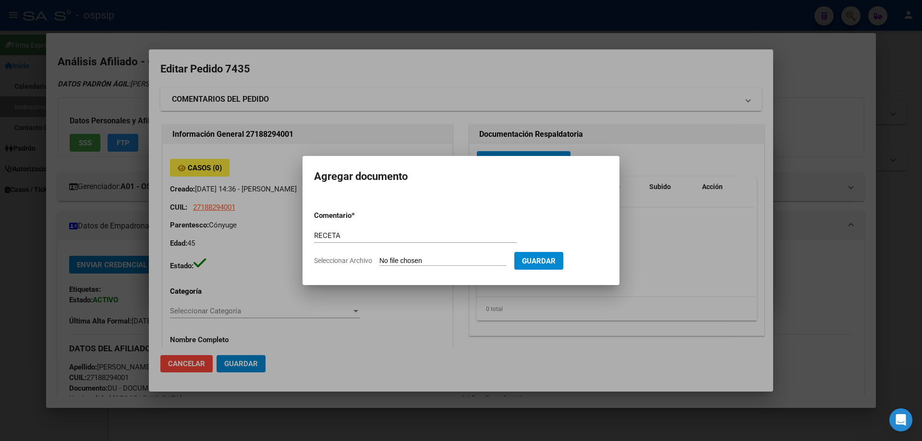
click at [408, 266] on form "Comentario * RECETA Comentario Seleccionar Archivo Guardar" at bounding box center [461, 238] width 294 height 70
click at [411, 261] on input "Seleccionar Archivo" at bounding box center [442, 261] width 127 height 9
type input "C:\fakepath\receta octubre fnaza27071980.pdf"
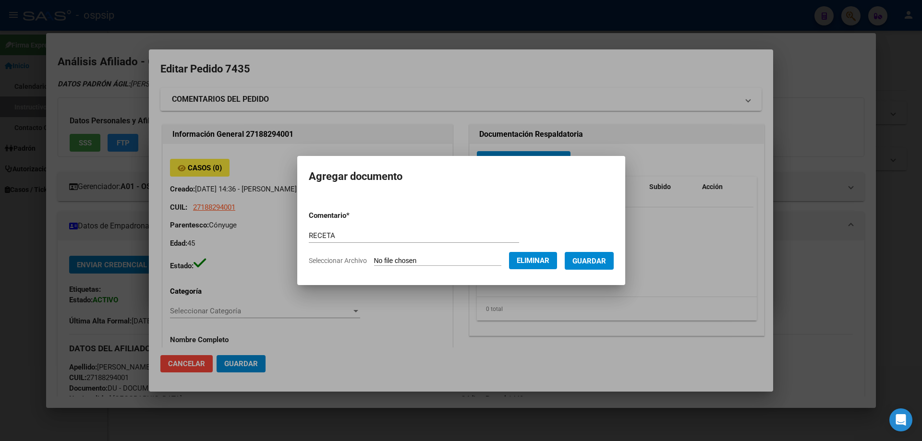
click at [601, 263] on span "Guardar" at bounding box center [589, 261] width 34 height 9
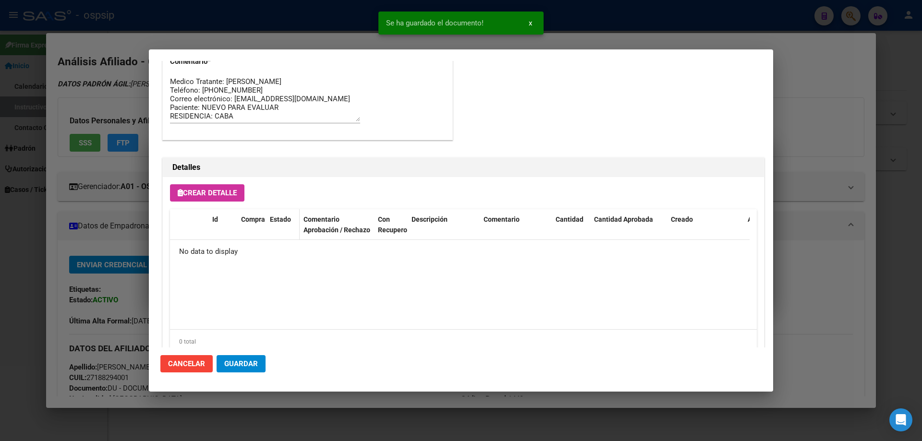
scroll to position [558, 0]
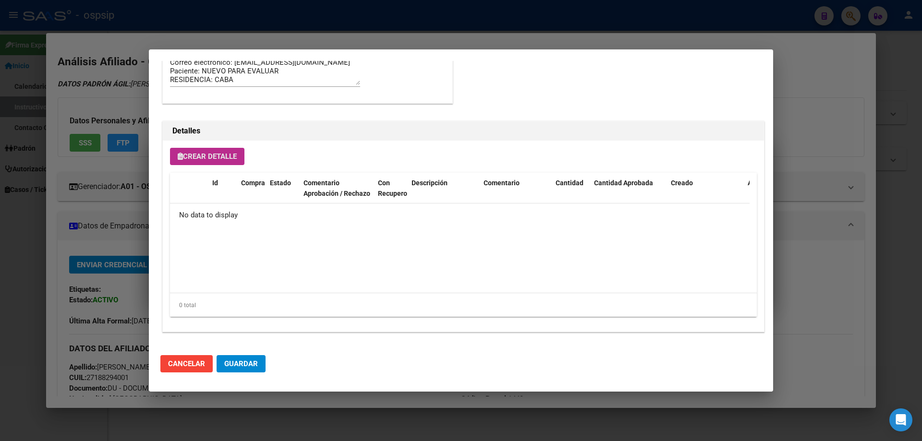
click at [212, 156] on span "Crear Detalle" at bounding box center [207, 156] width 59 height 9
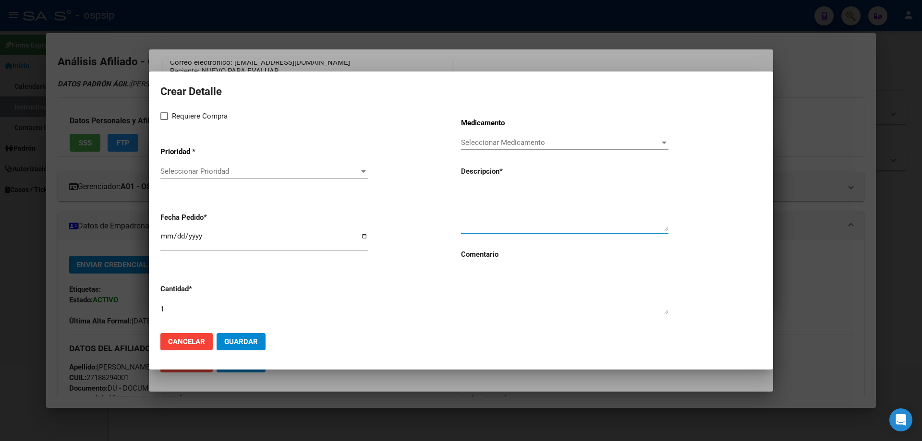
paste textarea "[MEDICAL_DATA]+[MEDICAL_DATA] alaf.+[MEDICAL_DATA] 200mg/25mg/50mg comp.rec.x 3…"
type textarea "[MEDICAL_DATA]+[MEDICAL_DATA] alaf.+[MEDICAL_DATA] 200mg/25mg/50mg comp.rec.x 3…"
click at [506, 297] on textarea at bounding box center [564, 291] width 207 height 45
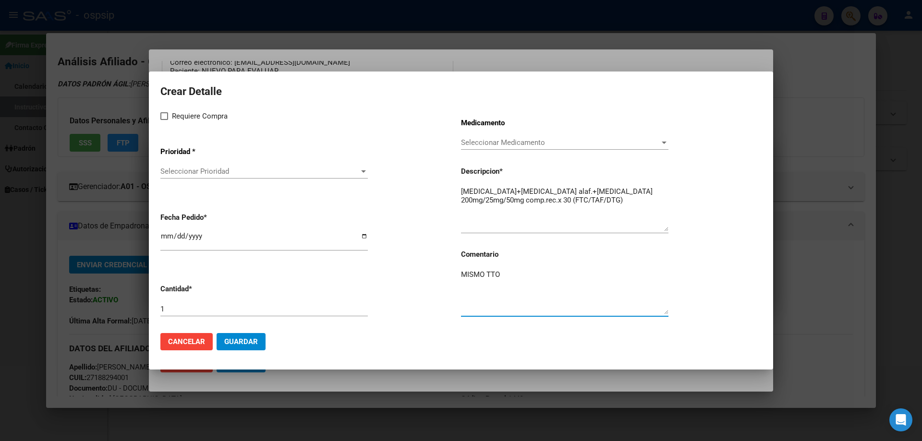
type textarea "MISMO TTO"
click at [165, 116] on span at bounding box center [164, 116] width 8 height 8
click at [164, 120] on input "Requiere Compra" at bounding box center [164, 120] width 0 height 0
checkbox input "true"
click at [210, 174] on span "Seleccionar Prioridad" at bounding box center [259, 171] width 199 height 9
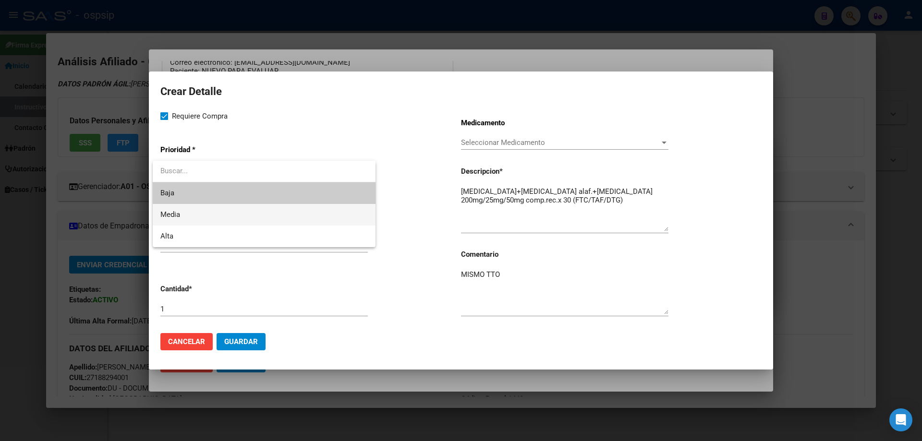
click at [204, 217] on span "Media" at bounding box center [263, 215] width 207 height 22
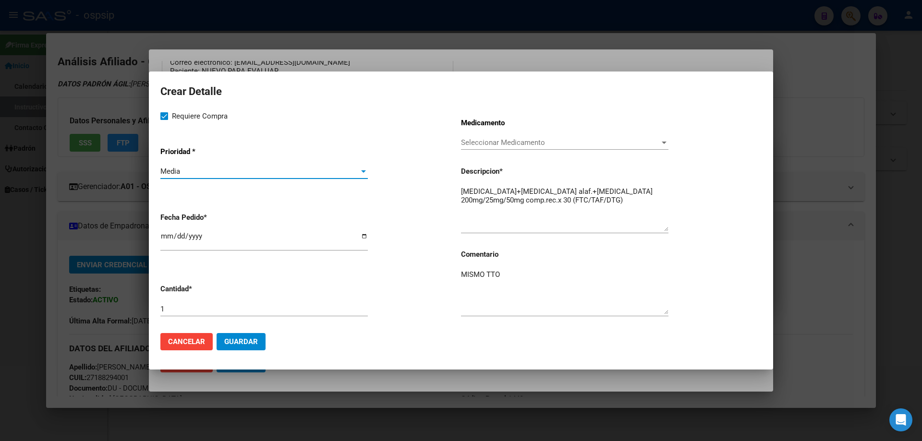
click at [162, 238] on input "2025-10-07" at bounding box center [263, 239] width 207 height 15
type input "2025-10-03"
click at [228, 333] on button "Guardar" at bounding box center [241, 341] width 49 height 17
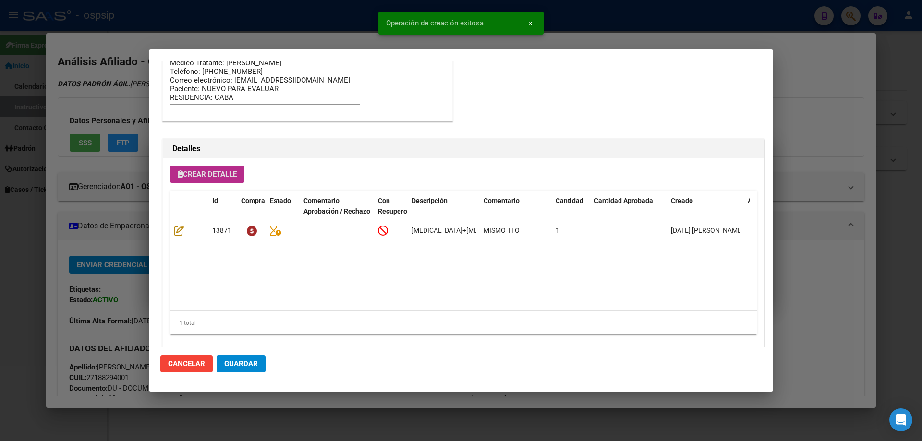
scroll to position [576, 0]
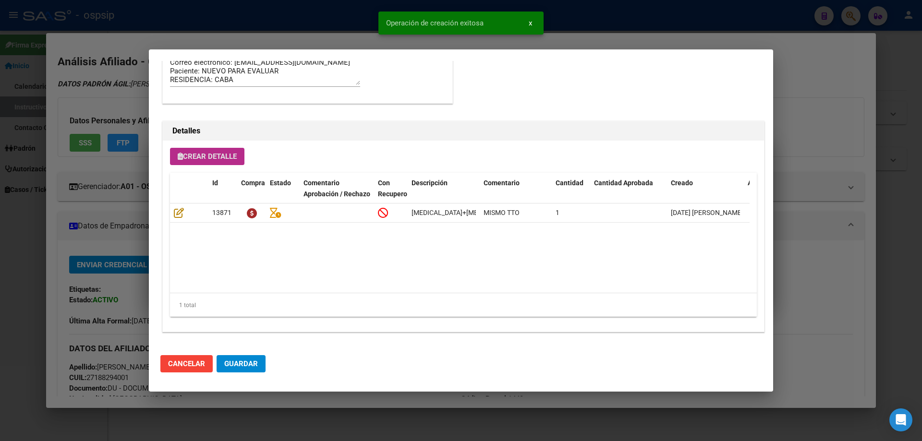
click at [241, 368] on span "Guardar" at bounding box center [241, 364] width 34 height 9
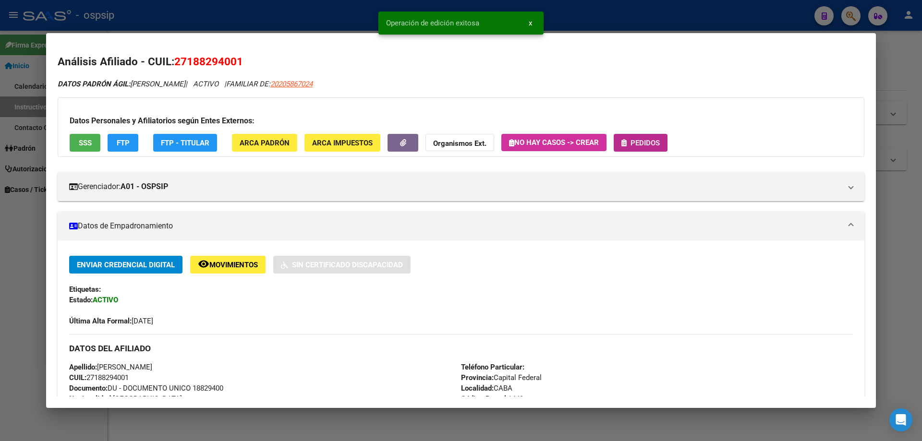
click at [624, 143] on icon "button" at bounding box center [623, 142] width 5 height 7
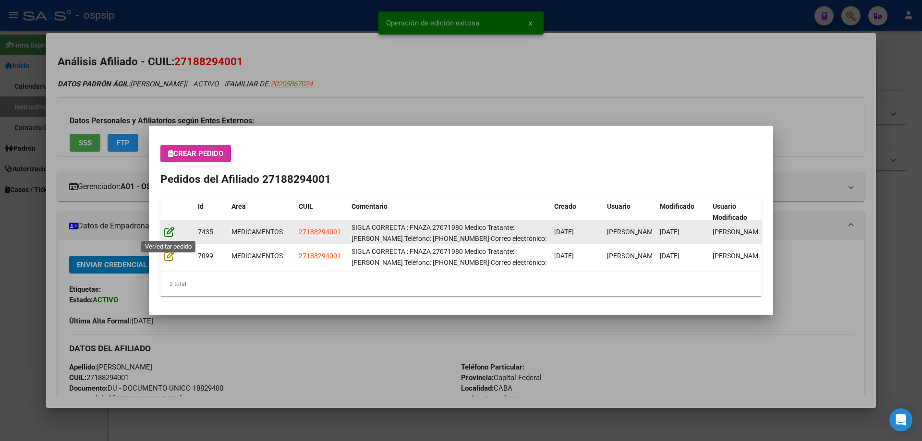
click at [170, 233] on icon at bounding box center [169, 232] width 10 height 11
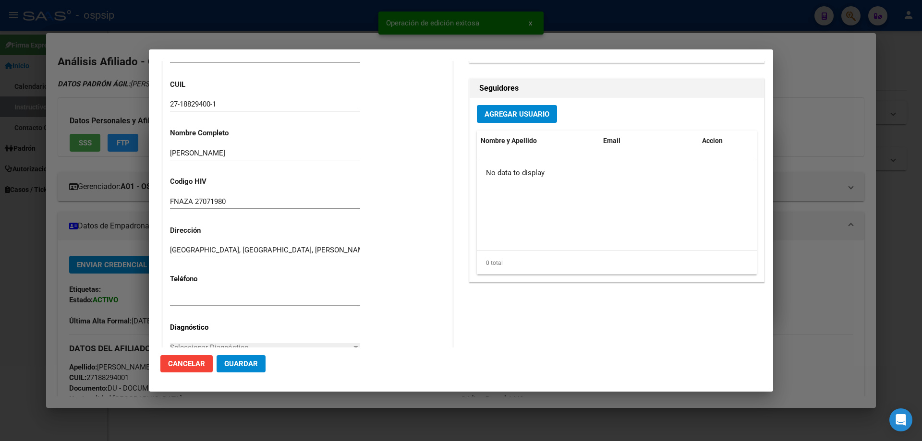
type input "Capital Federal, CABA, [PERSON_NAME] D 5739"
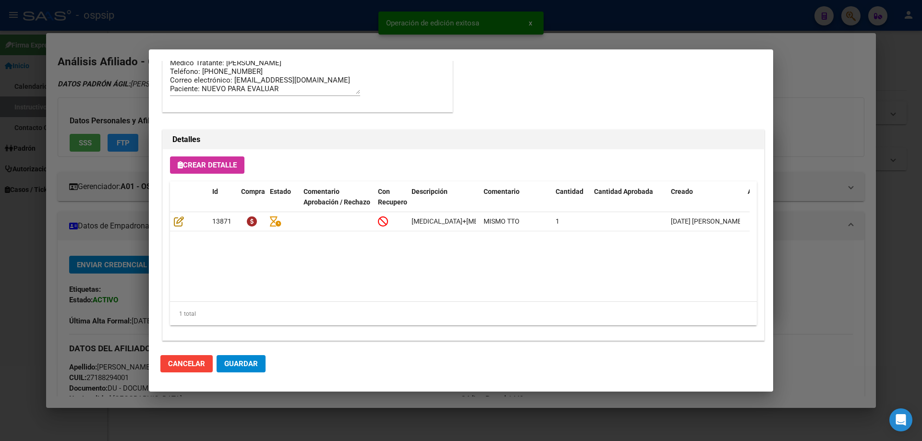
scroll to position [624, 0]
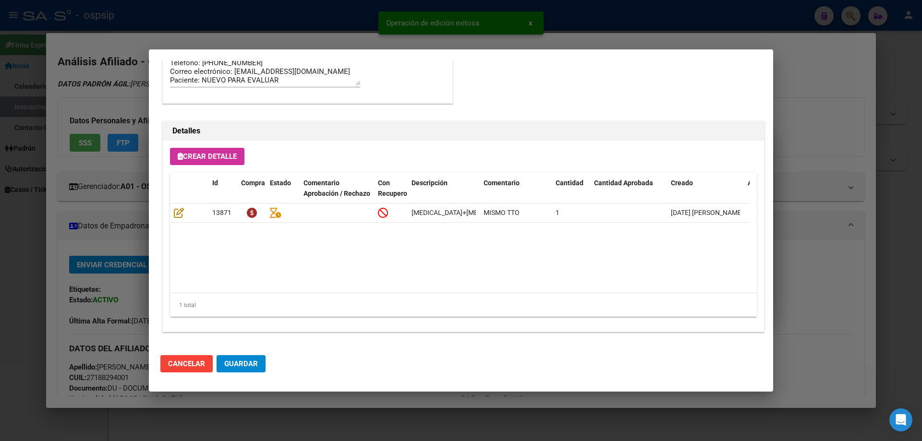
click at [239, 364] on span "Guardar" at bounding box center [241, 364] width 34 height 9
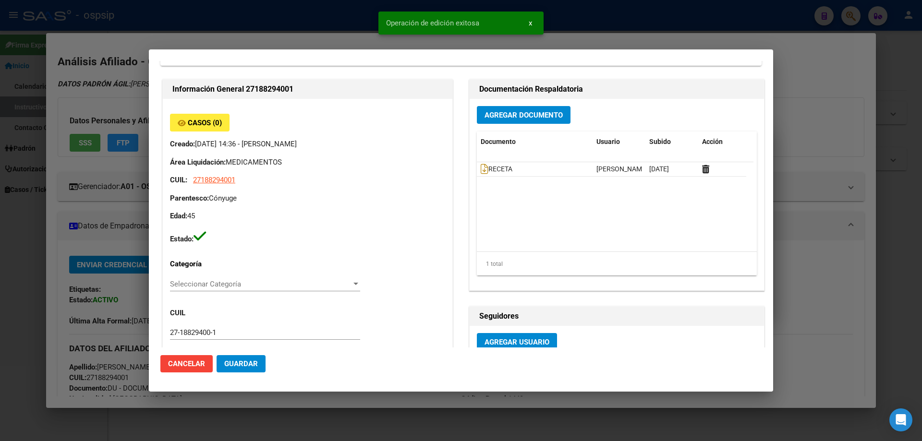
scroll to position [0, 0]
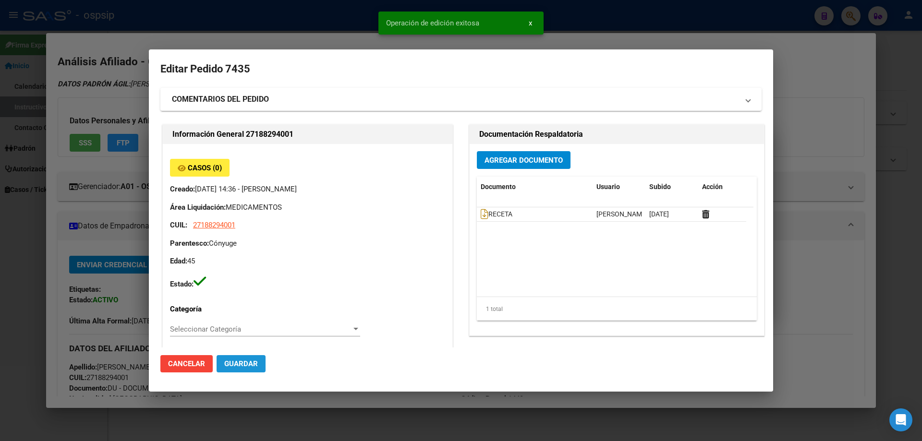
click at [246, 366] on span "Guardar" at bounding box center [241, 364] width 34 height 9
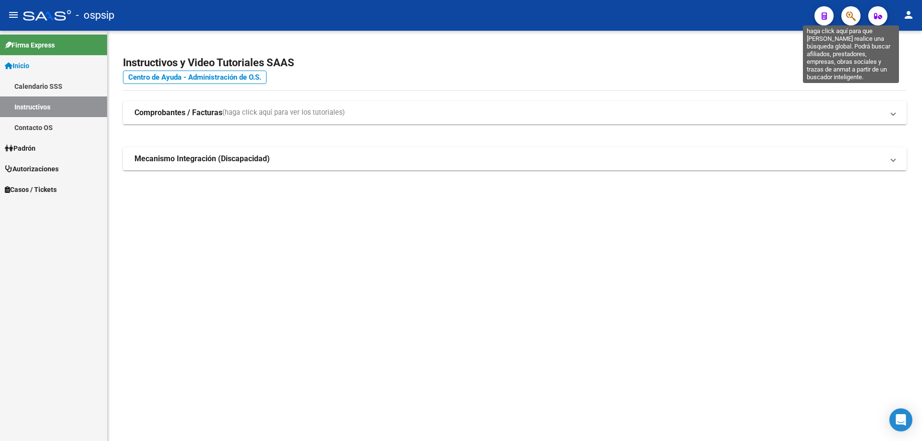
click at [850, 14] on icon "button" at bounding box center [851, 16] width 10 height 11
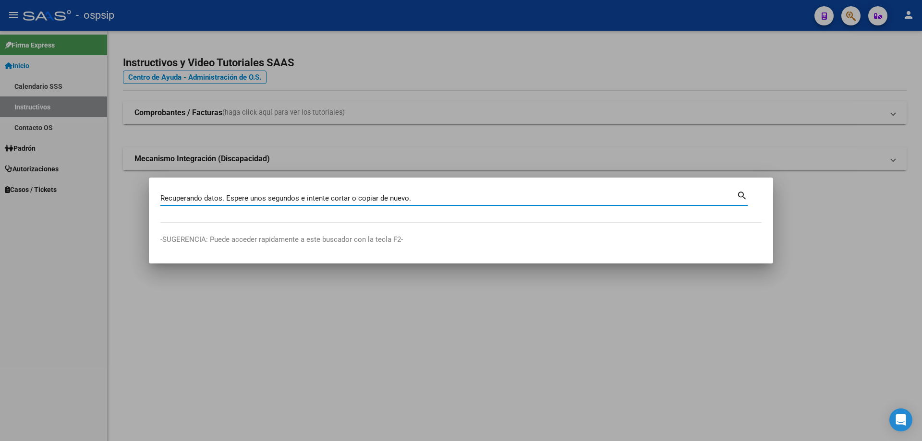
type input "Recuperando datos. Espere unos segundos e intente cortar o copiar de nuevo."
drag, startPoint x: 419, startPoint y: 197, endPoint x: 138, endPoint y: 203, distance: 281.4
click at [138, 203] on div "Recuperando datos. Espere unos segundos e intente cortar o copiar de nuevo. [PE…" at bounding box center [461, 220] width 922 height 441
paste input "Recuperando datos. Espere unos segundos e intente cortar o copiar de nuevo."
type input "Recuperando datos. Espere unos segundos e intente cortar o copiar de nuevo."
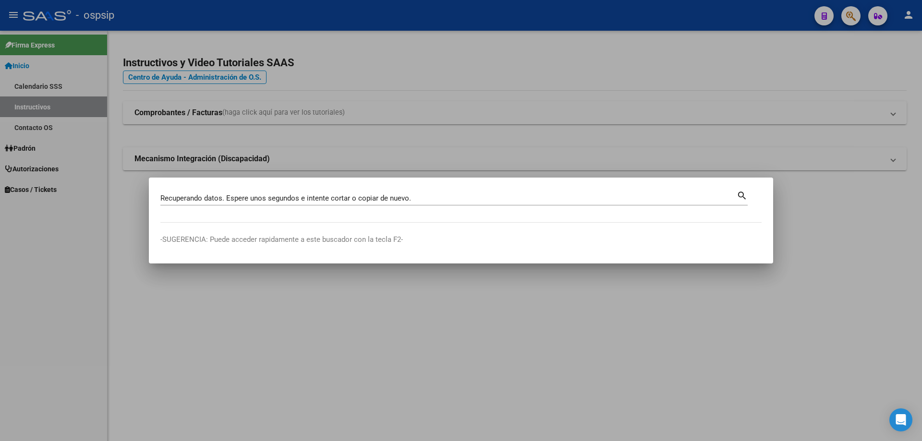
drag, startPoint x: 427, startPoint y: 204, endPoint x: 180, endPoint y: 193, distance: 247.5
click at [180, 193] on div "Recuperando datos. Espere unos segundos e intente cortar o copiar de nuevo. [PE…" at bounding box center [448, 198] width 576 height 14
drag, startPoint x: 429, startPoint y: 201, endPoint x: 80, endPoint y: 214, distance: 349.3
click at [80, 214] on div "Recuperando datos. Espere unos segundos e intente cortar o copiar de nuevo. [PE…" at bounding box center [461, 220] width 922 height 441
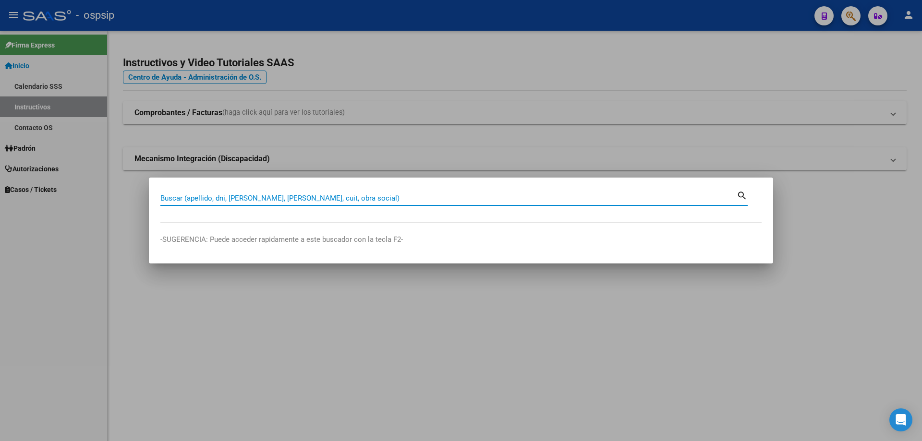
paste input "[EMAIL_ADDRESS][DOMAIN_NAME]"
type input "c"
paste input "[EMAIL_ADDRESS][DOMAIN_NAME]"
type input "[EMAIL_ADDRESS][DOMAIN_NAME]"
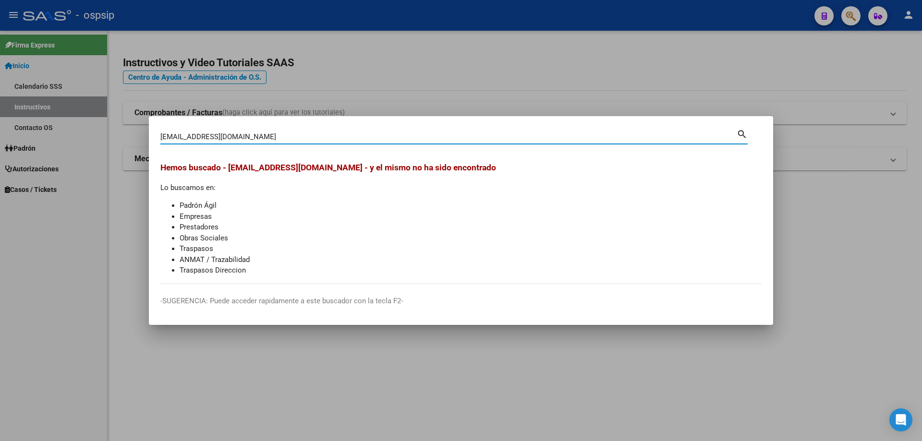
drag, startPoint x: 266, startPoint y: 137, endPoint x: 127, endPoint y: 137, distance: 138.8
click at [127, 137] on div "[EMAIL_ADDRESS][DOMAIN_NAME] Buscar (apellido, dni, cuil, nro traspaso, cuit, o…" at bounding box center [461, 220] width 922 height 441
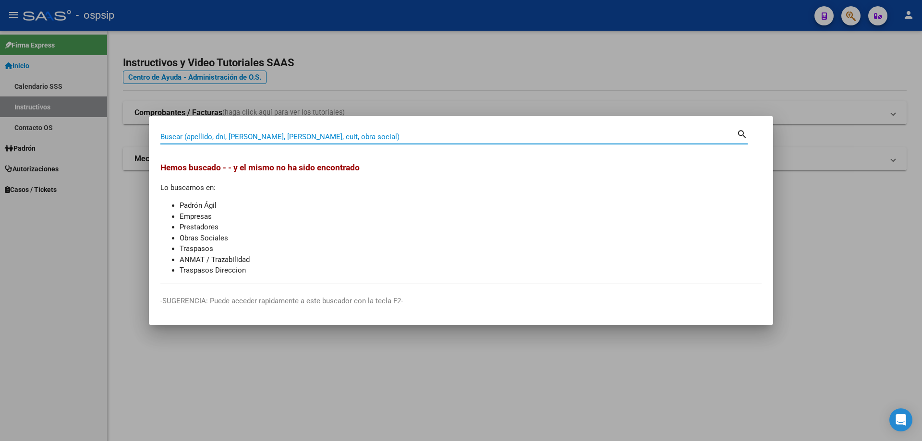
paste input "[EMAIL_ADDRESS][DOMAIN_NAME]"
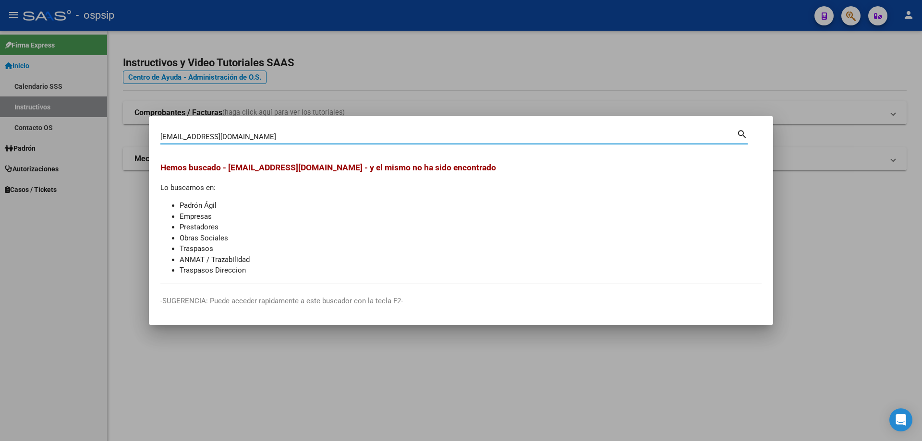
type input "[EMAIL_ADDRESS][DOMAIN_NAME]"
click at [268, 140] on div "[EMAIL_ADDRESS][DOMAIN_NAME] Buscar (apellido, dni, cuil, nro traspaso, cuit, o…" at bounding box center [448, 137] width 576 height 14
drag, startPoint x: 272, startPoint y: 133, endPoint x: 116, endPoint y: 143, distance: 155.9
click at [116, 143] on div "[EMAIL_ADDRESS][DOMAIN_NAME] Buscar (apellido, dni, cuil, nro traspaso, cuit, o…" at bounding box center [461, 220] width 922 height 441
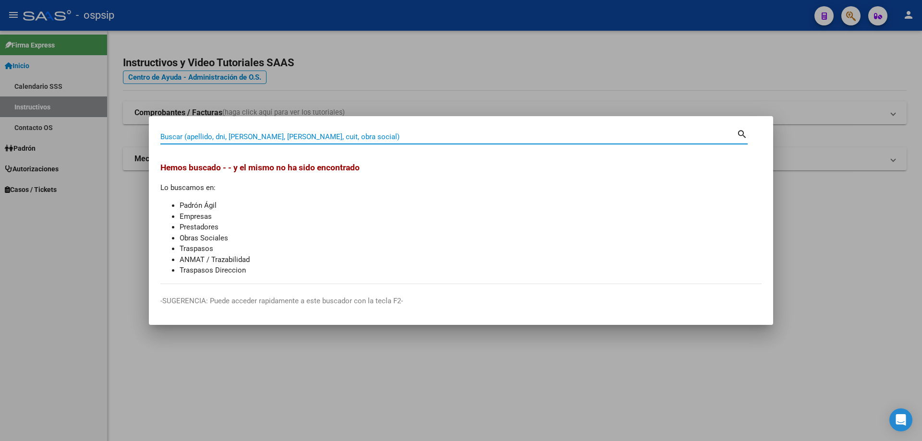
paste input "18829400"
type input "18829400"
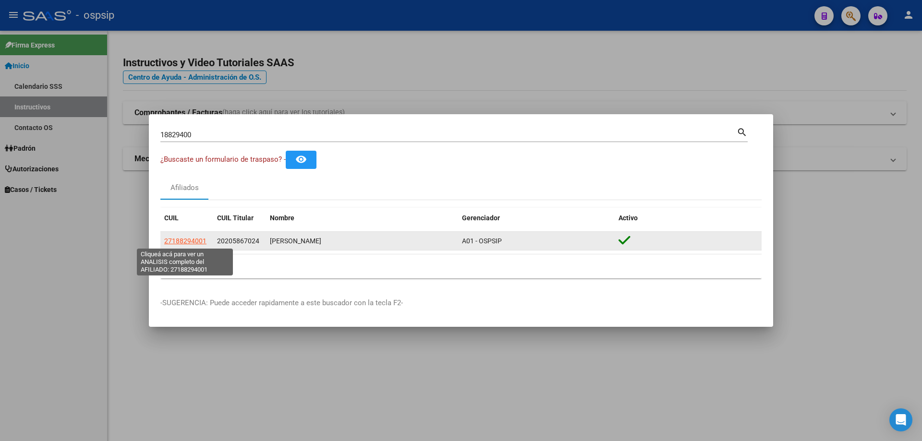
click at [187, 240] on span "27188294001" at bounding box center [185, 241] width 42 height 8
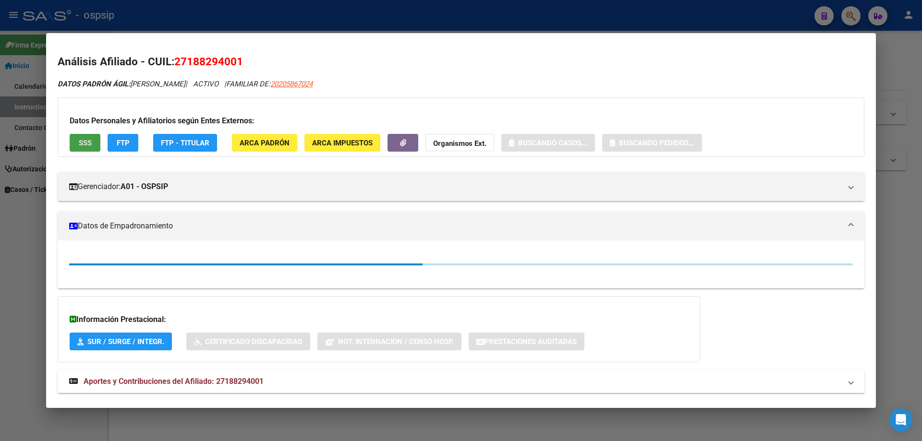
click at [79, 145] on span "SSS" at bounding box center [85, 143] width 13 height 9
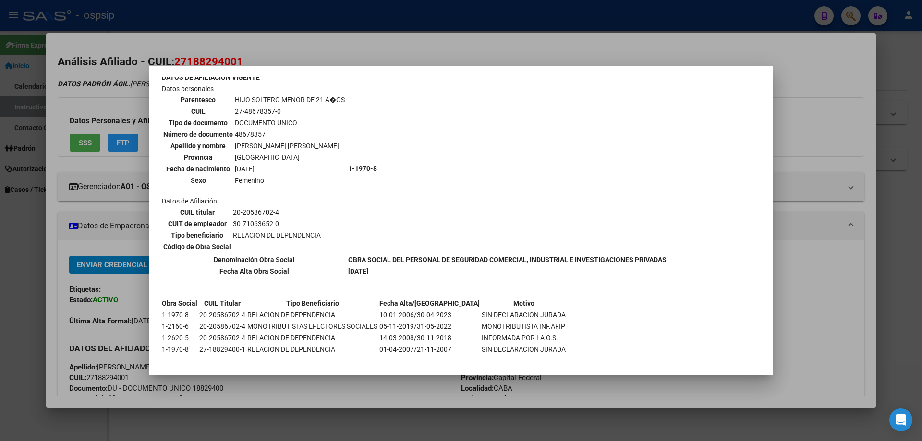
scroll to position [573, 0]
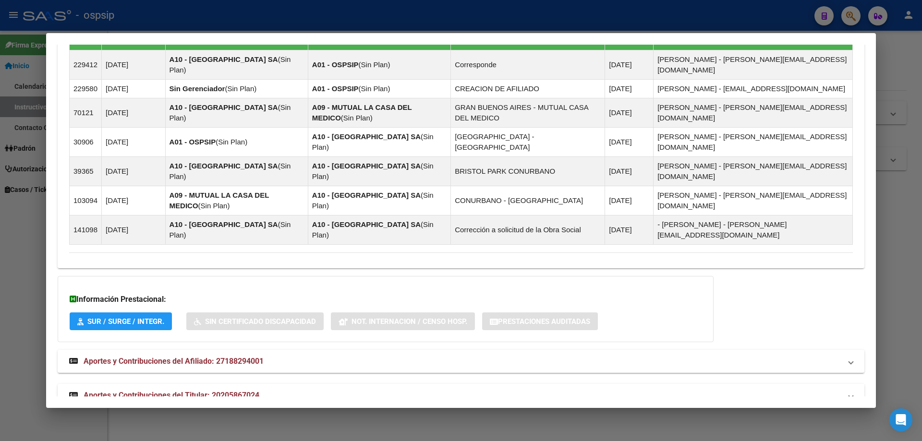
click at [185, 391] on span "Aportes y Contribuciones del Titular: 20205867024" at bounding box center [172, 395] width 176 height 9
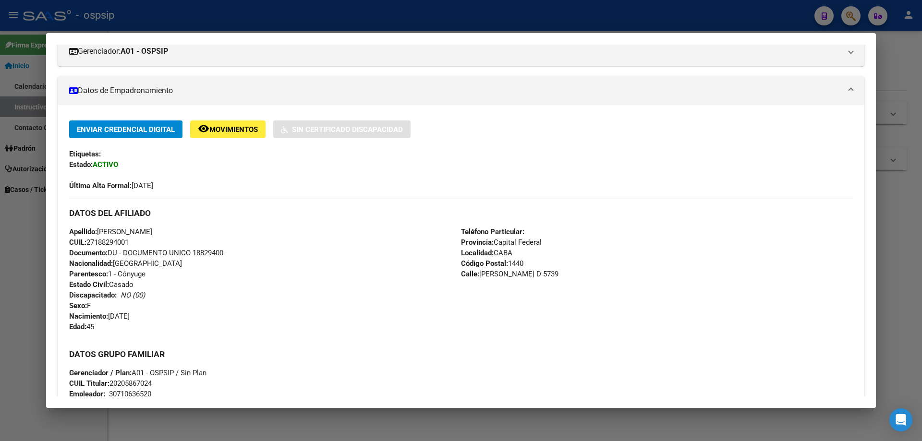
scroll to position [0, 0]
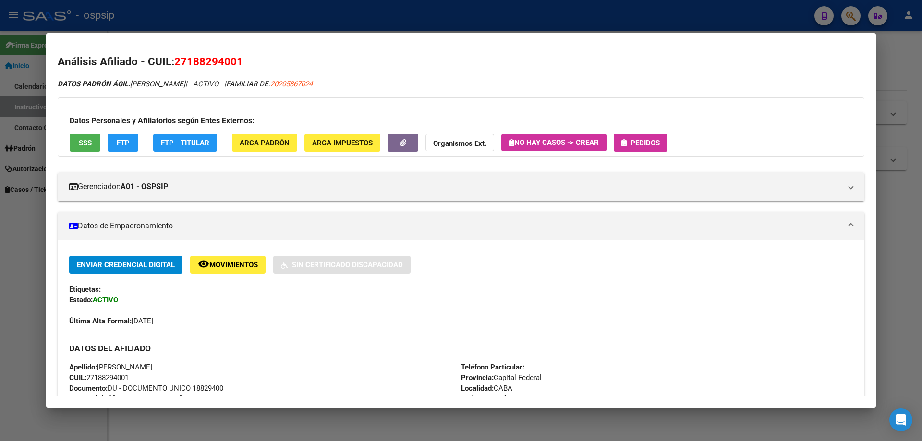
click at [636, 143] on span "Pedidos" at bounding box center [644, 143] width 29 height 9
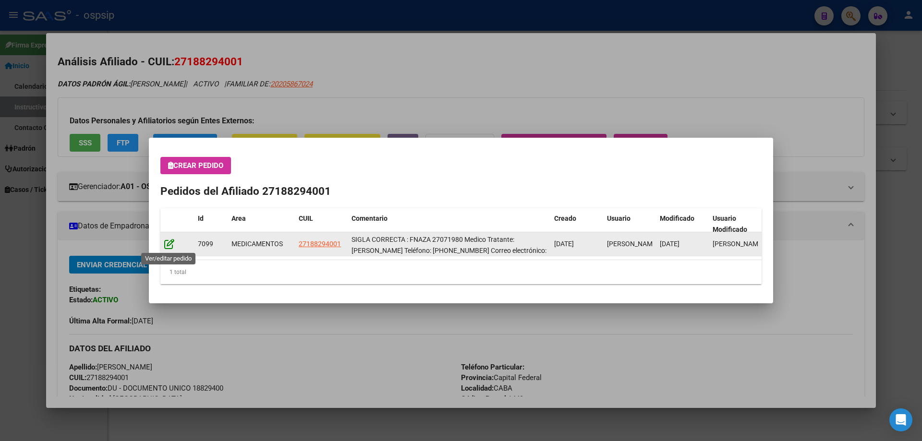
click at [170, 242] on icon at bounding box center [169, 244] width 10 height 11
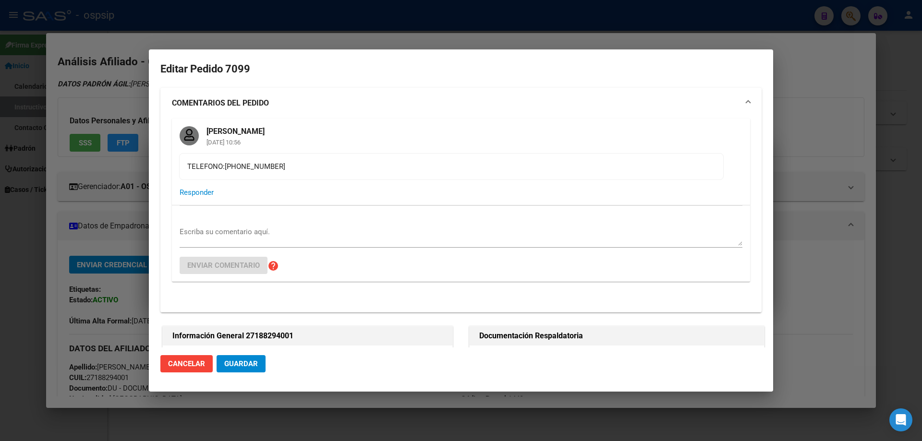
type input "Capital Federal, CABA, [PERSON_NAME] D 5739"
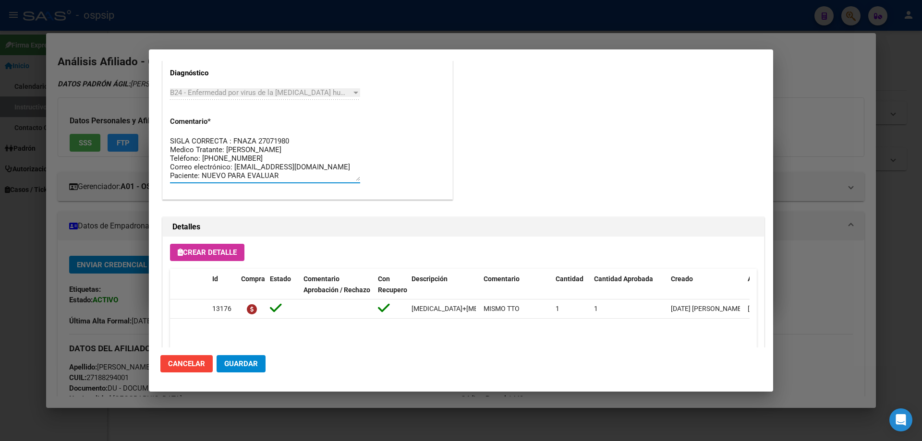
scroll to position [9, 0]
drag, startPoint x: 254, startPoint y: 176, endPoint x: 149, endPoint y: 176, distance: 105.1
click at [149, 176] on mat-dialog-content "Editar Pedido 7099 COMENTARIOS DEL PEDIDO [PERSON_NAME] [DATE] 10:56 TELEFONO:[…" at bounding box center [461, 204] width 624 height 287
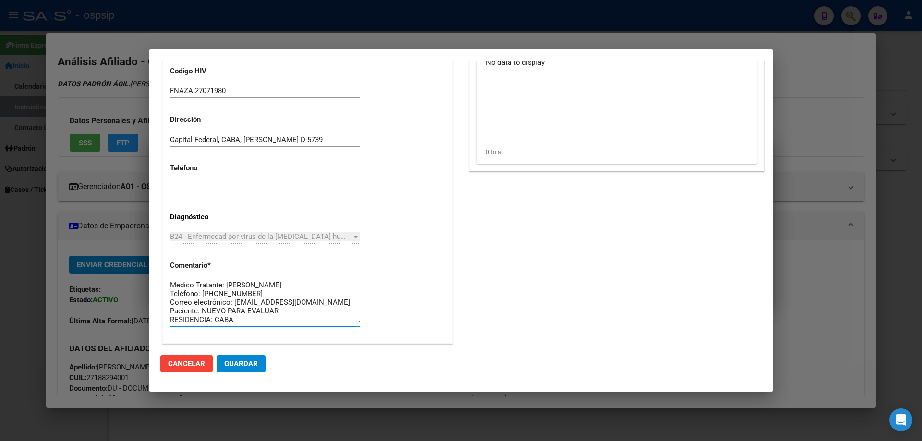
drag, startPoint x: 289, startPoint y: 321, endPoint x: 194, endPoint y: 324, distance: 94.6
click at [194, 324] on textarea "SIGLA CORRECTA : FNAZA 27071980 Medico Tratante: [PERSON_NAME] Teléfono: [PHONE…" at bounding box center [265, 302] width 190 height 45
click at [255, 323] on textarea "SIGLA CORRECTA : FNAZA 27071980 Medico Tratante: [PERSON_NAME] Teléfono: [PHONE…" at bounding box center [265, 302] width 190 height 45
drag, startPoint x: 255, startPoint y: 323, endPoint x: 153, endPoint y: 255, distance: 122.9
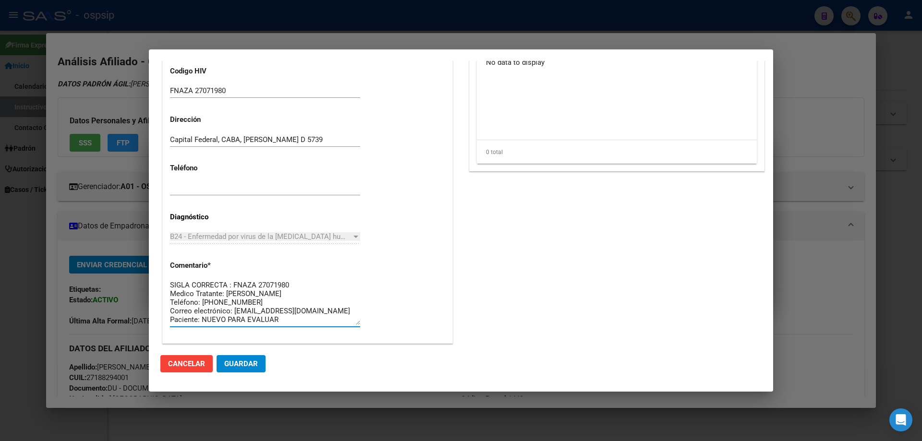
click at [153, 255] on mat-dialog-content "Editar Pedido 7099 COMENTARIOS DEL PEDIDO [PERSON_NAME] [DATE] 10:56 TELEFONO:[…" at bounding box center [461, 204] width 624 height 287
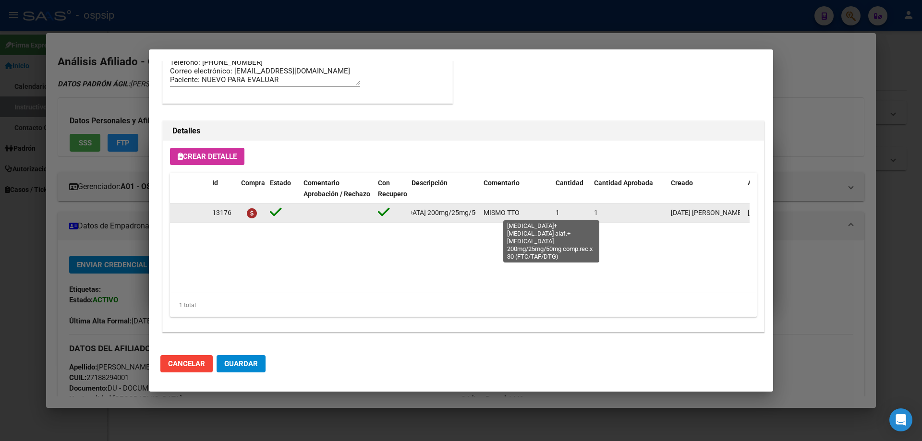
scroll to position [0, 215]
drag, startPoint x: 409, startPoint y: 213, endPoint x: 481, endPoint y: 216, distance: 72.5
click at [481, 216] on div "13176 [MEDICAL_DATA]+[MEDICAL_DATA] alaf.+[MEDICAL_DATA] 200mg/25mg/50mg comp.r…" at bounding box center [529, 213] width 718 height 19
copy span "[MEDICAL_DATA]+[MEDICAL_DATA] alaf.+[MEDICAL_DATA] 200mg/25mg/50mg comp.rec.x 3…"
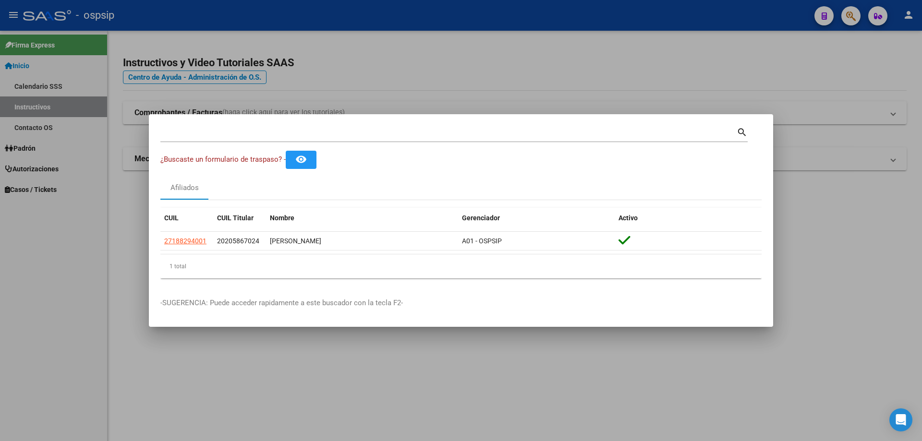
click at [850, 15] on icon "button" at bounding box center [851, 16] width 10 height 11
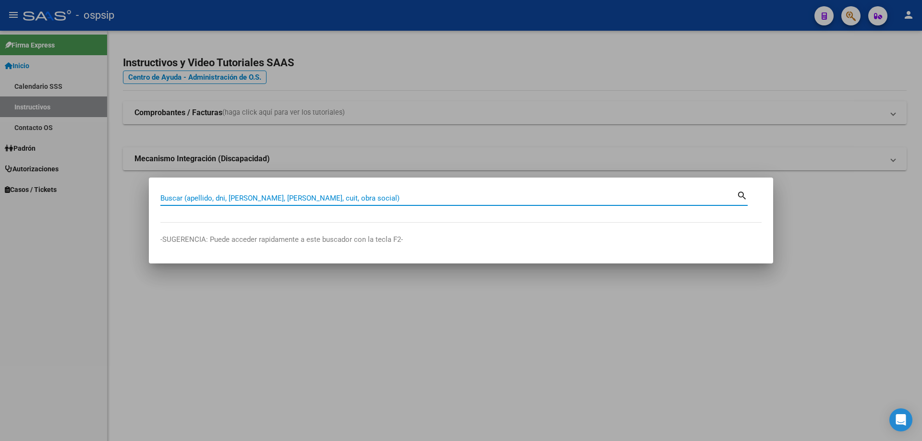
paste input "22442589"
type input "22442589"
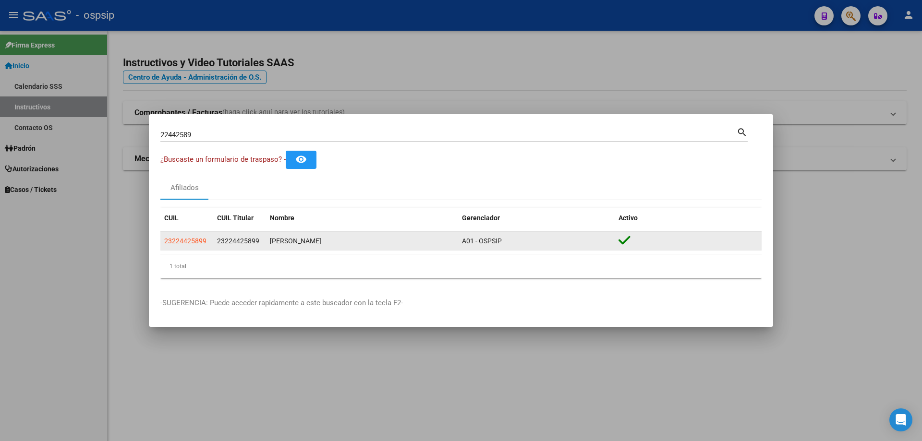
click at [189, 245] on app-link-go-to "23224425899" at bounding box center [185, 241] width 42 height 11
click at [194, 241] on span "23224425899" at bounding box center [185, 241] width 42 height 8
type textarea "23224425899"
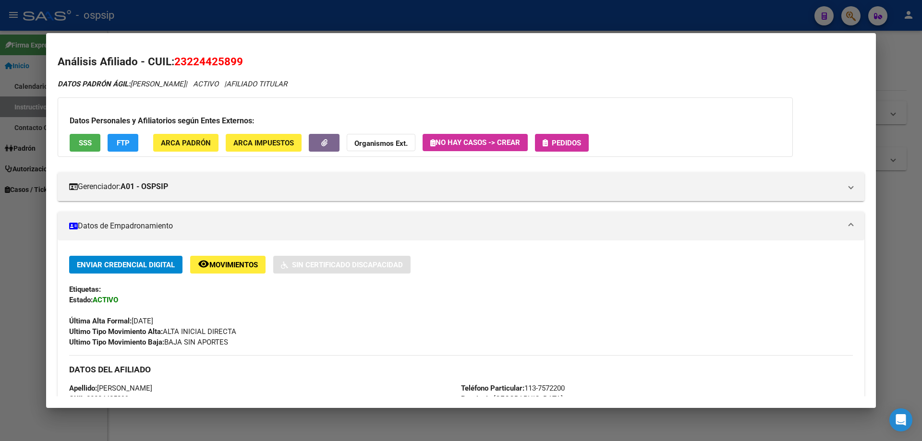
click at [83, 139] on span "SSS" at bounding box center [85, 143] width 13 height 9
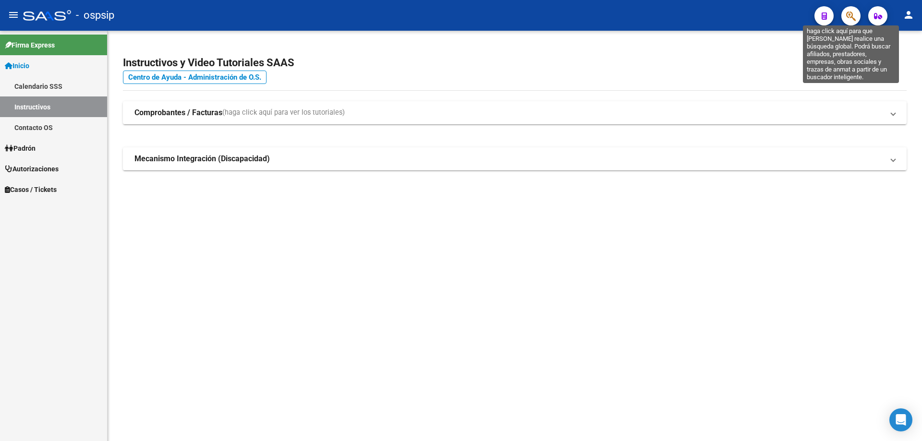
click at [851, 20] on icon "button" at bounding box center [851, 16] width 10 height 11
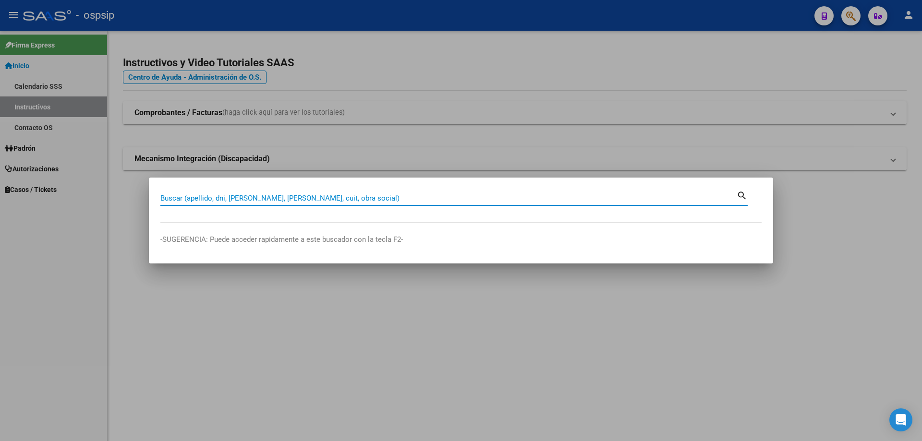
paste input "22442589"
type input "22442589"
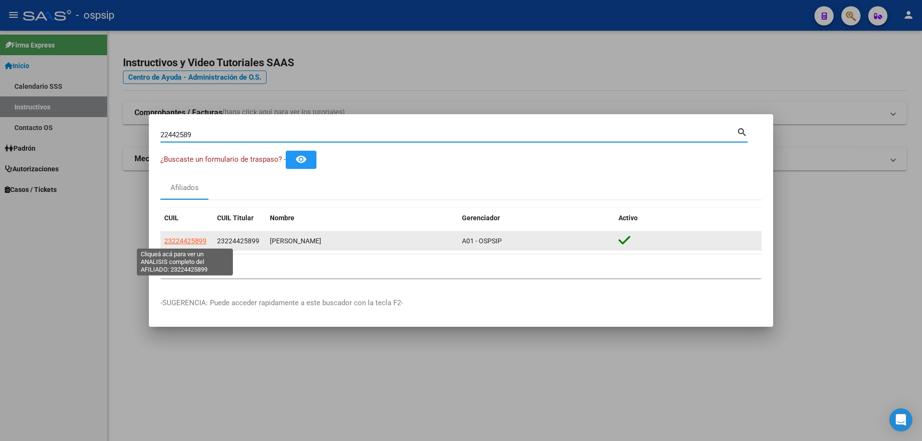
drag, startPoint x: 183, startPoint y: 253, endPoint x: 187, endPoint y: 242, distance: 11.9
click at [187, 242] on span "23224425899" at bounding box center [185, 241] width 42 height 8
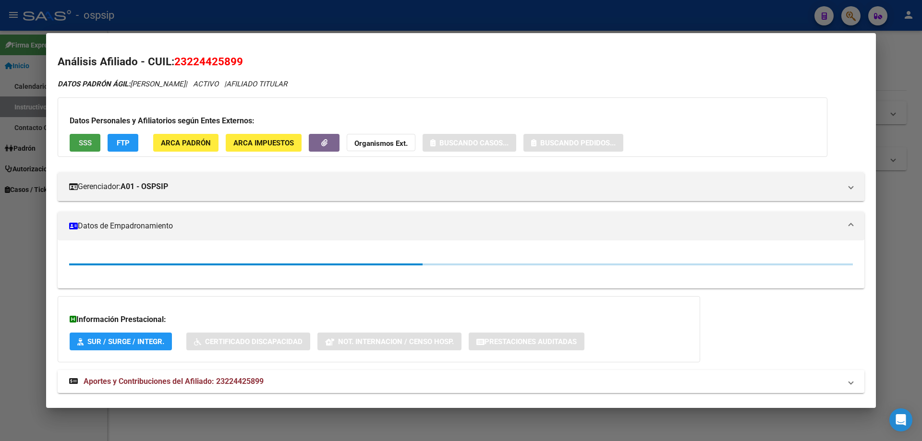
click at [87, 146] on span "SSS" at bounding box center [85, 143] width 13 height 9
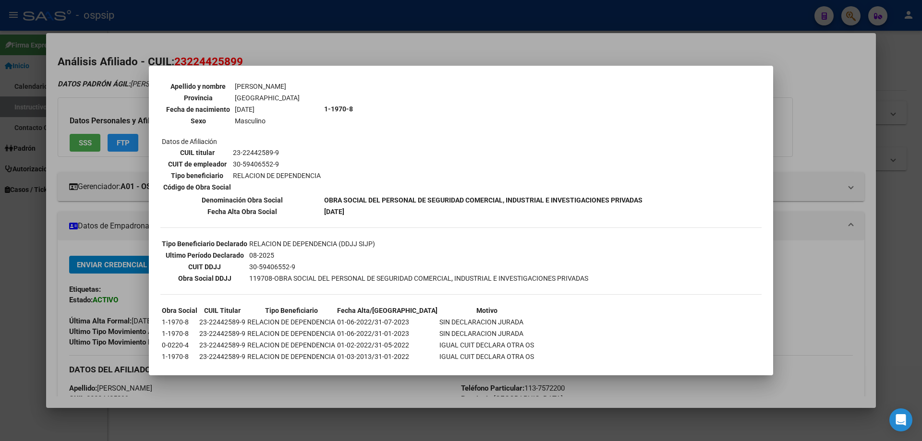
scroll to position [144, 0]
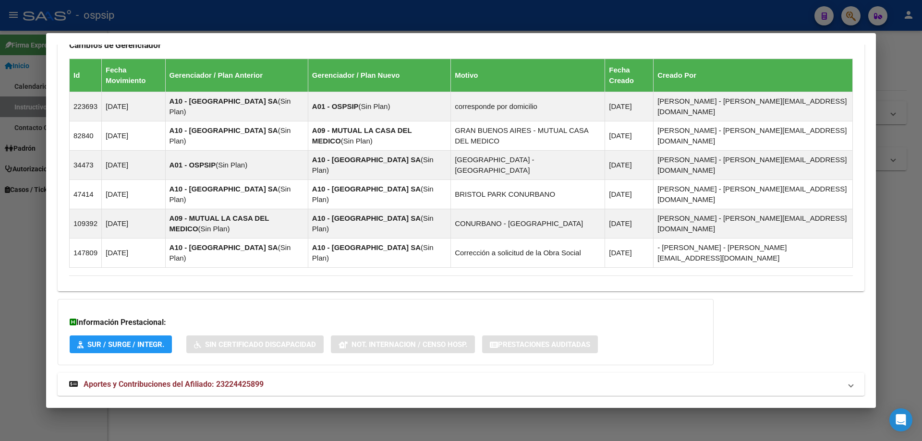
click at [163, 380] on span "Aportes y Contribuciones del Afiliado: 23224425899" at bounding box center [174, 384] width 180 height 9
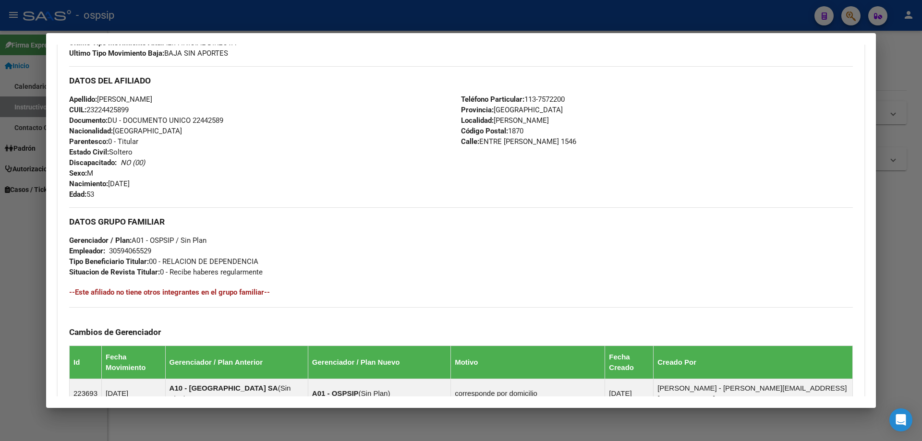
scroll to position [1, 0]
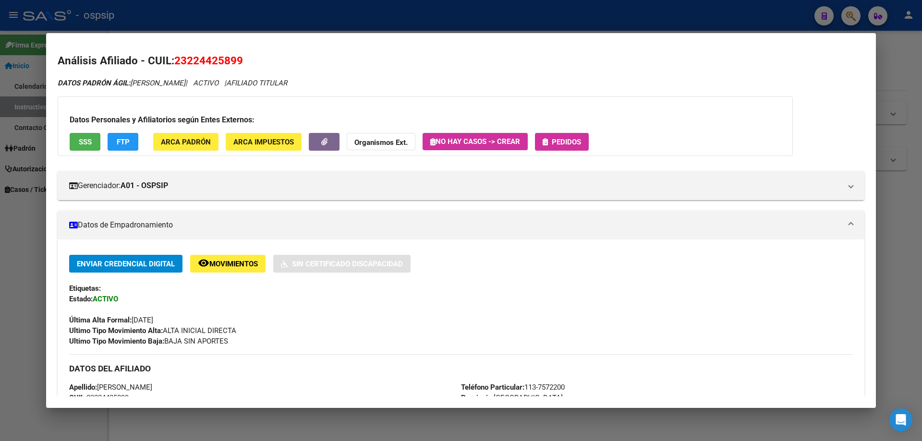
click at [560, 141] on span "Pedidos" at bounding box center [566, 142] width 29 height 9
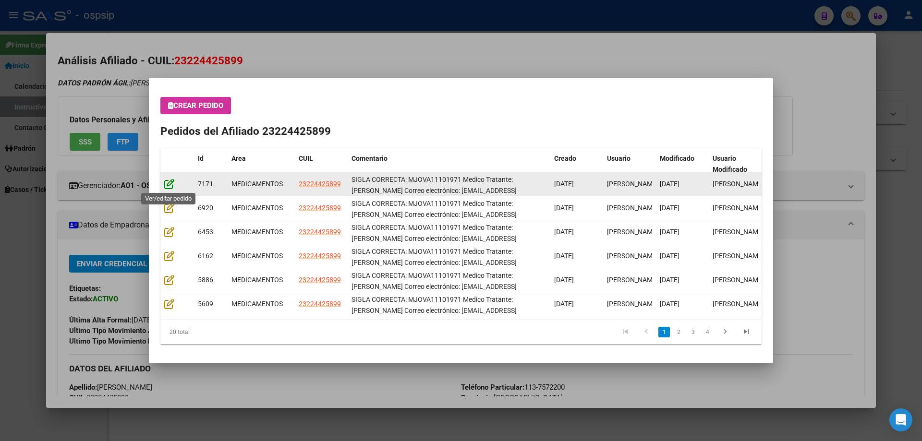
click at [169, 188] on icon at bounding box center [169, 184] width 10 height 11
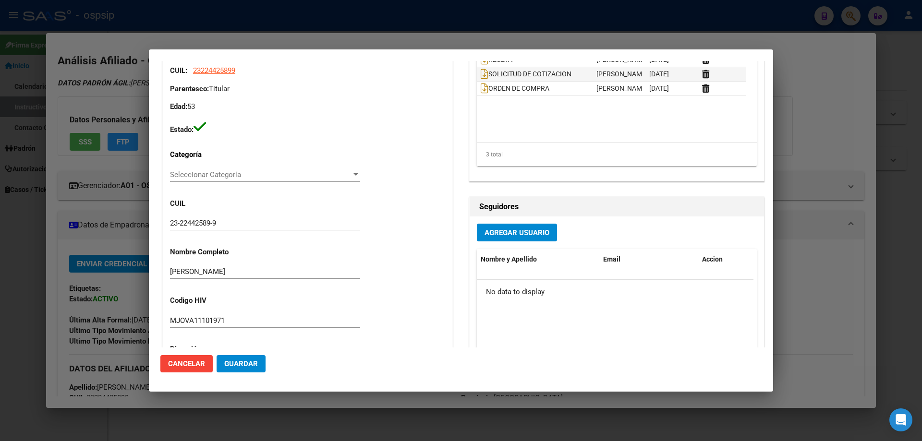
type input "[GEOGRAPHIC_DATA], [GEOGRAPHIC_DATA], ENTRE [PERSON_NAME] 1546"
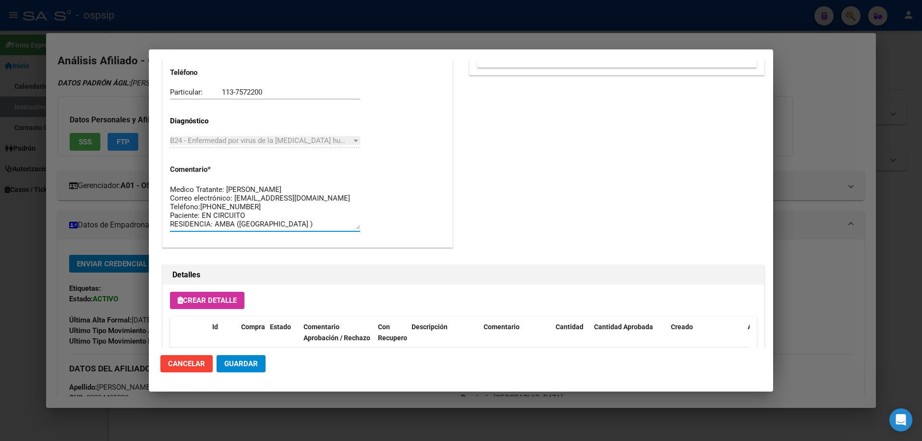
scroll to position [0, 0]
drag, startPoint x: 309, startPoint y: 229, endPoint x: 164, endPoint y: 175, distance: 154.8
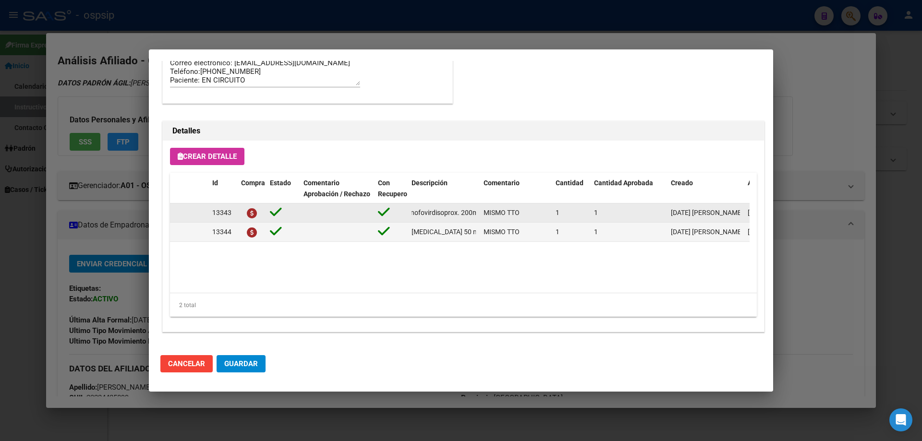
scroll to position [0, 160]
drag, startPoint x: 411, startPoint y: 211, endPoint x: 479, endPoint y: 214, distance: 67.3
click at [479, 214] on datatable-body-cell "[MEDICAL_DATA]+ tenofovirdisoprox. 200mg/300 mg comp.rec.x 30 (FTC/TDF)" at bounding box center [444, 213] width 72 height 19
copy span "[MEDICAL_DATA]+ tenofovirdisoprox. 200mg/300 mg comp.rec.x 30 (FTC/TDF)"
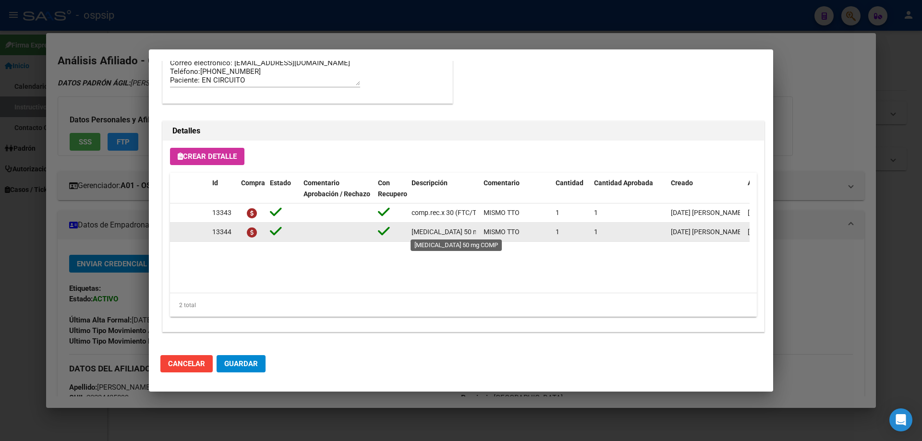
scroll to position [0, 12]
drag, startPoint x: 412, startPoint y: 231, endPoint x: 477, endPoint y: 232, distance: 64.8
click at [477, 232] on datatable-body-cell "[MEDICAL_DATA] 50 mg COMP" at bounding box center [444, 232] width 72 height 19
drag, startPoint x: 477, startPoint y: 232, endPoint x: 465, endPoint y: 233, distance: 12.0
copy span "[MEDICAL_DATA] 50 mg COMP"
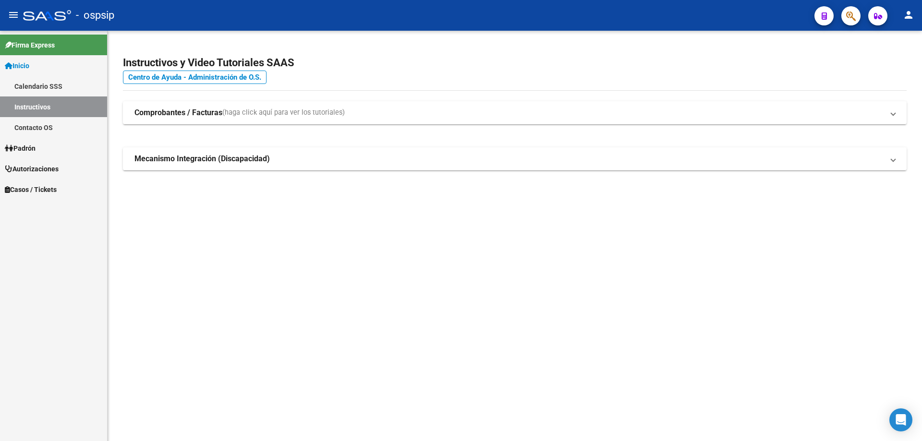
click at [851, 16] on icon "button" at bounding box center [851, 16] width 10 height 11
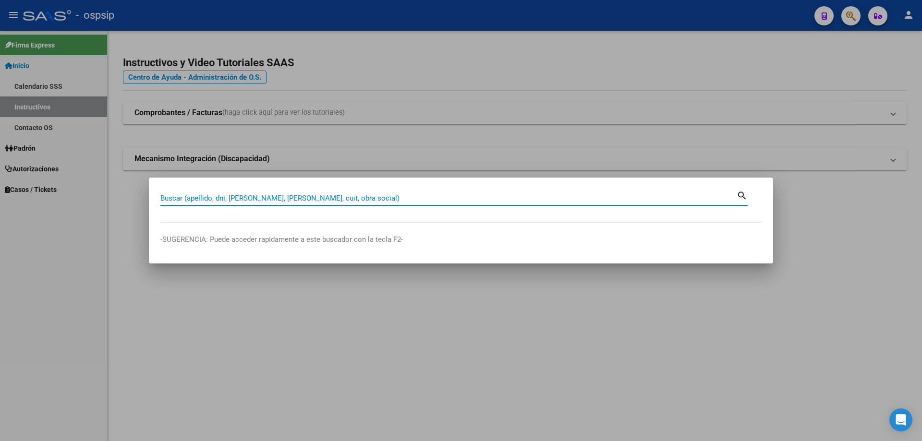
paste input "27.517.350"
type input "27517350"
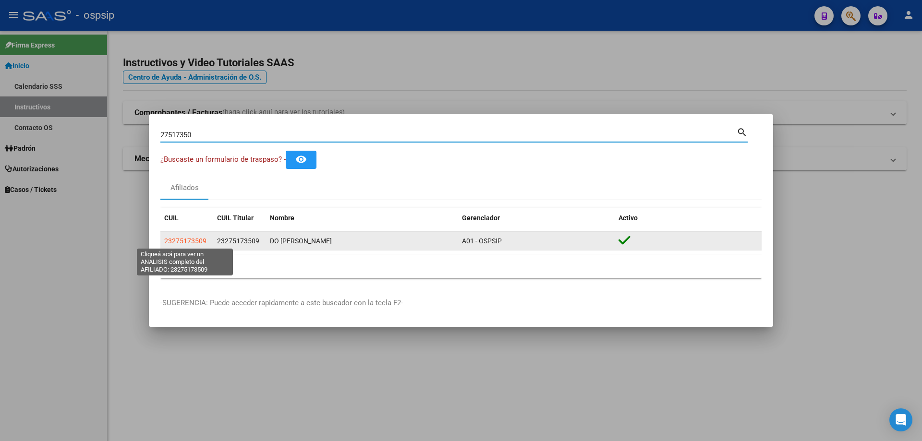
click at [182, 244] on span "23275173509" at bounding box center [185, 241] width 42 height 8
type textarea "23275173509"
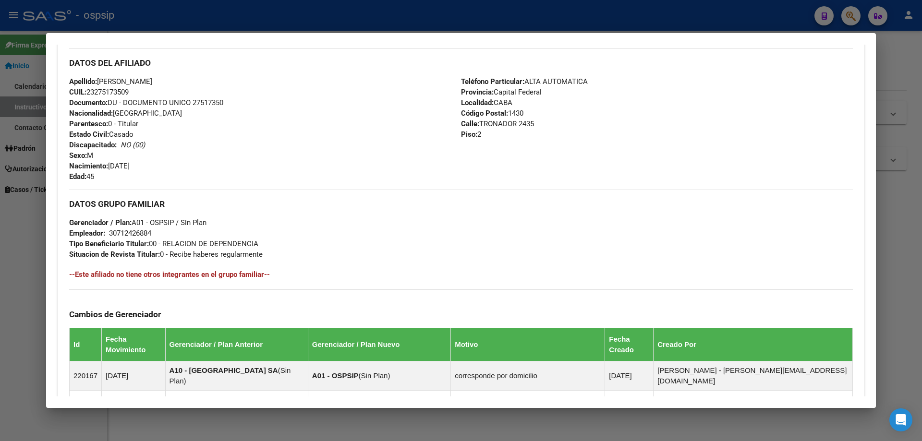
scroll to position [336, 0]
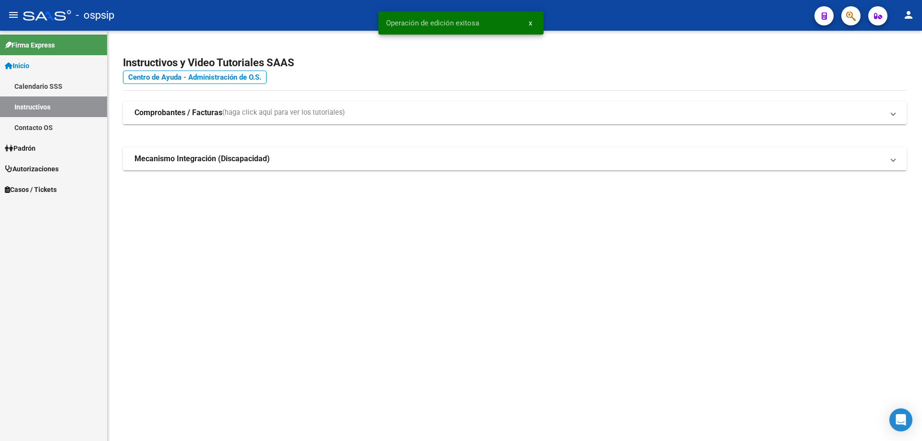
click at [846, 15] on icon "button" at bounding box center [851, 16] width 10 height 11
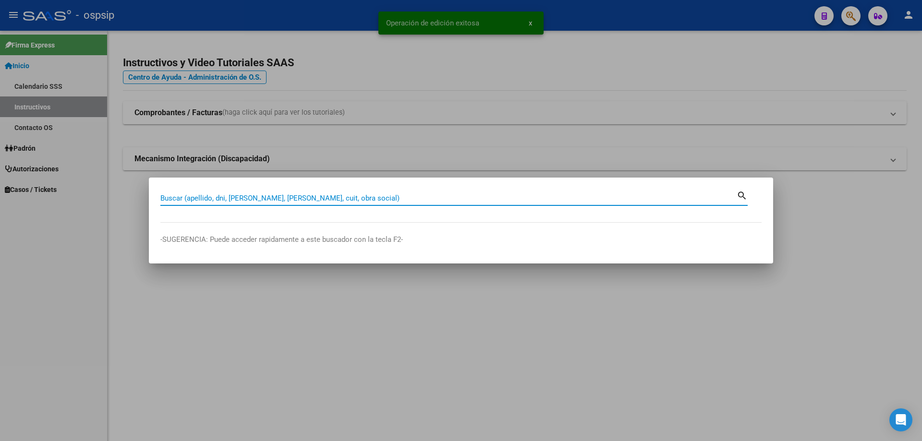
drag, startPoint x: 159, startPoint y: 202, endPoint x: 165, endPoint y: 198, distance: 6.3
paste input "23224425899"
type input "23224425899"
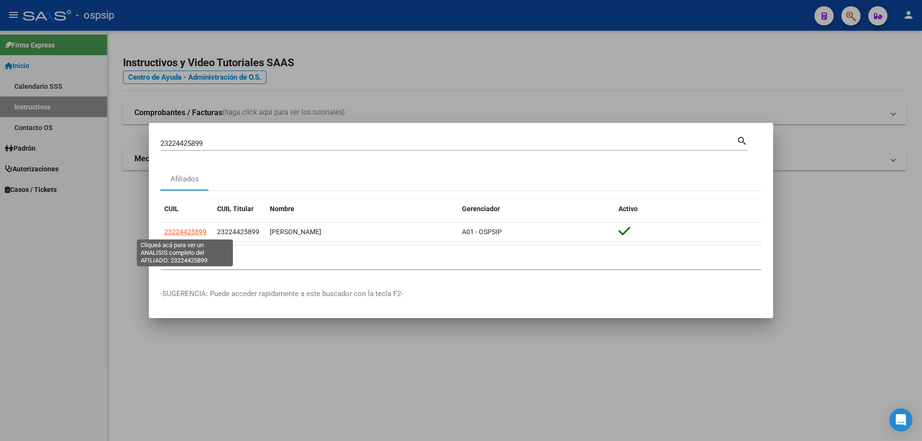
click at [182, 229] on span "23224425899" at bounding box center [185, 232] width 42 height 8
type textarea "23224425899"
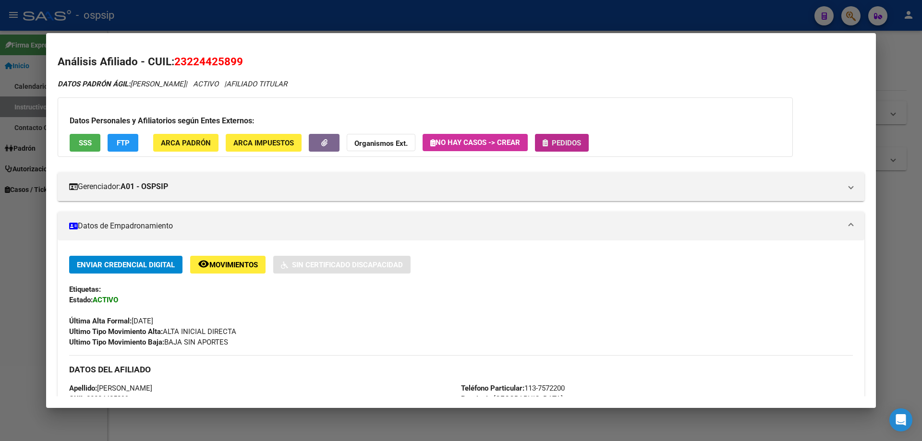
click at [552, 143] on span "Pedidos" at bounding box center [562, 142] width 38 height 9
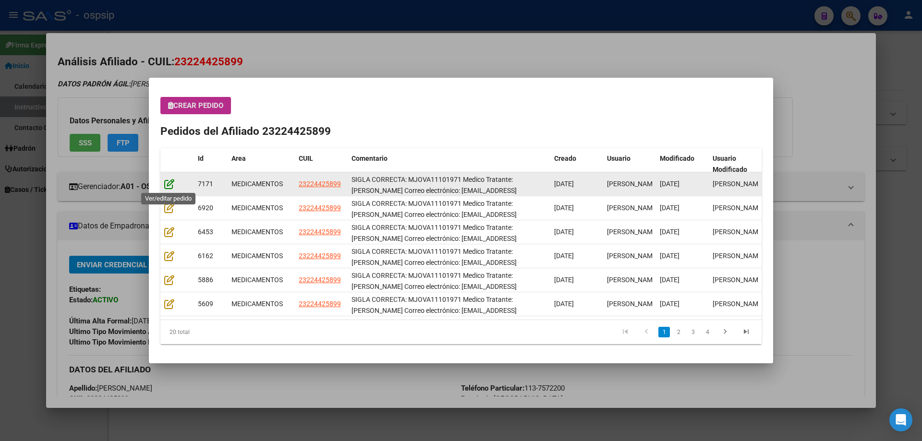
click at [169, 180] on icon at bounding box center [169, 184] width 10 height 11
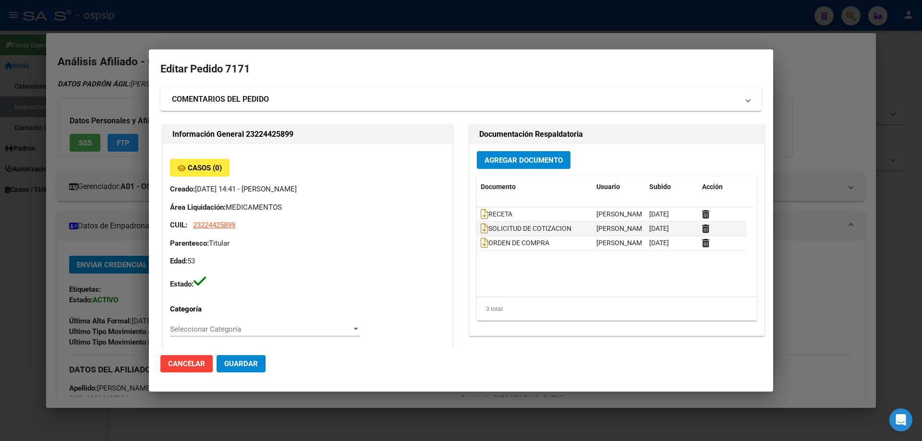
type input "[GEOGRAPHIC_DATA], [GEOGRAPHIC_DATA], ENTRE [PERSON_NAME] 1546"
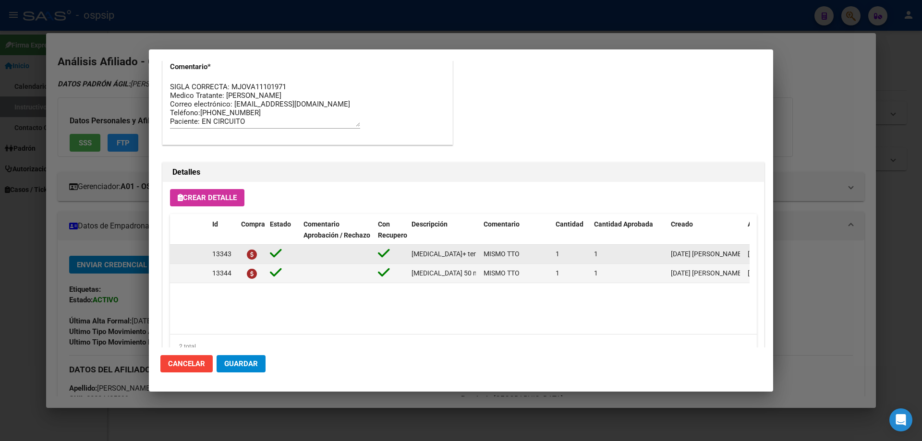
scroll to position [624, 0]
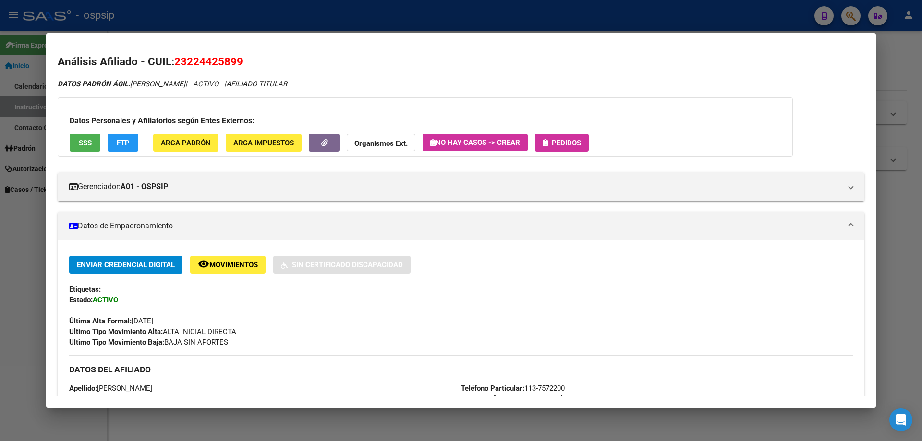
click at [581, 139] on span "Pedidos" at bounding box center [566, 143] width 29 height 9
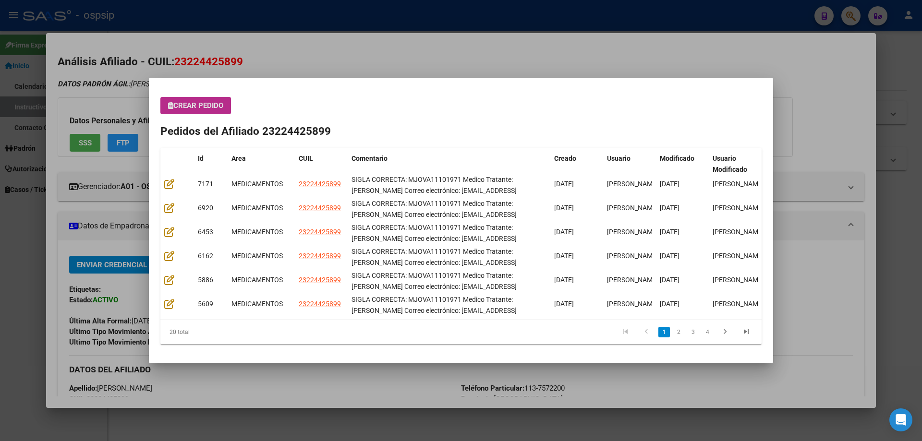
click at [210, 104] on span "Crear Pedido" at bounding box center [195, 105] width 55 height 9
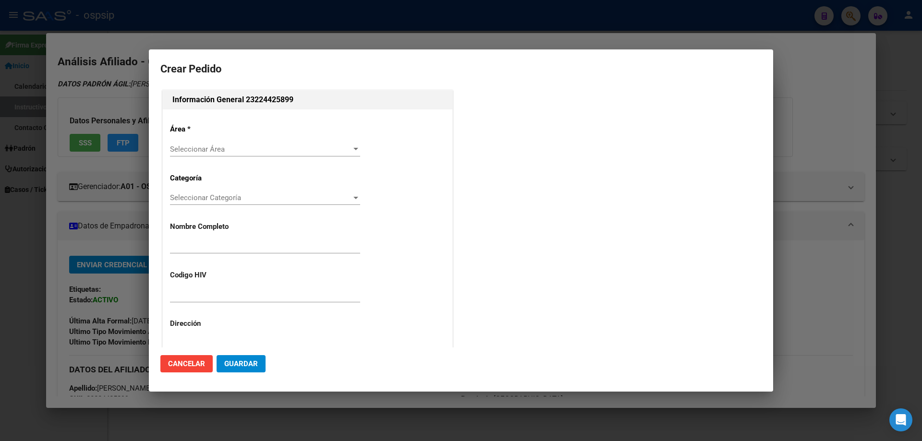
type input "[PERSON_NAME]"
type input "MJOVA11101971"
type input "[GEOGRAPHIC_DATA], [GEOGRAPHIC_DATA], ENTRE [PERSON_NAME] 1546"
type input "Particular: 113-7572200"
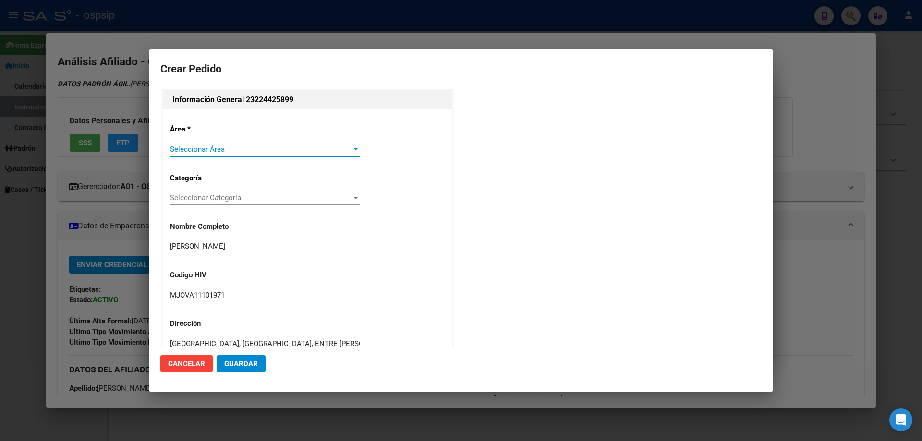
type input "[GEOGRAPHIC_DATA], [GEOGRAPHIC_DATA], ENTRE [PERSON_NAME] 1546"
click at [217, 154] on div "Seleccionar Área Seleccionar Área" at bounding box center [265, 149] width 190 height 14
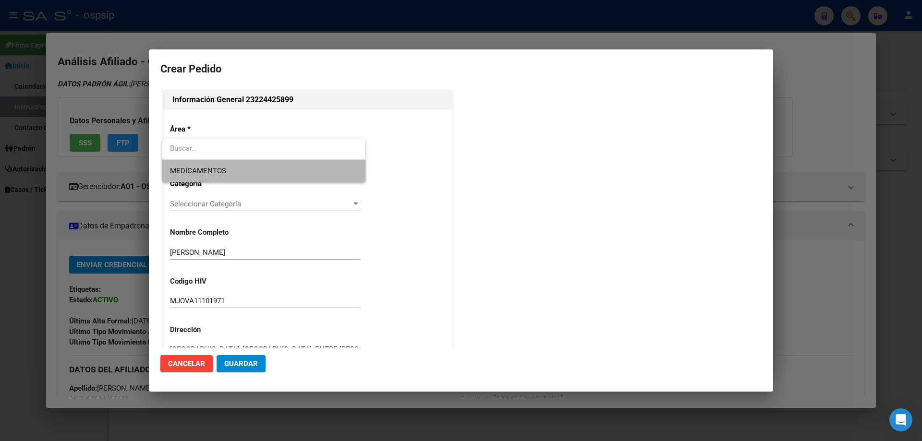
click at [213, 162] on span "MEDICAMENTOS" at bounding box center [264, 171] width 188 height 22
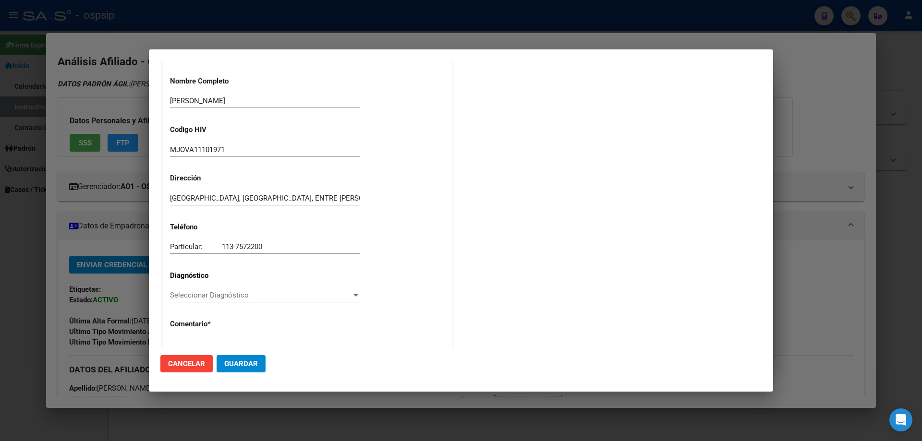
scroll to position [216, 0]
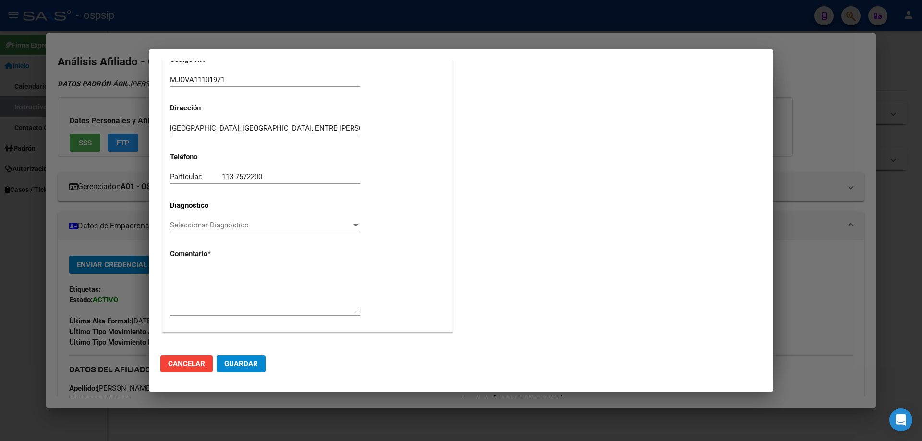
click at [175, 218] on div "Área * MEDICAMENTOS Seleccionar Área Categoría Seleccionar Categoría Selecciona…" at bounding box center [308, 113] width 290 height 438
click at [180, 230] on div "Seleccionar Diagnóstico Seleccionar Diagnóstico" at bounding box center [265, 225] width 190 height 14
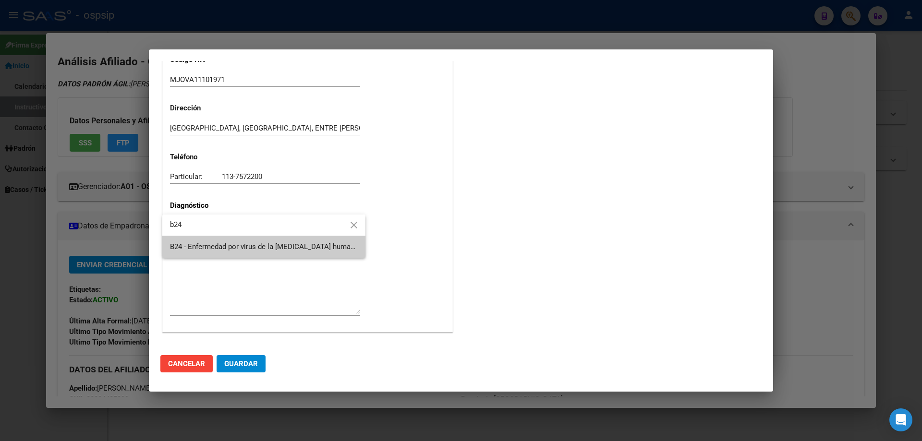
type input "b24"
click at [194, 253] on span "B24 - Enfermedad por virus de la [MEDICAL_DATA] humana [VIH], sin otra especifi…" at bounding box center [264, 247] width 188 height 22
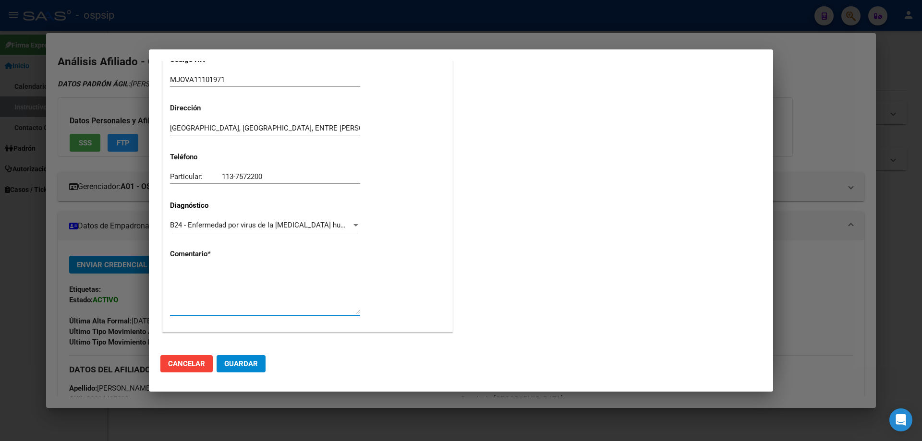
paste textarea "SIGLA CORRECTA: MJOVA11101971 Medico Tratante: [PERSON_NAME] Correo electrónico…"
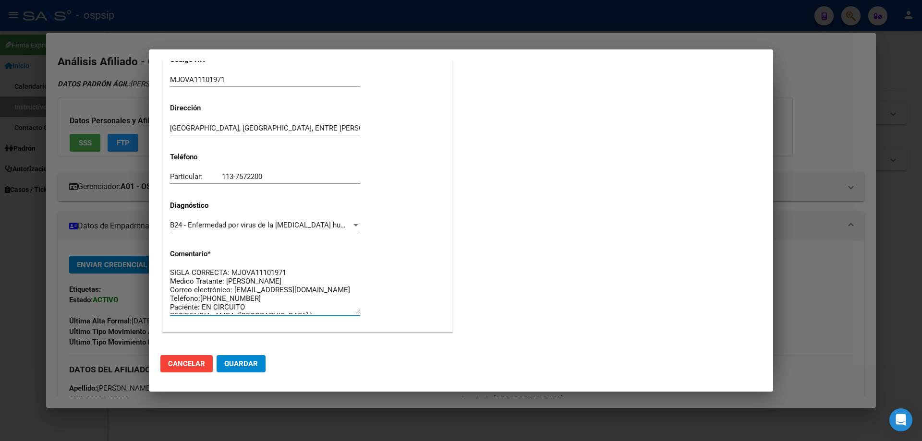
scroll to position [0, 0]
type textarea "SIGLA CORRECTA: MJOVA11101971 Medico Tratante: [PERSON_NAME] Correo electrónico…"
click at [260, 360] on button "Guardar" at bounding box center [241, 363] width 49 height 17
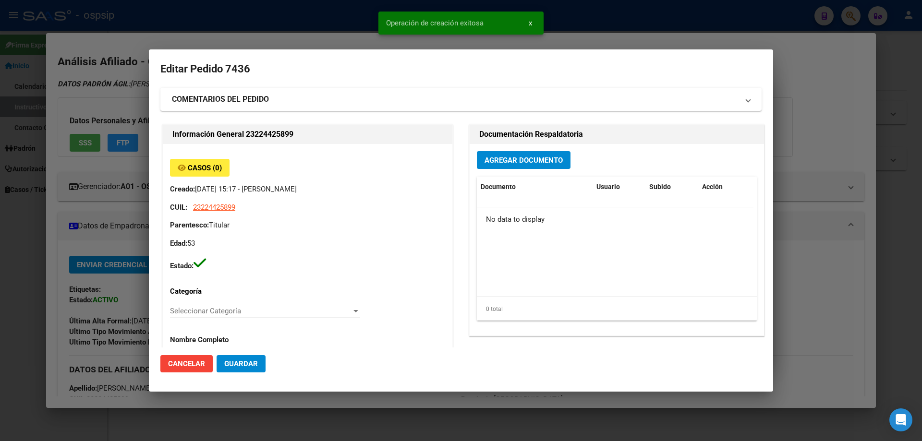
click at [491, 163] on span "Agregar Documento" at bounding box center [523, 160] width 78 height 9
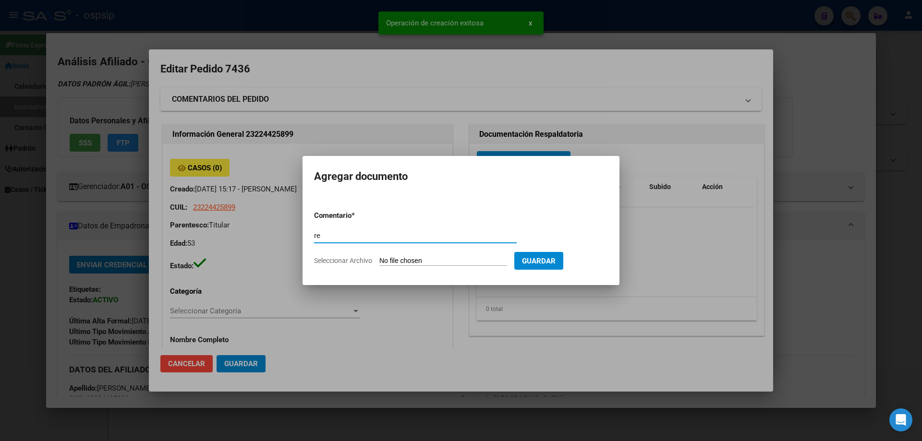
type input "r"
type input "RECETA"
click at [420, 255] on form "Comentario * RECETA Comentario Seleccionar Archivo Guardar" at bounding box center [461, 238] width 294 height 70
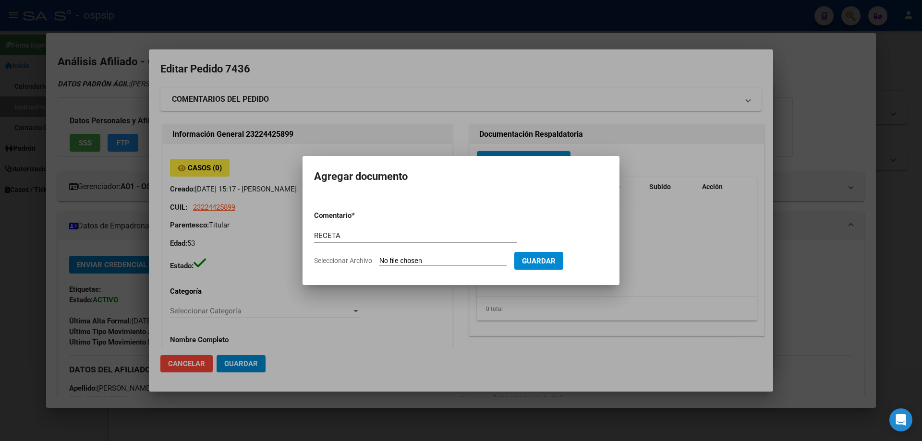
click at [404, 263] on input "Seleccionar Archivo" at bounding box center [442, 261] width 127 height 9
type input "C:\fakepath\Scan05102025091829_001.jpg"
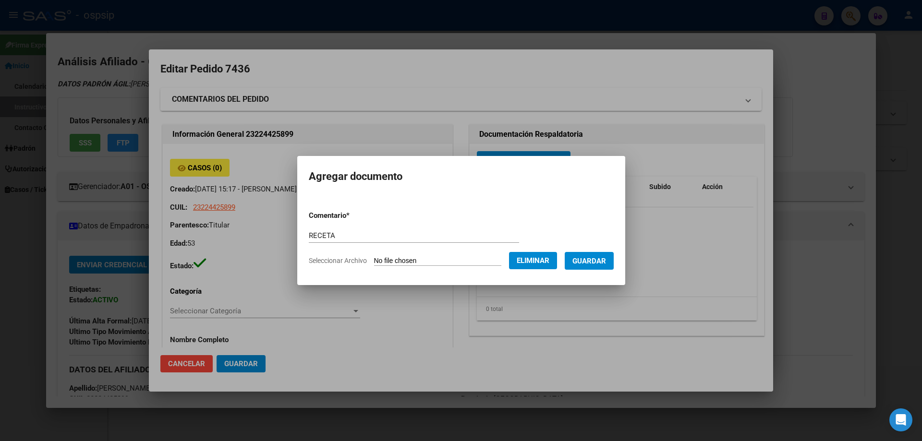
click at [599, 266] on button "Guardar" at bounding box center [589, 261] width 49 height 18
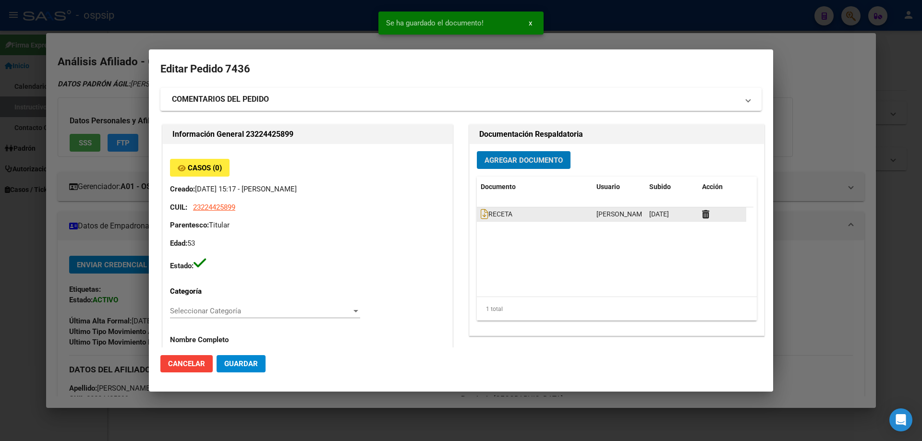
click at [477, 215] on datatable-body-cell "RECETA" at bounding box center [535, 214] width 116 height 14
click at [483, 219] on div "RECETA" at bounding box center [535, 214] width 108 height 11
click at [481, 210] on icon at bounding box center [485, 214] width 8 height 11
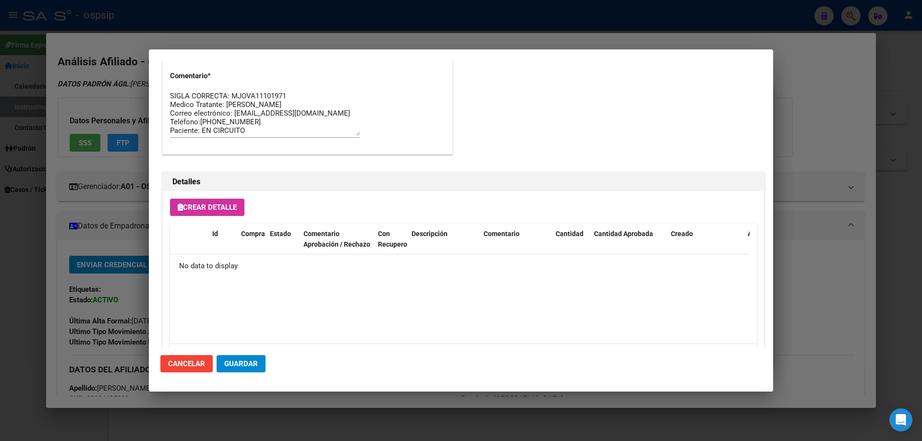
scroll to position [558, 0]
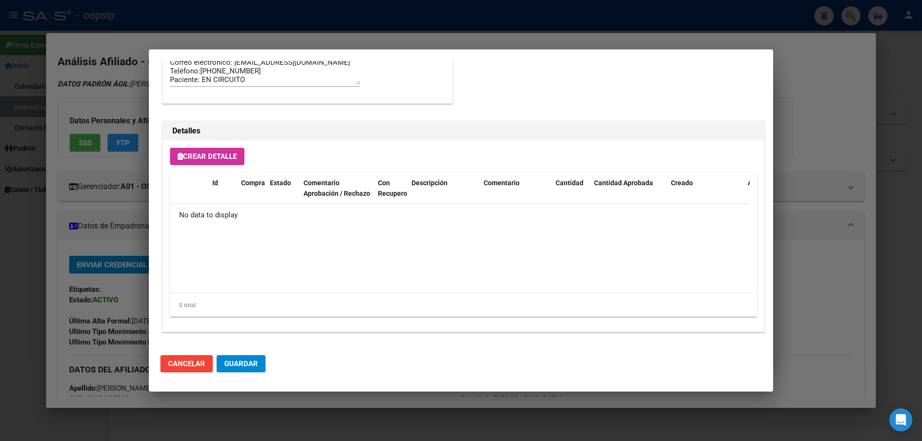
click at [217, 158] on span "Crear Detalle" at bounding box center [207, 156] width 59 height 9
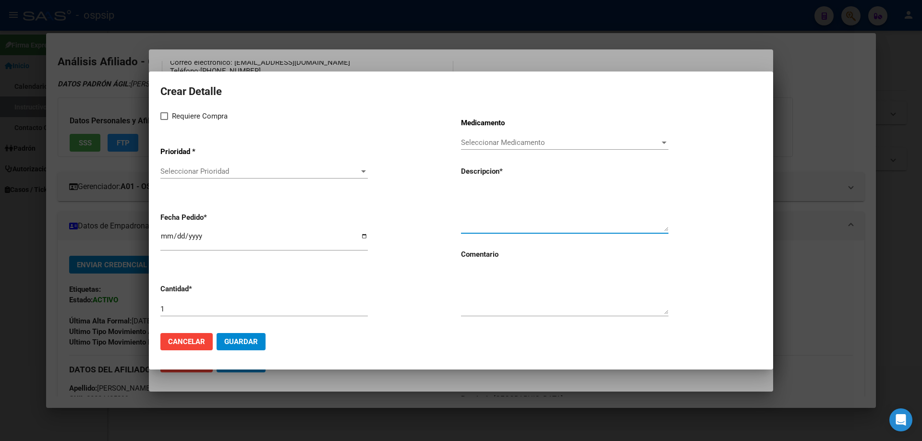
paste textarea "[MEDICAL_DATA]+ tenofovirdisoprox. 200mg/300 mg comp.rec.x 30 (FTC/TDF)"
type textarea "[MEDICAL_DATA]+ tenofovirdisoprox. 200mg/300 mg comp.rec.x 30 (FTC/TDF)"
click at [493, 296] on textarea at bounding box center [564, 291] width 207 height 45
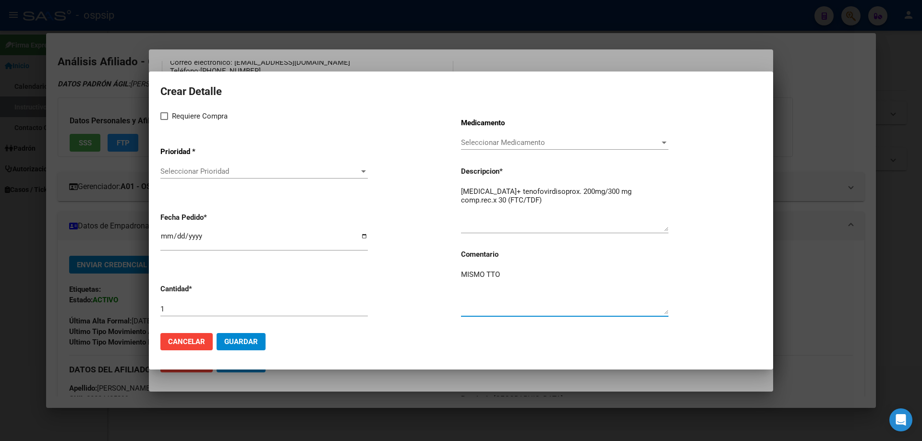
type textarea "MISMO TTO"
click at [169, 116] on label "Requiere Compra" at bounding box center [193, 116] width 67 height 12
click at [164, 120] on input "Requiere Compra" at bounding box center [164, 120] width 0 height 0
checkbox input "true"
click at [197, 176] on div "Seleccionar Prioridad Seleccionar Prioridad" at bounding box center [263, 171] width 207 height 14
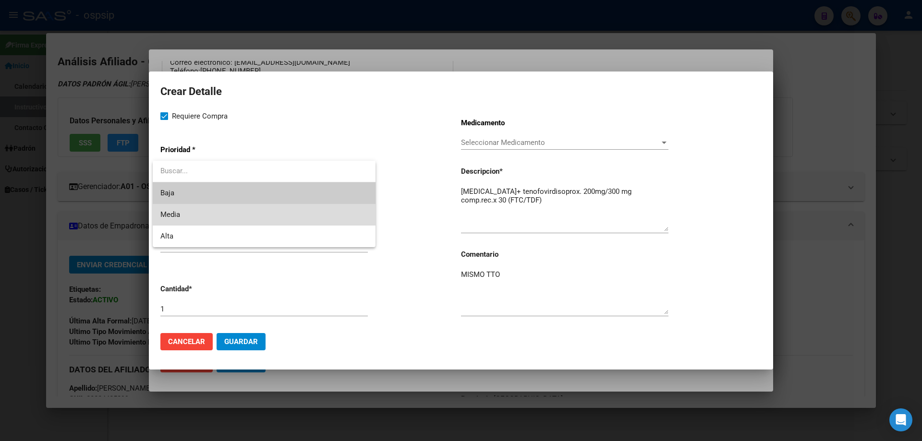
click at [198, 217] on span "Media" at bounding box center [263, 215] width 207 height 22
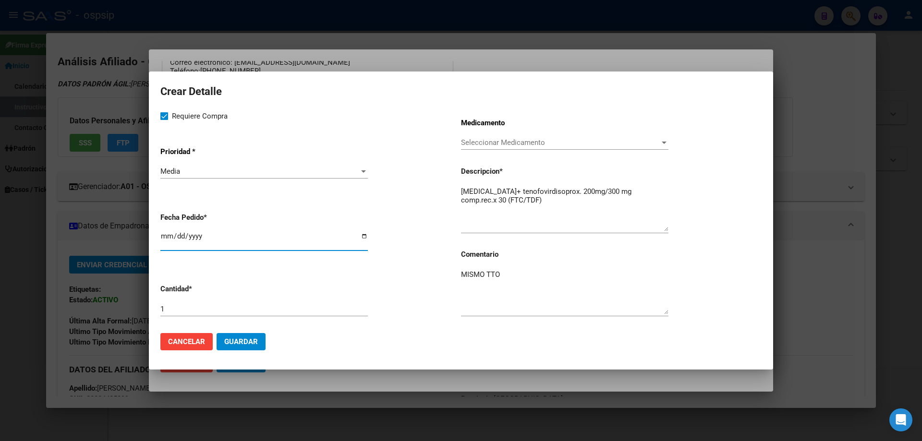
click at [167, 236] on input "[DATE]" at bounding box center [263, 239] width 207 height 15
type input "[DATE]"
click at [265, 304] on div "1" at bounding box center [263, 309] width 207 height 14
click at [247, 344] on span "Guardar" at bounding box center [241, 342] width 34 height 9
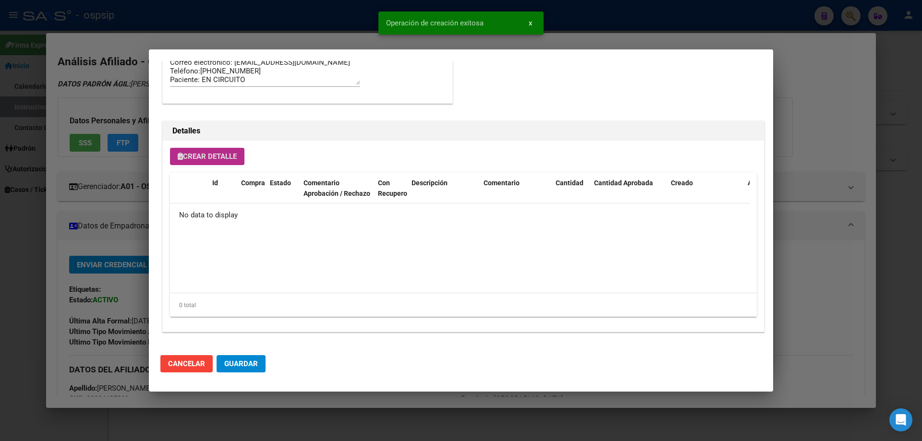
scroll to position [576, 0]
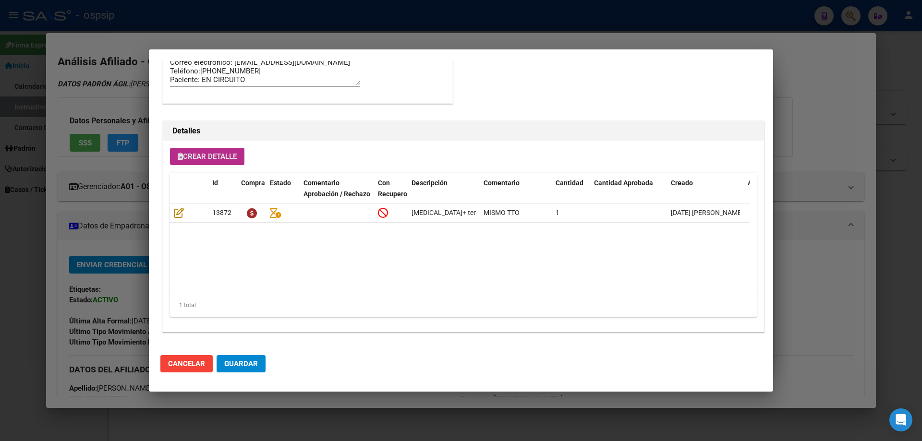
click at [218, 162] on button "Crear Detalle" at bounding box center [207, 156] width 74 height 17
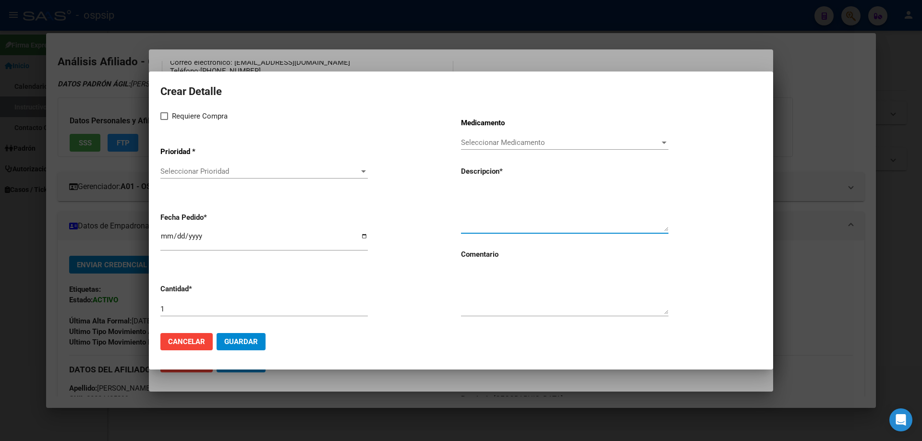
paste textarea "[MEDICAL_DATA] 50 mg COMP"
type textarea "[MEDICAL_DATA] 50 mg COMP"
click at [502, 301] on textarea at bounding box center [564, 291] width 207 height 45
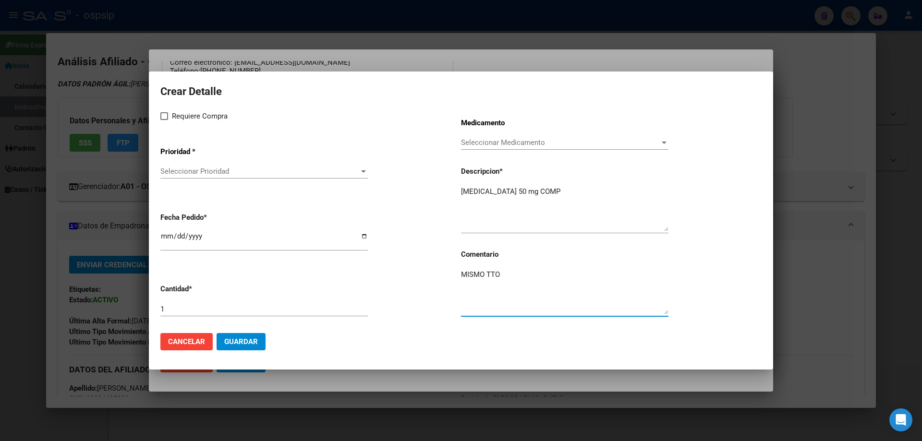
type textarea "MISMO TTO"
click at [166, 110] on label "Requiere Compra" at bounding box center [193, 116] width 67 height 12
click at [164, 120] on input "Requiere Compra" at bounding box center [164, 120] width 0 height 0
checkbox input "true"
click at [185, 179] on div "Seleccionar Prioridad Seleccionar Prioridad" at bounding box center [263, 176] width 207 height 24
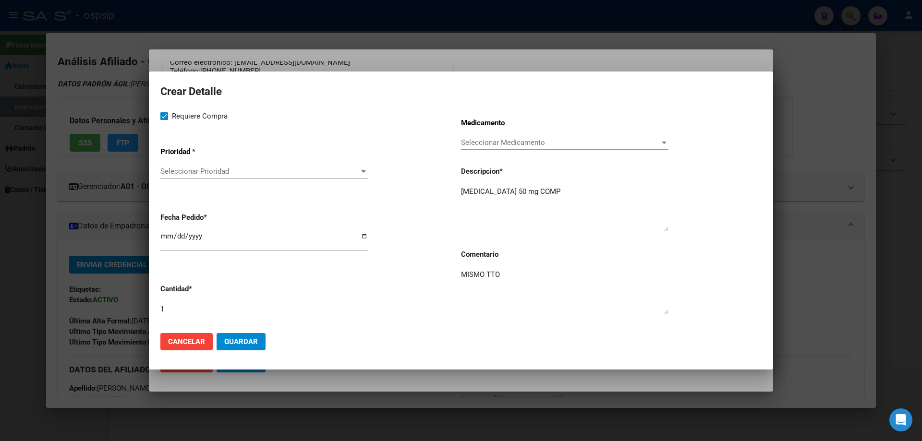
click at [189, 174] on span "Seleccionar Prioridad" at bounding box center [259, 171] width 199 height 9
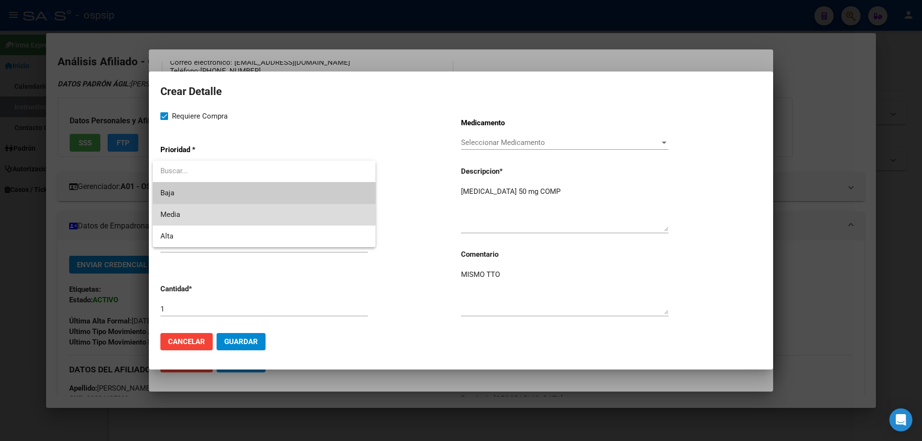
click at [198, 220] on span "Media" at bounding box center [263, 215] width 207 height 22
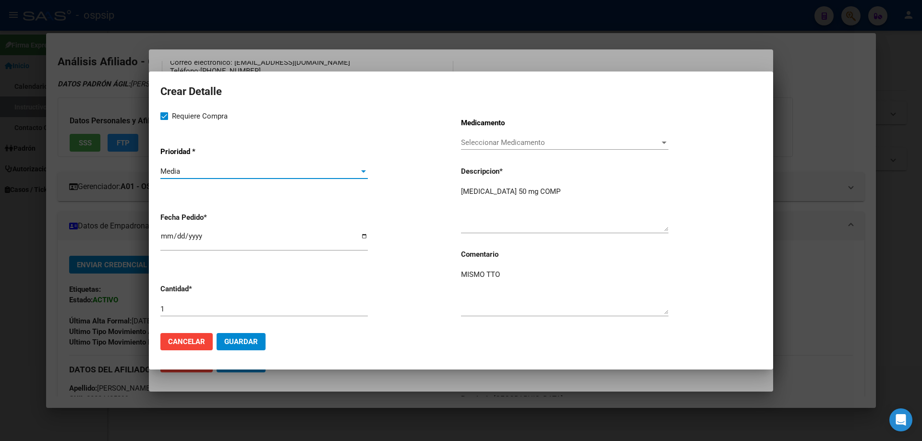
click at [159, 242] on mat-dialog-content "Crear Detalle Requiere Compra Prioridad * Media Seleccionar Prioridad Fecha Ped…" at bounding box center [461, 204] width 624 height 242
click at [165, 237] on input "[DATE]" at bounding box center [263, 239] width 207 height 15
type input "[DATE]"
click at [238, 342] on span "Guardar" at bounding box center [241, 342] width 34 height 9
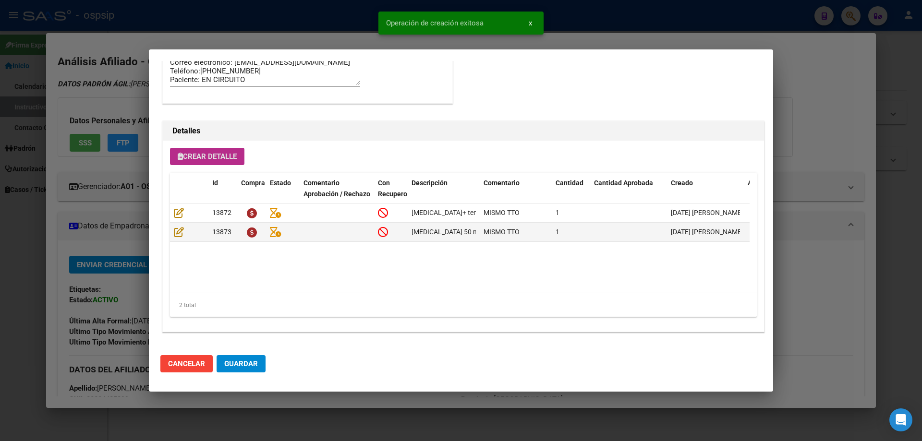
click at [234, 362] on span "Guardar" at bounding box center [241, 364] width 34 height 9
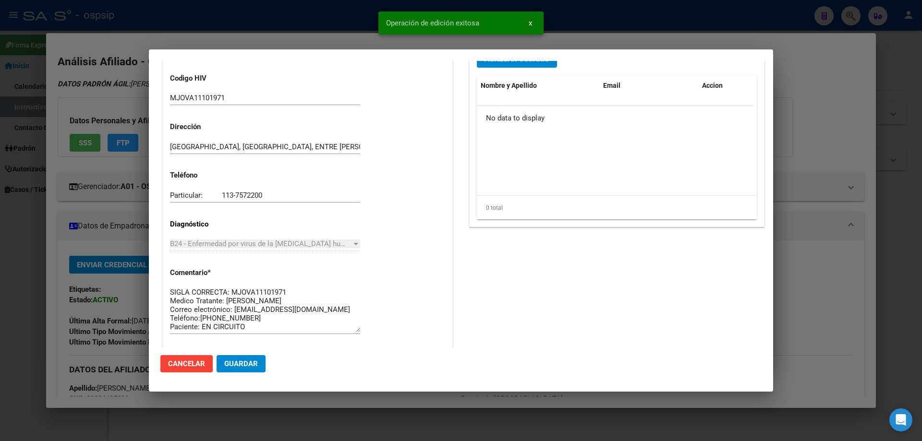
scroll to position [240, 0]
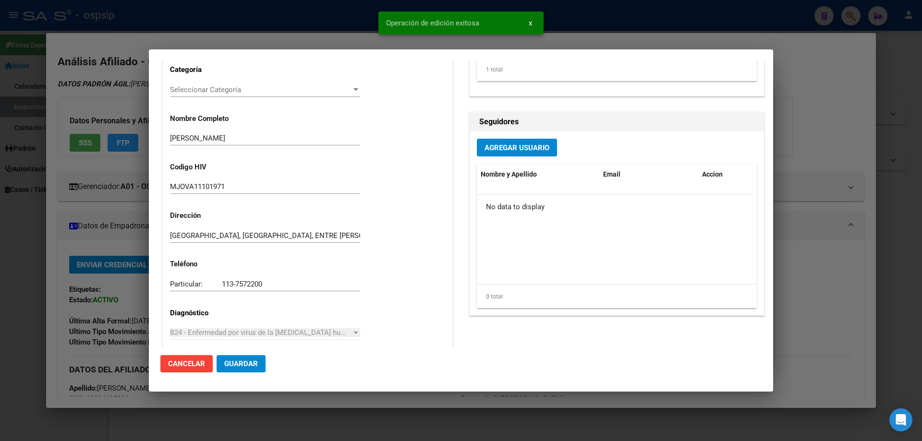
click at [233, 386] on mat-dialog-container "Editar Pedido 7436 COMENTARIOS DEL PEDIDO Escriba su comentario aquí. Enviar co…" at bounding box center [461, 220] width 624 height 342
click at [248, 356] on button "Guardar" at bounding box center [241, 363] width 49 height 17
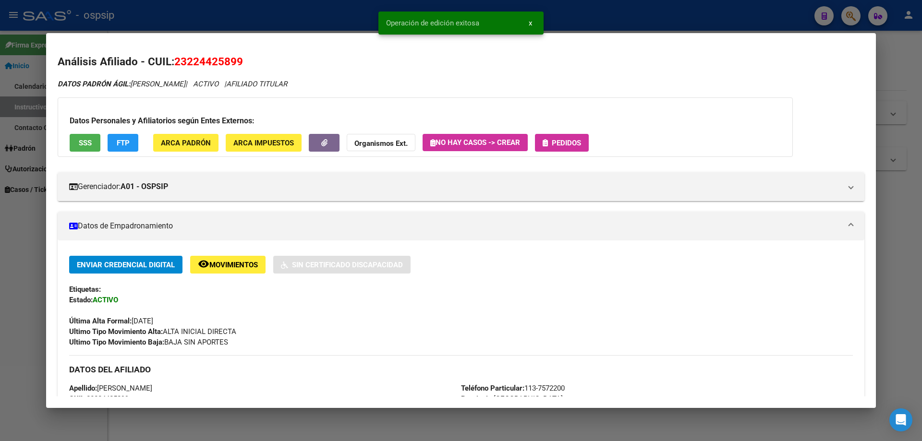
click at [566, 148] on button "Pedidos" at bounding box center [562, 143] width 54 height 18
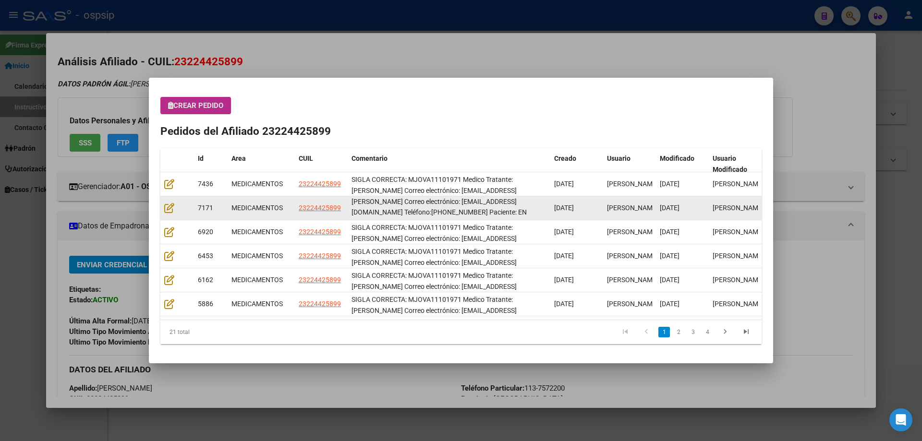
scroll to position [24, 0]
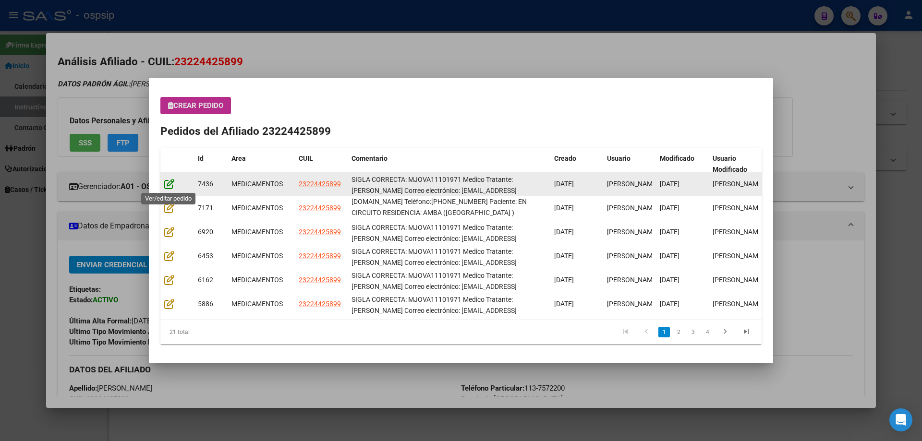
click at [168, 182] on icon at bounding box center [169, 184] width 10 height 11
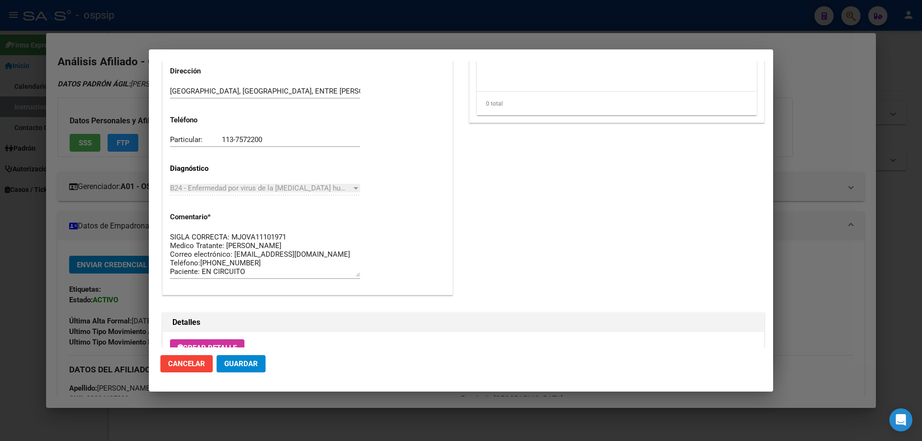
scroll to position [624, 0]
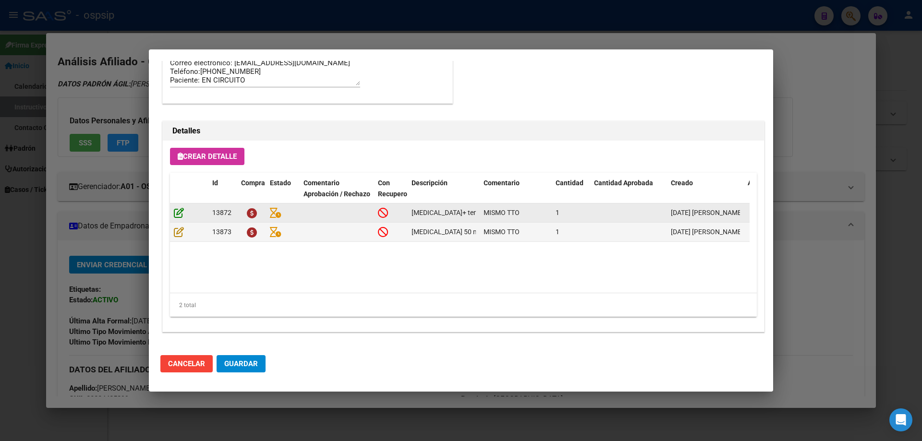
click at [178, 214] on icon at bounding box center [179, 212] width 10 height 11
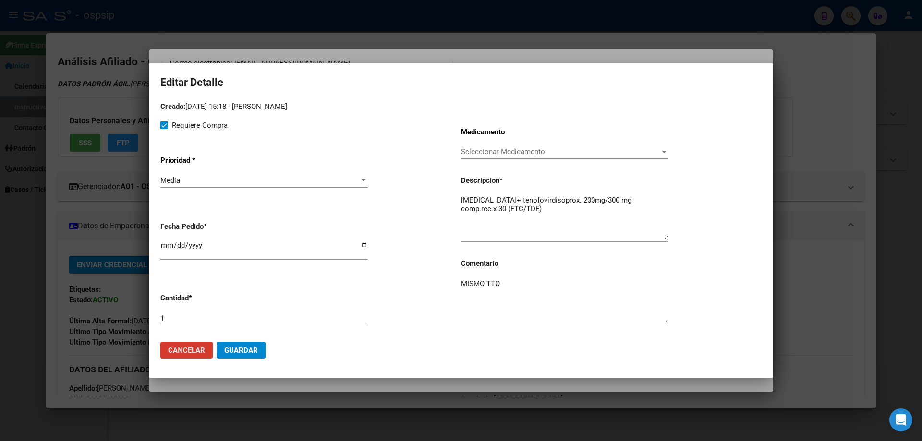
click at [238, 343] on button "Guardar" at bounding box center [241, 350] width 49 height 17
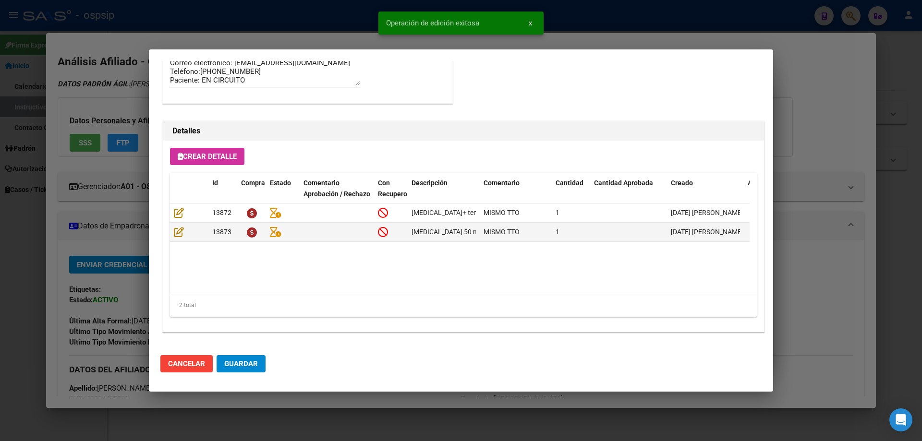
type input "[GEOGRAPHIC_DATA], [GEOGRAPHIC_DATA], ENTRE [PERSON_NAME] 1546"
click at [176, 234] on icon at bounding box center [179, 232] width 10 height 11
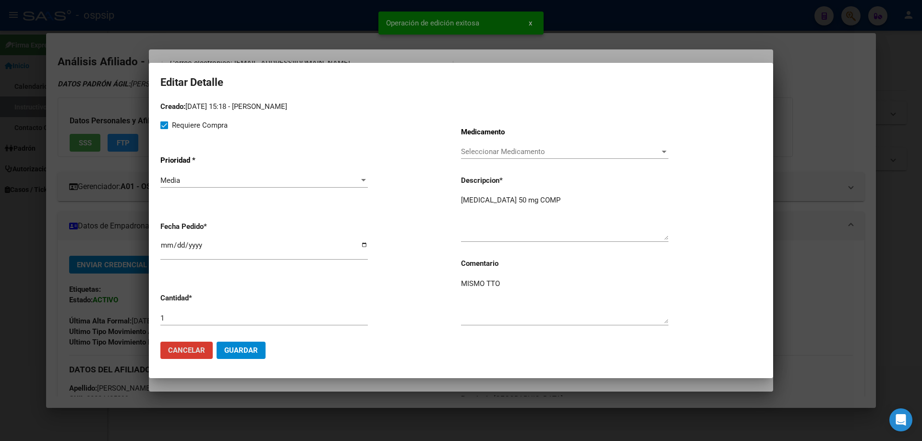
click at [248, 347] on button "Guardar" at bounding box center [241, 350] width 49 height 17
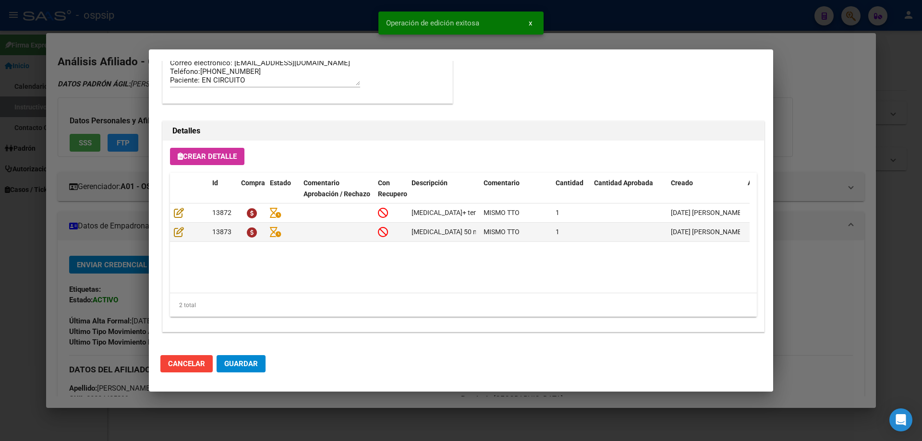
drag, startPoint x: 242, startPoint y: 349, endPoint x: 236, endPoint y: 368, distance: 19.9
click at [242, 352] on mat-dialog-actions "Cancelar Guardar" at bounding box center [460, 364] width 601 height 33
click at [236, 368] on span "Guardar" at bounding box center [241, 364] width 34 height 9
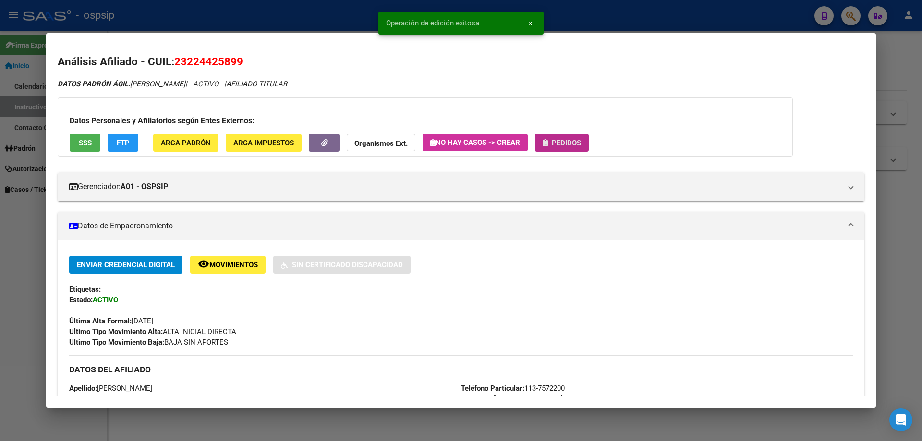
click at [572, 138] on button "Pedidos" at bounding box center [562, 143] width 54 height 18
